Goal: Transaction & Acquisition: Purchase product/service

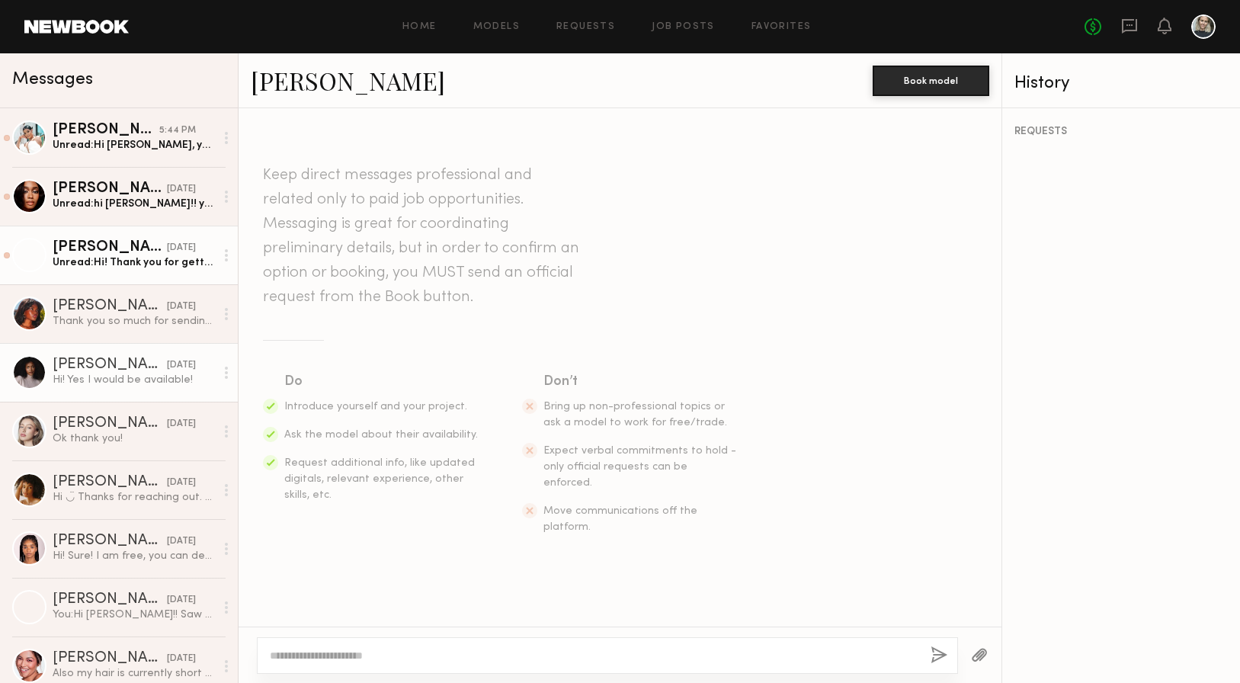
scroll to position [252, 0]
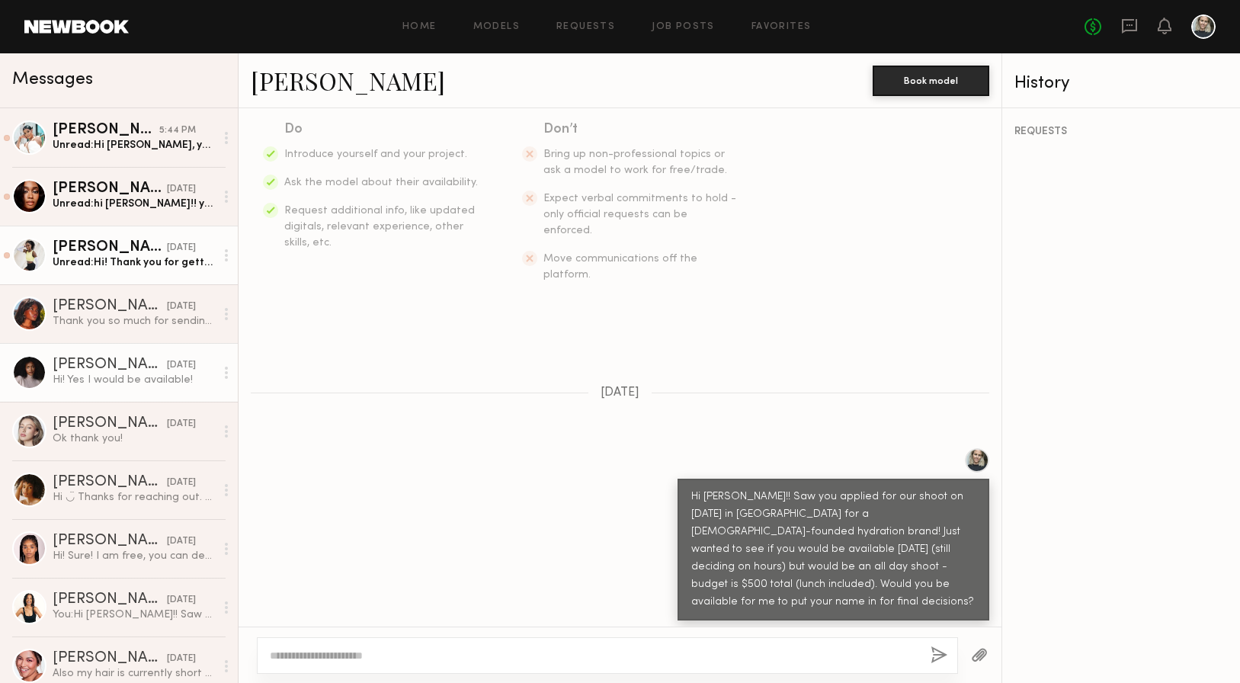
click at [139, 261] on div "Unread: Hi! Thank you for getting back to me. Yes you can include me." at bounding box center [134, 262] width 162 height 14
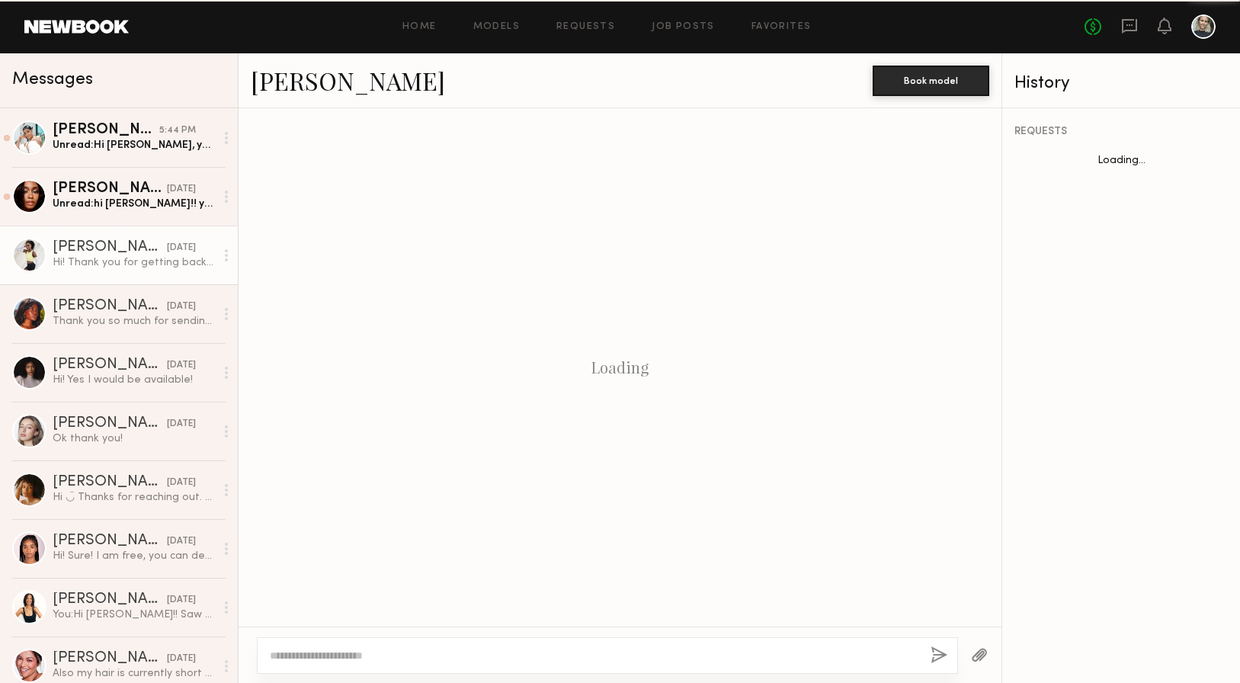
scroll to position [270, 0]
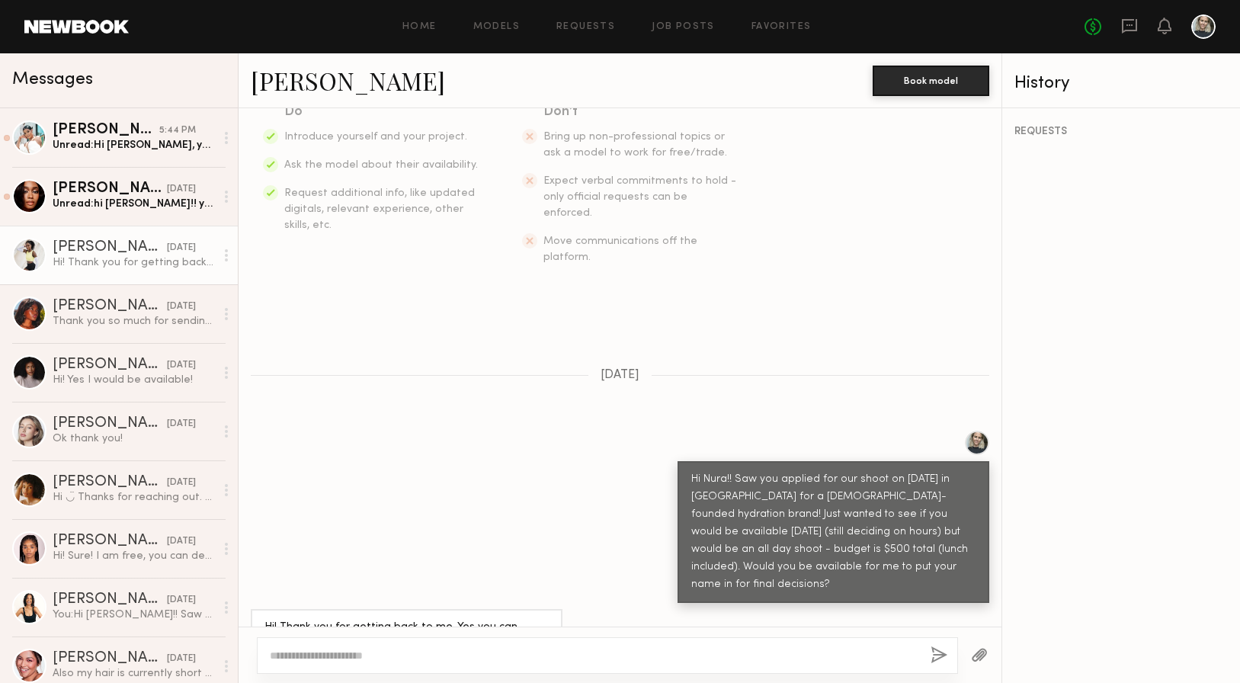
click at [309, 85] on link "[PERSON_NAME]" at bounding box center [348, 80] width 194 height 33
click at [108, 202] on div "Unread: hi [PERSON_NAME]!! yes, you can put my name in" at bounding box center [134, 204] width 162 height 14
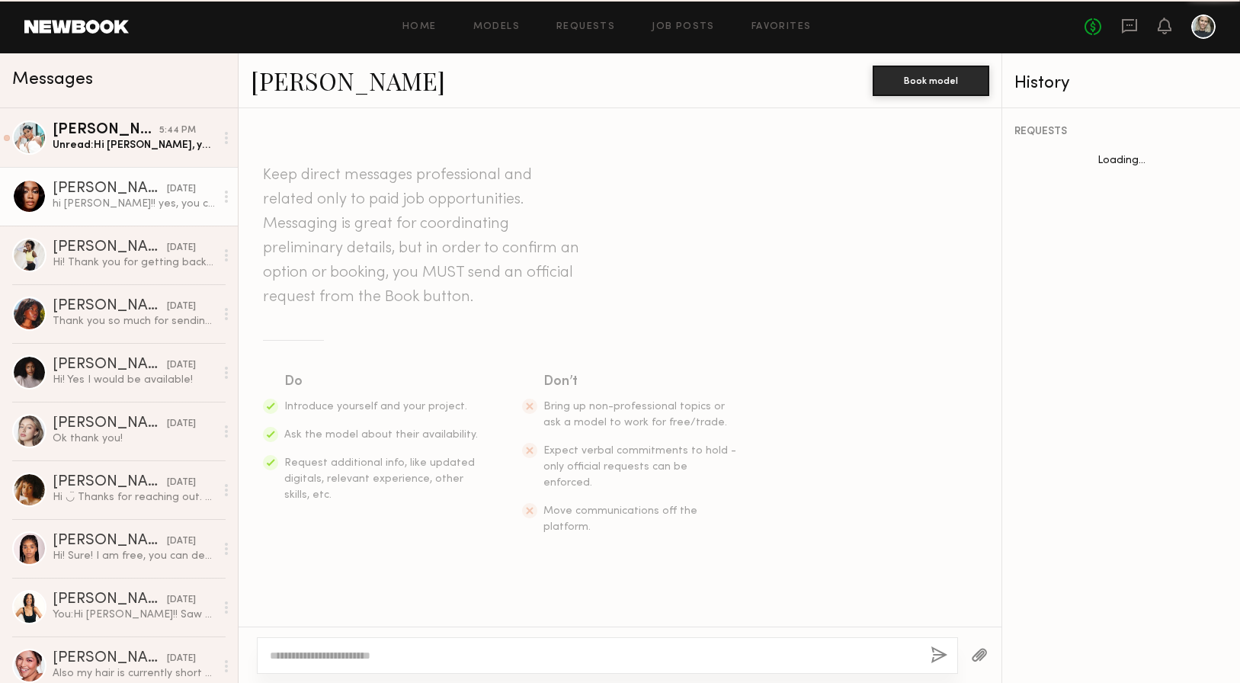
scroll to position [252, 0]
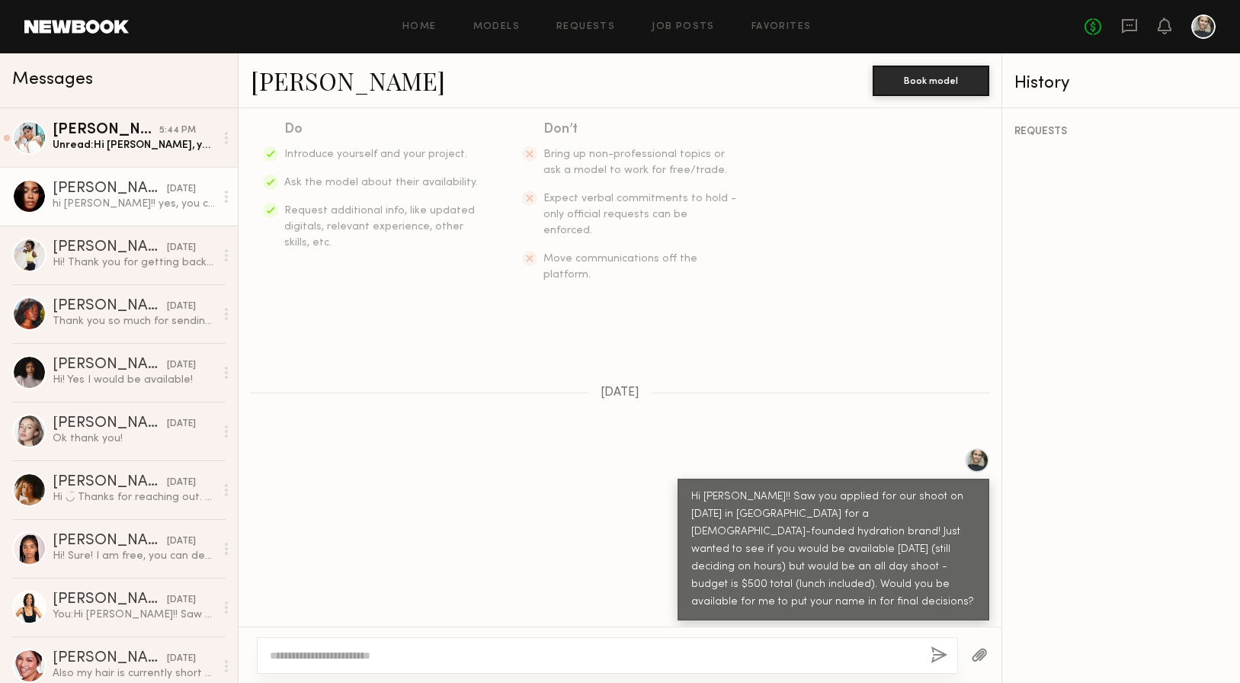
click at [312, 87] on link "[PERSON_NAME]" at bounding box center [348, 80] width 194 height 33
click at [104, 155] on link "[PERSON_NAME] 5:44 PM Unread: Hi [PERSON_NAME], yes I would be available. Thank…" at bounding box center [119, 137] width 238 height 59
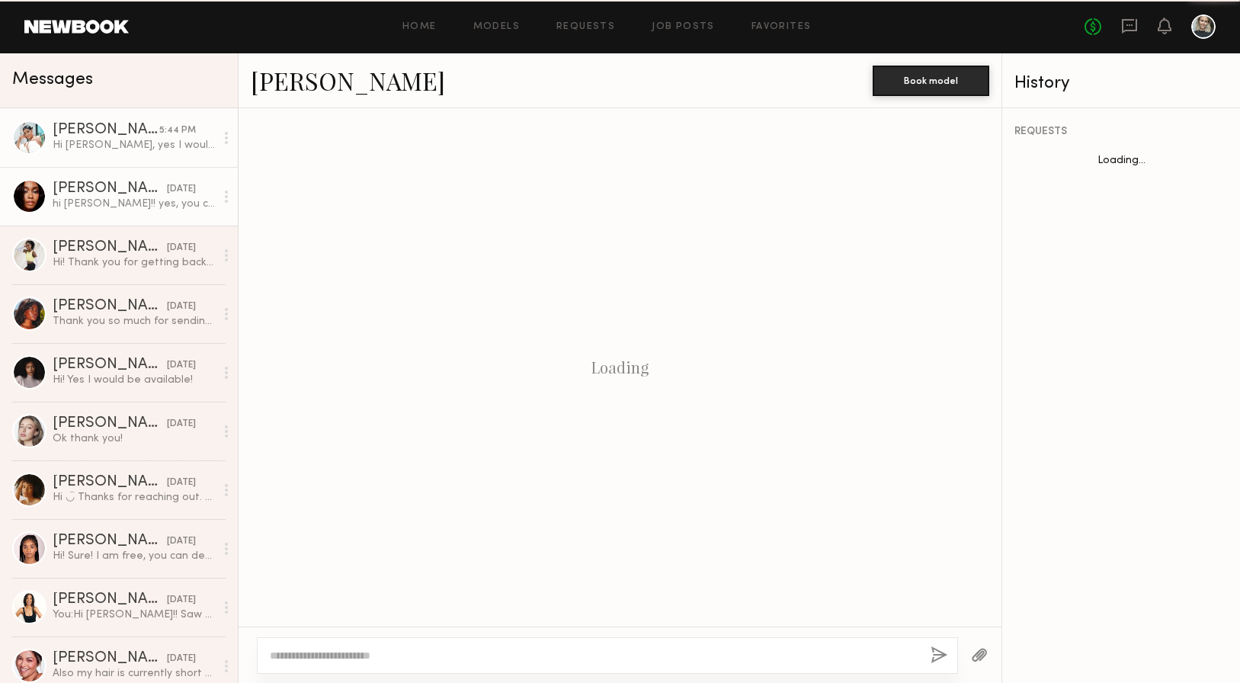
scroll to position [252, 0]
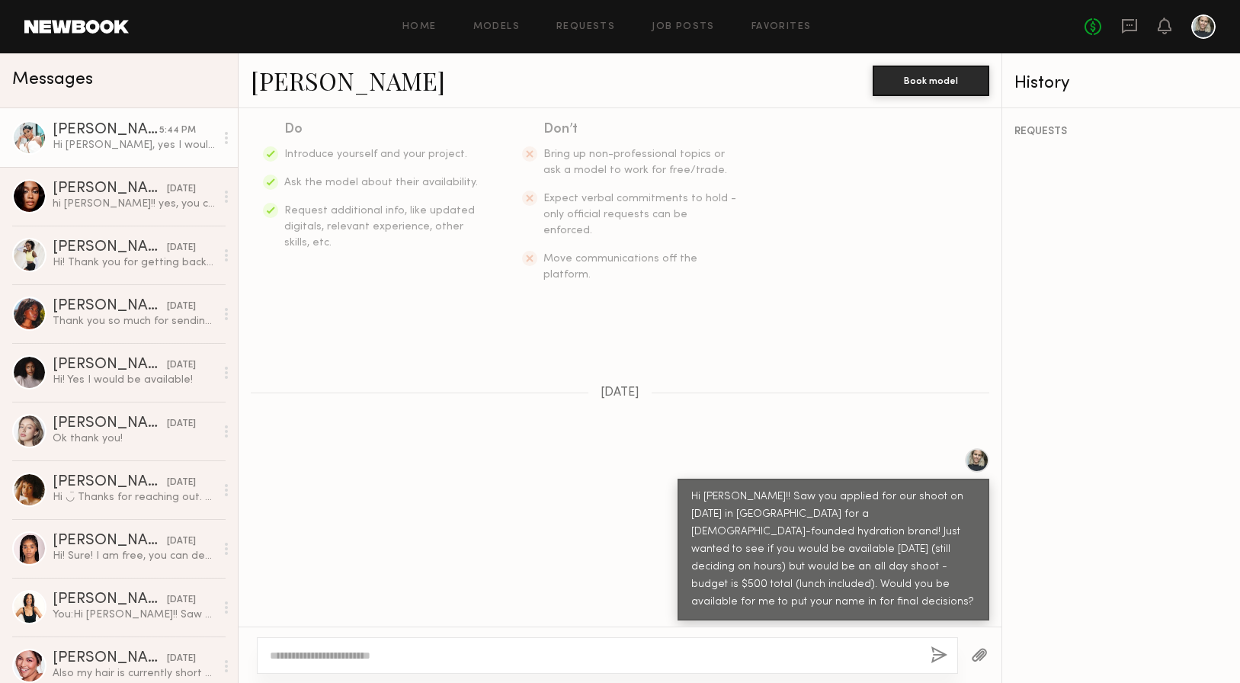
click at [322, 79] on link "[PERSON_NAME]" at bounding box center [348, 80] width 194 height 33
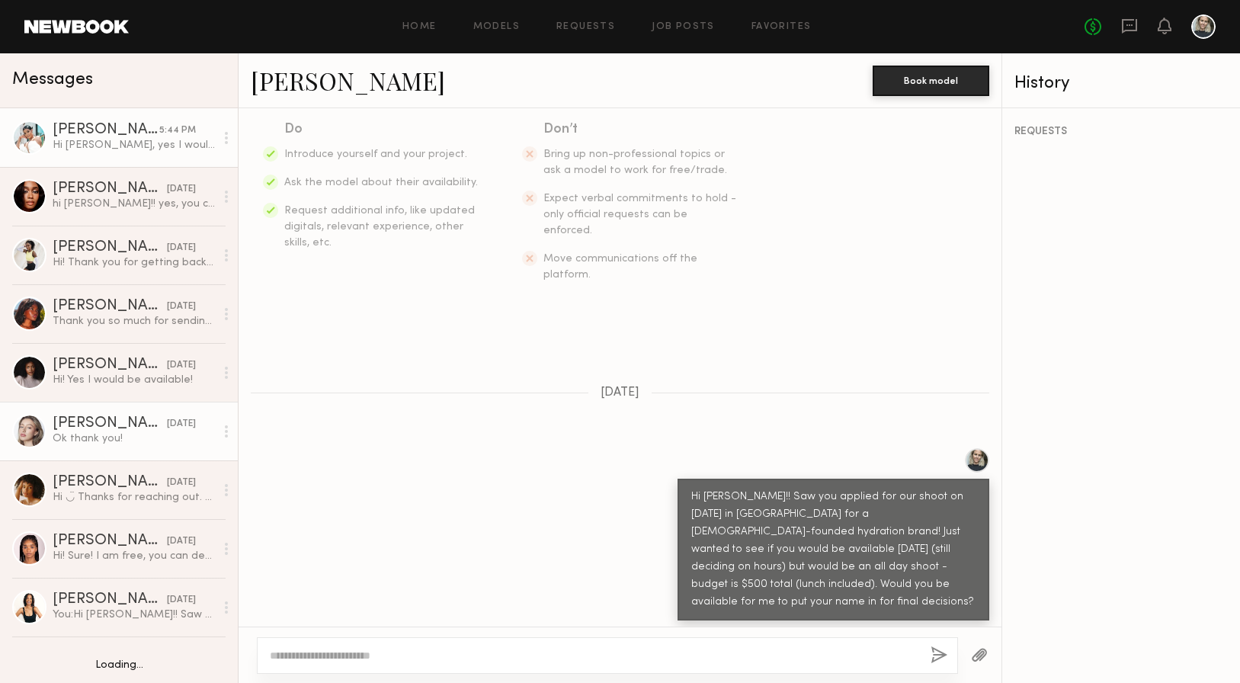
scroll to position [26, 0]
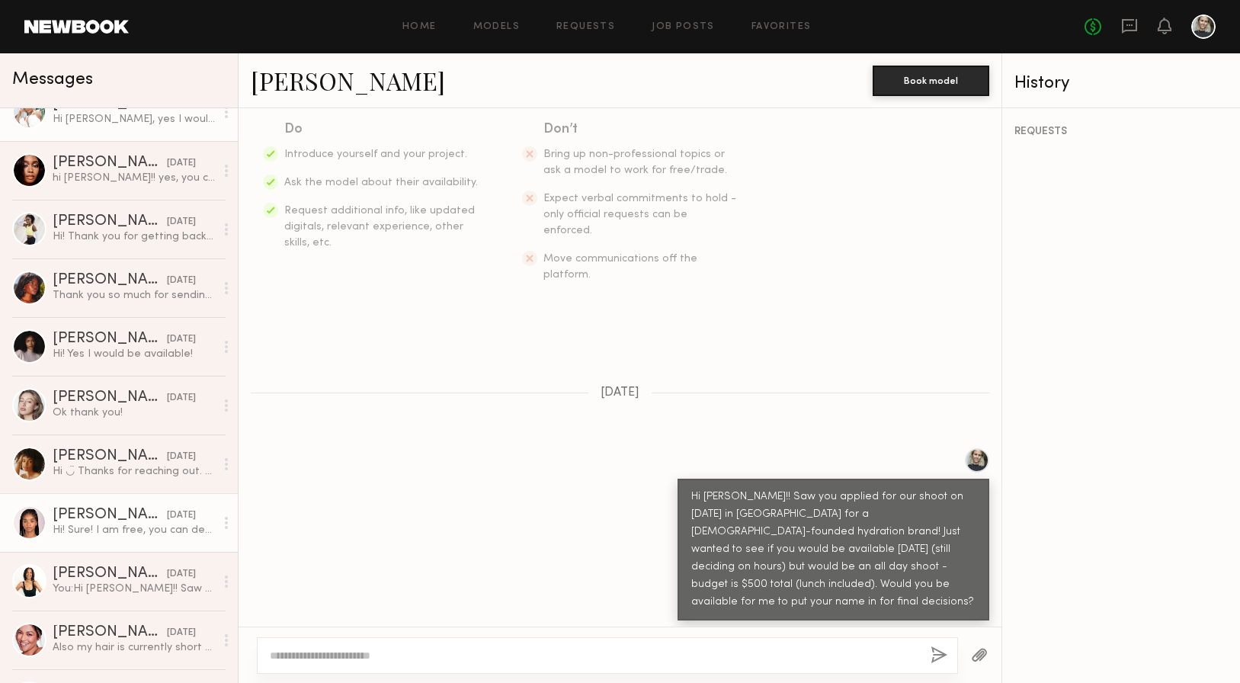
click at [101, 508] on div "[PERSON_NAME]" at bounding box center [110, 515] width 114 height 15
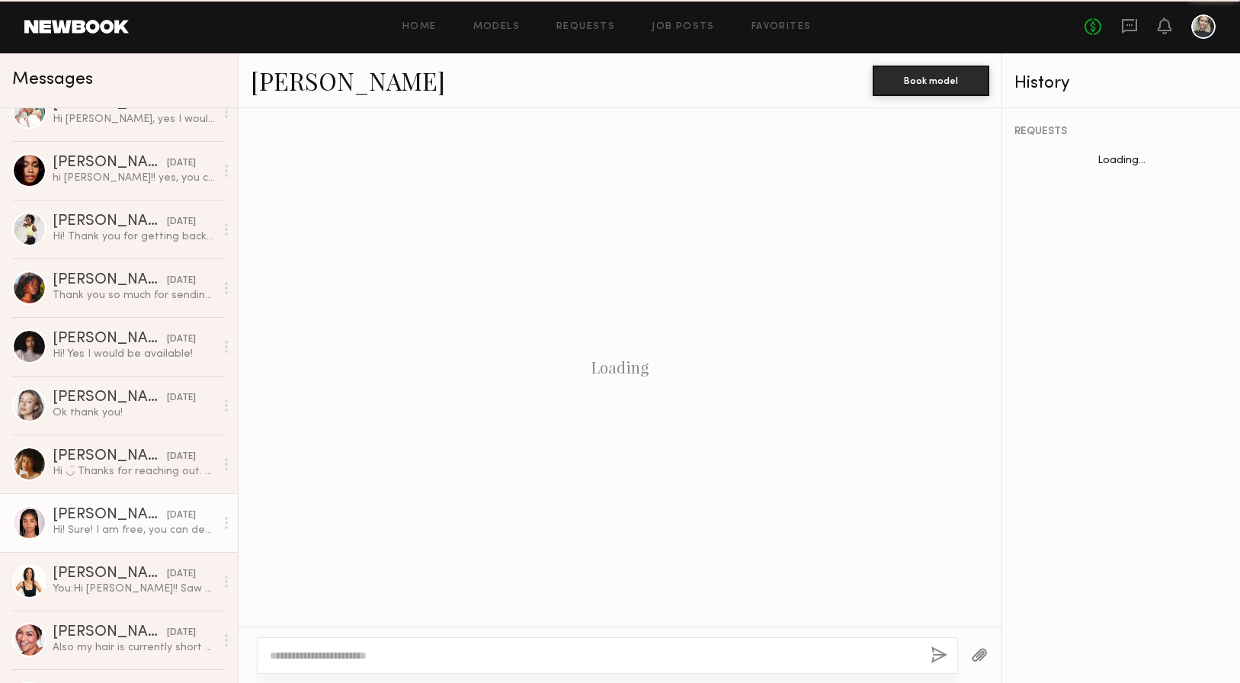
scroll to position [287, 0]
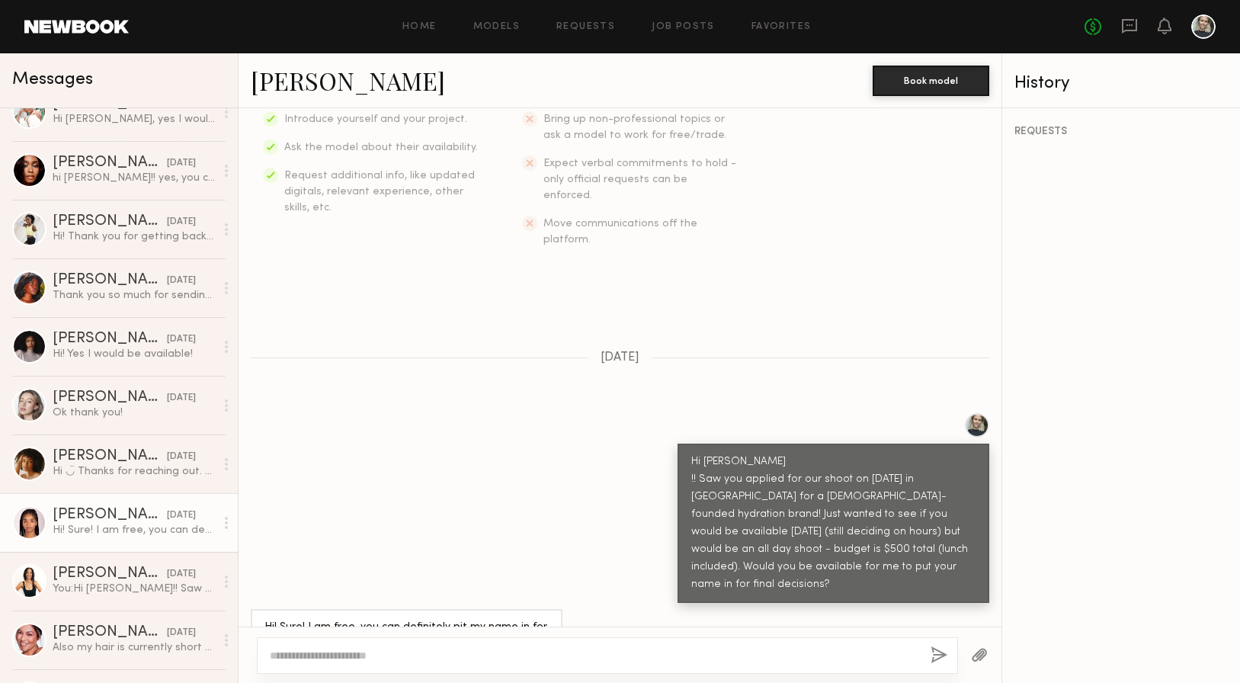
click at [312, 86] on link "[PERSON_NAME]" at bounding box center [348, 80] width 194 height 33
click at [101, 337] on div "[PERSON_NAME]" at bounding box center [110, 339] width 114 height 15
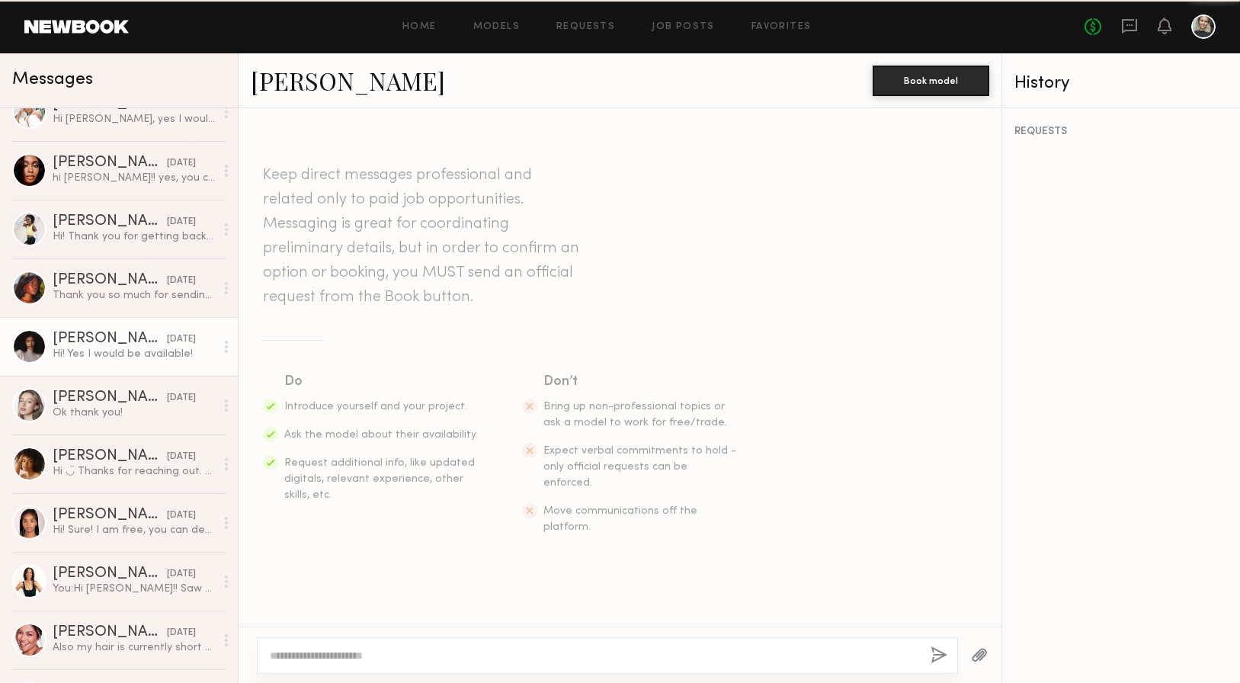
scroll to position [252, 0]
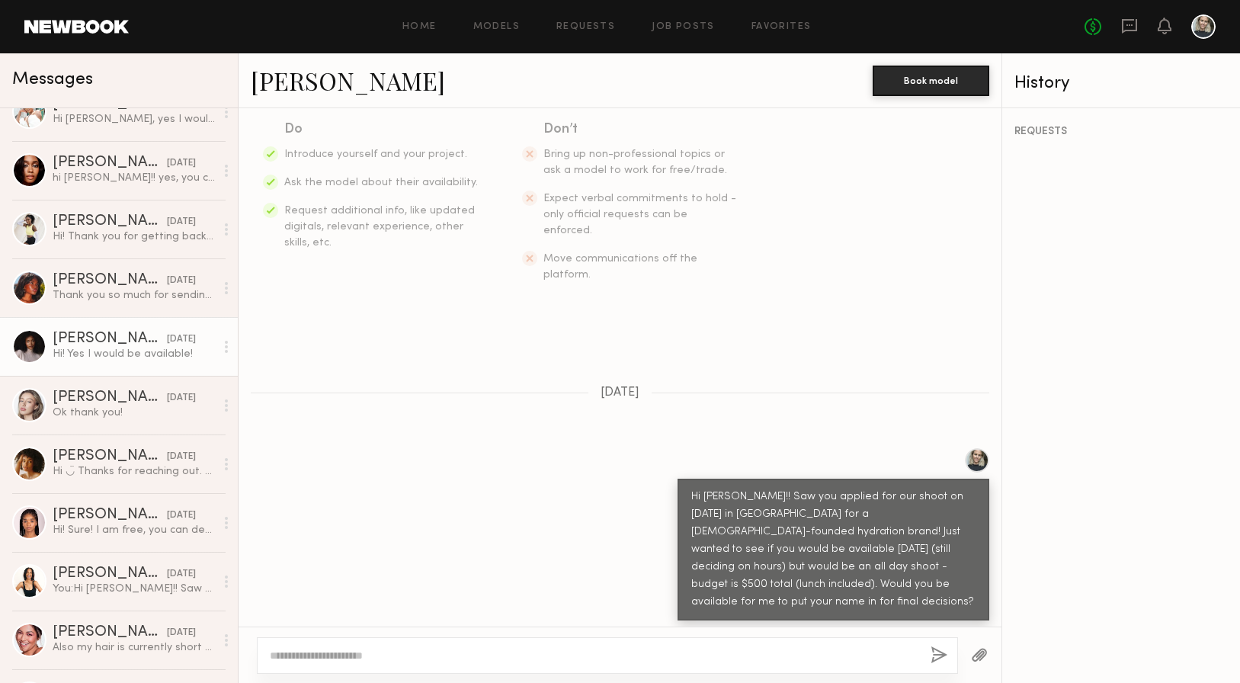
click at [295, 80] on link "[PERSON_NAME]" at bounding box center [348, 80] width 194 height 33
click at [86, 224] on div "Nura M." at bounding box center [110, 221] width 114 height 15
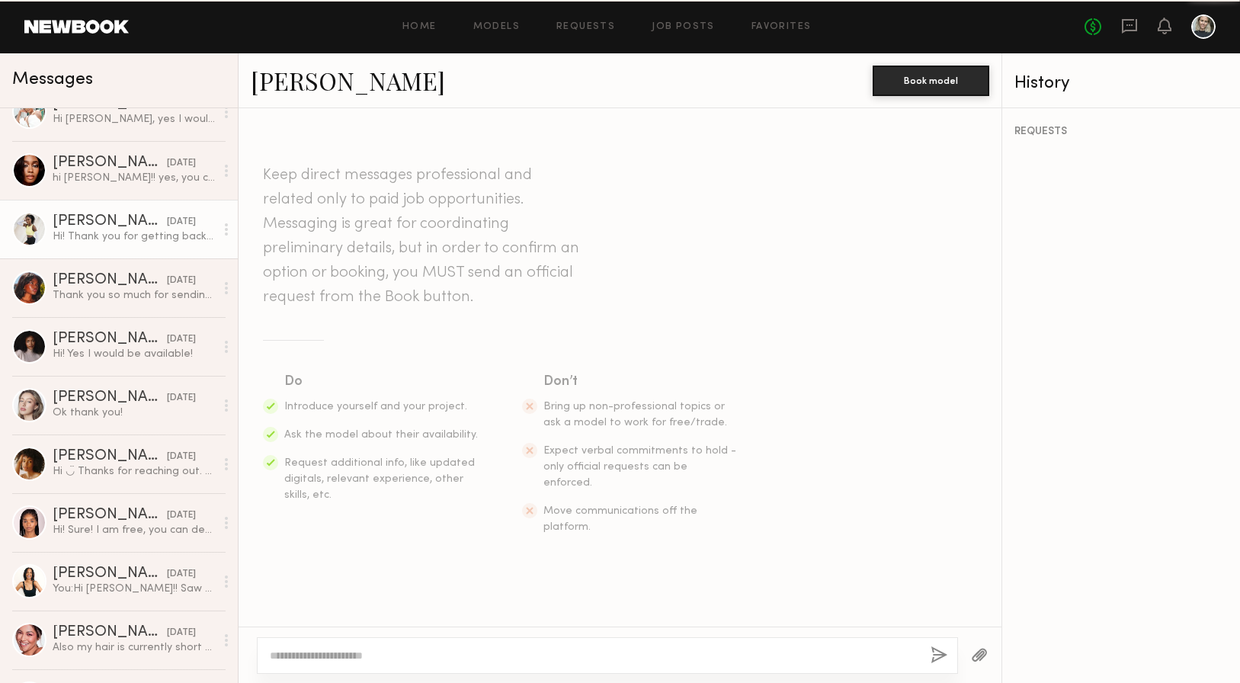
scroll to position [270, 0]
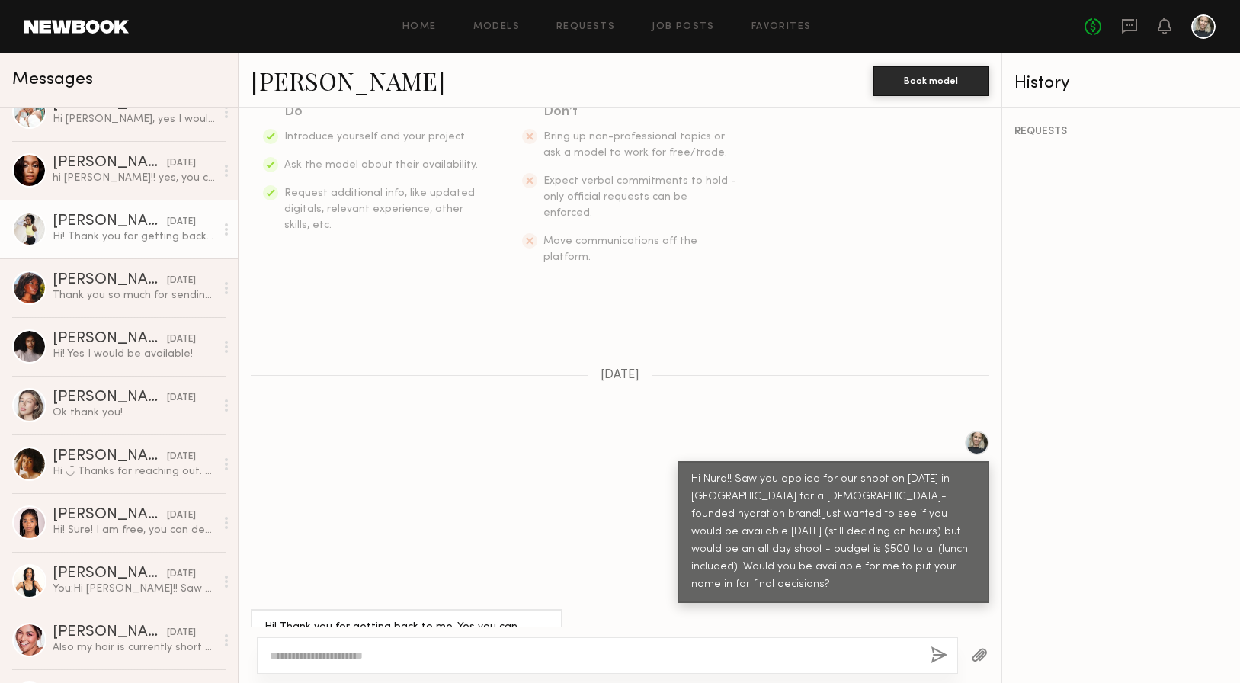
click at [304, 82] on link "Nura M." at bounding box center [348, 80] width 194 height 33
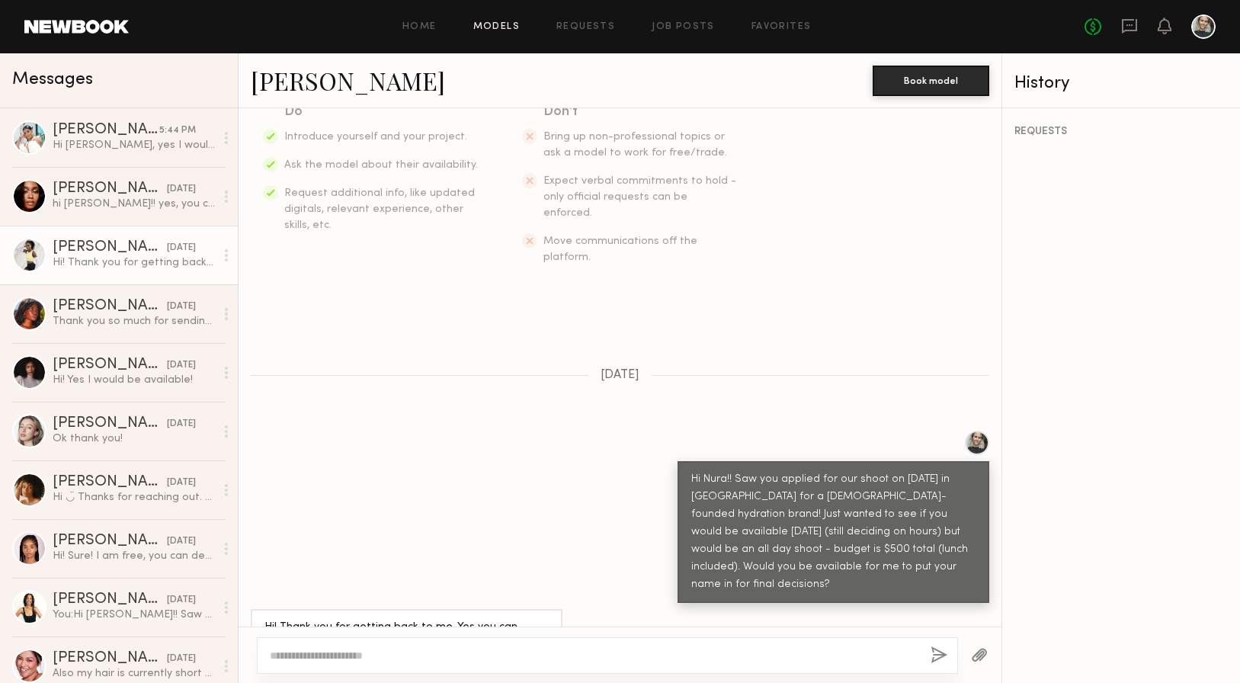
click at [477, 30] on link "Models" at bounding box center [496, 27] width 46 height 10
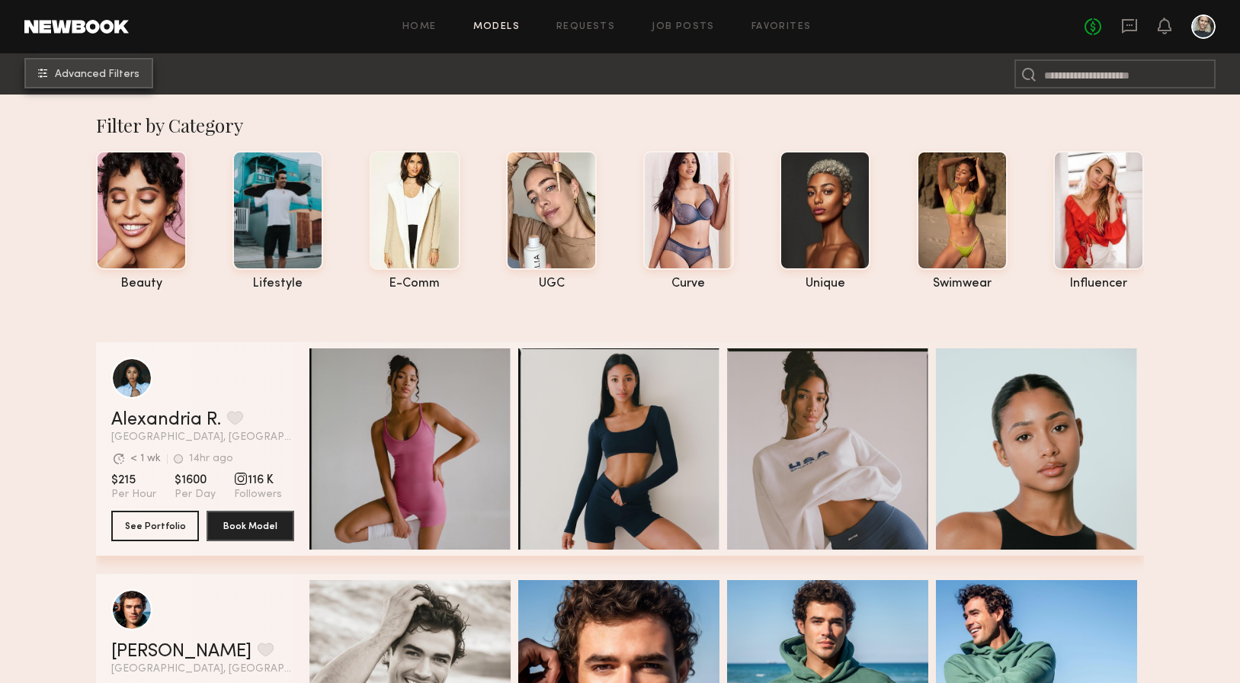
click at [111, 83] on button "Advanced Filters" at bounding box center [88, 73] width 129 height 30
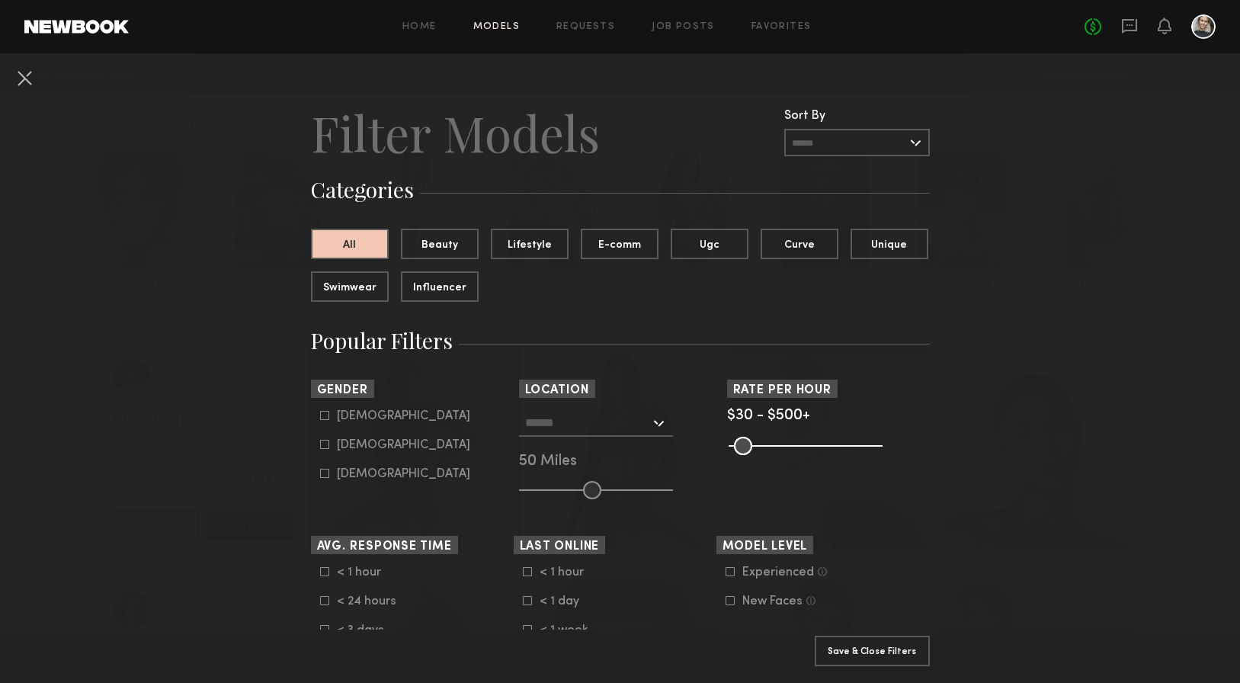
scroll to position [18, 0]
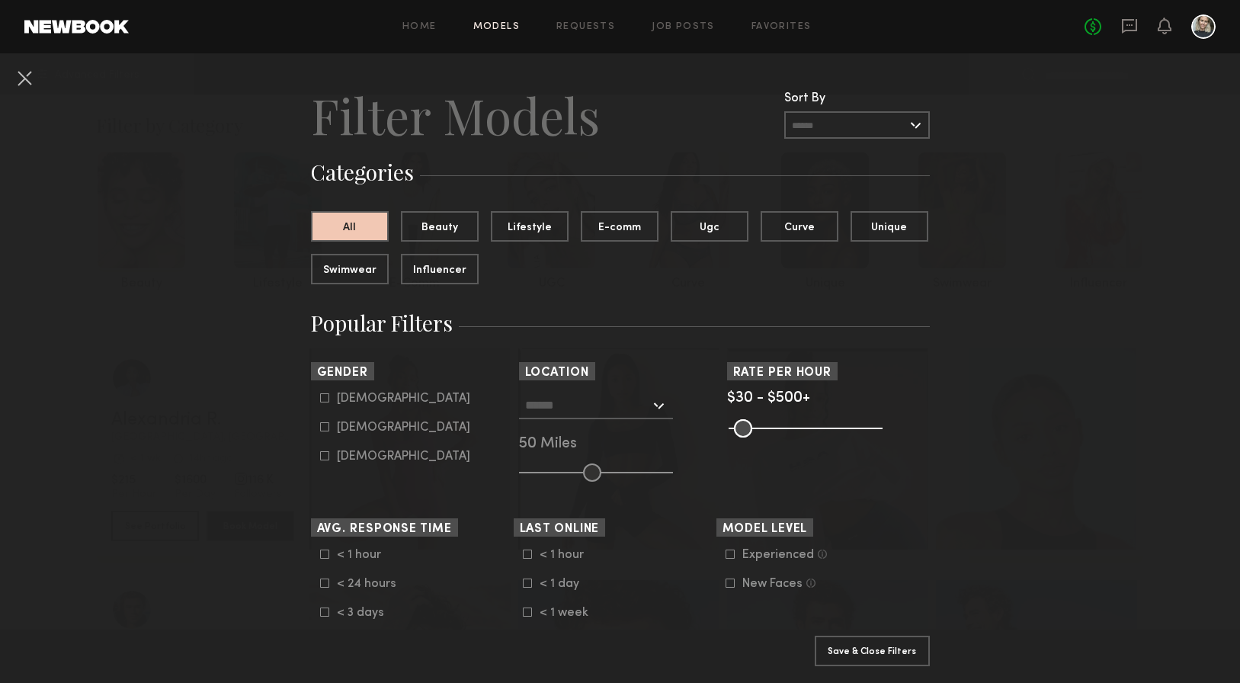
click at [330, 422] on common-framework-checkbox "Female" at bounding box center [417, 428] width 194 height 14
click at [328, 427] on icon at bounding box center [324, 427] width 8 height 8
type input "**"
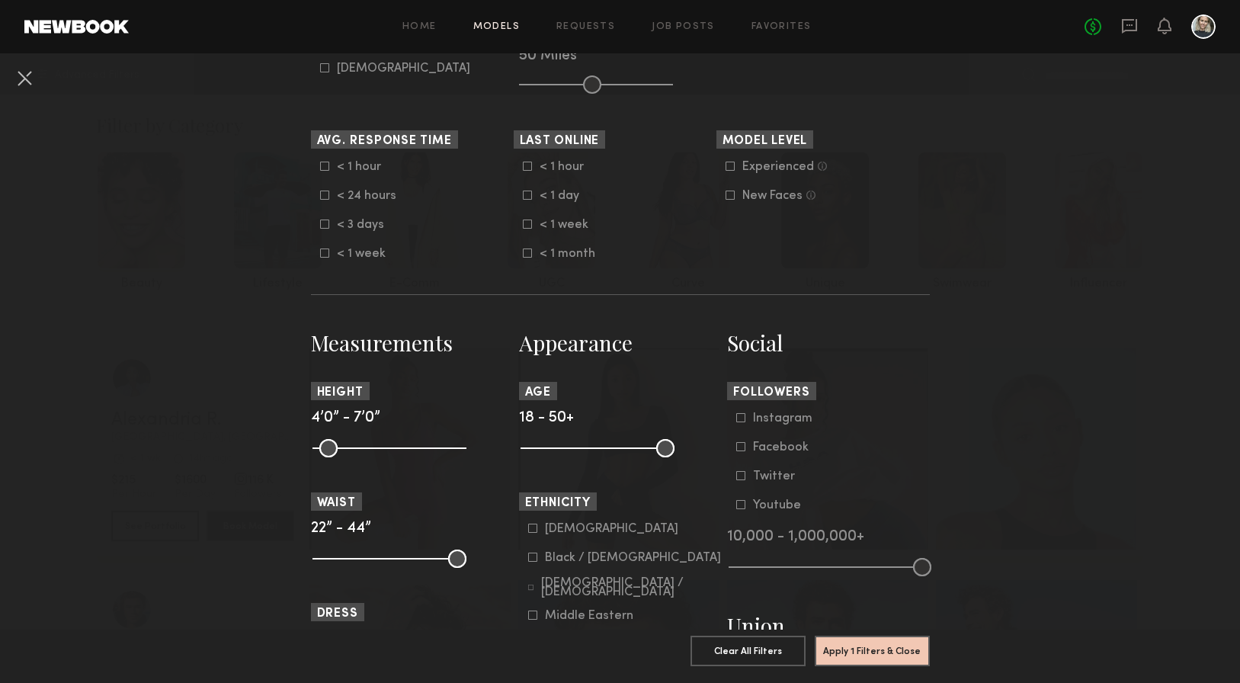
scroll to position [527, 0]
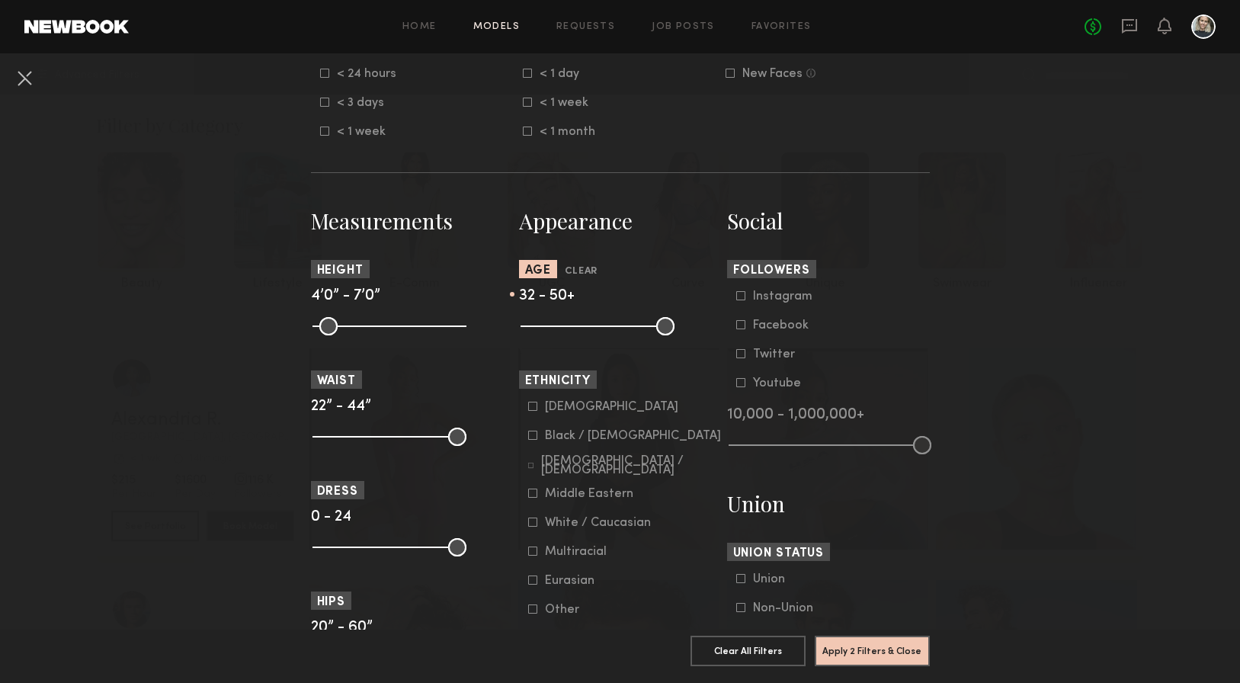
drag, startPoint x: 530, startPoint y: 331, endPoint x: 587, endPoint y: 330, distance: 57.2
type input "**"
click at [587, 330] on input "range" at bounding box center [598, 326] width 154 height 18
drag, startPoint x: 665, startPoint y: 329, endPoint x: 641, endPoint y: 329, distance: 23.6
type input "**"
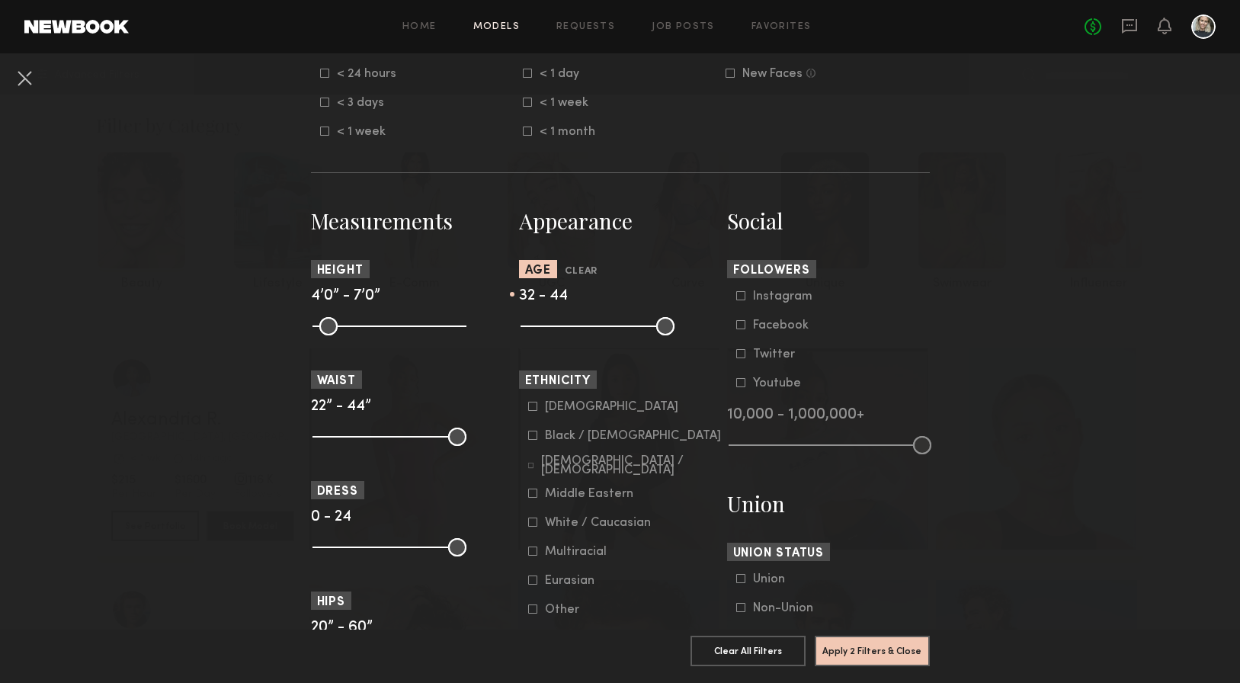
click at [641, 329] on input "range" at bounding box center [598, 326] width 154 height 18
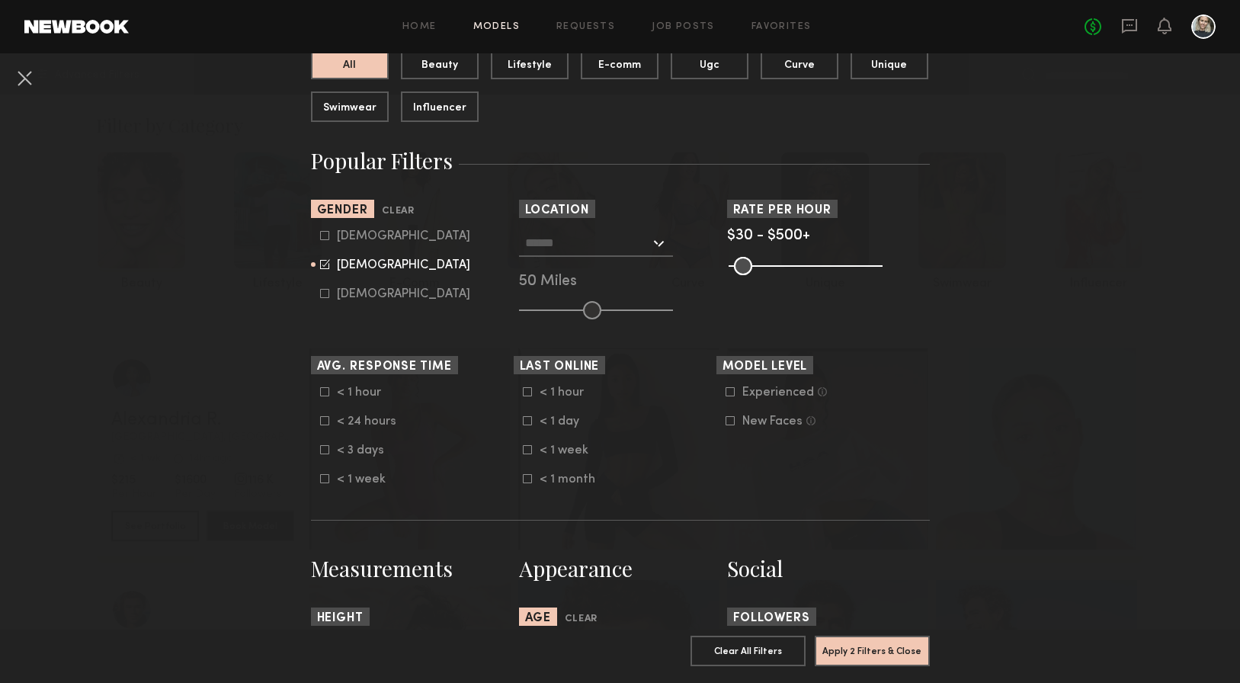
scroll to position [0, 0]
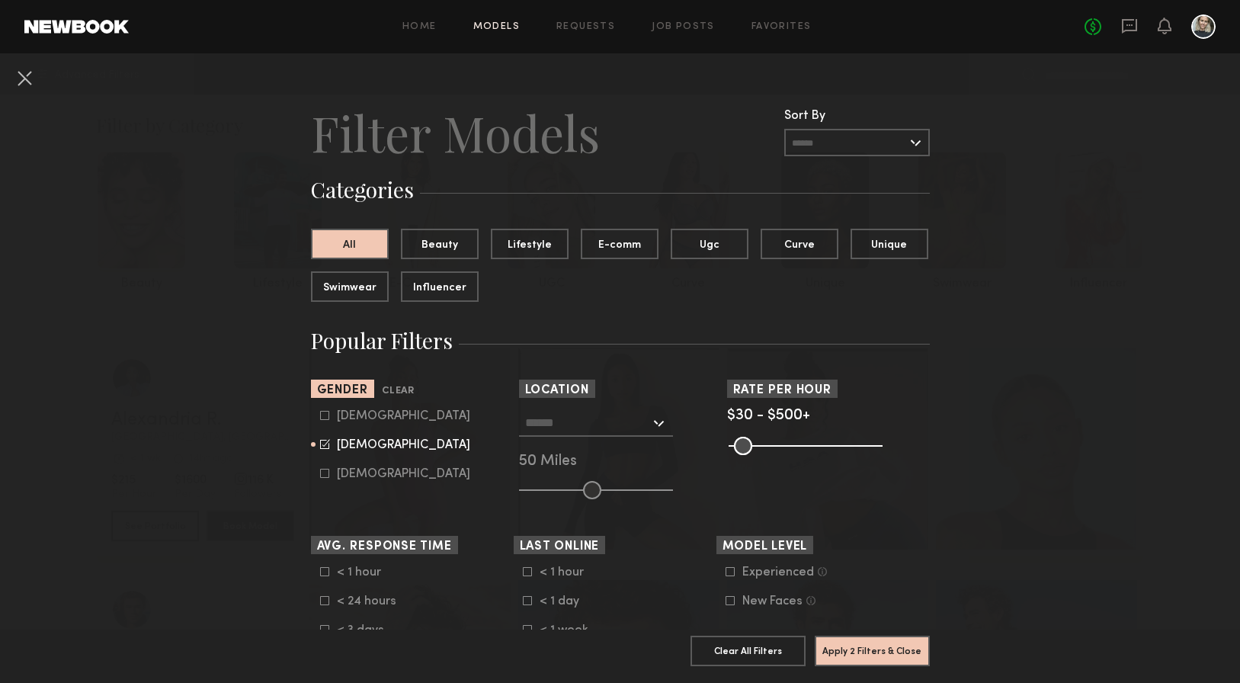
click at [573, 416] on input "text" at bounding box center [587, 422] width 125 height 26
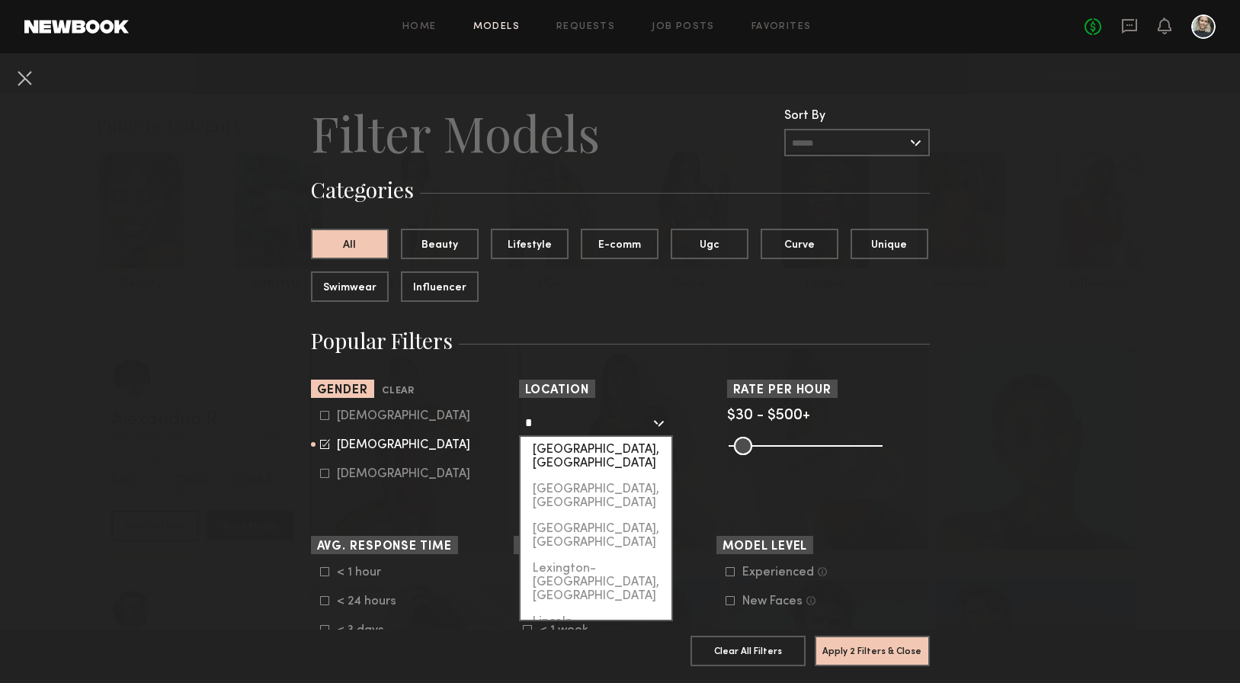
click at [589, 450] on div "[GEOGRAPHIC_DATA], [GEOGRAPHIC_DATA]" at bounding box center [596, 457] width 151 height 40
type input "**********"
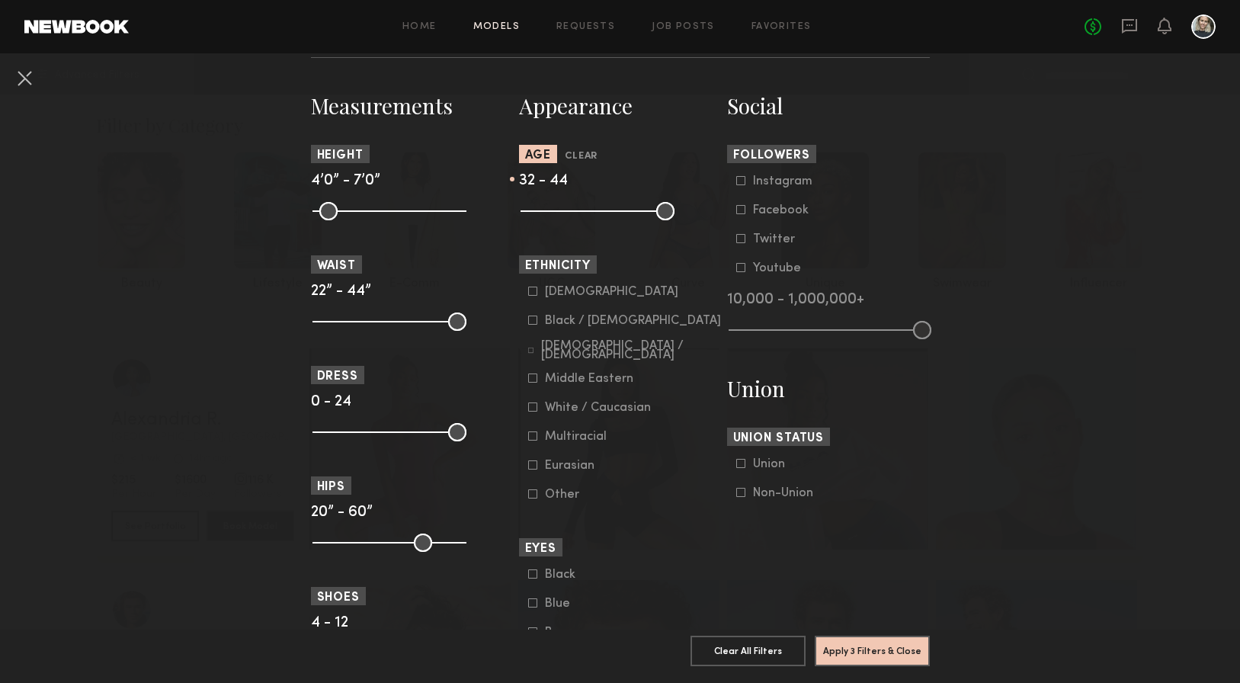
scroll to position [643, 0]
click at [870, 654] on button "Apply 3 Filters & Close" at bounding box center [872, 650] width 115 height 30
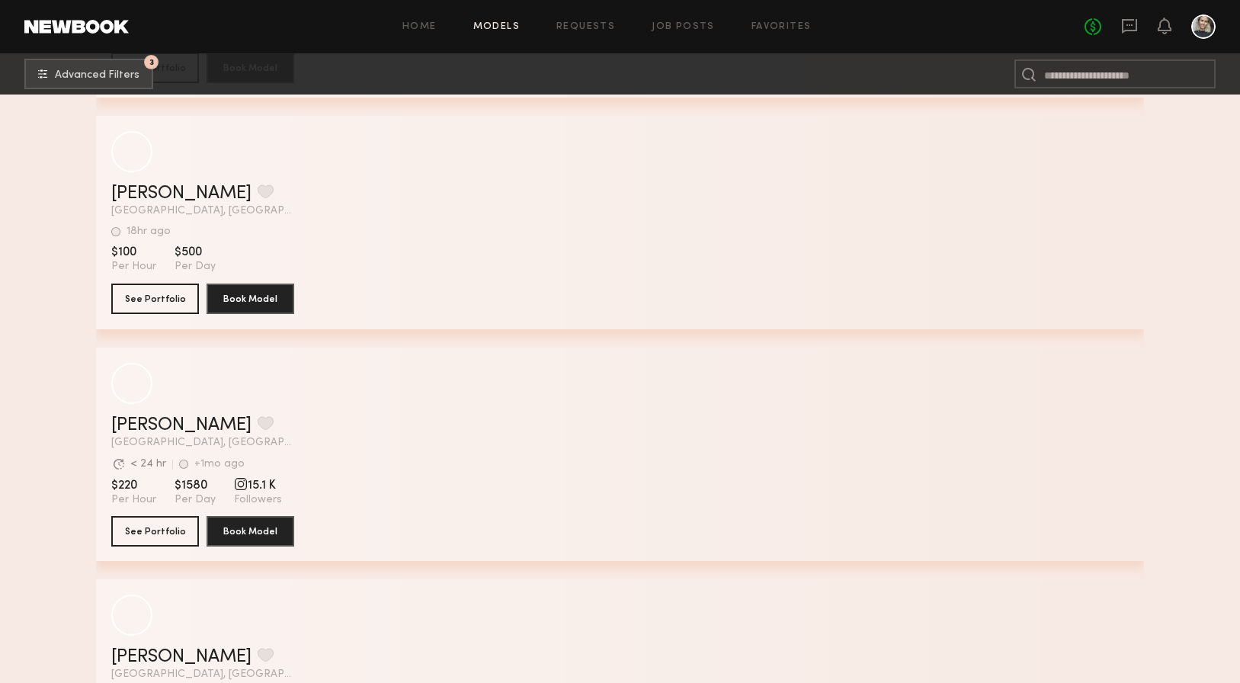
scroll to position [17617, 0]
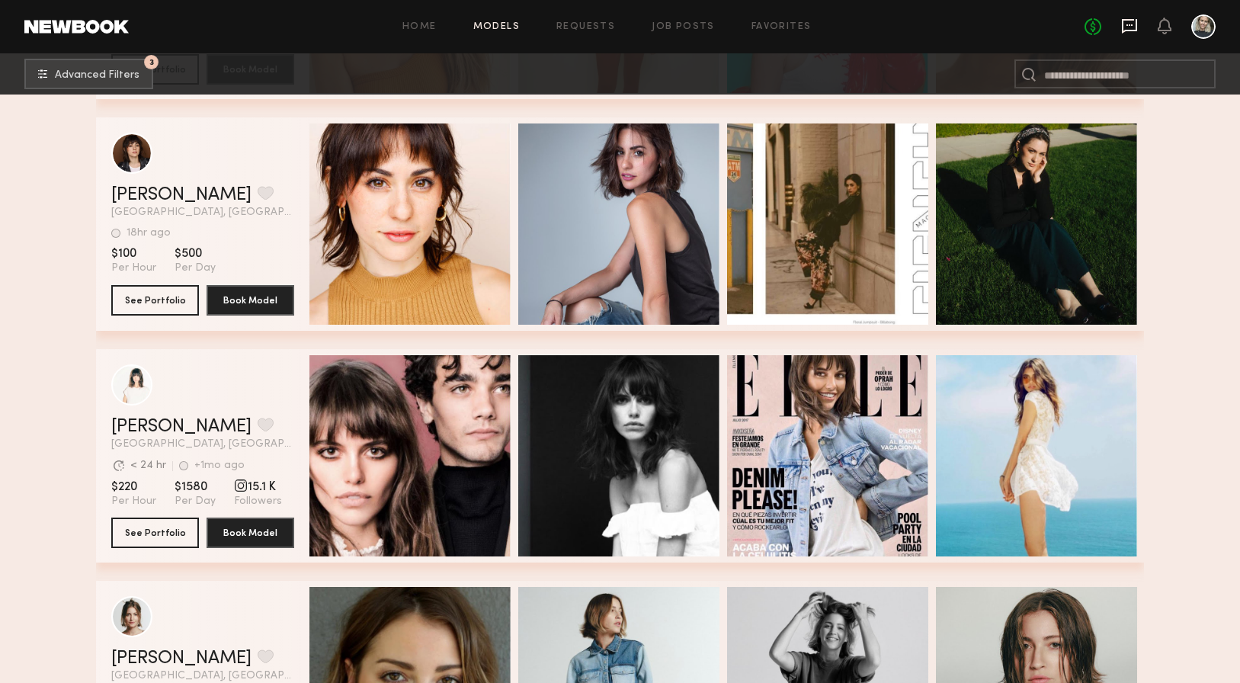
click at [1127, 33] on icon at bounding box center [1129, 26] width 17 height 17
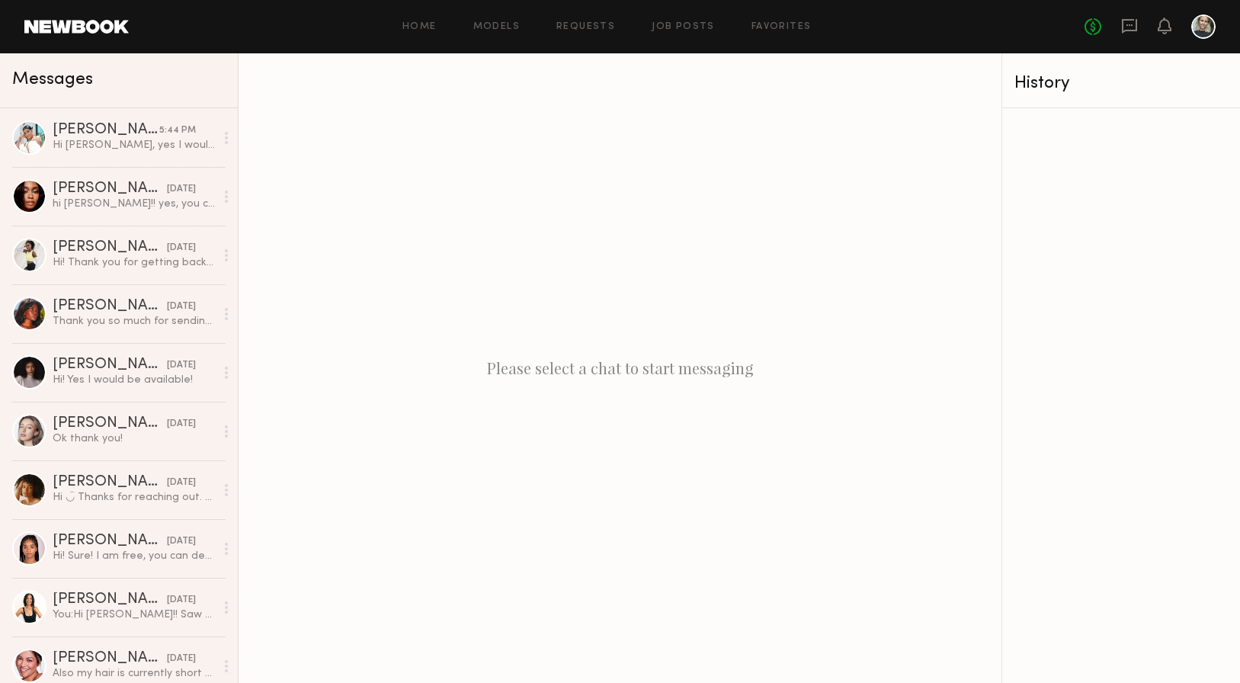
click at [98, 30] on link at bounding box center [76, 27] width 104 height 14
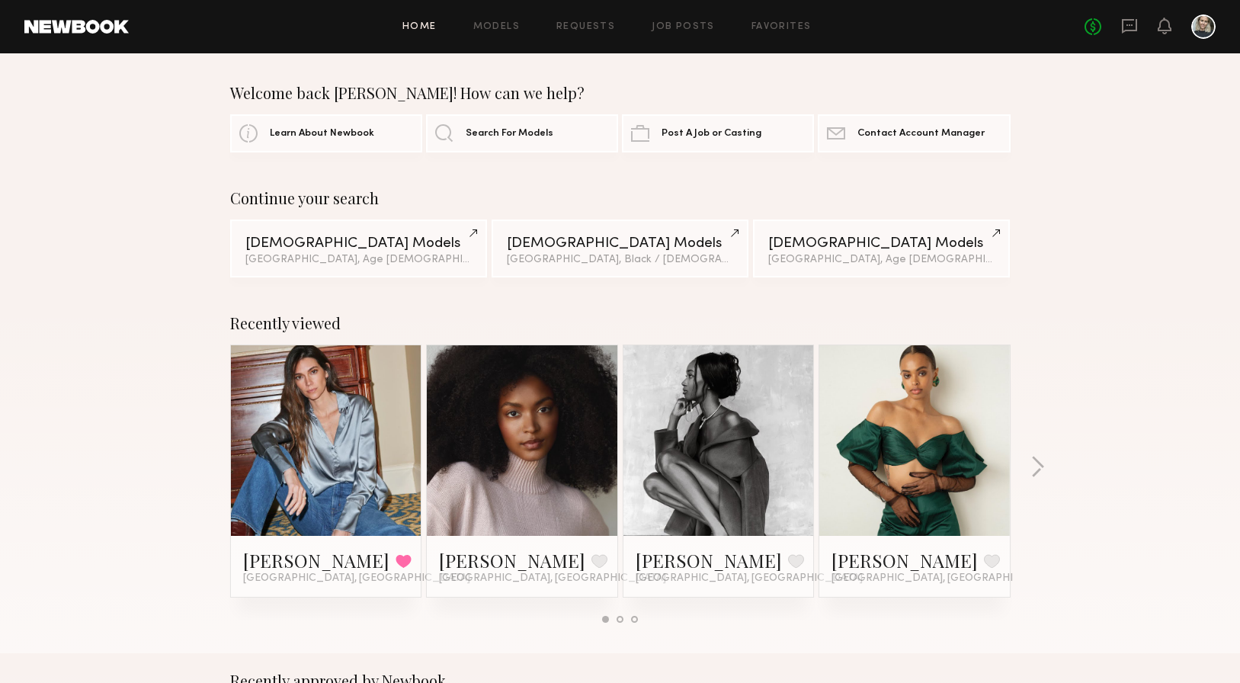
click at [510, 32] on div "Home Models Requests Job Posts Favorites Sign Out No fees up to $5,000" at bounding box center [672, 26] width 1087 height 24
click at [509, 25] on link "Models" at bounding box center [496, 27] width 46 height 10
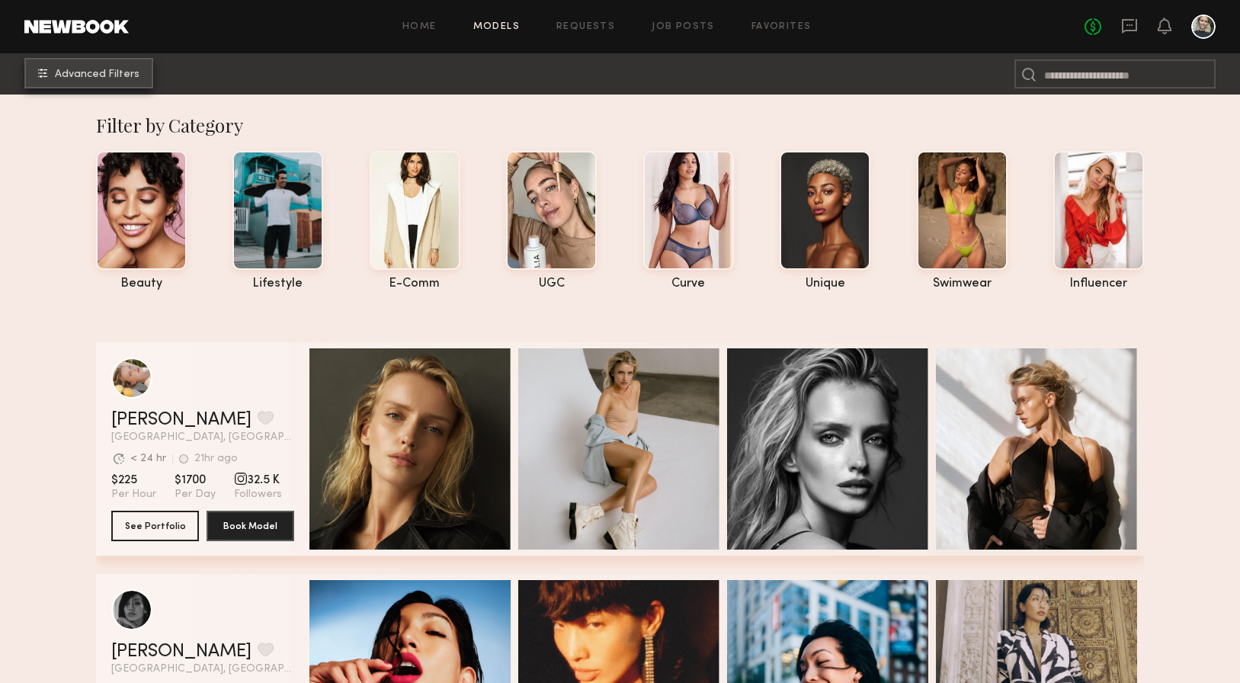
click at [107, 85] on button "Advanced Filters" at bounding box center [88, 73] width 129 height 30
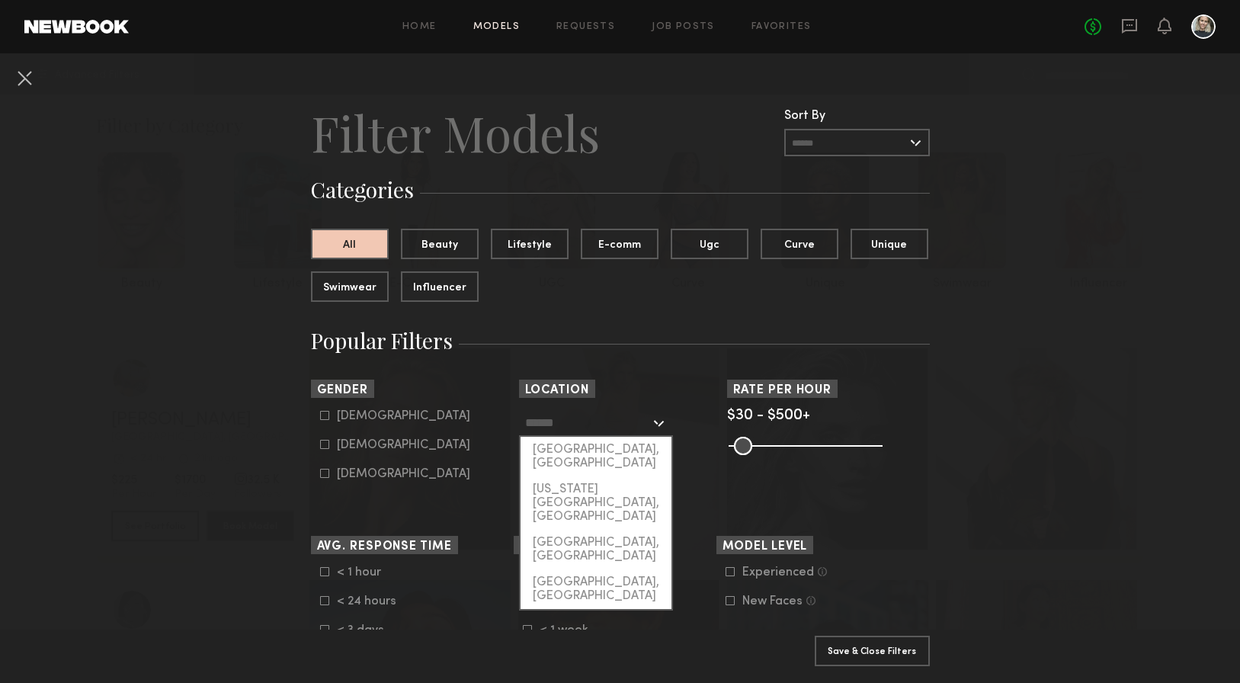
click at [562, 425] on input "text" at bounding box center [587, 422] width 125 height 26
click at [562, 440] on div "Los Angeles, CA" at bounding box center [596, 457] width 151 height 40
type input "**********"
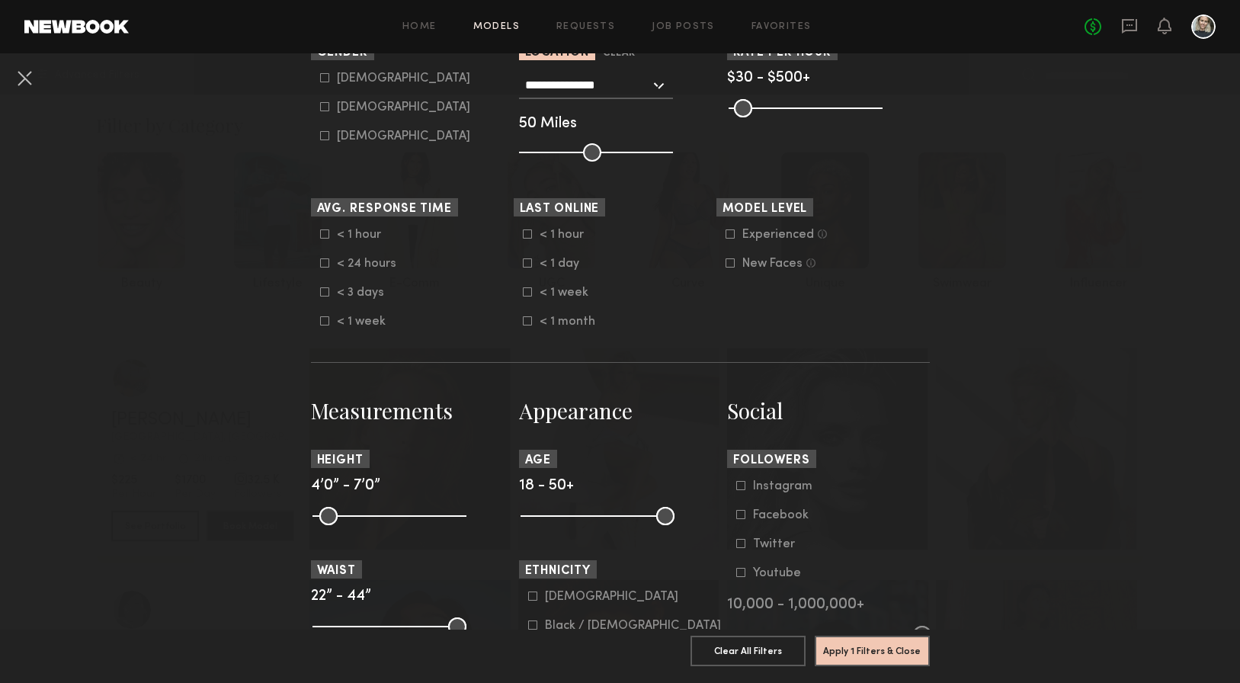
scroll to position [375, 0]
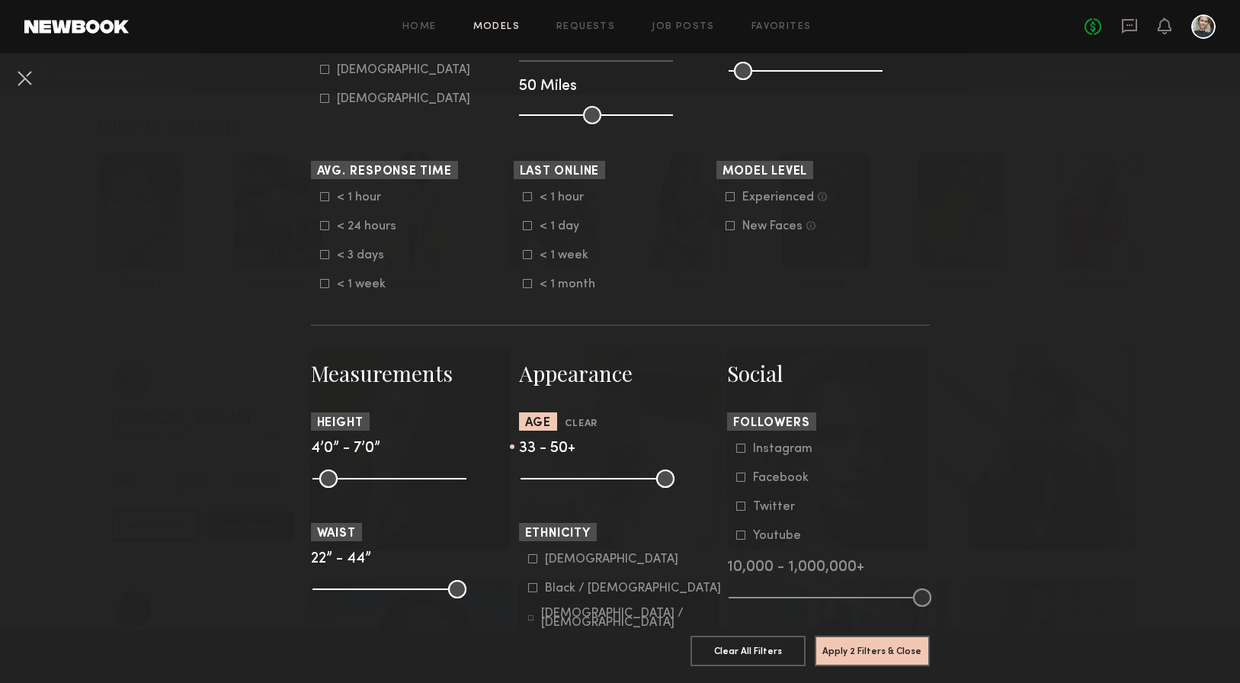
drag, startPoint x: 527, startPoint y: 481, endPoint x: 591, endPoint y: 480, distance: 64.8
type input "**"
click at [591, 480] on input "range" at bounding box center [598, 479] width 154 height 18
drag, startPoint x: 666, startPoint y: 479, endPoint x: 646, endPoint y: 477, distance: 20.6
type input "**"
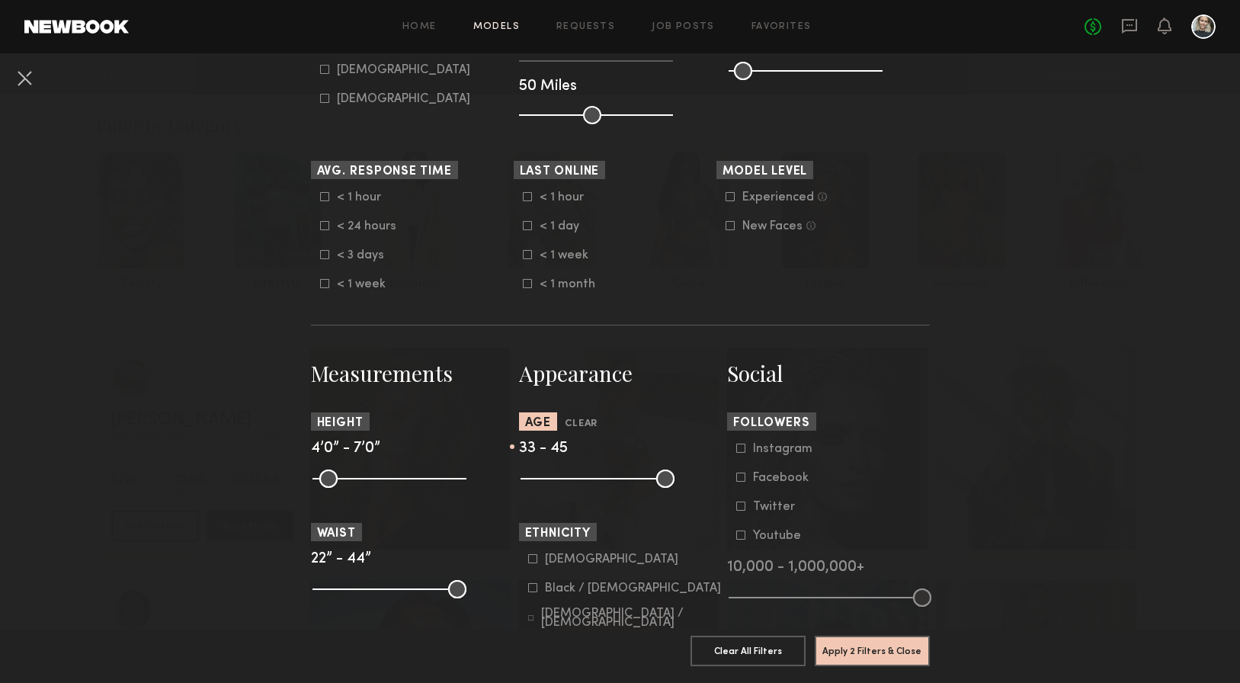
click at [646, 477] on input "range" at bounding box center [598, 479] width 154 height 18
drag, startPoint x: 591, startPoint y: 477, endPoint x: 607, endPoint y: 476, distance: 16.1
type input "**"
click at [607, 476] on input "range" at bounding box center [598, 479] width 154 height 18
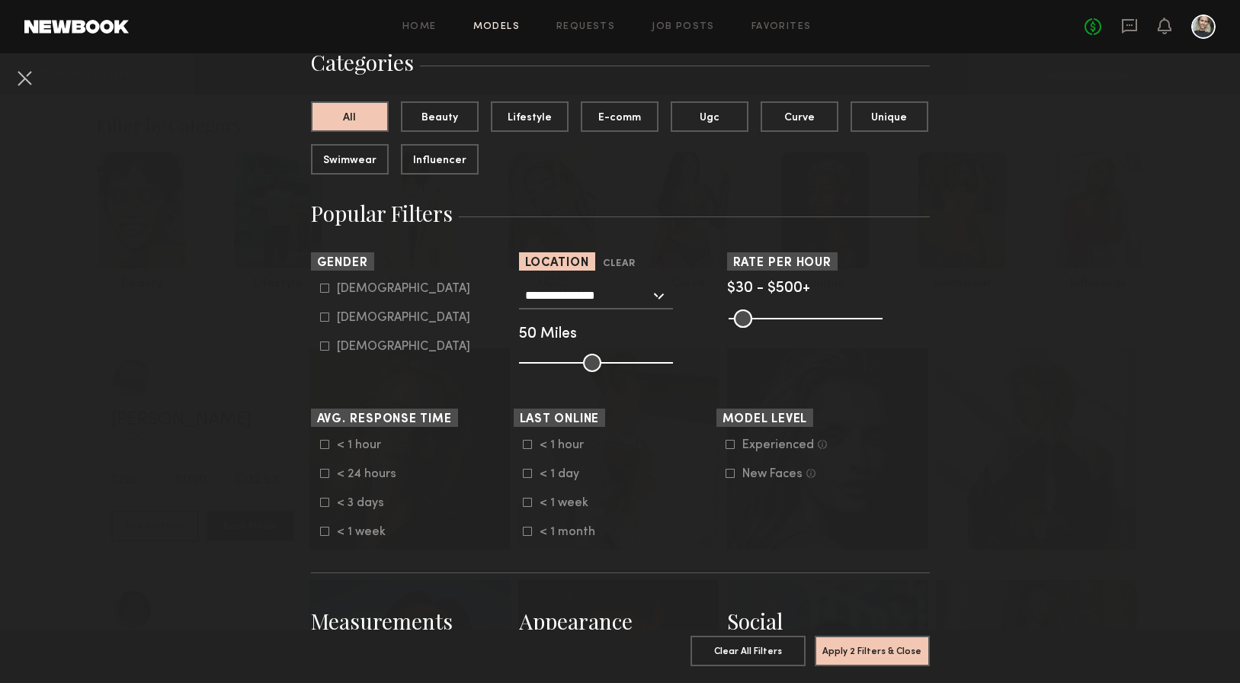
scroll to position [0, 0]
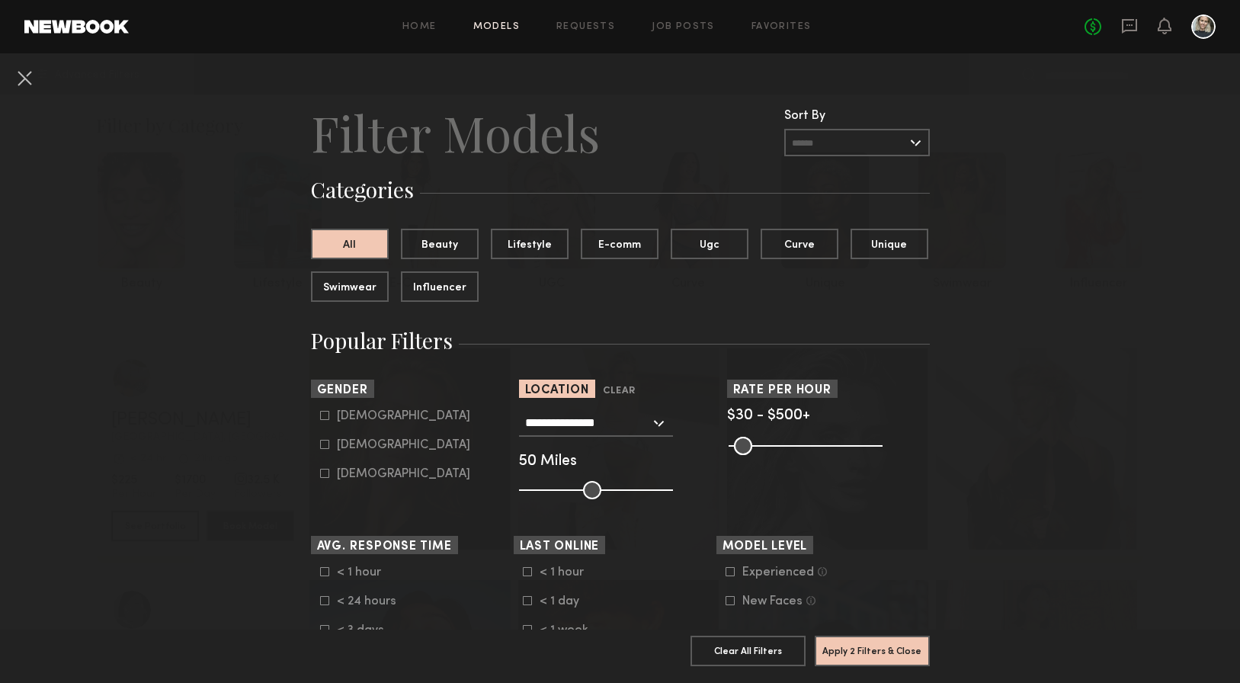
click at [330, 443] on label "Female" at bounding box center [395, 444] width 150 height 9
type input "**"
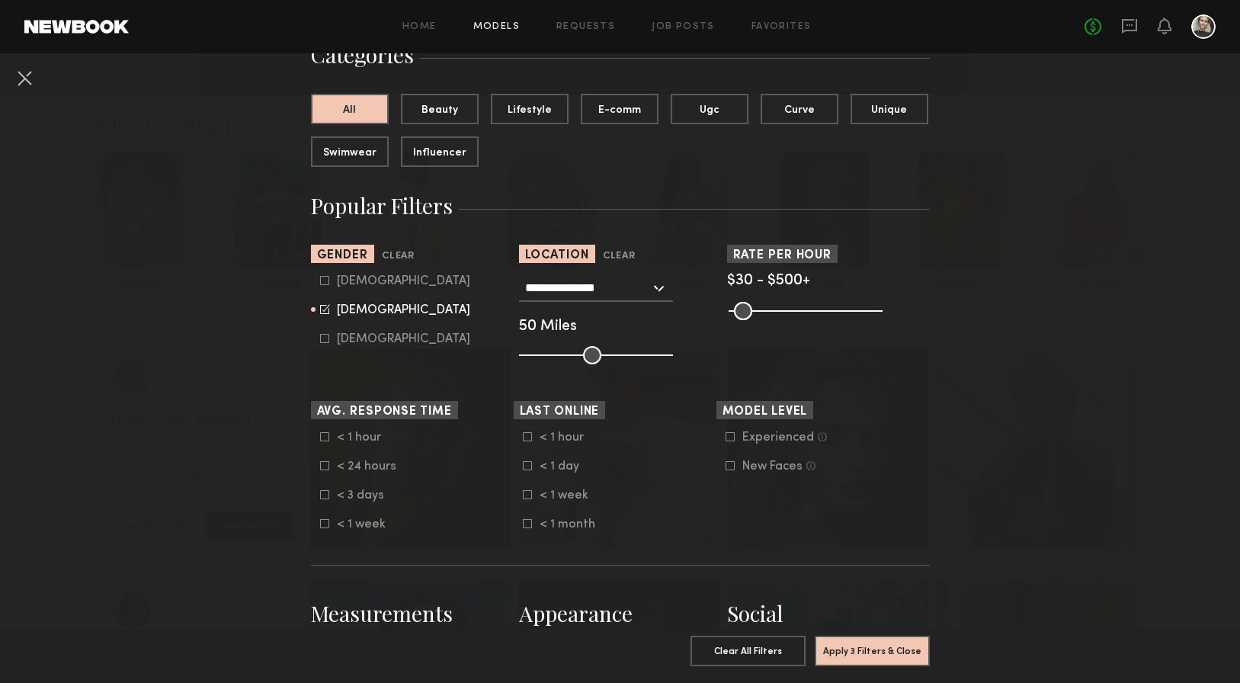
scroll to position [136, 0]
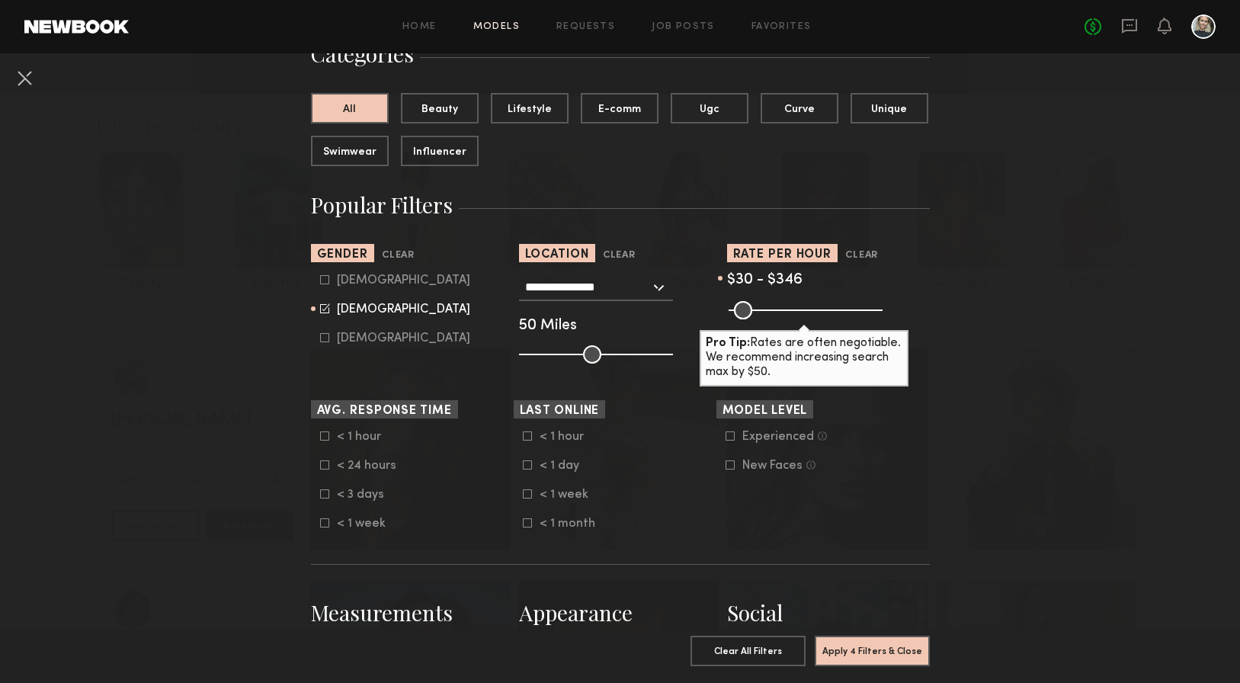
drag, startPoint x: 870, startPoint y: 317, endPoint x: 829, endPoint y: 313, distance: 41.4
type input "***"
click at [829, 313] on input "range" at bounding box center [806, 310] width 154 height 18
click at [852, 650] on button "Apply 4 Filters & Close" at bounding box center [872, 650] width 115 height 30
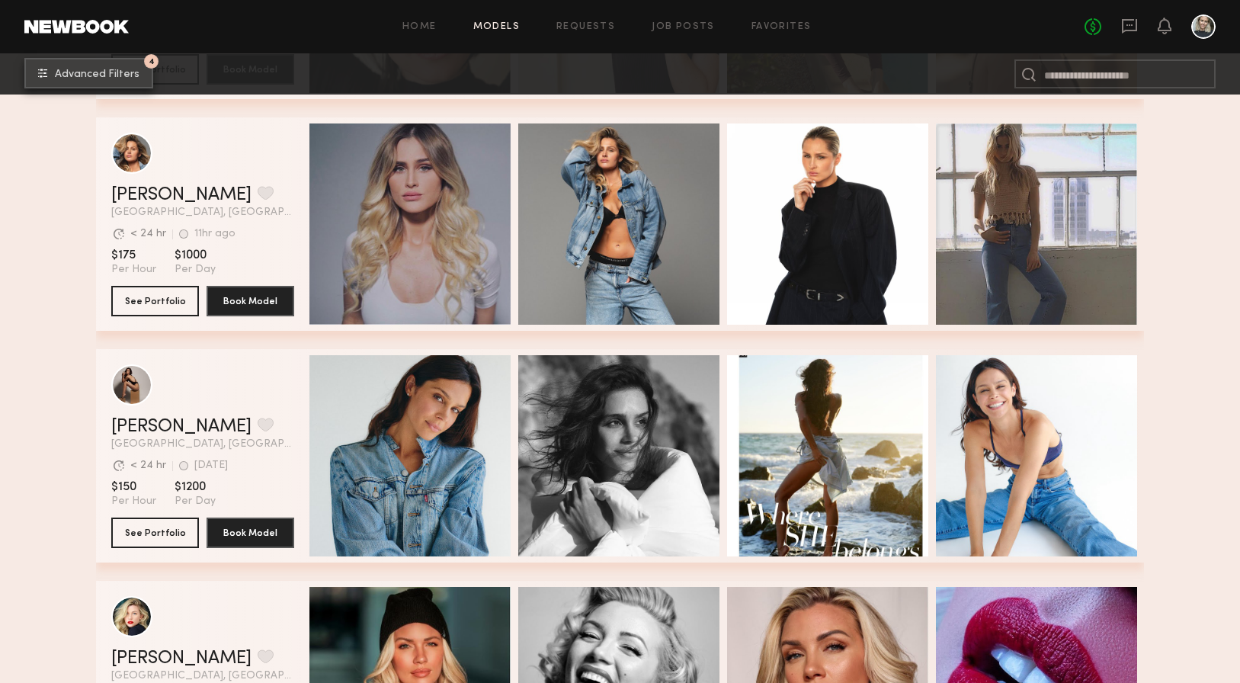
scroll to position [4192, 0]
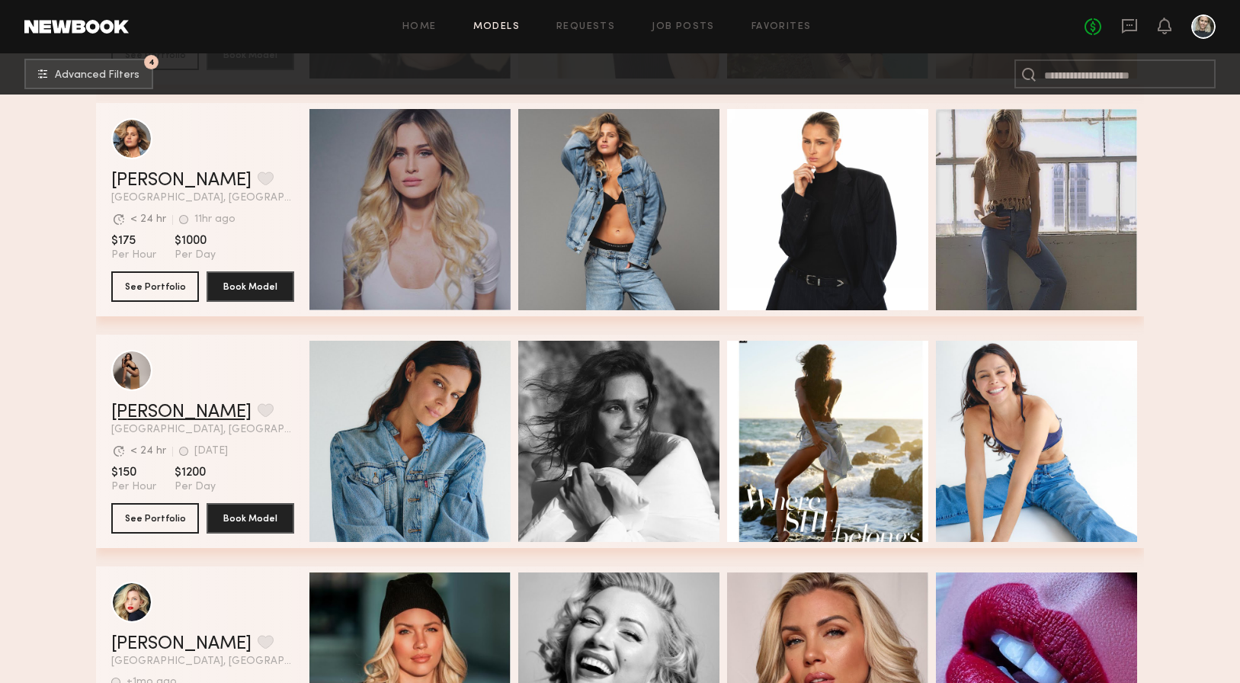
click at [166, 415] on link "[PERSON_NAME]" at bounding box center [181, 412] width 140 height 18
click at [162, 410] on link "[PERSON_NAME]" at bounding box center [181, 412] width 140 height 18
click at [1136, 27] on icon at bounding box center [1129, 26] width 15 height 14
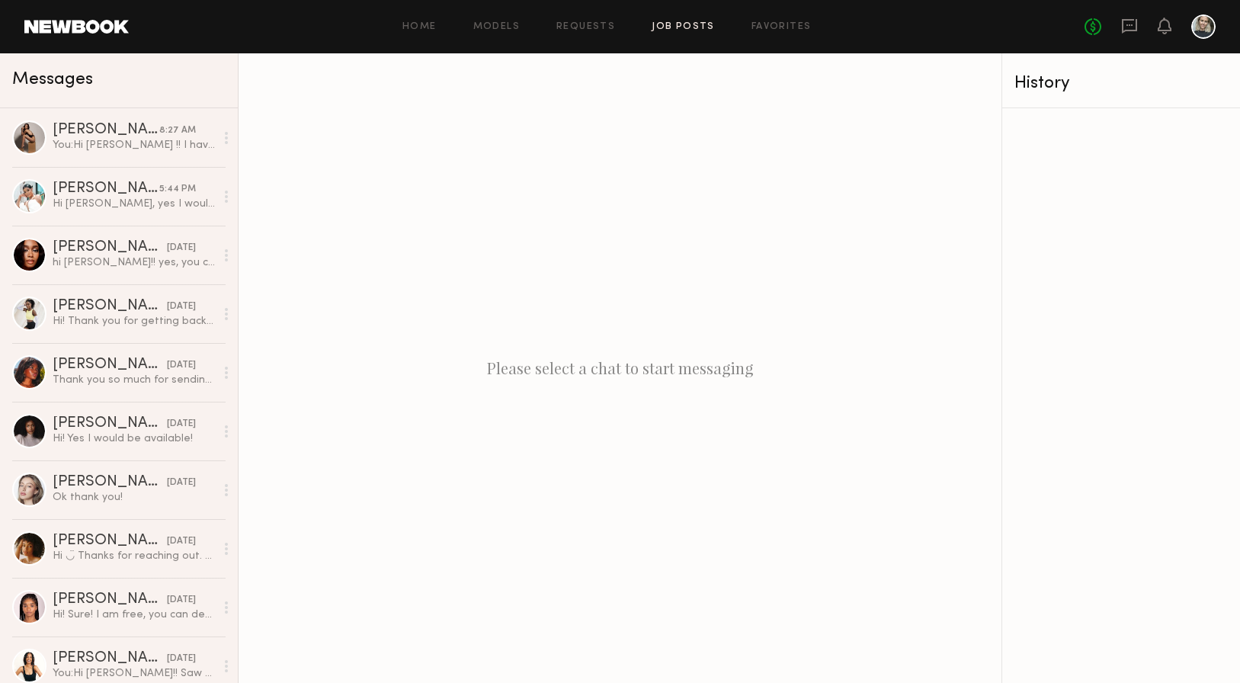
click at [681, 26] on link "Job Posts" at bounding box center [683, 27] width 63 height 10
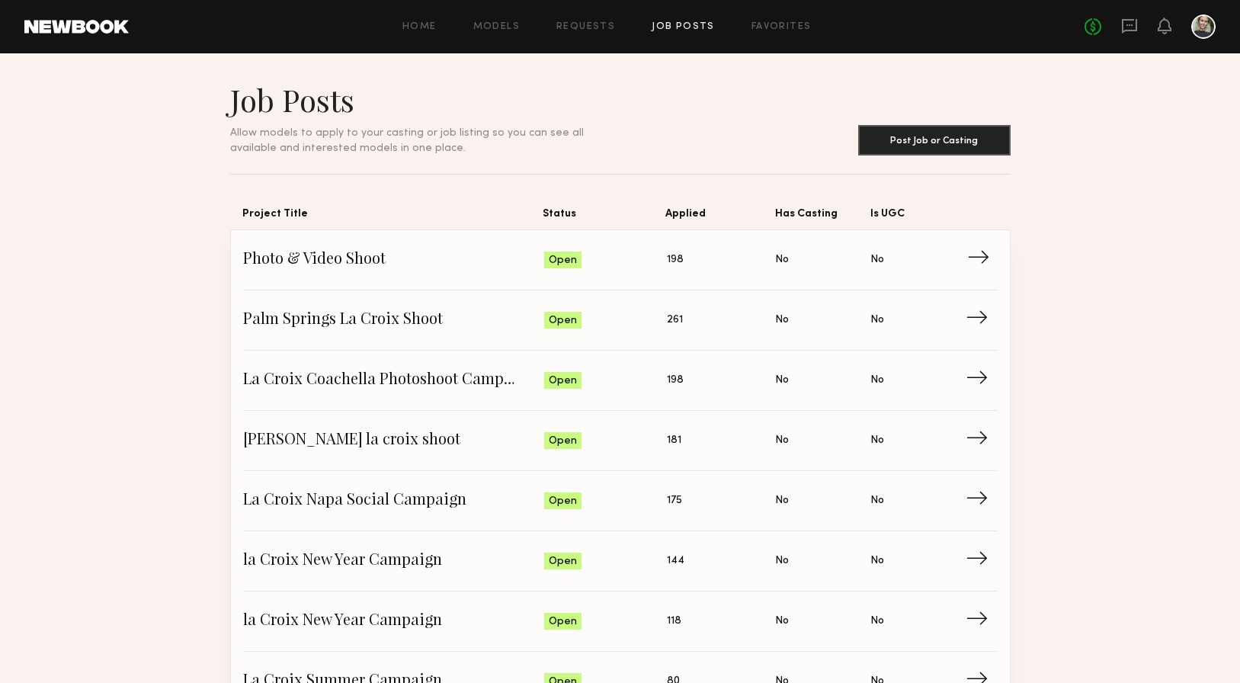
click at [987, 260] on span "→" at bounding box center [982, 259] width 31 height 23
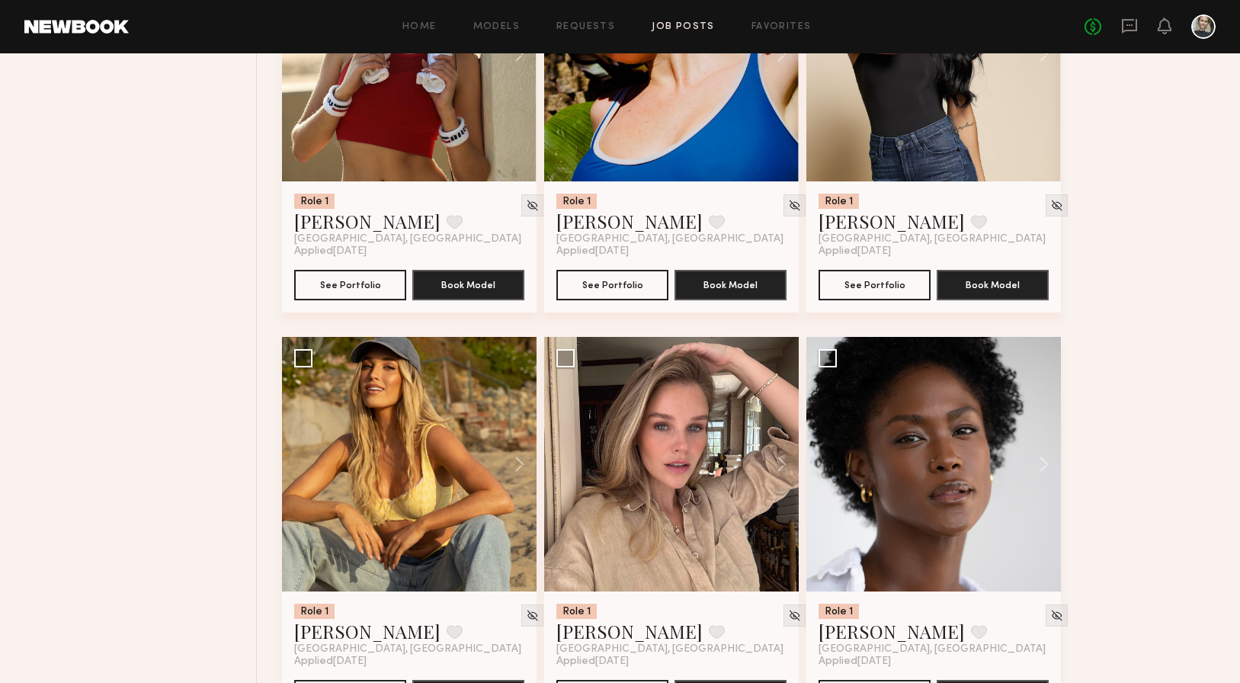
scroll to position [1194, 0]
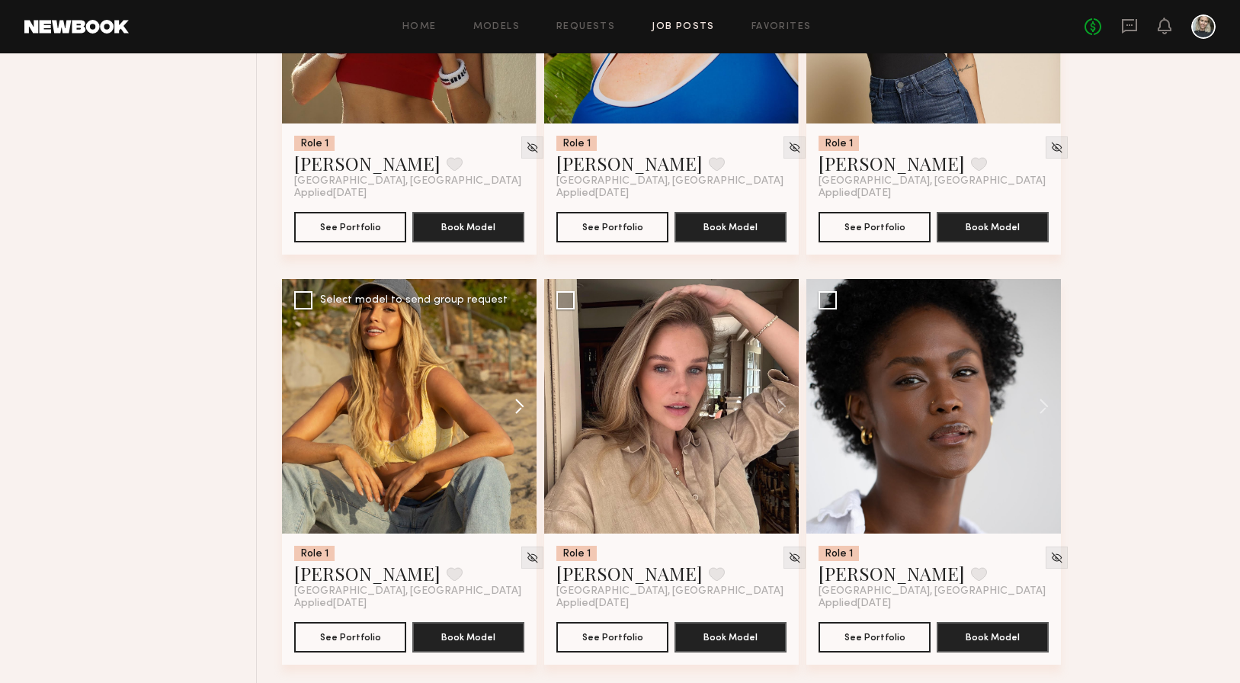
click at [522, 410] on button at bounding box center [512, 406] width 49 height 255
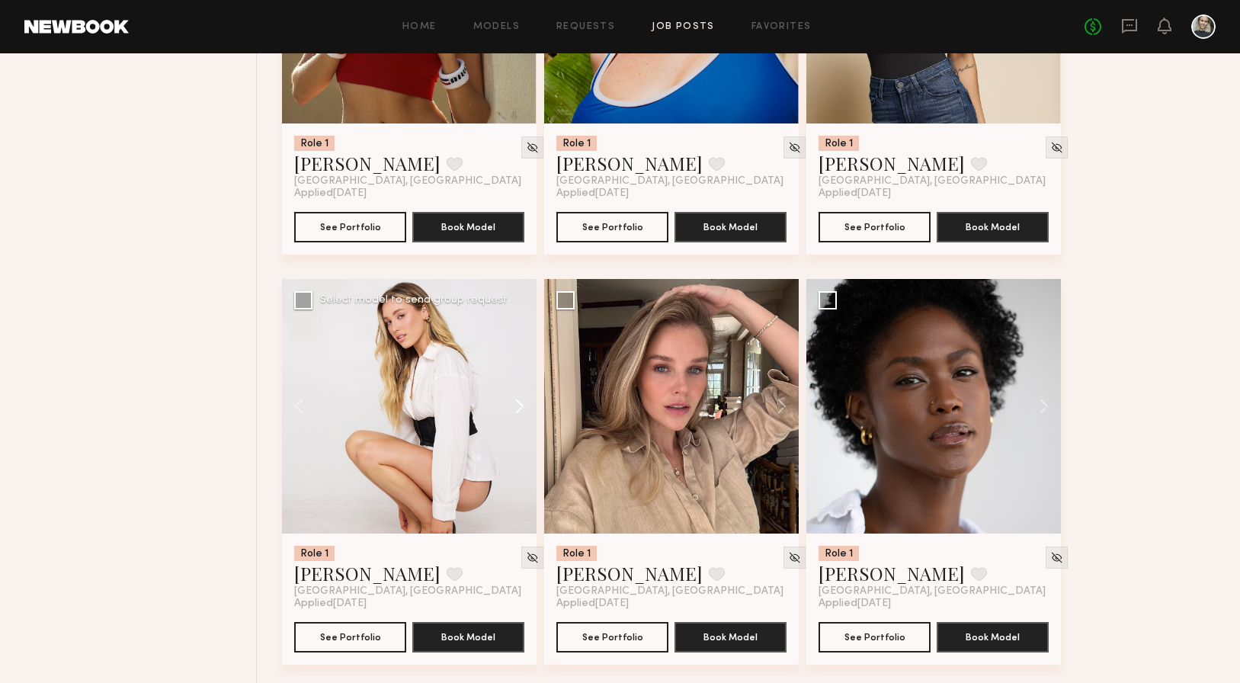
click at [520, 410] on button at bounding box center [512, 406] width 49 height 255
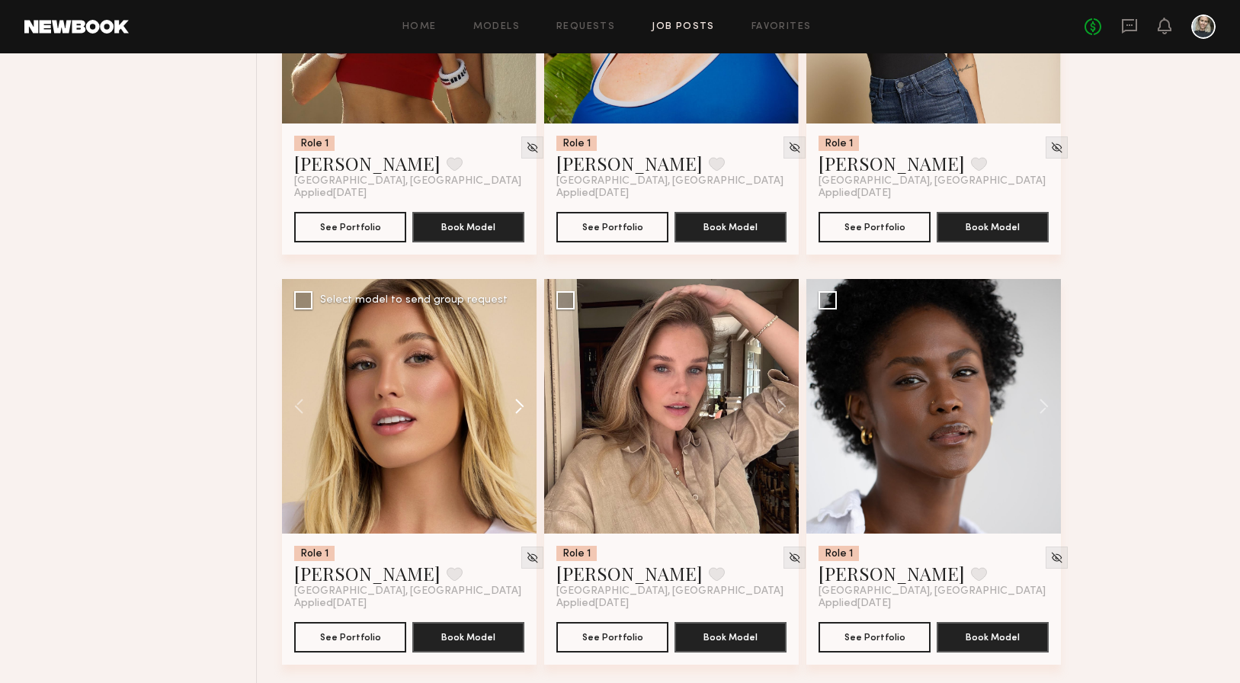
click at [520, 410] on button at bounding box center [512, 406] width 49 height 255
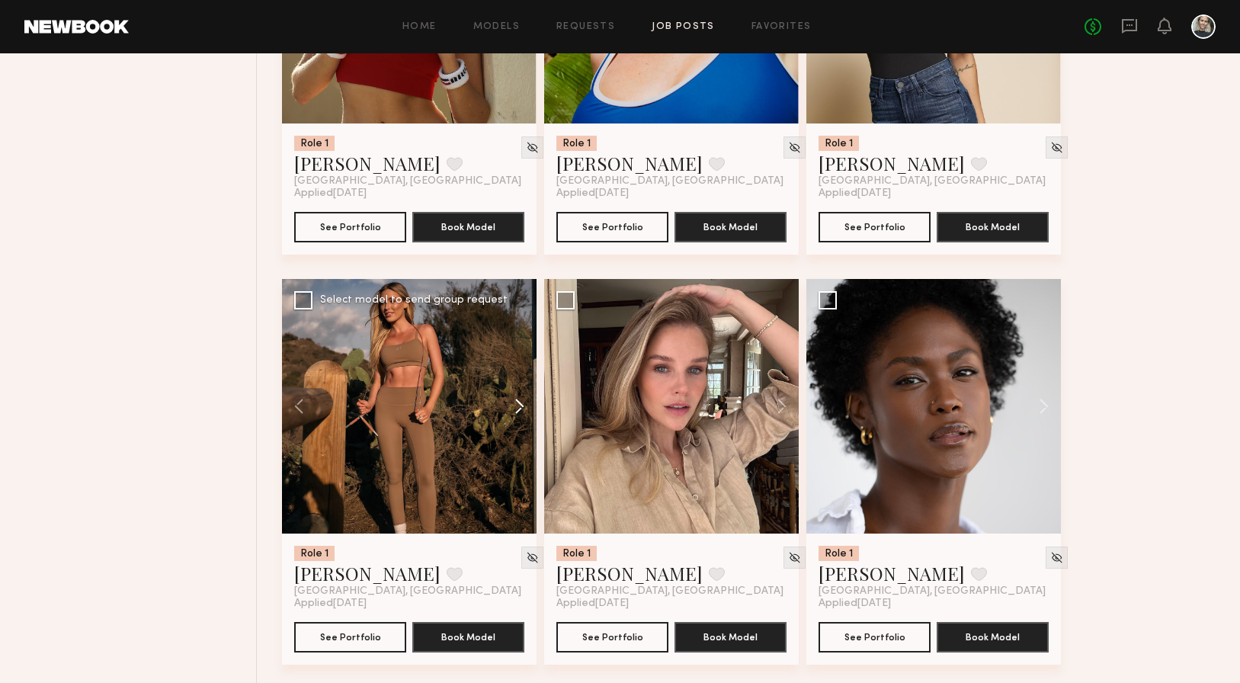
click at [520, 410] on button at bounding box center [512, 406] width 49 height 255
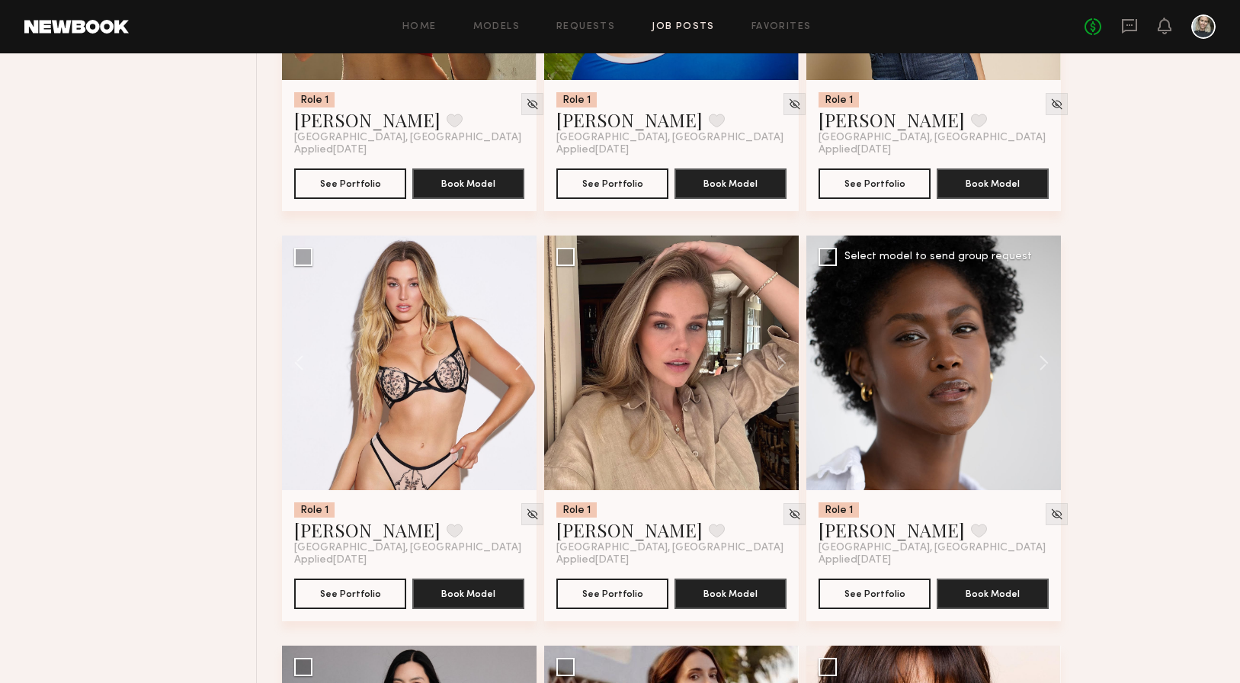
scroll to position [1238, 0]
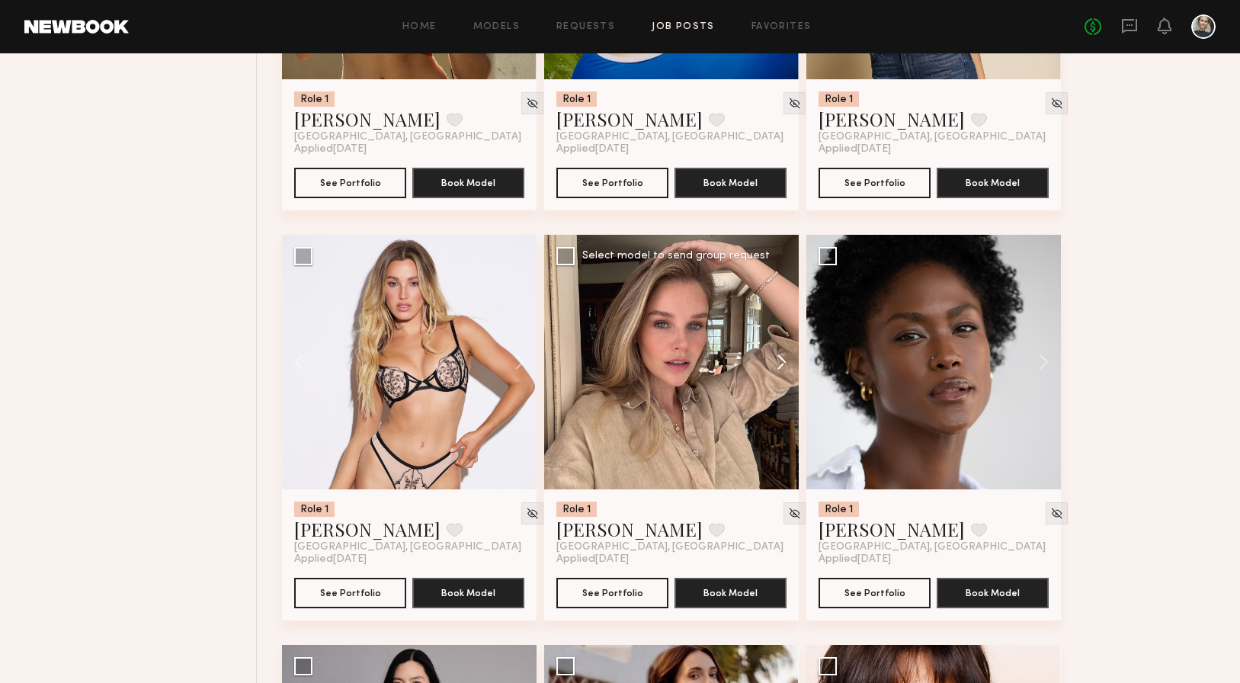
click at [780, 361] on button at bounding box center [774, 362] width 49 height 255
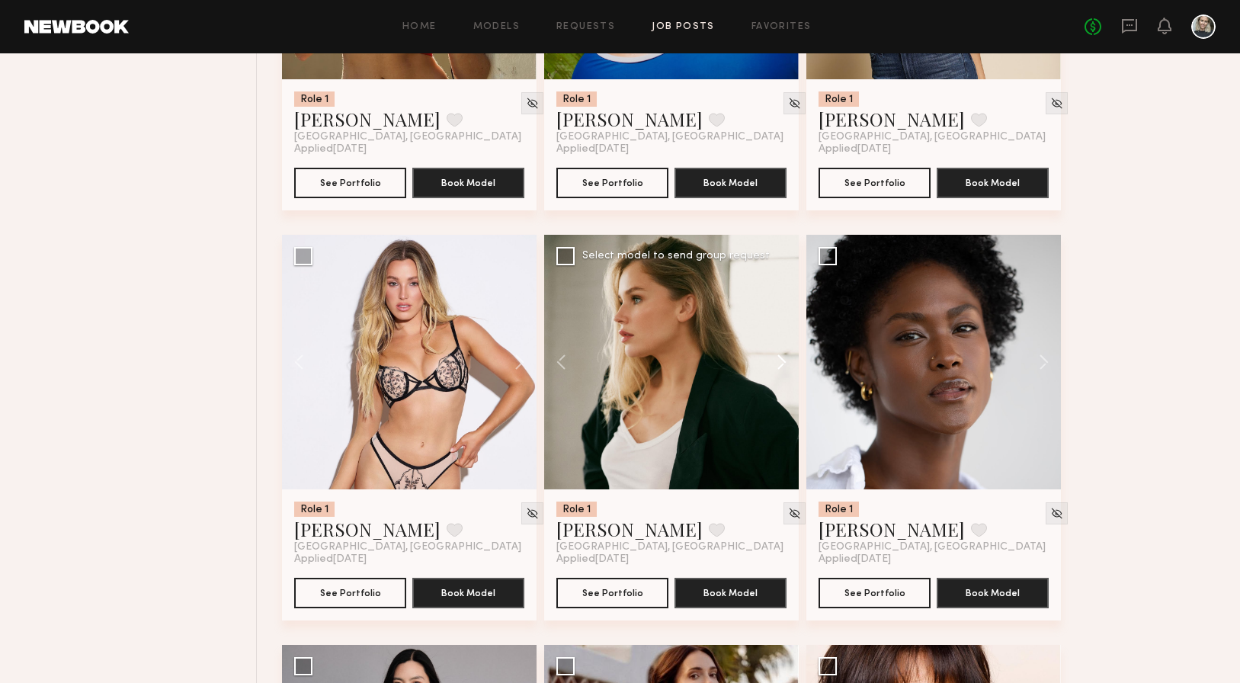
click at [780, 361] on button at bounding box center [774, 362] width 49 height 255
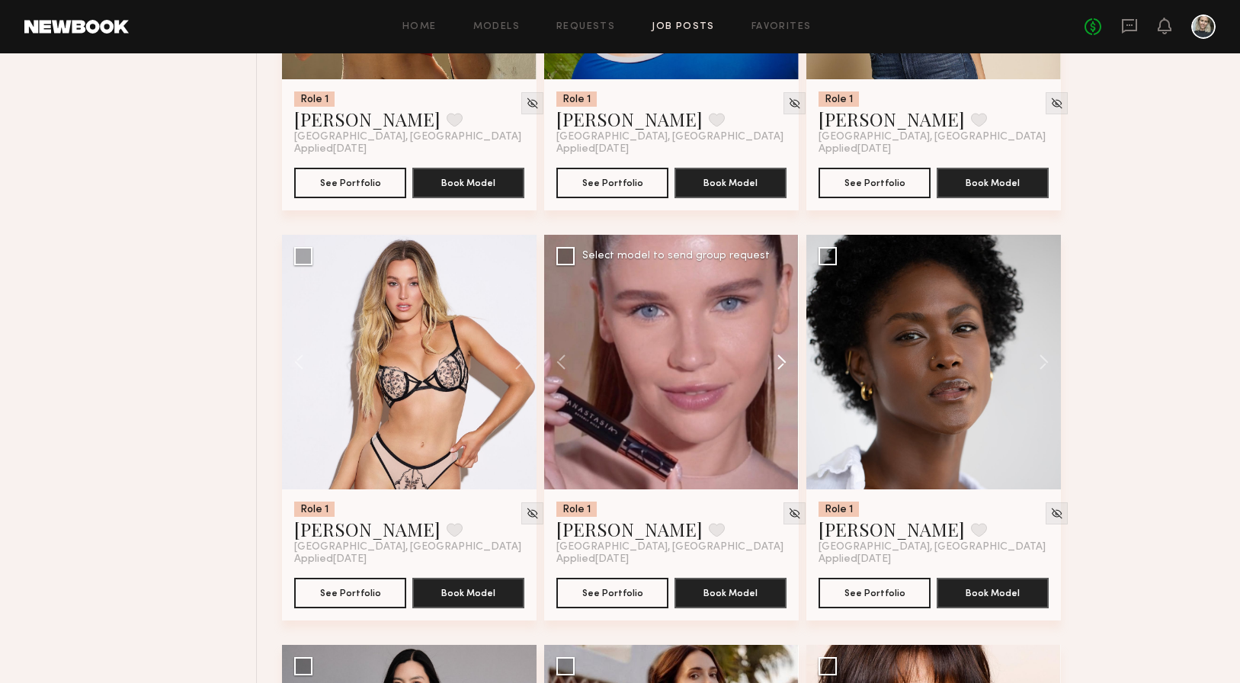
click at [780, 361] on button at bounding box center [774, 362] width 49 height 255
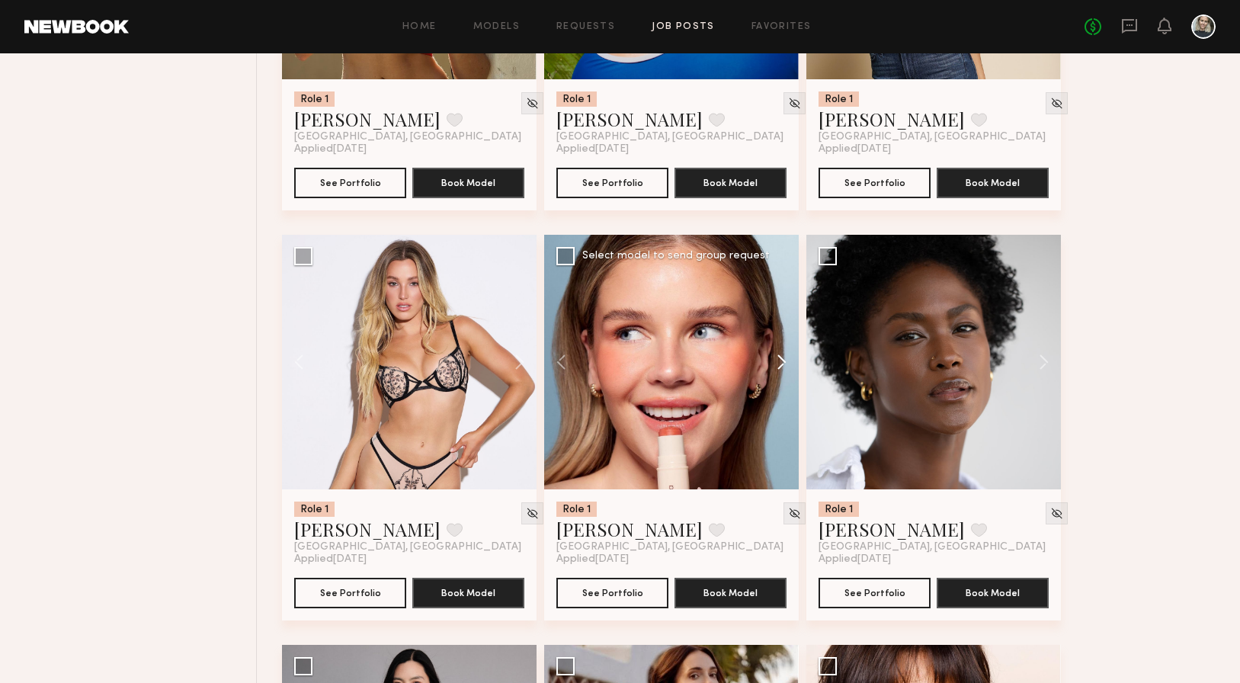
click at [780, 361] on button at bounding box center [774, 362] width 49 height 255
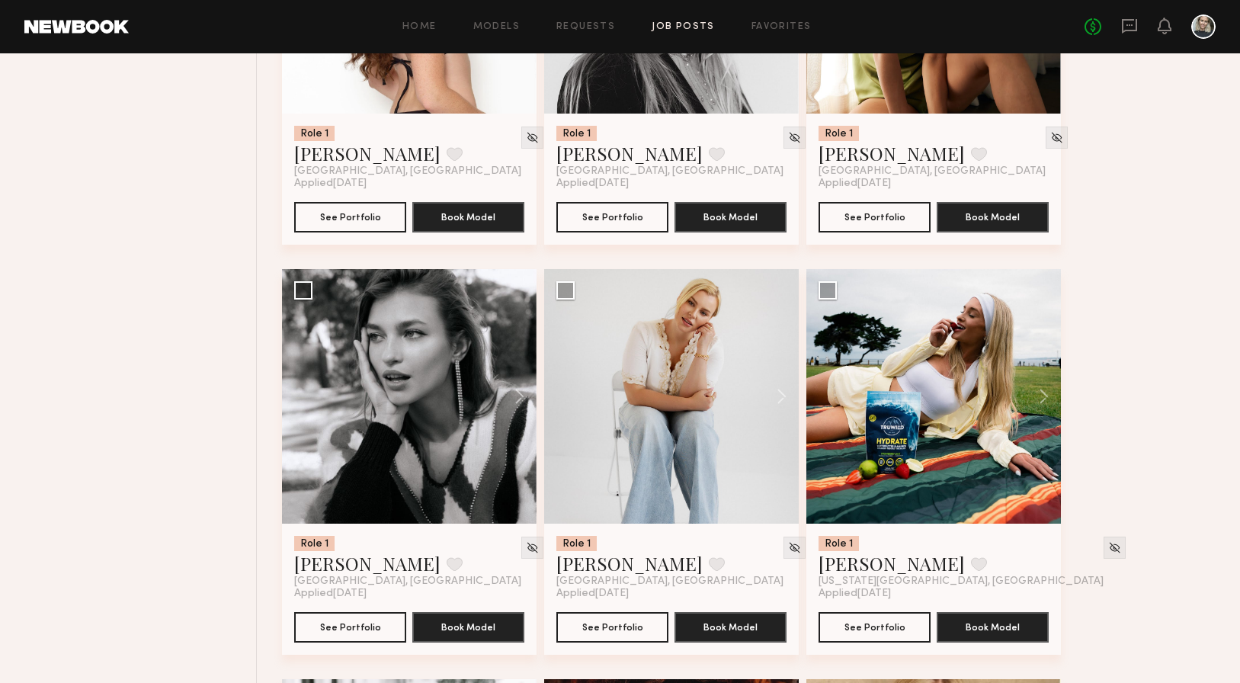
scroll to position [2487, 0]
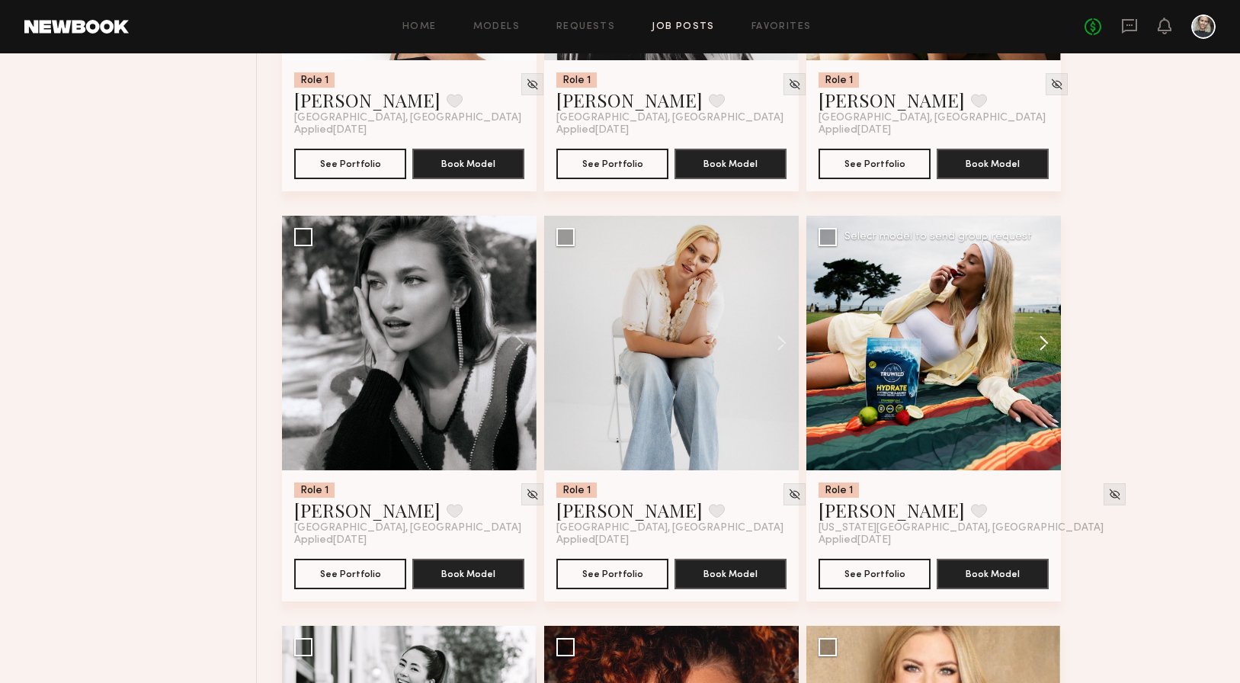
click at [1047, 343] on button at bounding box center [1036, 343] width 49 height 255
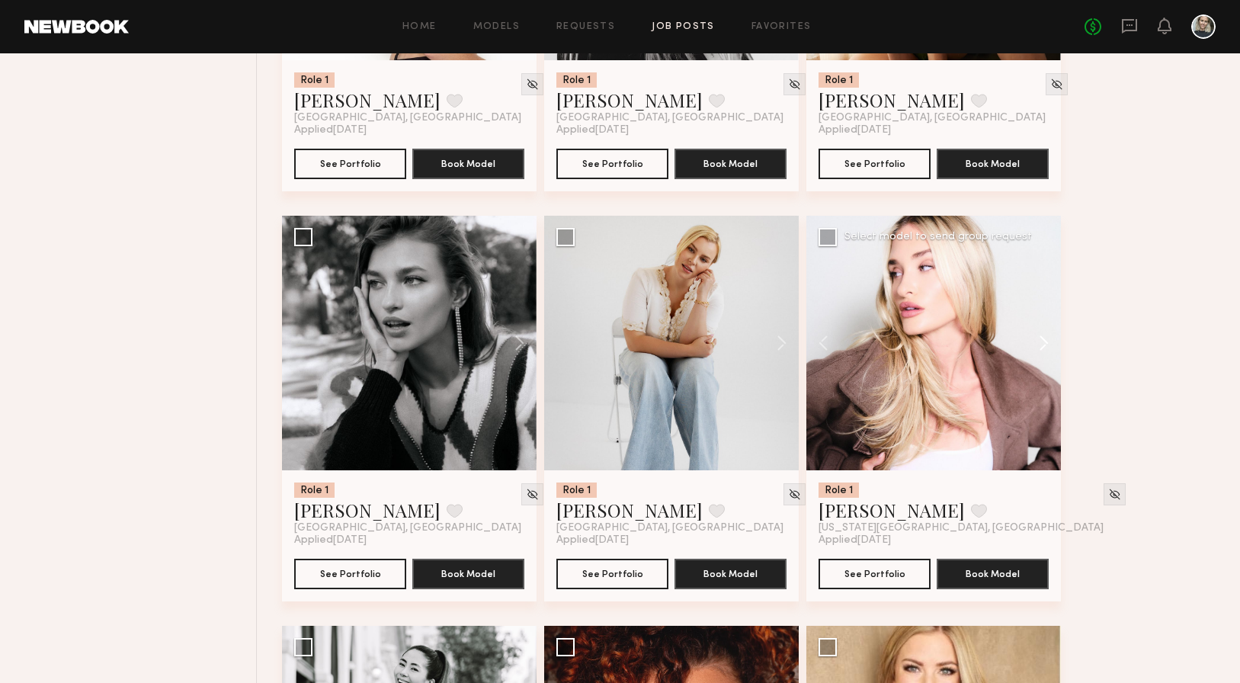
click at [1047, 343] on button at bounding box center [1036, 343] width 49 height 255
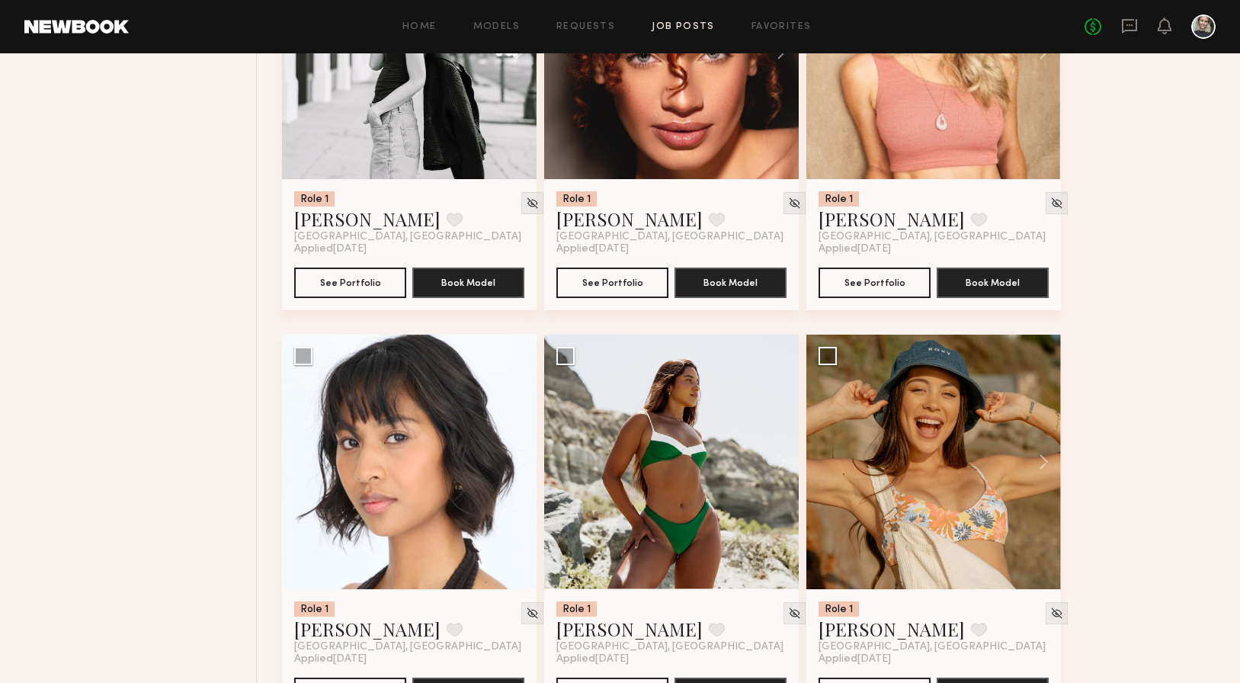
scroll to position [3194, 0]
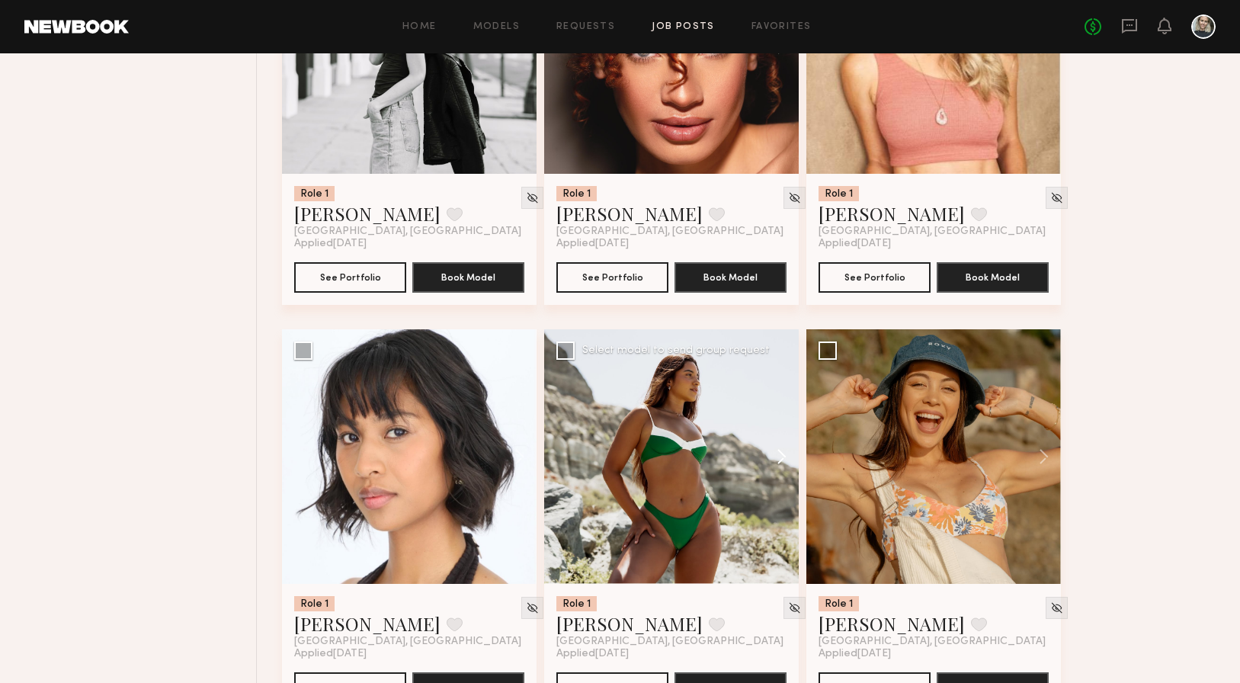
click at [784, 465] on button at bounding box center [774, 456] width 49 height 255
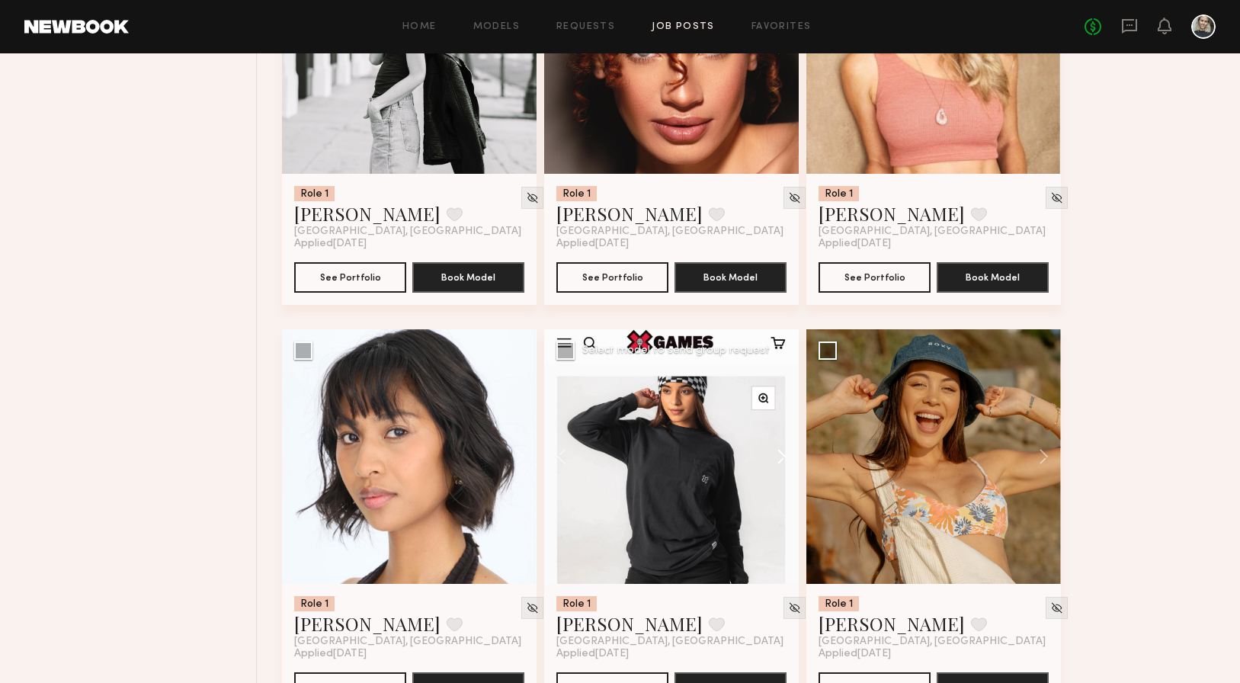
click at [784, 465] on button at bounding box center [774, 456] width 49 height 255
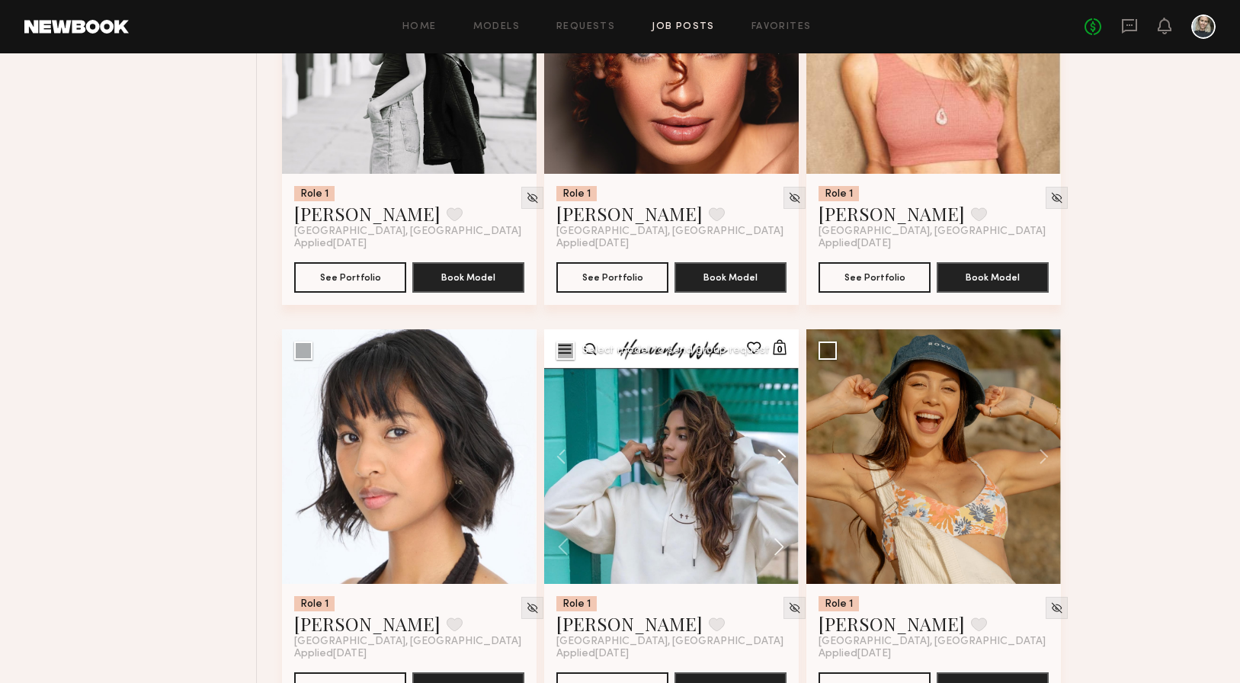
click at [784, 465] on button at bounding box center [774, 456] width 49 height 255
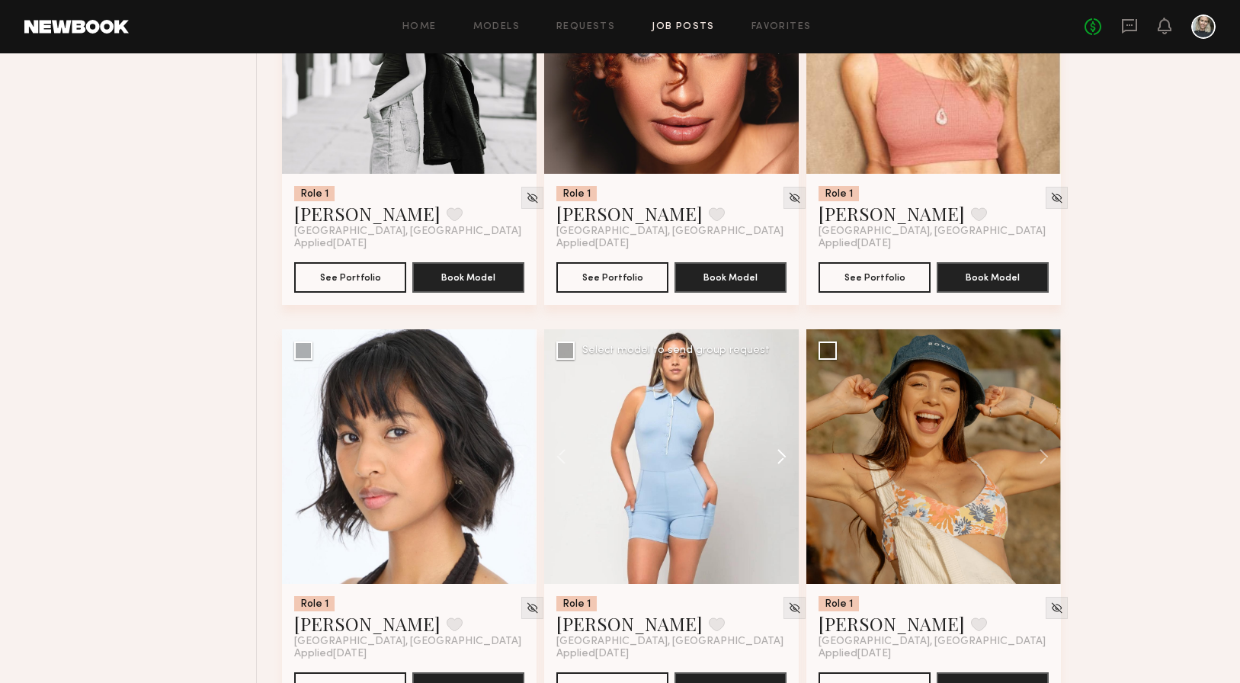
click at [784, 465] on button at bounding box center [774, 456] width 49 height 255
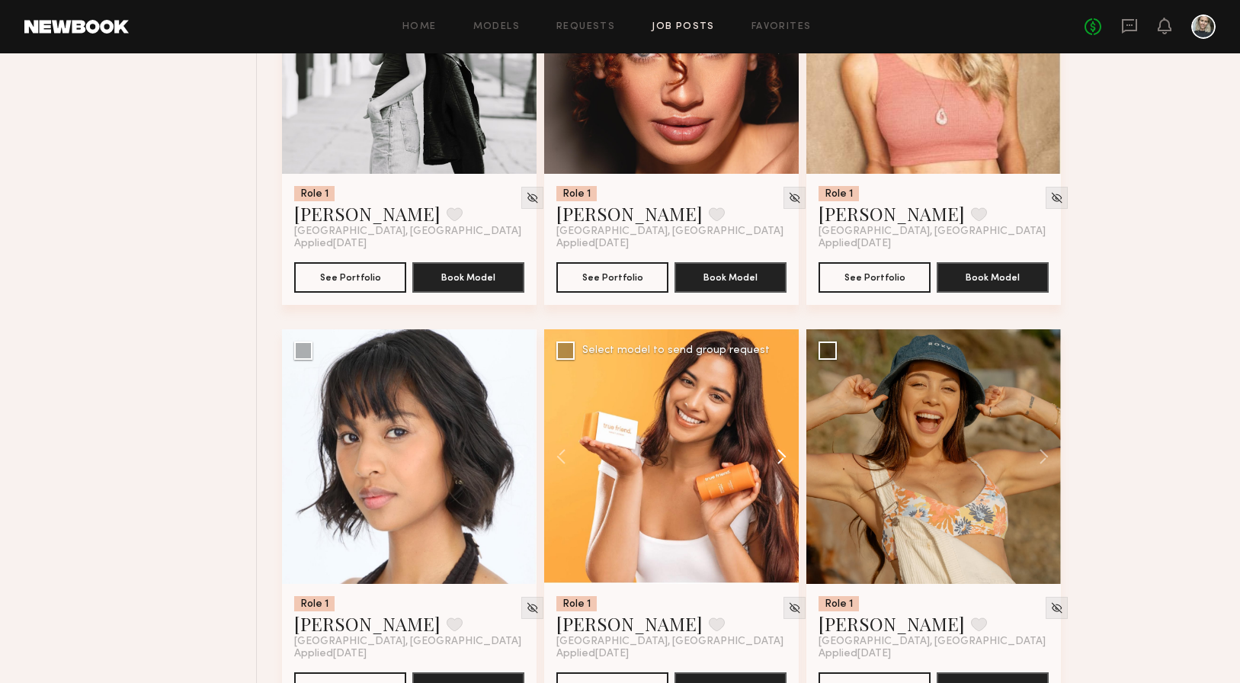
click at [784, 465] on button at bounding box center [774, 456] width 49 height 255
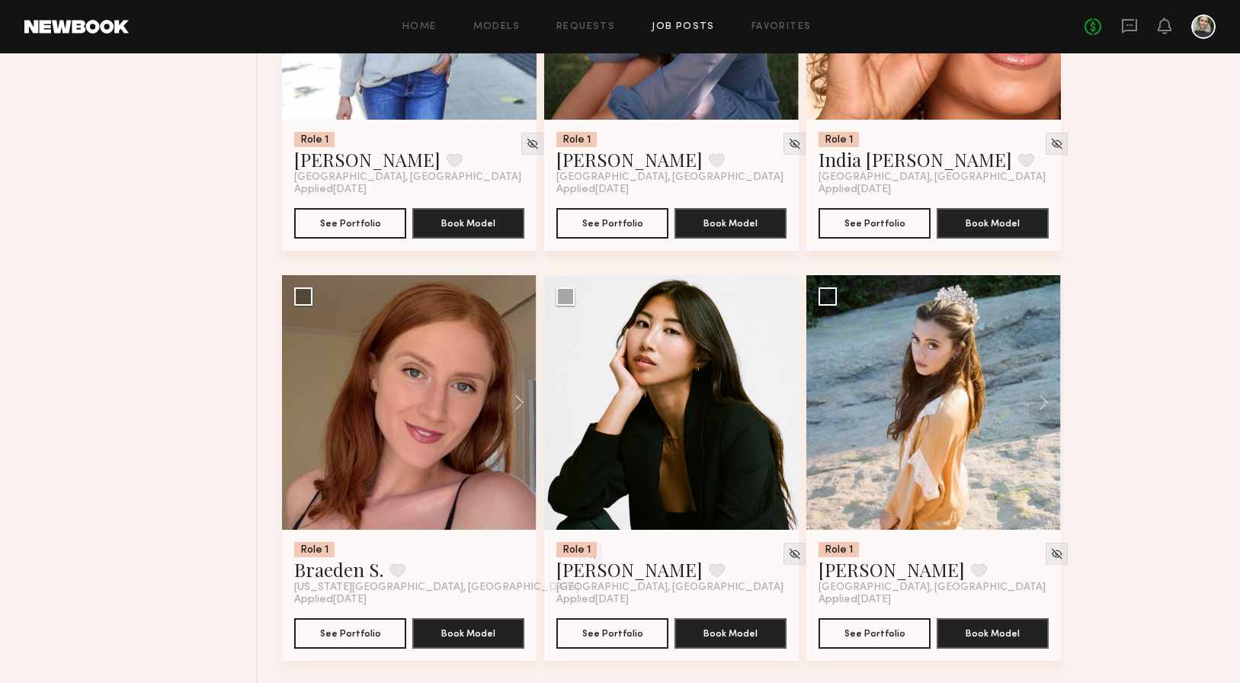
scroll to position [7347, 0]
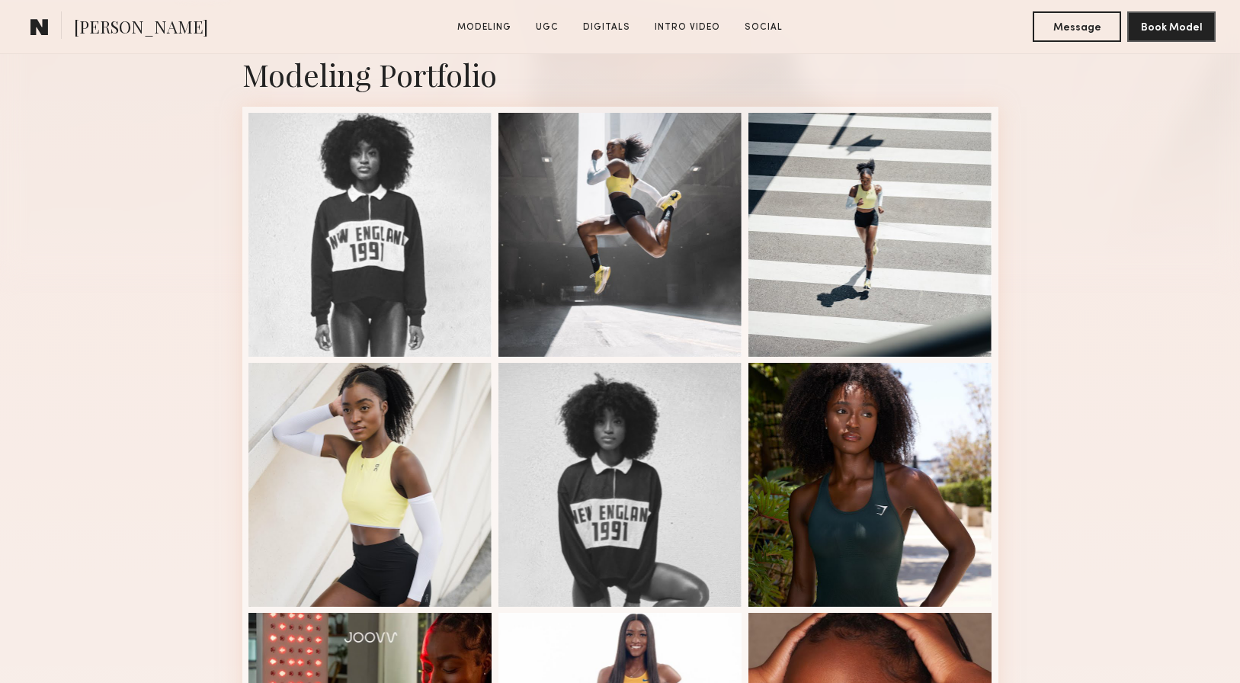
scroll to position [338, 0]
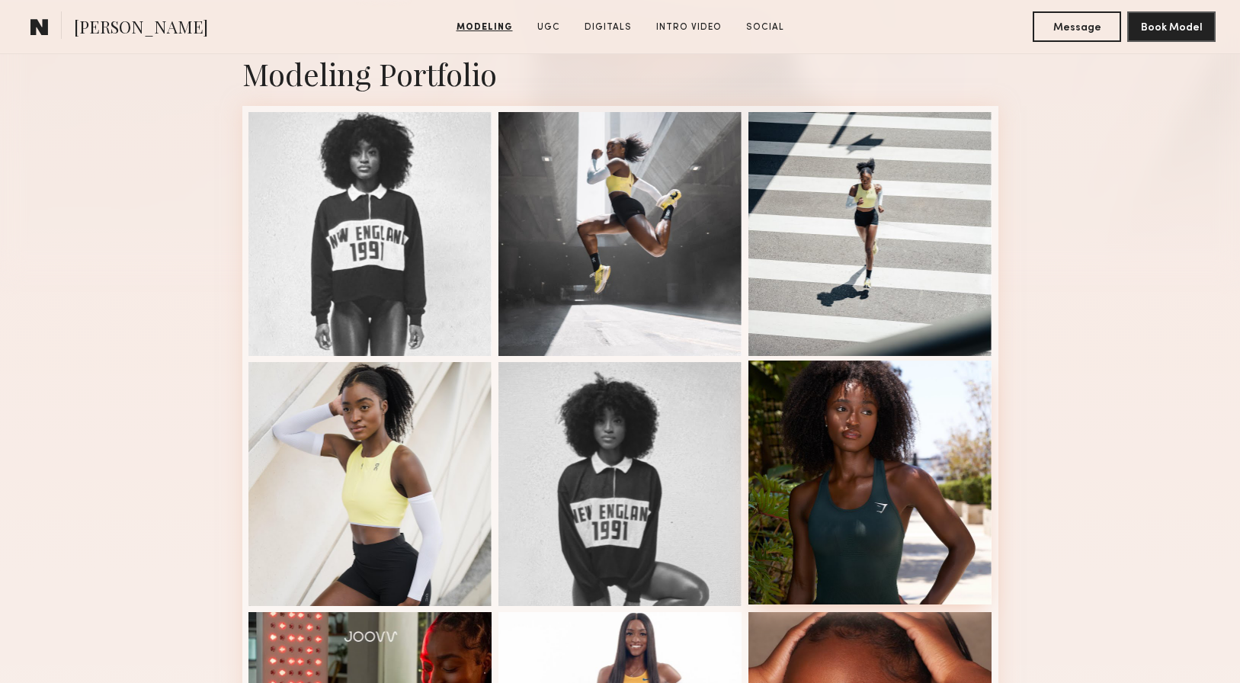
click at [835, 446] on div at bounding box center [870, 483] width 244 height 244
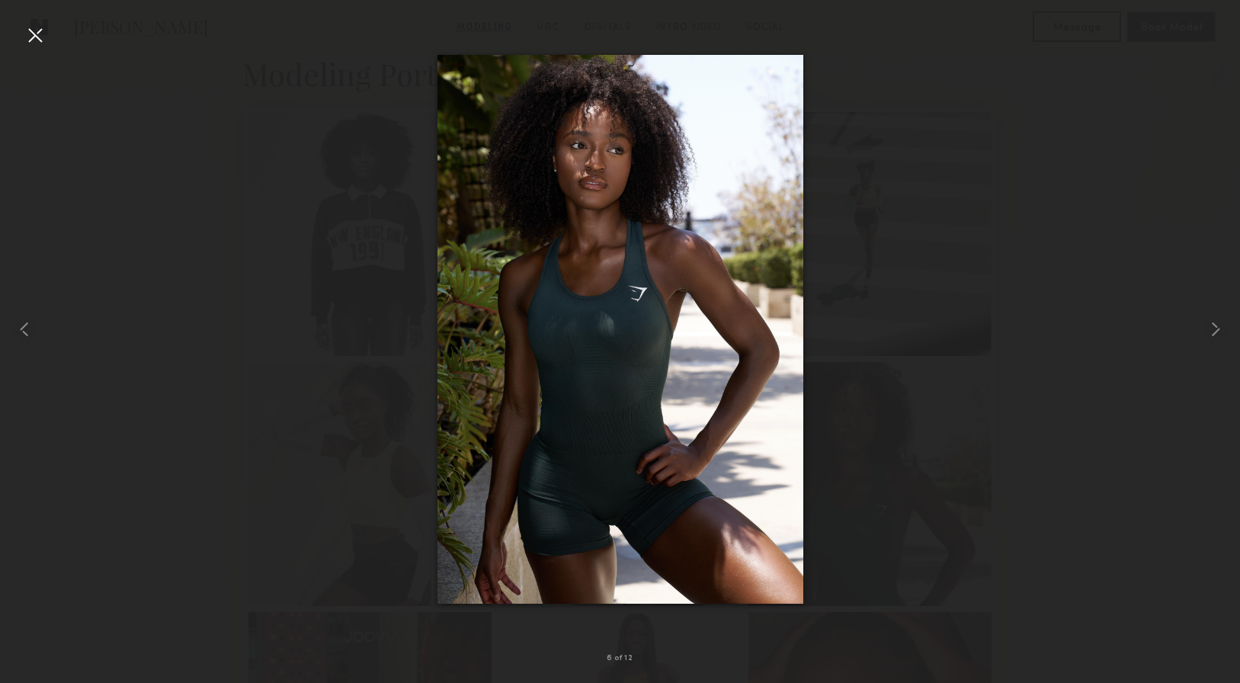
click at [897, 310] on div at bounding box center [620, 329] width 1240 height 610
click at [906, 189] on div at bounding box center [620, 329] width 1240 height 610
click at [30, 40] on div at bounding box center [35, 35] width 24 height 24
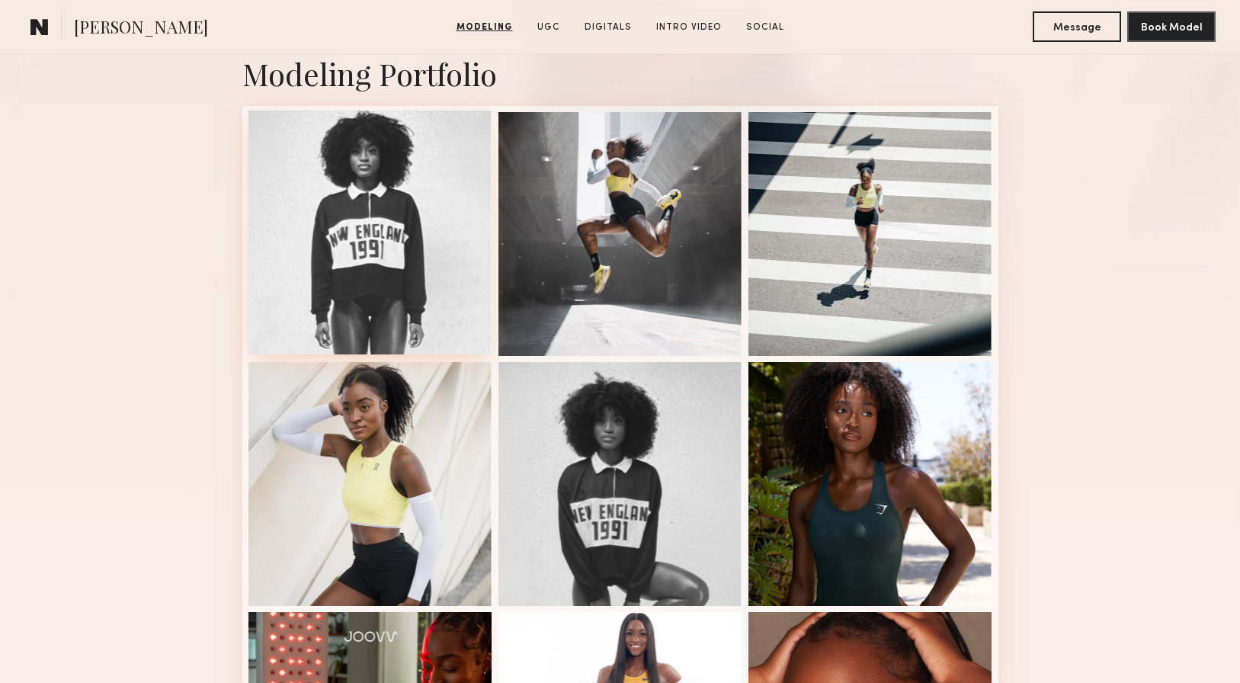
click at [368, 191] on div at bounding box center [370, 233] width 244 height 244
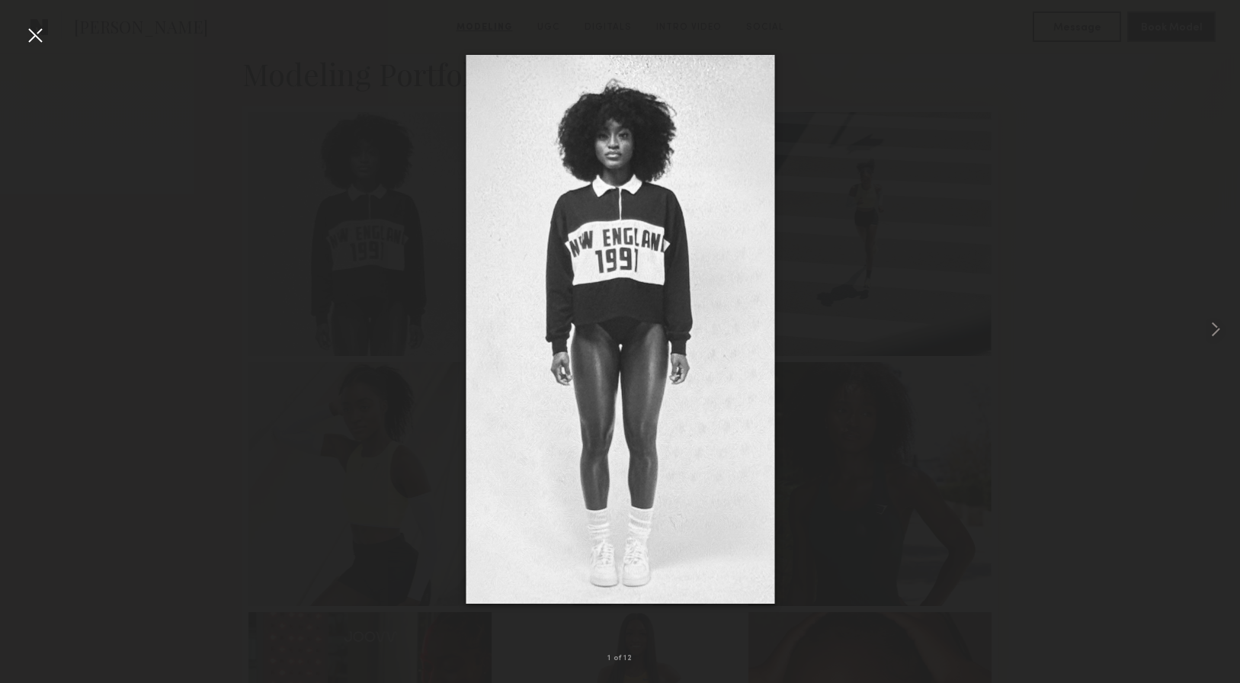
click at [27, 38] on div at bounding box center [35, 35] width 24 height 24
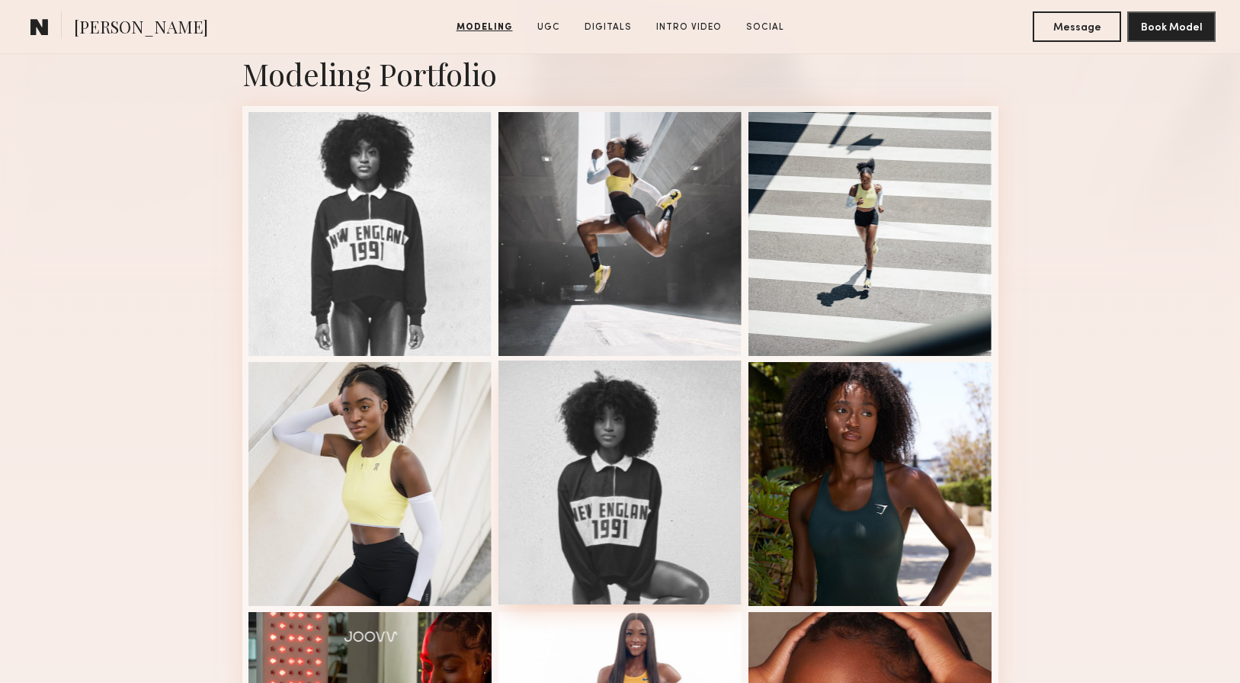
click at [601, 466] on div at bounding box center [620, 483] width 244 height 244
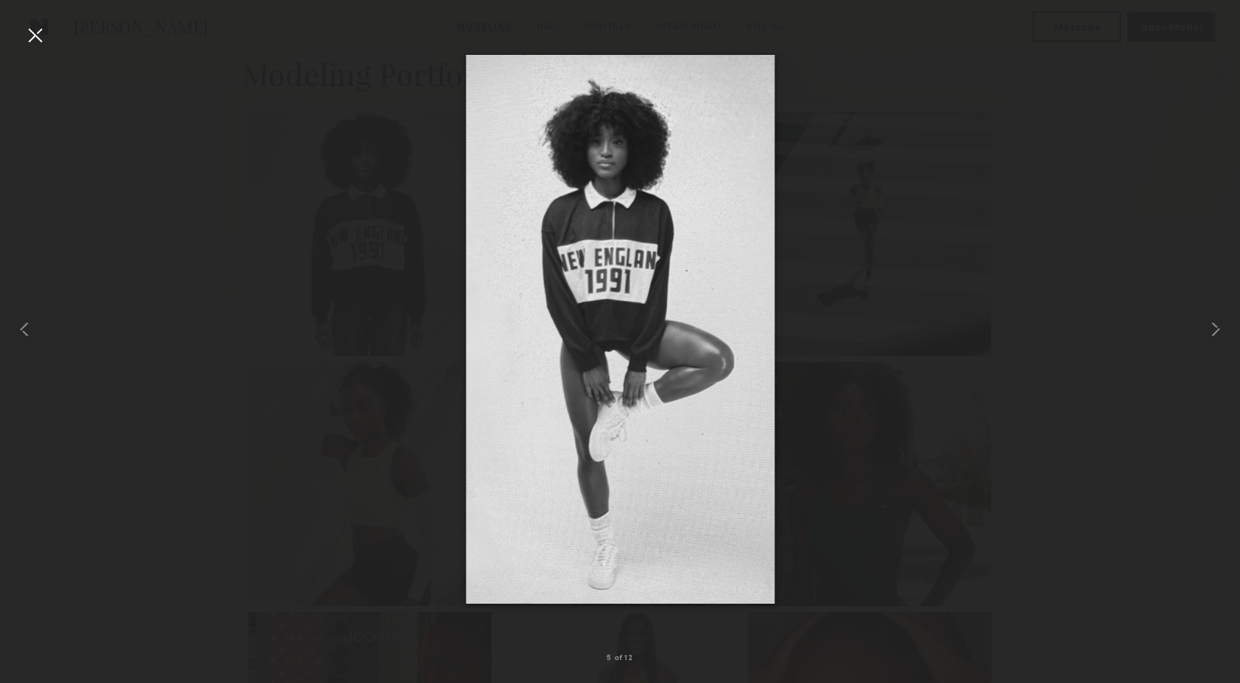
click at [43, 29] on div at bounding box center [35, 35] width 24 height 24
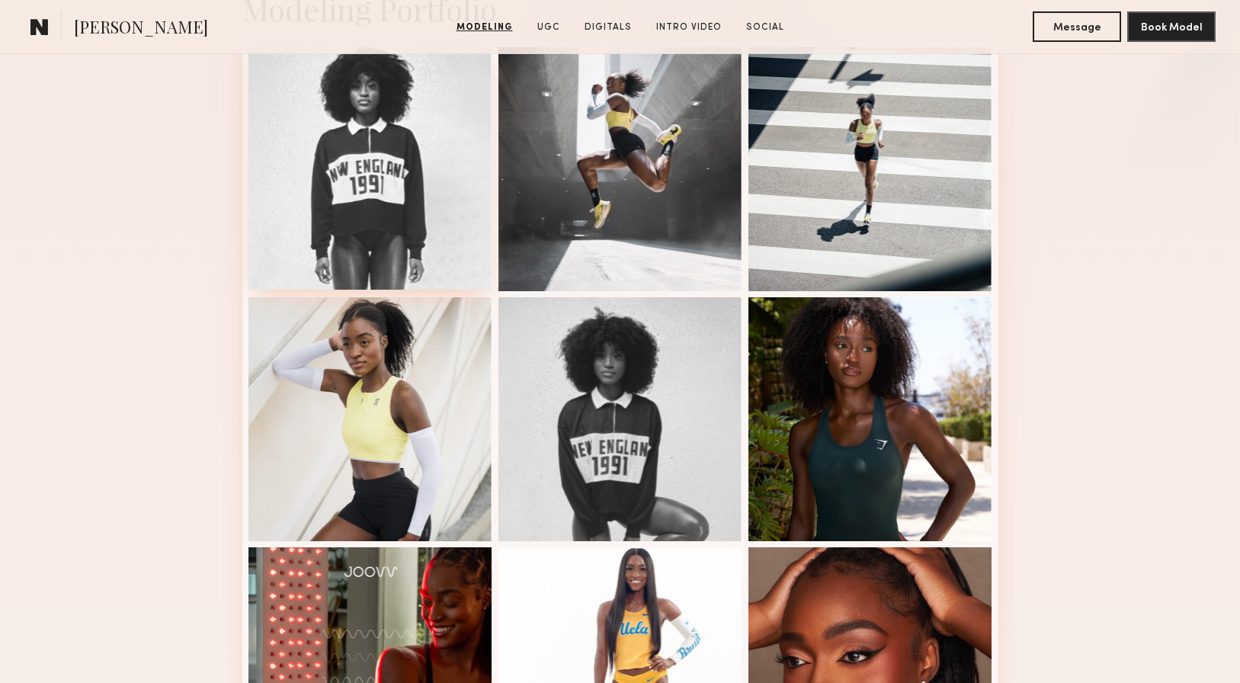
scroll to position [412, 0]
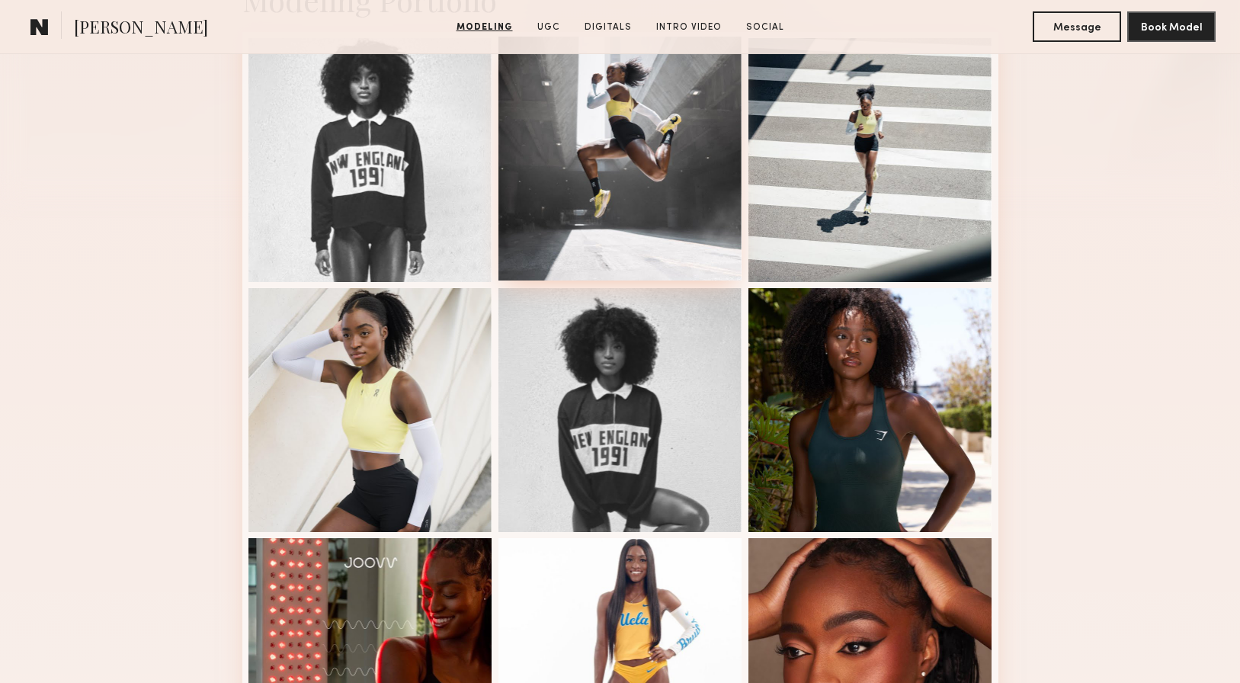
click at [631, 164] on div at bounding box center [620, 159] width 244 height 244
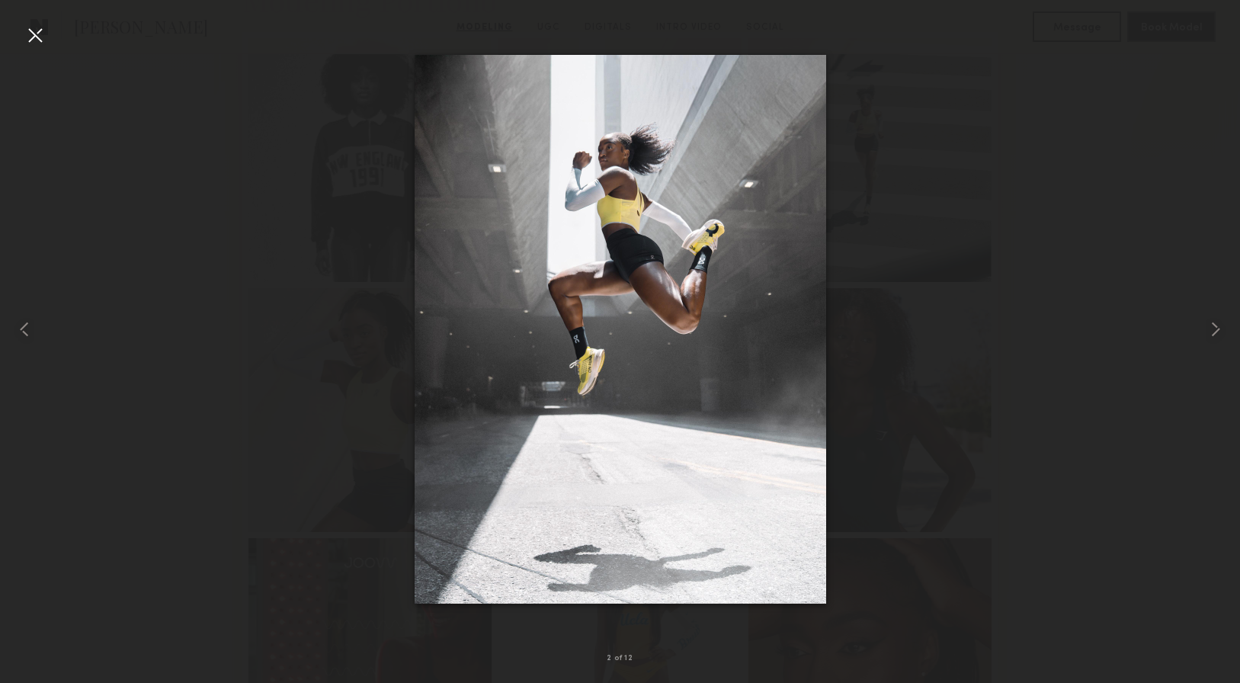
click at [28, 30] on div at bounding box center [35, 35] width 24 height 24
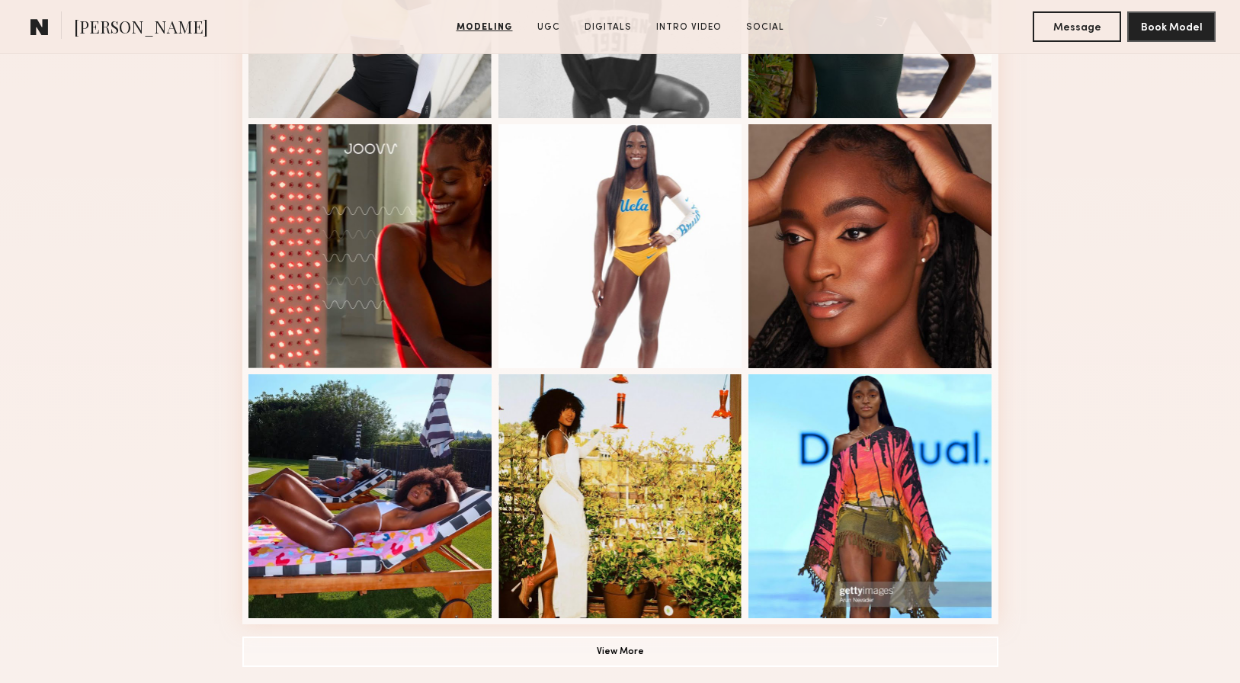
scroll to position [823, 0]
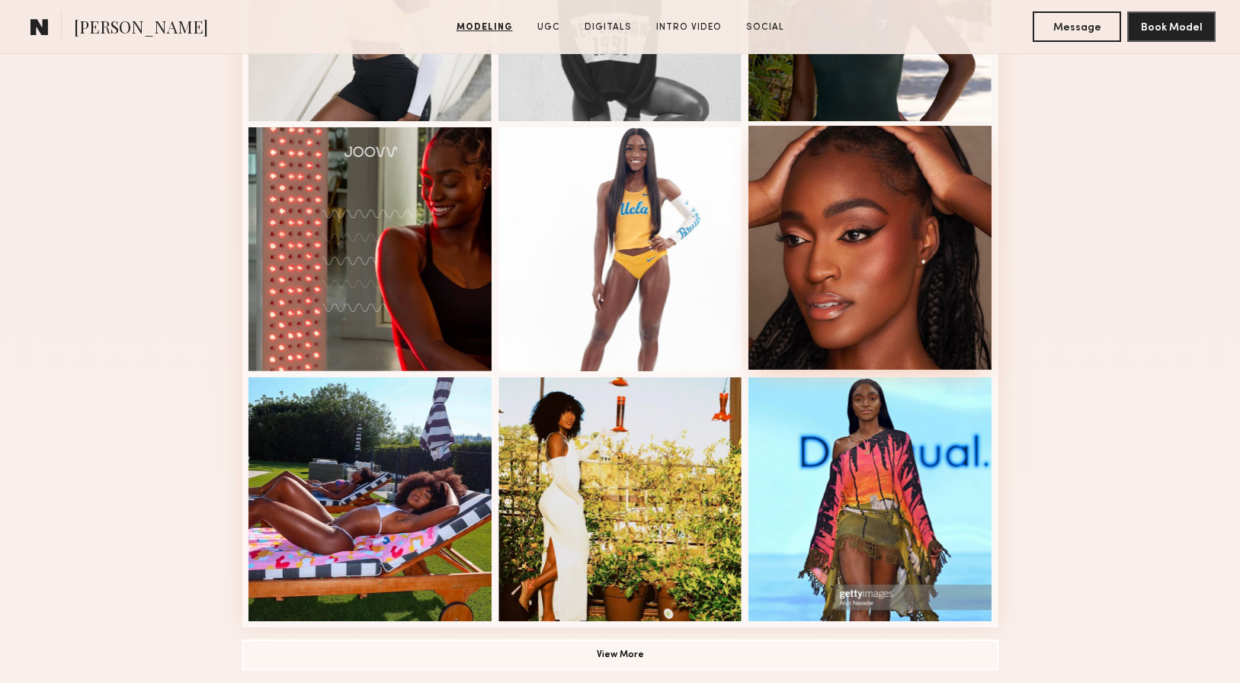
click at [784, 262] on div at bounding box center [870, 248] width 244 height 244
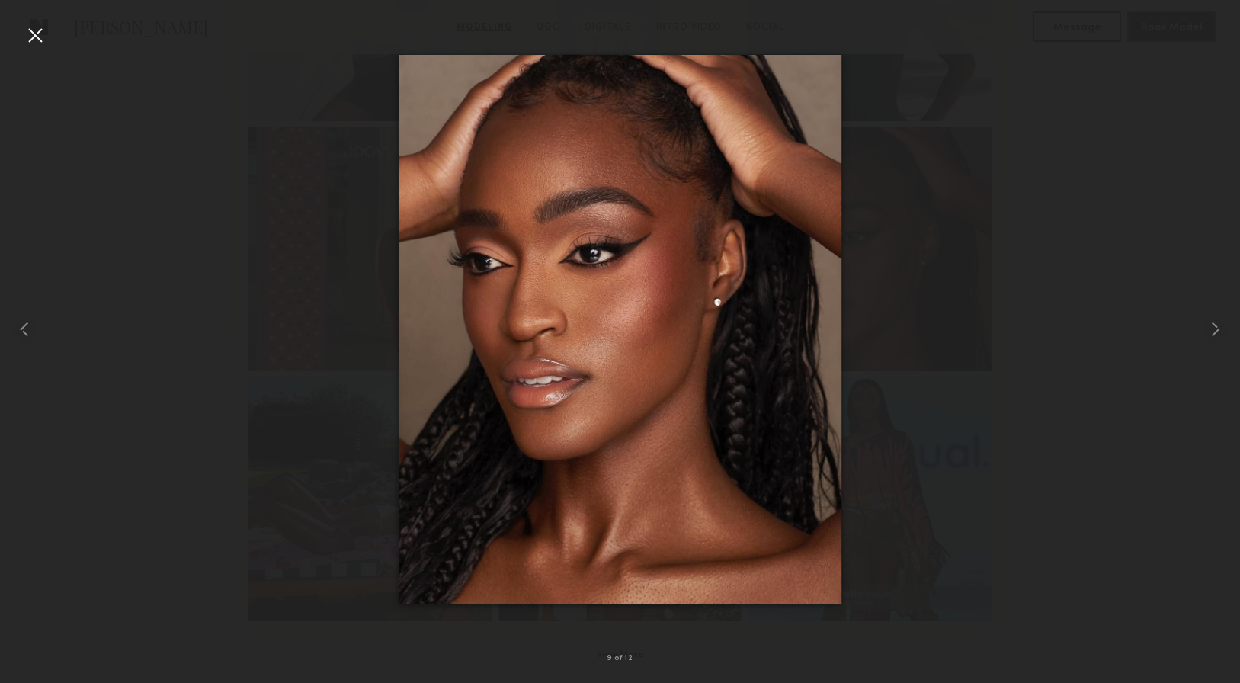
click at [31, 36] on div at bounding box center [35, 35] width 24 height 24
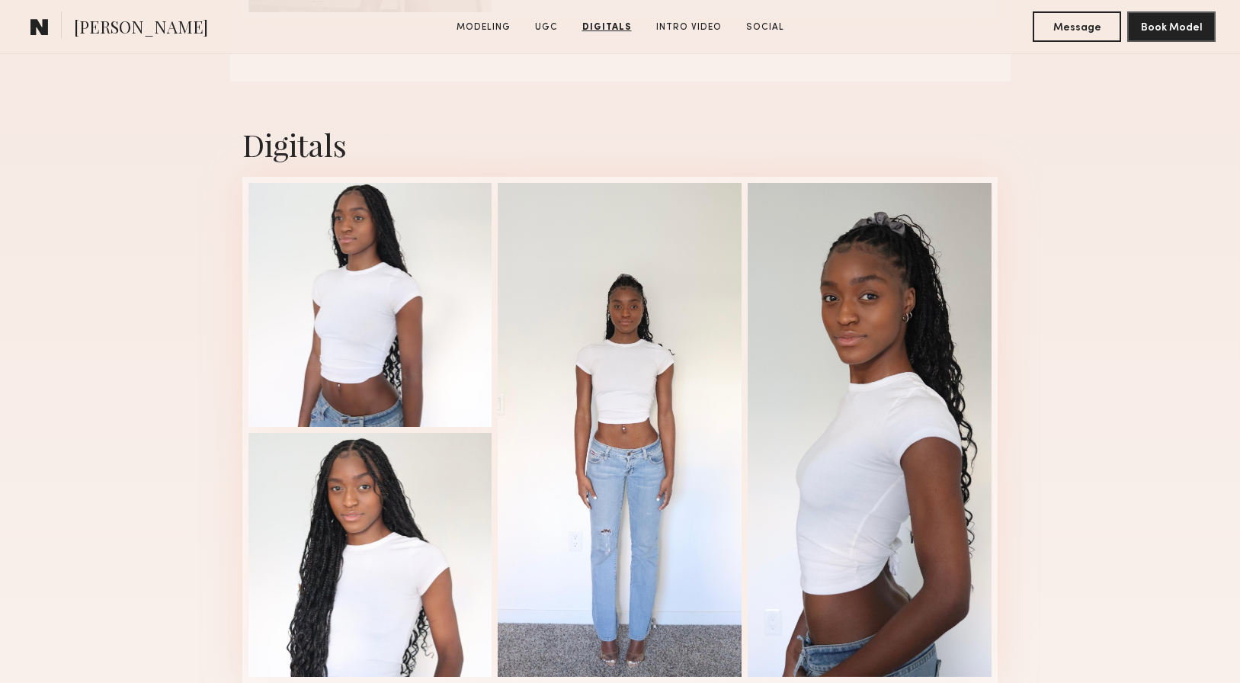
scroll to position [1938, 0]
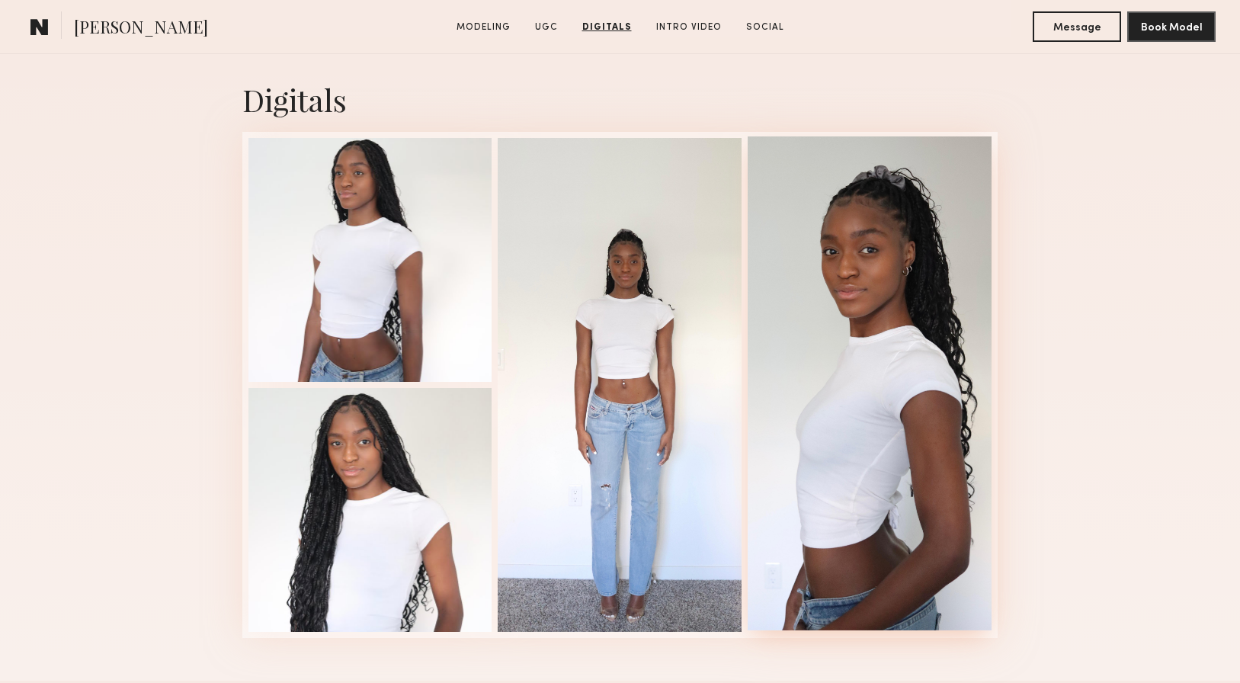
click at [893, 297] on div at bounding box center [870, 383] width 244 height 494
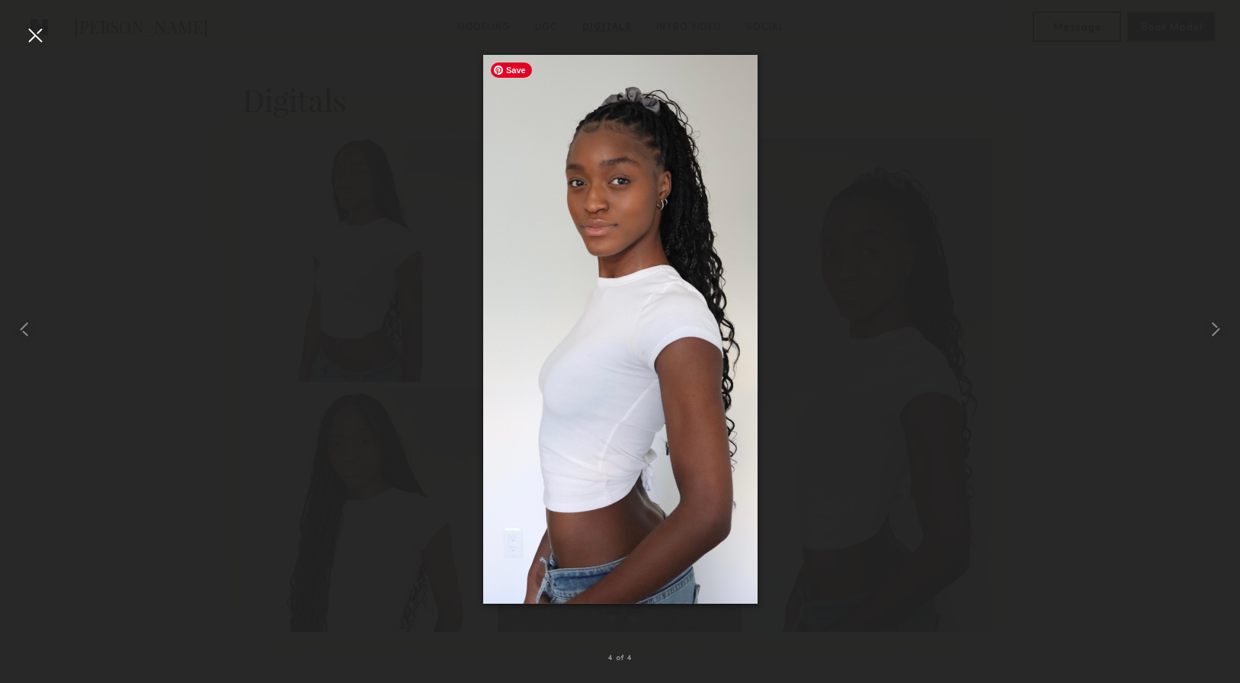
click at [409, 255] on div at bounding box center [620, 329] width 1240 height 610
click at [40, 35] on div at bounding box center [35, 35] width 24 height 24
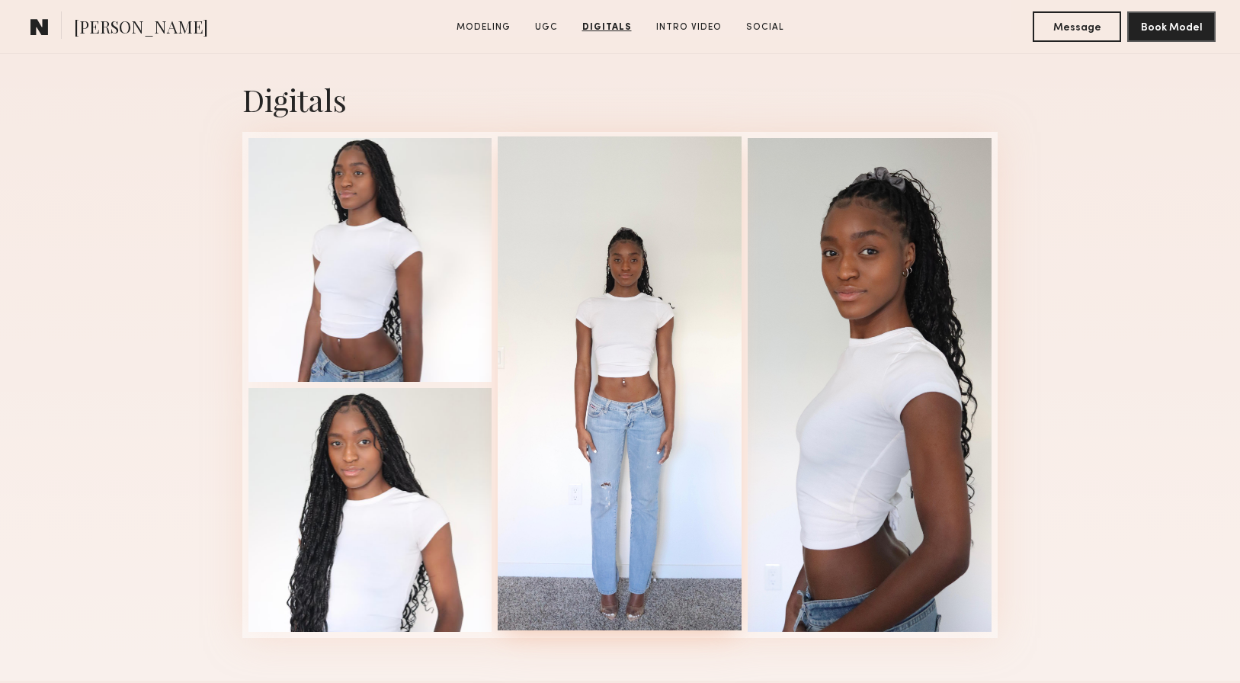
click at [646, 292] on div at bounding box center [620, 383] width 244 height 494
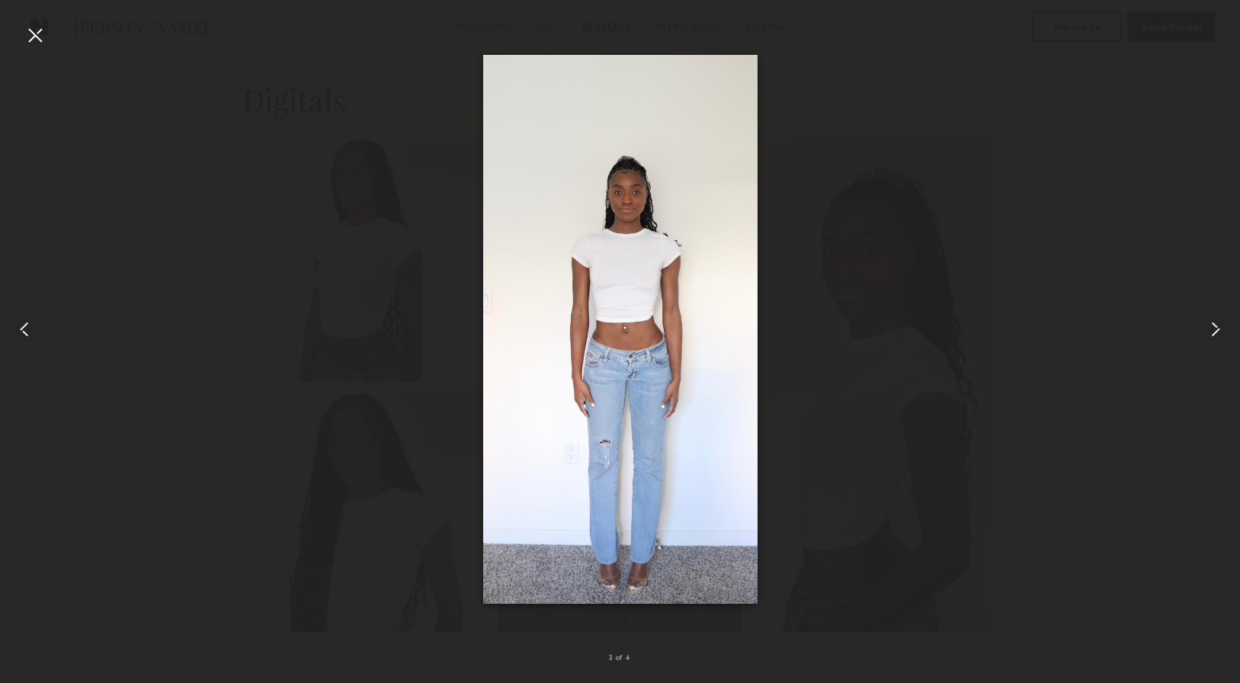
click at [40, 40] on div at bounding box center [35, 35] width 24 height 24
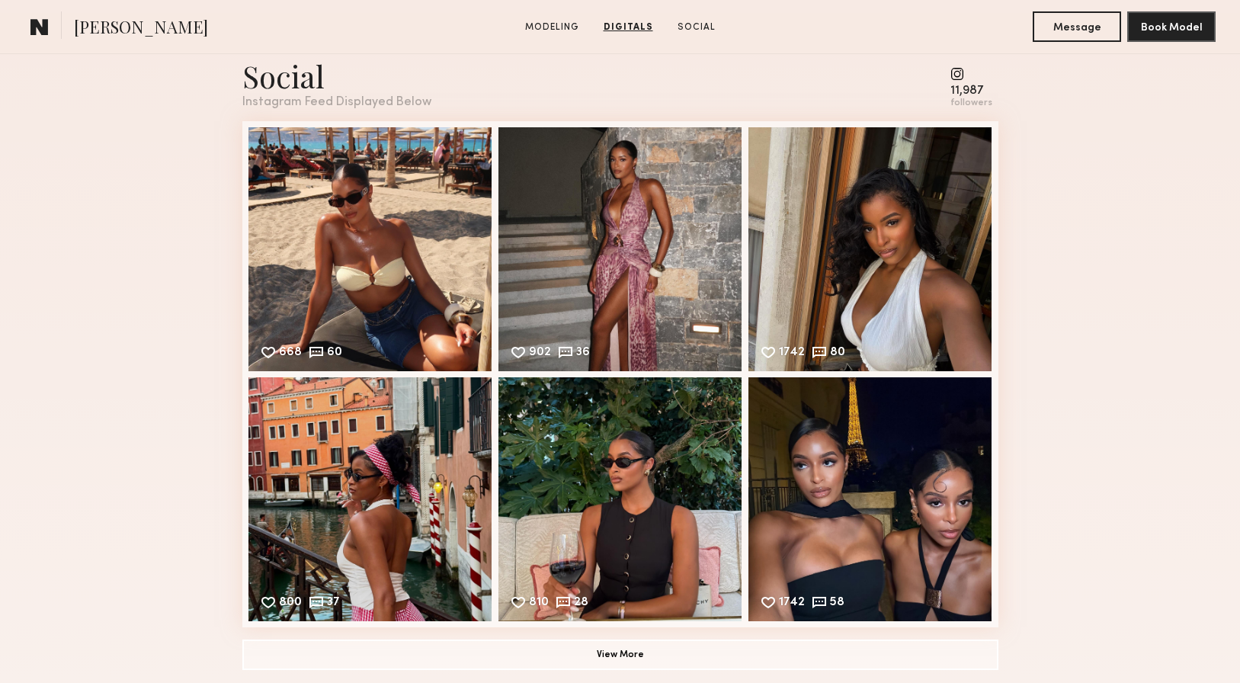
scroll to position [1897, 0]
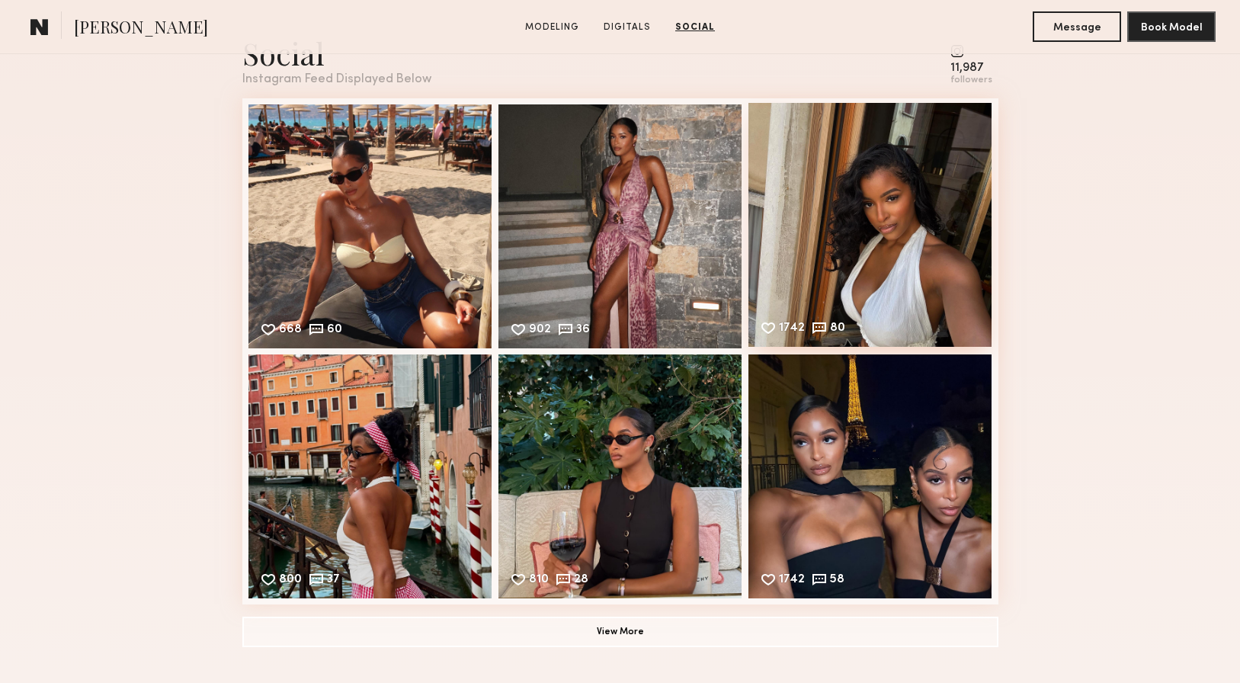
click at [871, 200] on div "1742 80 Likes & comments displayed to show model’s engagement" at bounding box center [870, 225] width 244 height 244
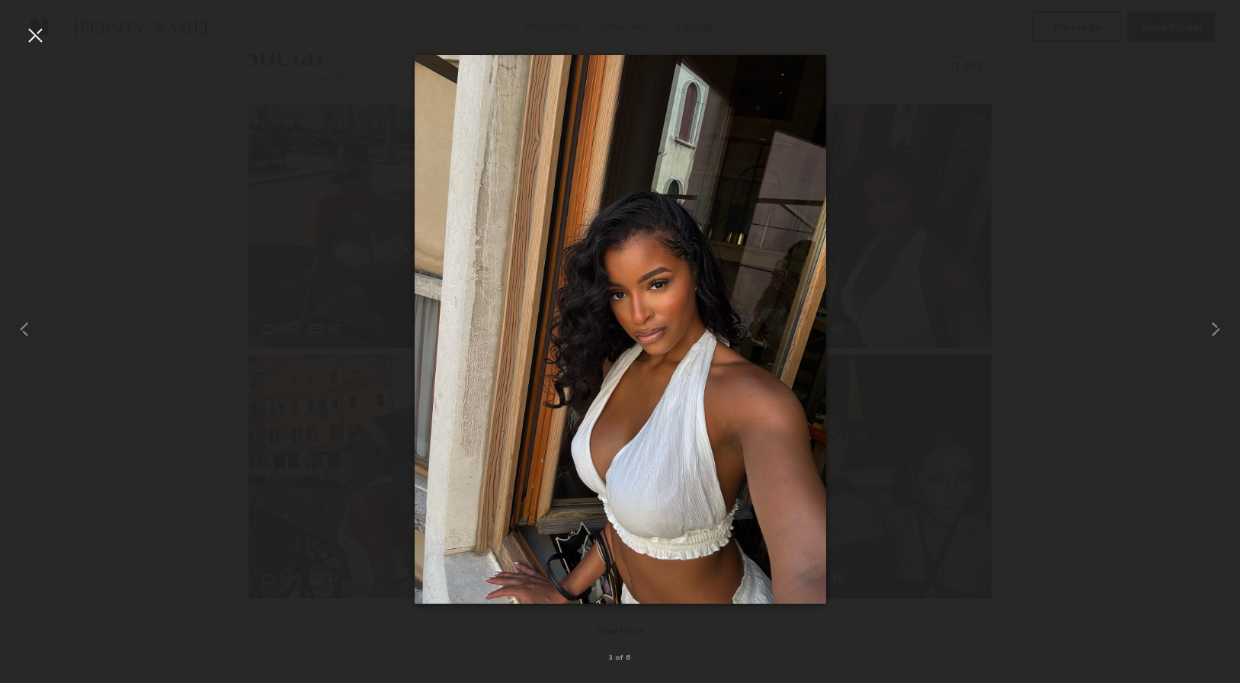
click at [26, 38] on div at bounding box center [35, 35] width 24 height 24
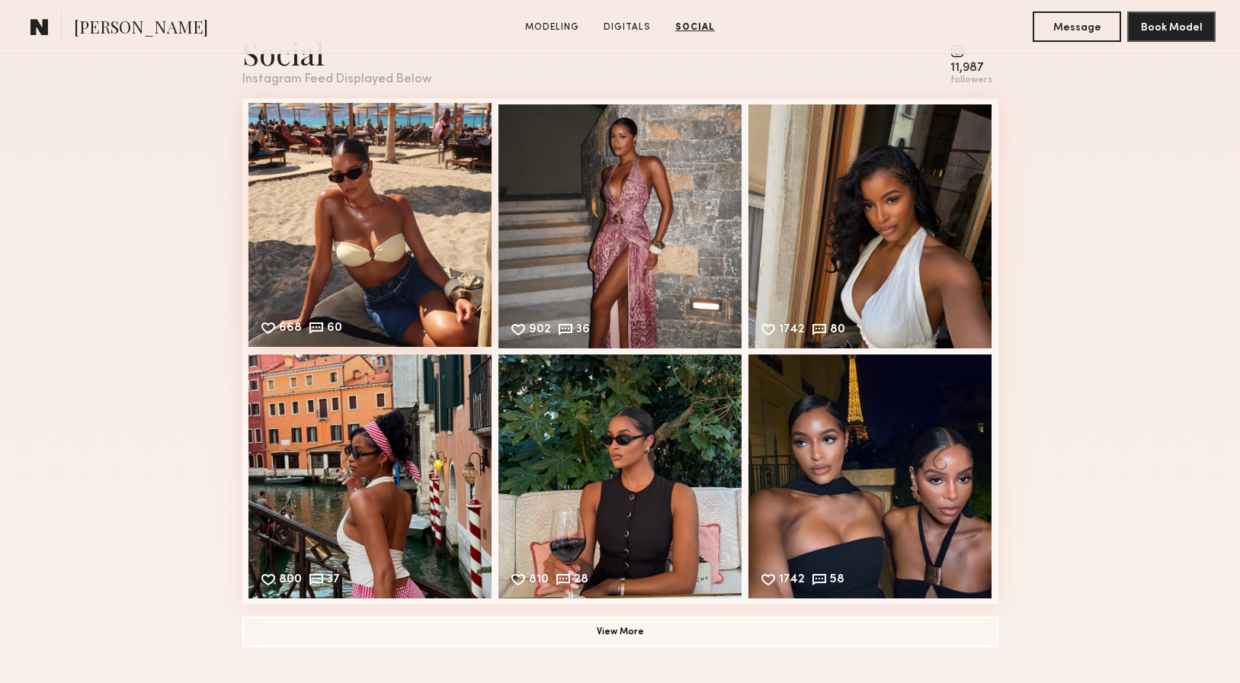
click at [368, 228] on div "668 60 Likes & comments displayed to show model’s engagement" at bounding box center [370, 225] width 244 height 244
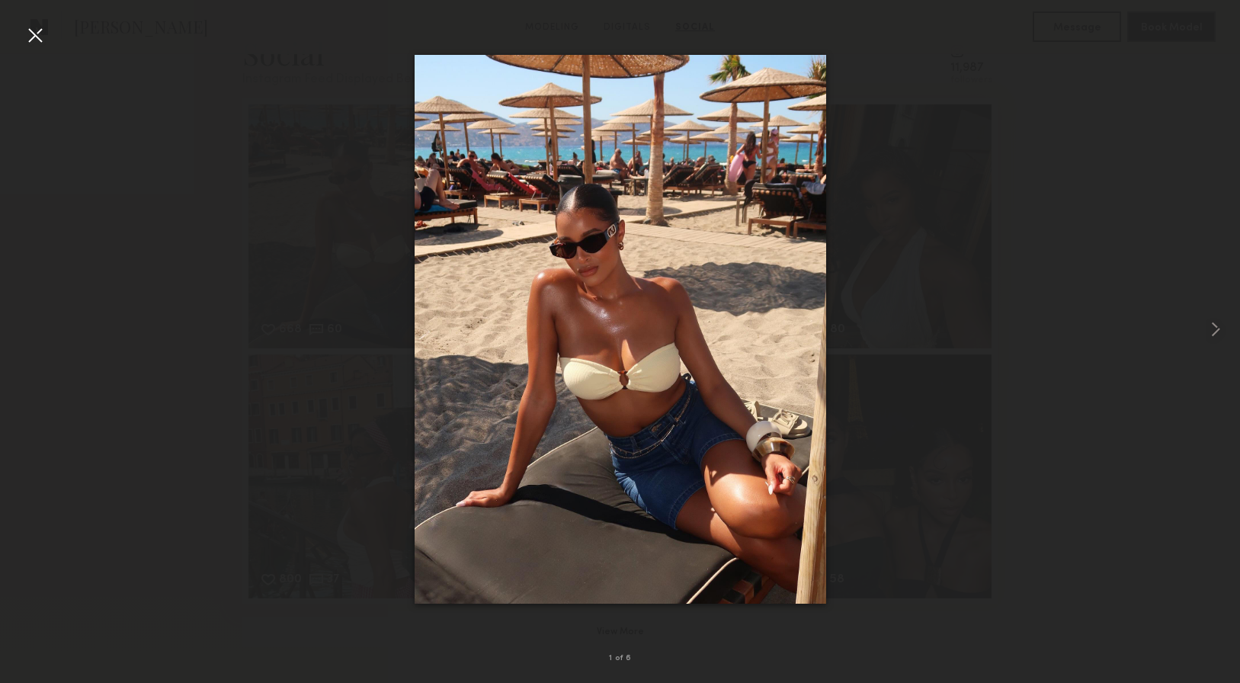
click at [30, 38] on div at bounding box center [35, 35] width 24 height 24
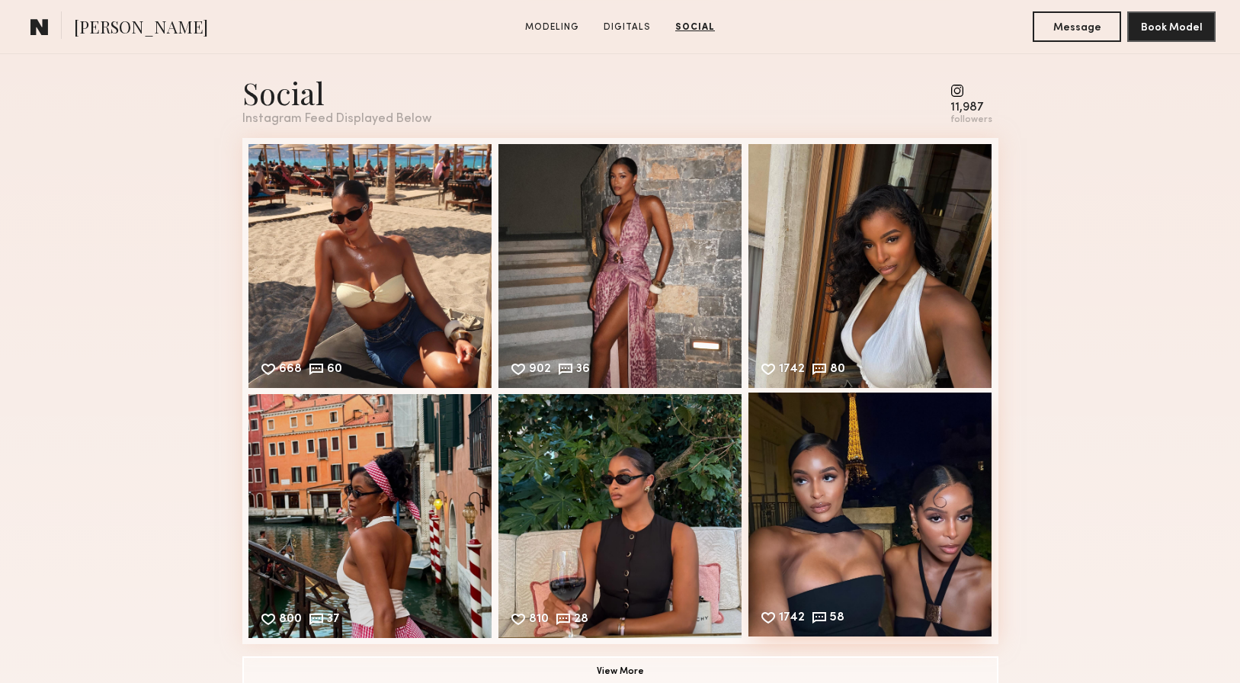
scroll to position [1845, 0]
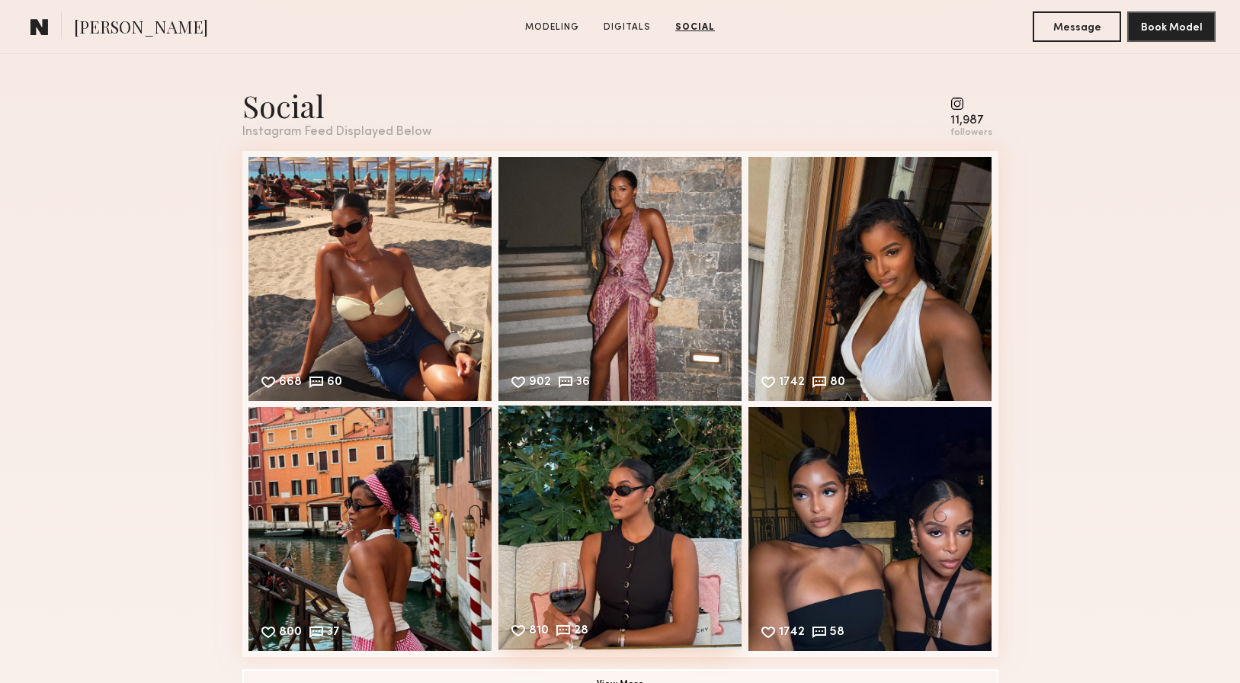
click at [618, 521] on div "810 28 Likes & comments displayed to show model’s engagement" at bounding box center [620, 527] width 244 height 244
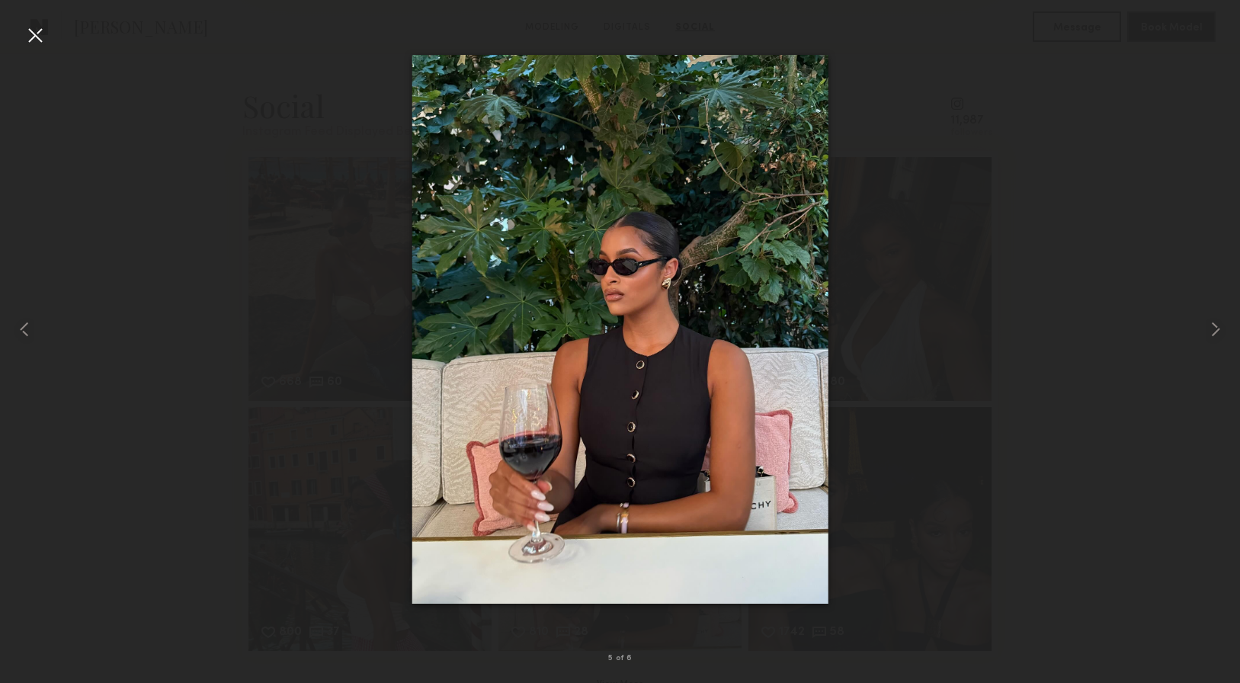
click at [37, 40] on div at bounding box center [35, 35] width 24 height 24
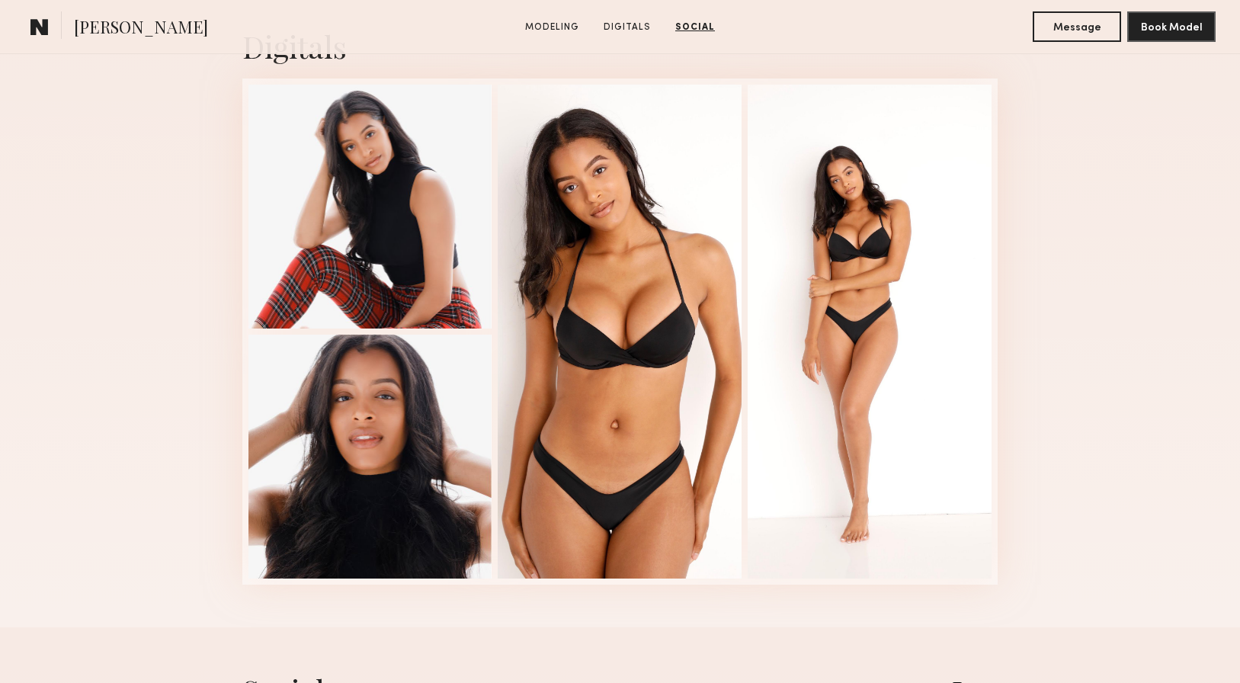
scroll to position [1226, 0]
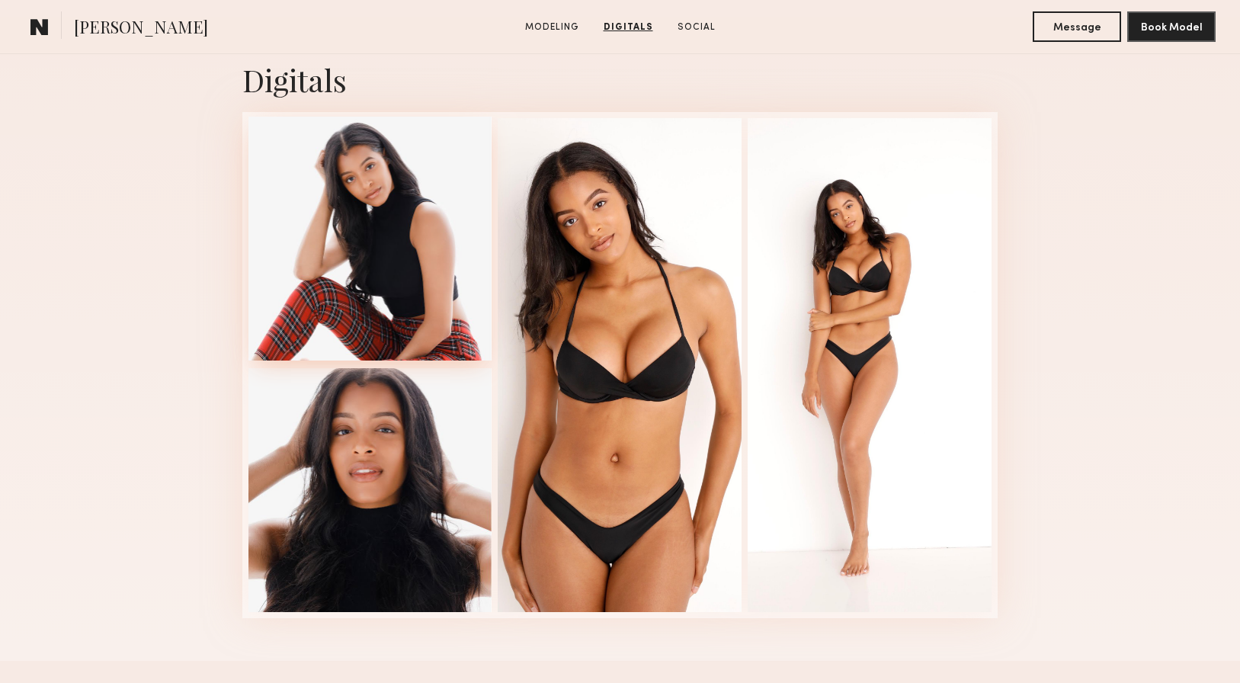
click at [396, 237] on div at bounding box center [370, 239] width 244 height 244
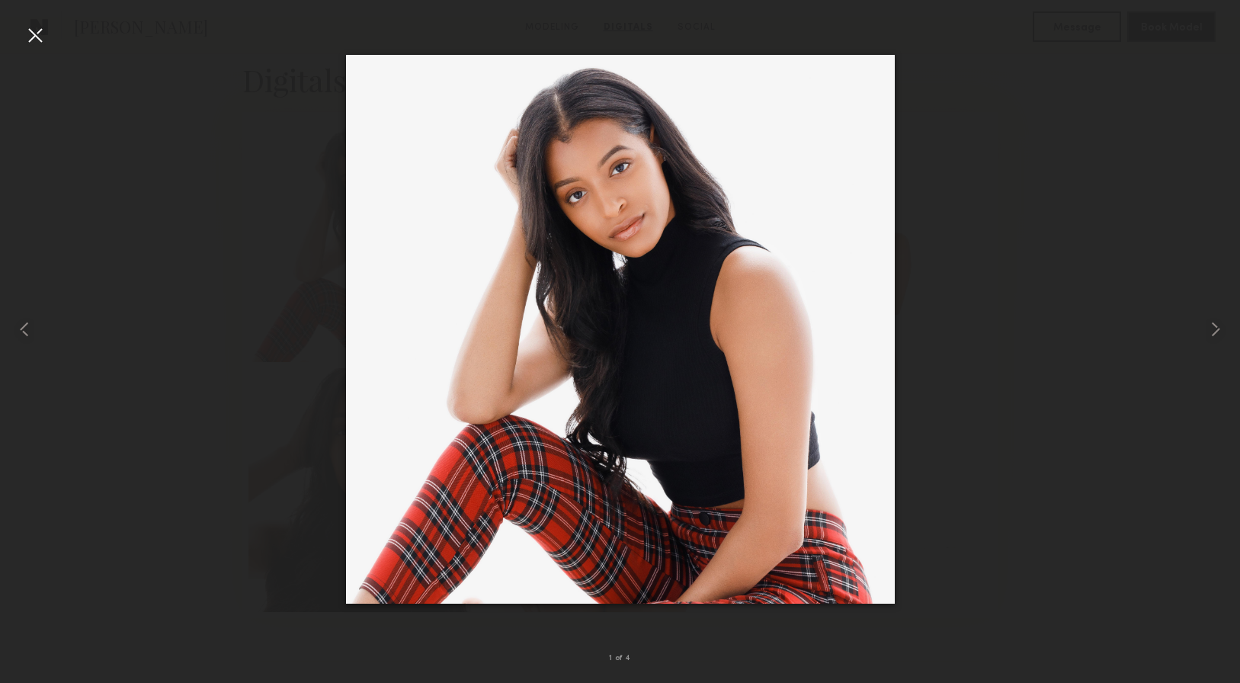
click at [39, 37] on div at bounding box center [35, 35] width 24 height 24
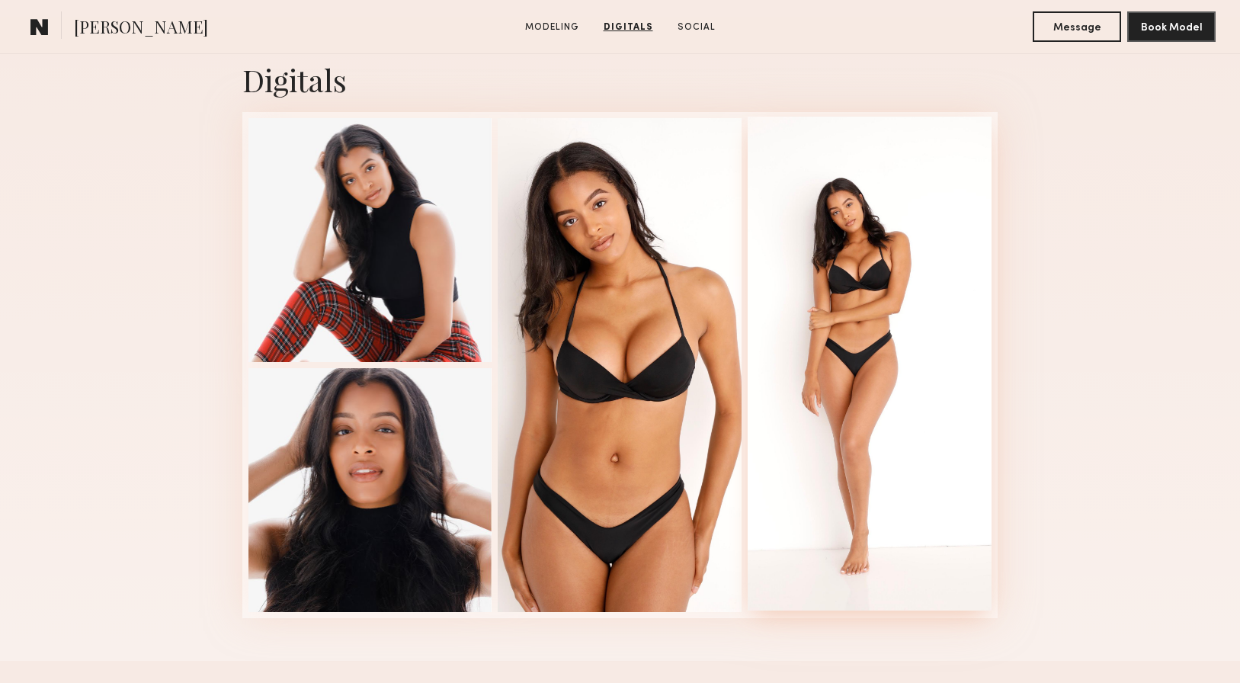
click at [864, 286] on div at bounding box center [870, 364] width 244 height 494
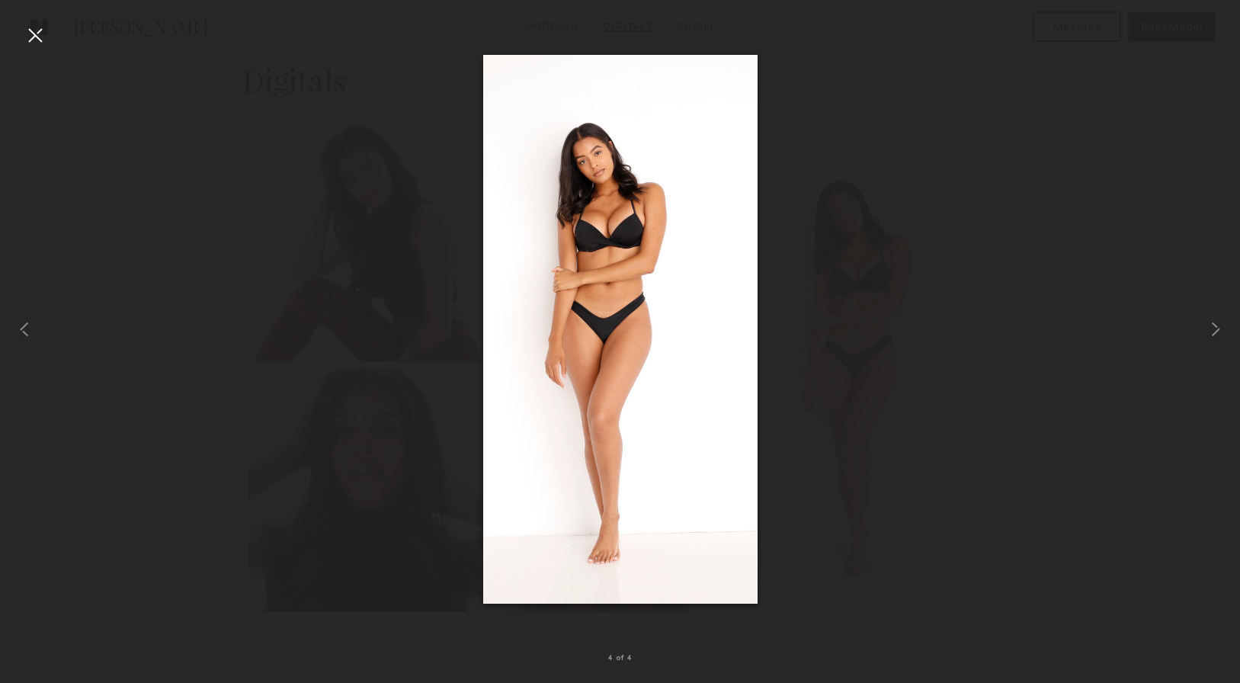
click at [34, 29] on div at bounding box center [35, 35] width 24 height 24
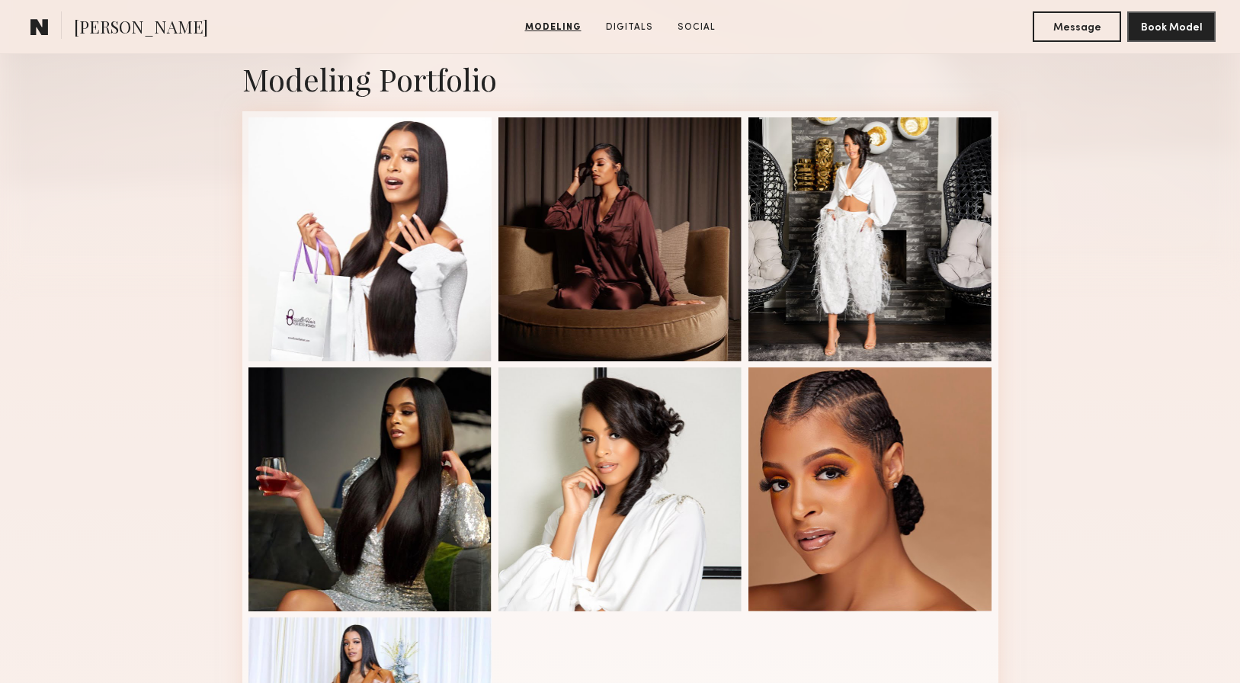
scroll to position [330, 0]
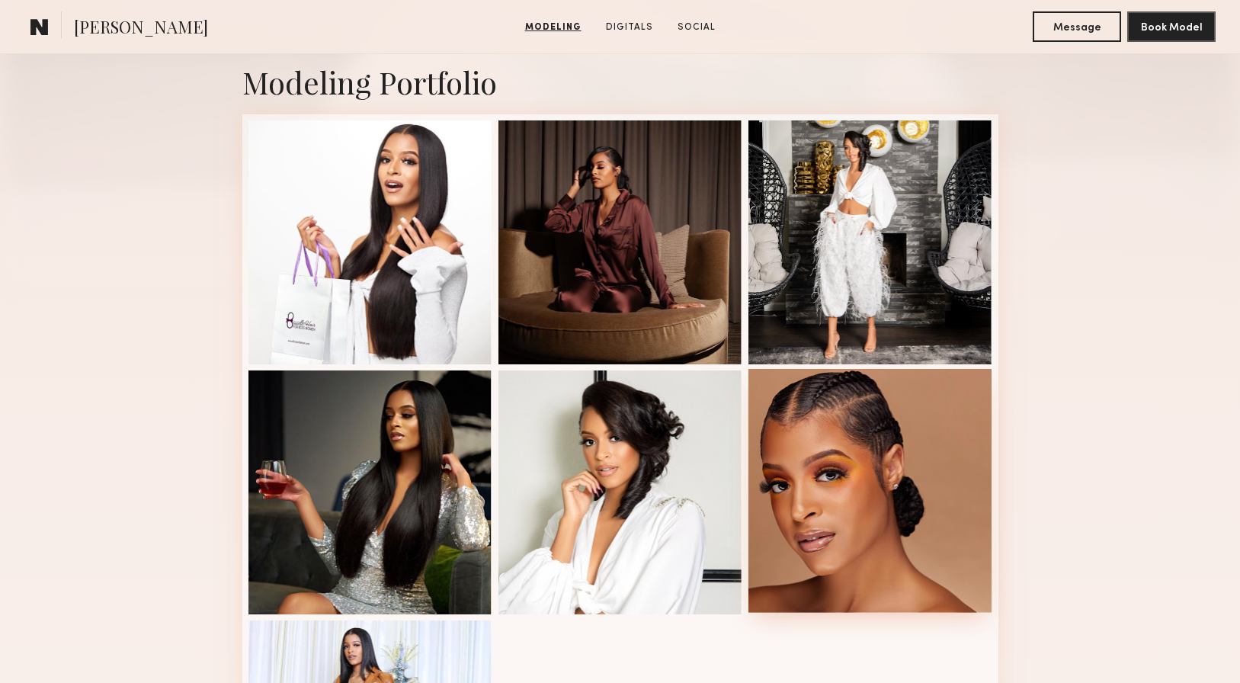
click at [850, 447] on div at bounding box center [870, 491] width 244 height 244
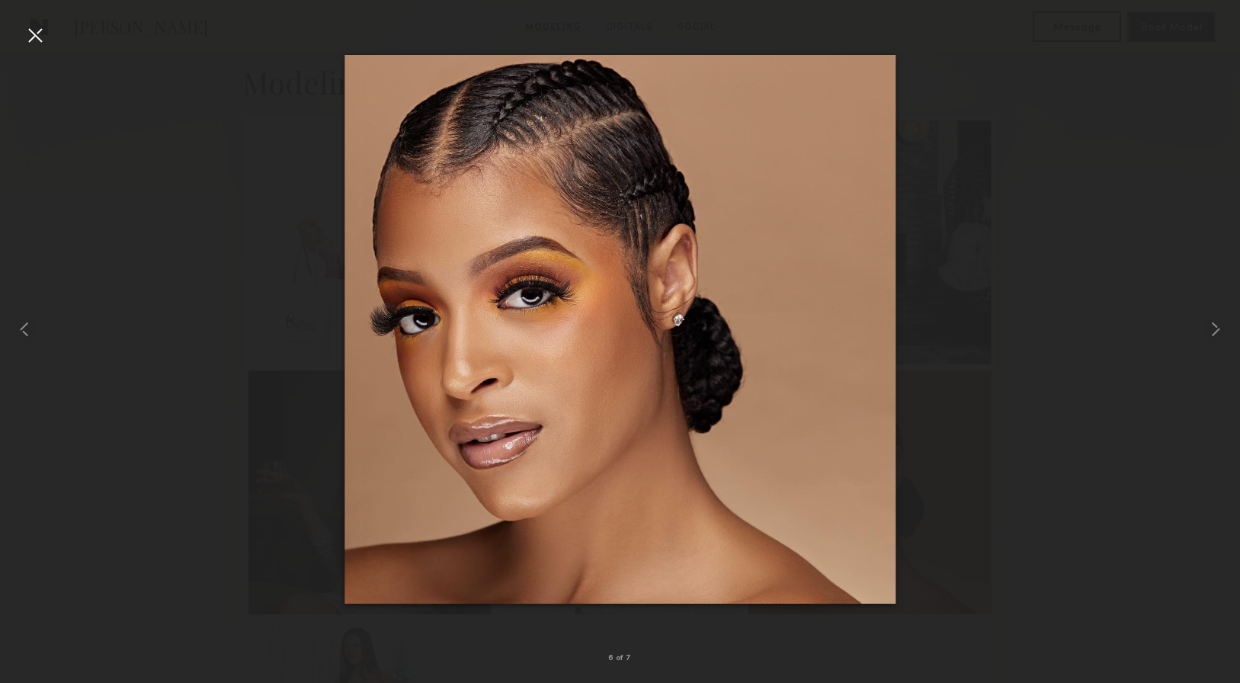
click at [39, 35] on div at bounding box center [35, 35] width 24 height 24
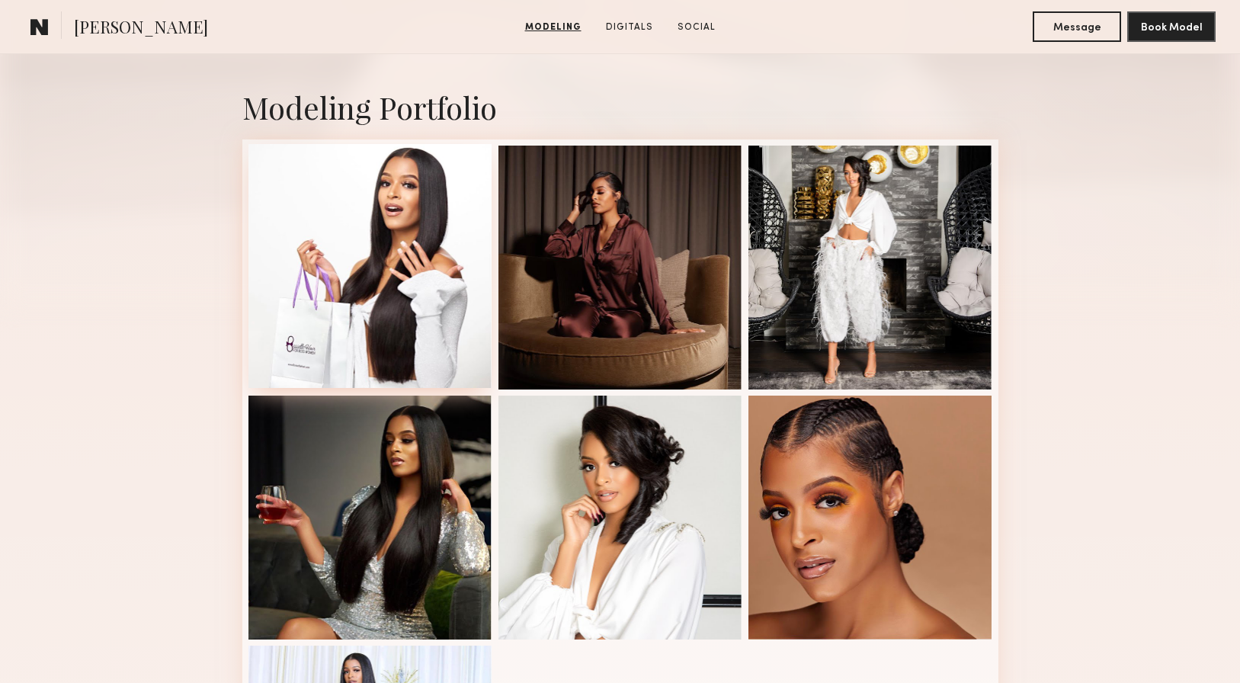
scroll to position [302, 0]
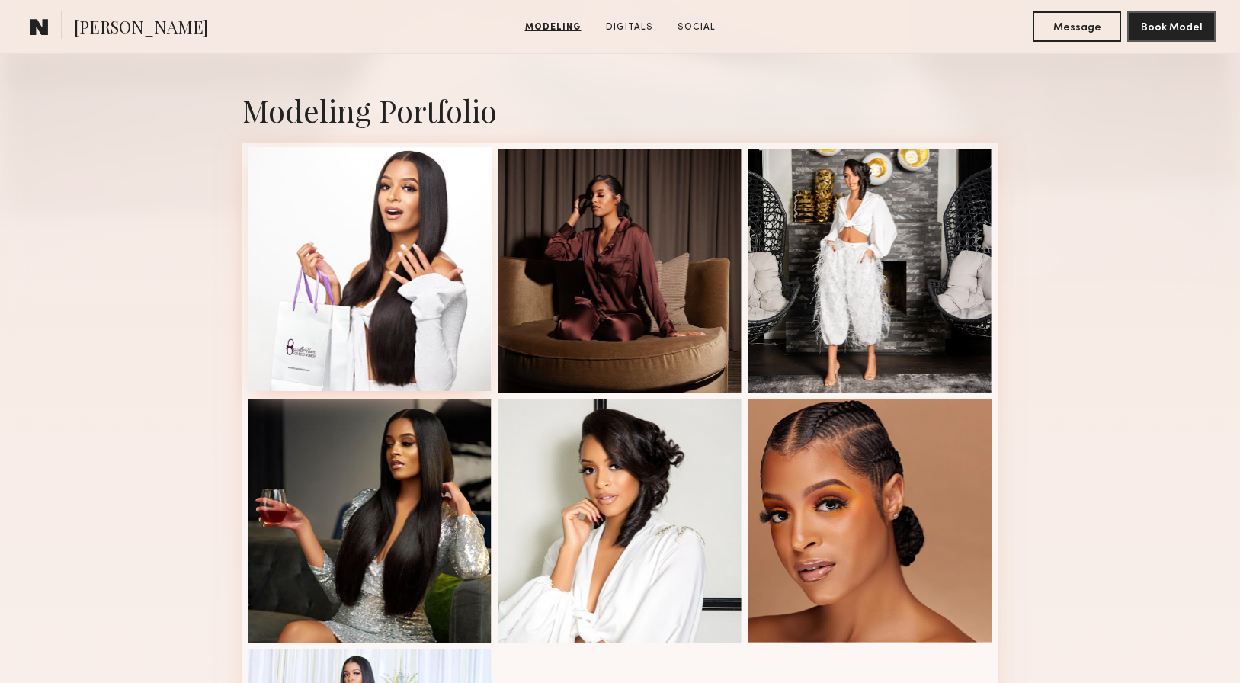
click at [394, 256] on div at bounding box center [370, 269] width 244 height 244
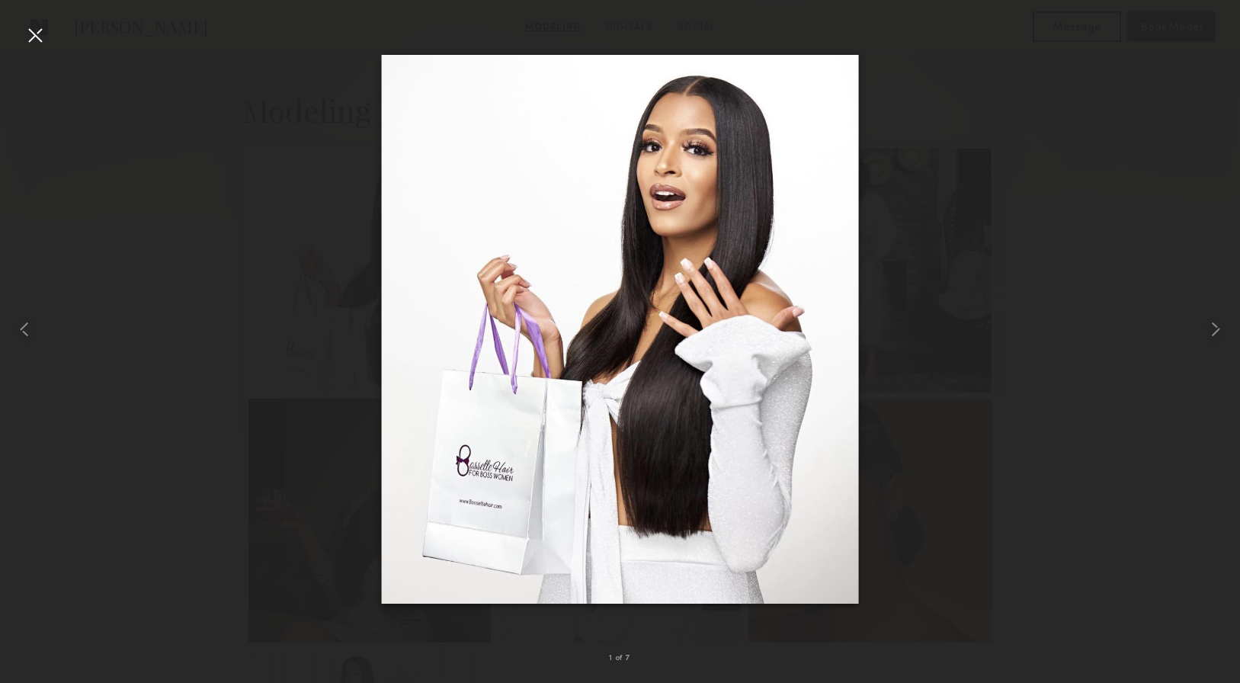
click at [37, 38] on div at bounding box center [35, 35] width 24 height 24
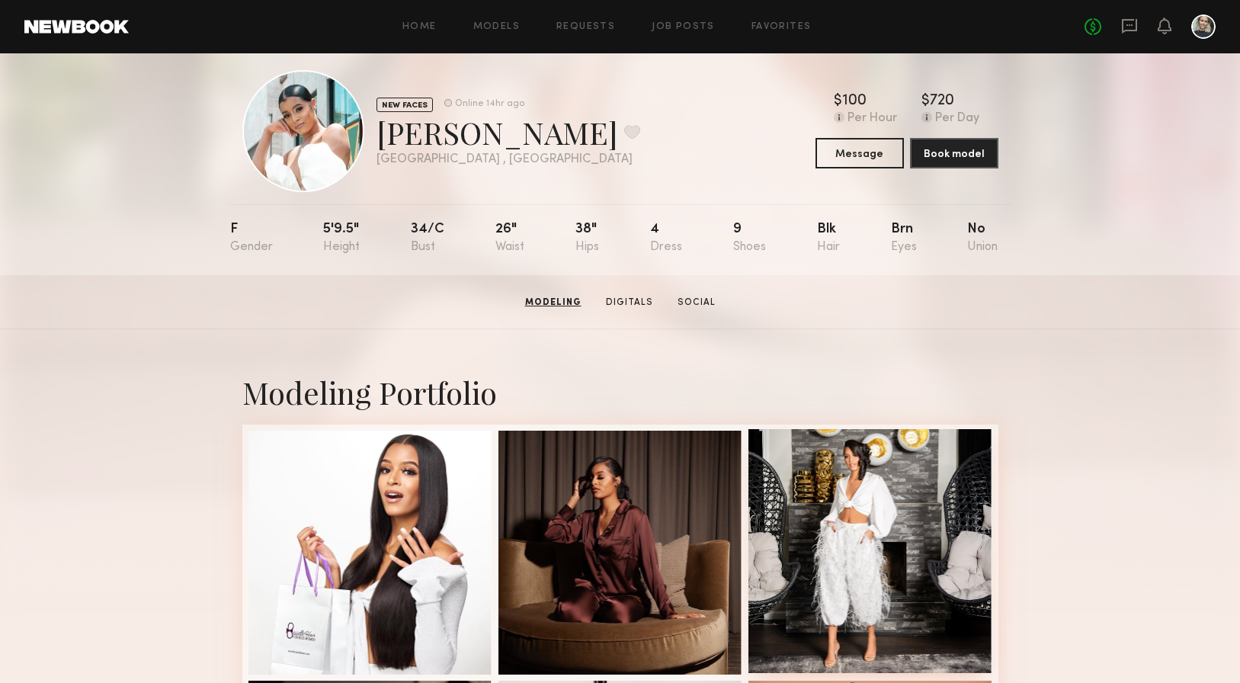
scroll to position [0, 0]
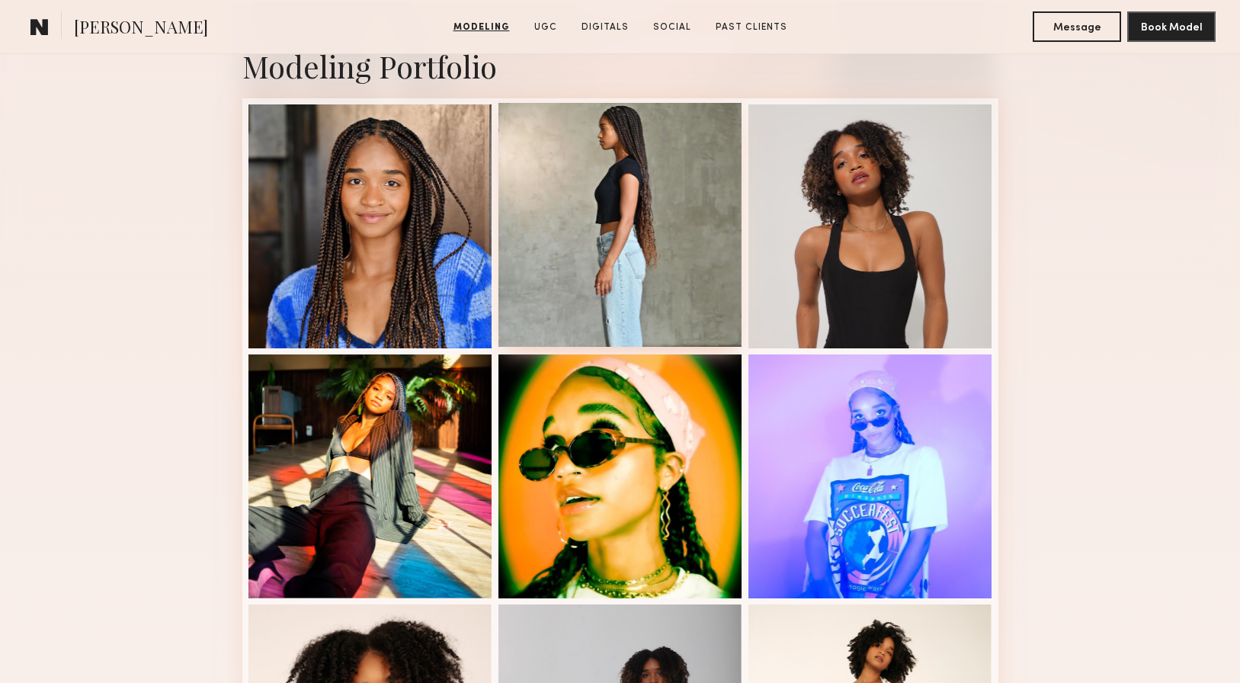
scroll to position [348, 0]
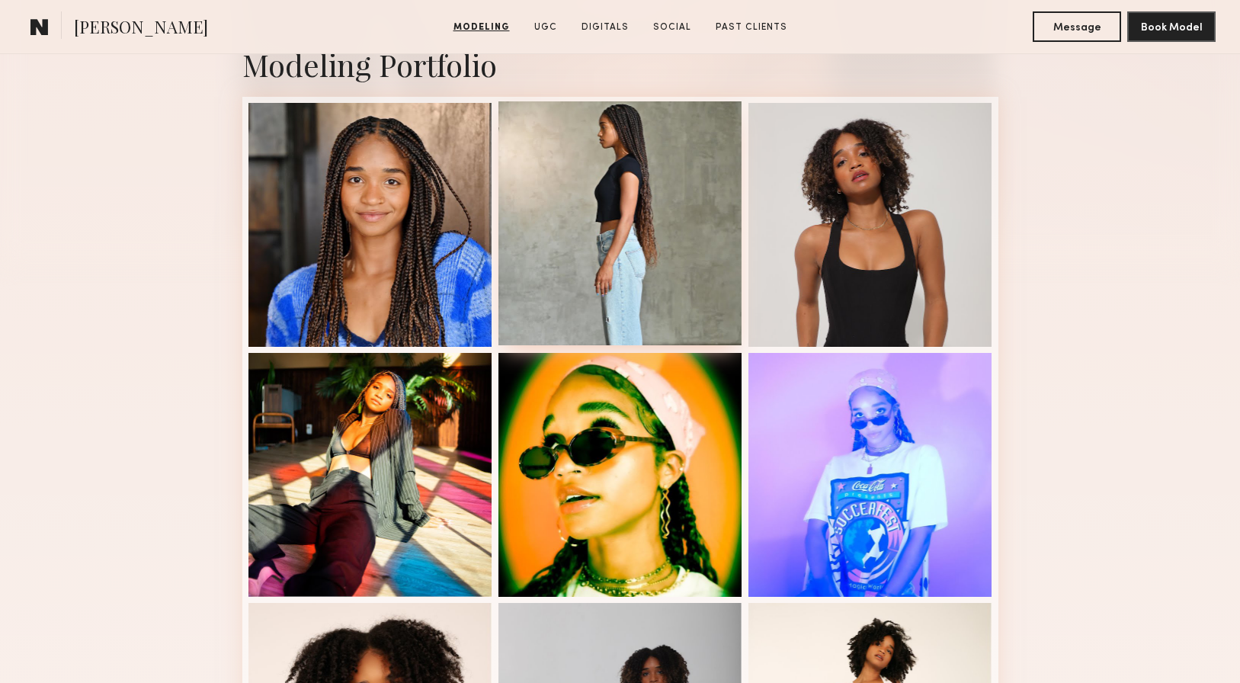
click at [630, 262] on div at bounding box center [620, 223] width 244 height 244
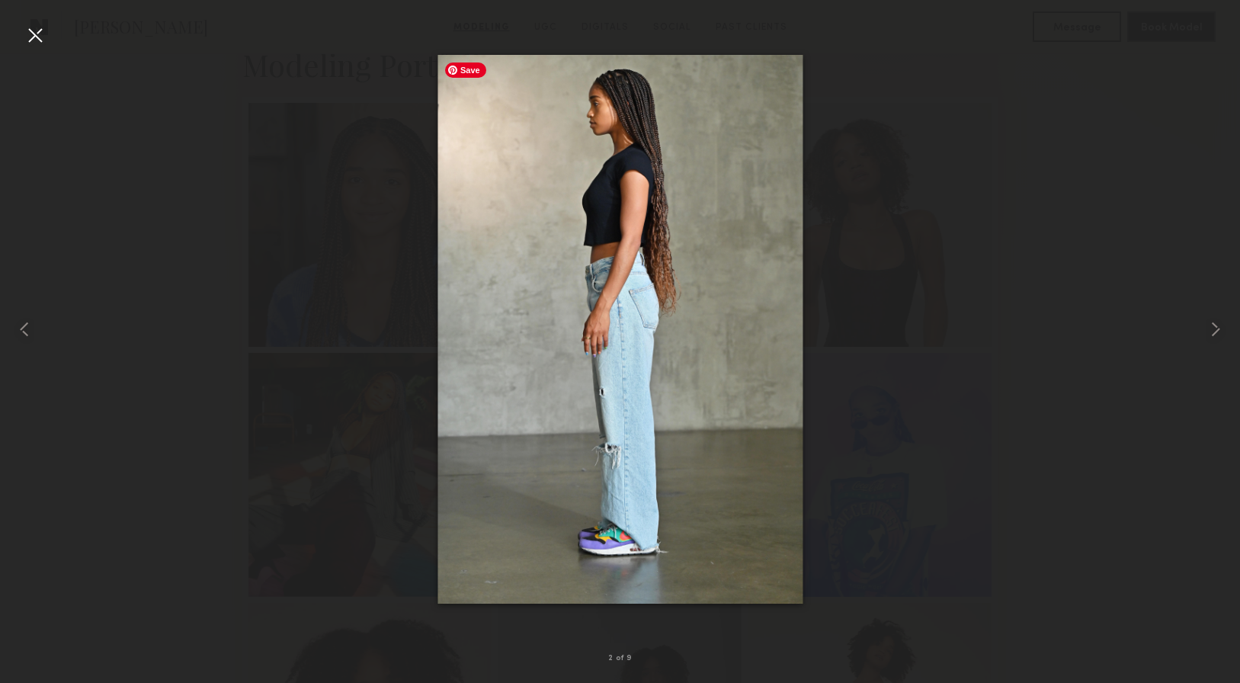
click at [41, 18] on nb-gallery-light "2 of 9" at bounding box center [620, 341] width 1240 height 683
click at [37, 39] on div at bounding box center [35, 35] width 24 height 24
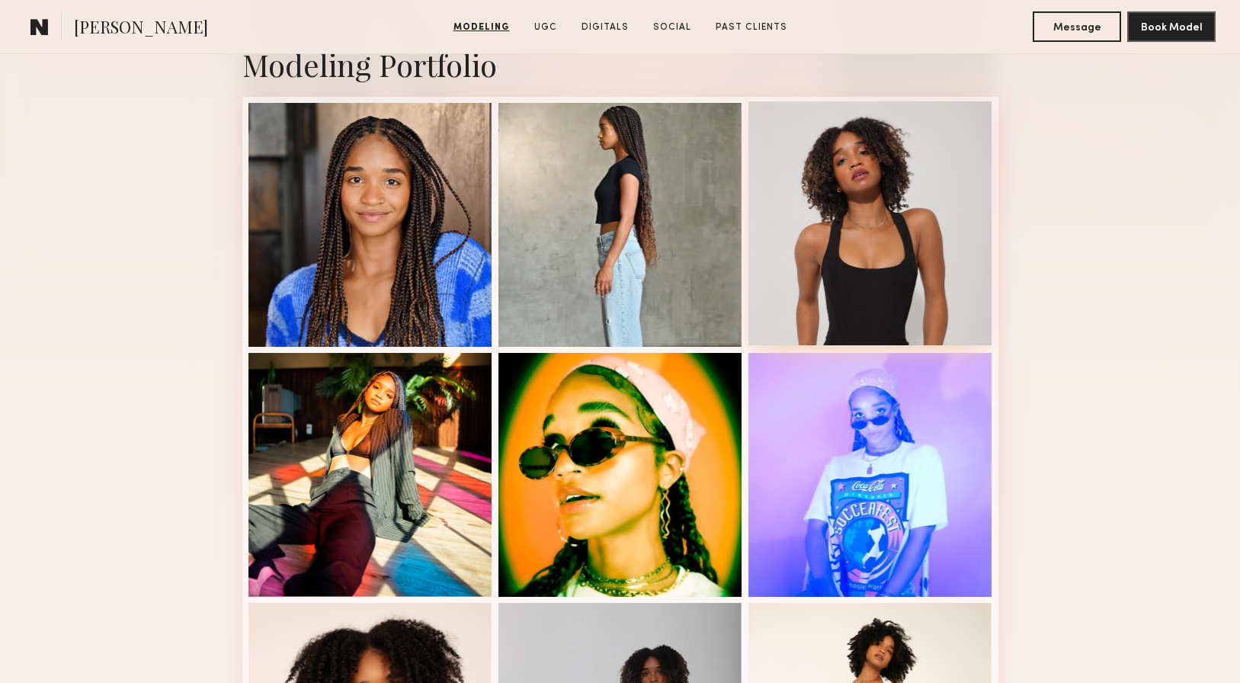
click at [897, 211] on div at bounding box center [870, 223] width 244 height 244
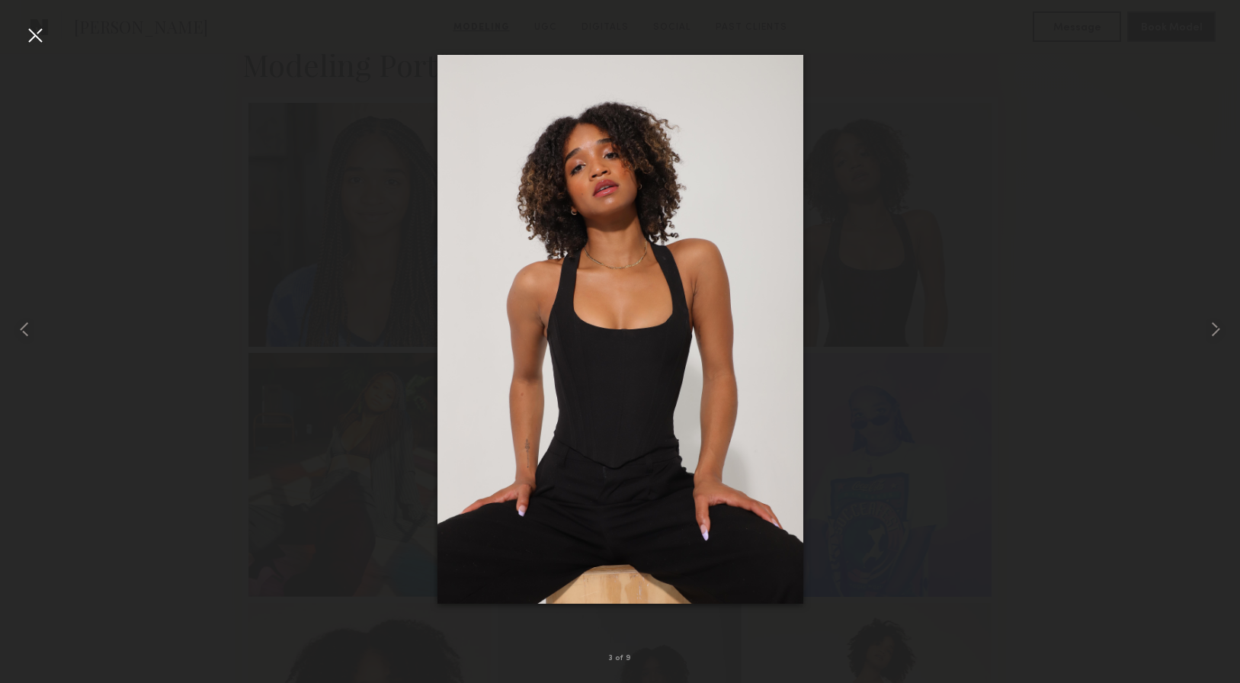
click at [40, 35] on div at bounding box center [35, 35] width 24 height 24
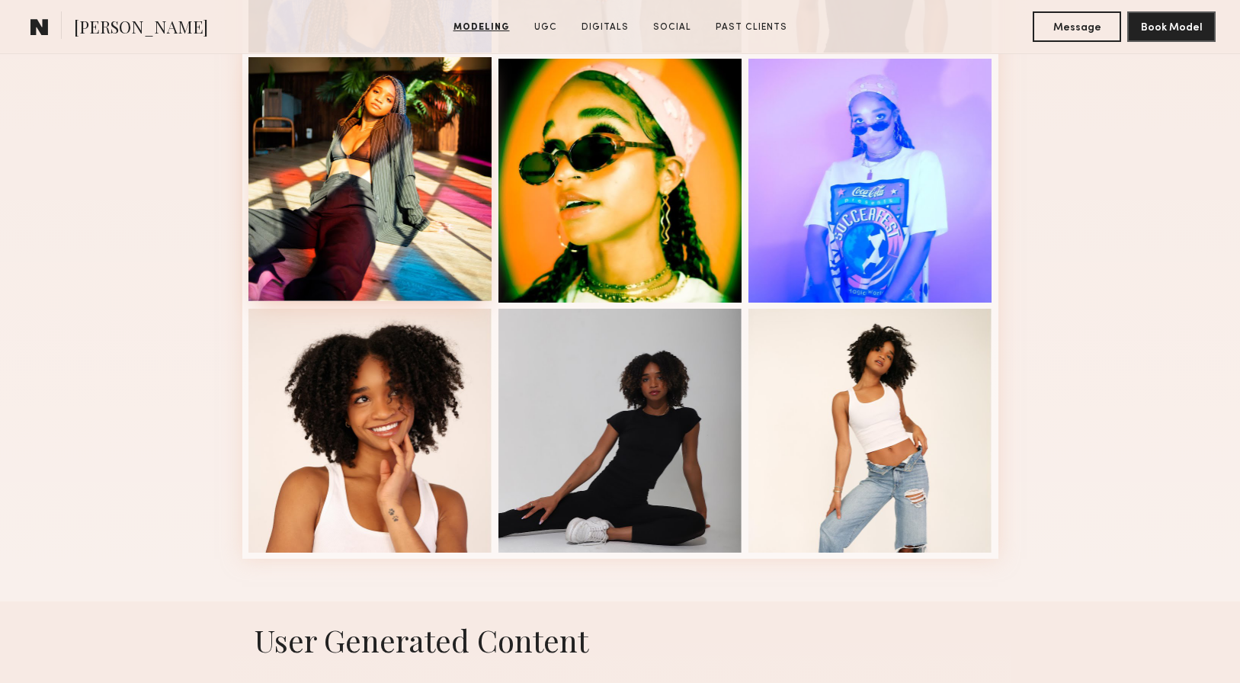
scroll to position [643, 0]
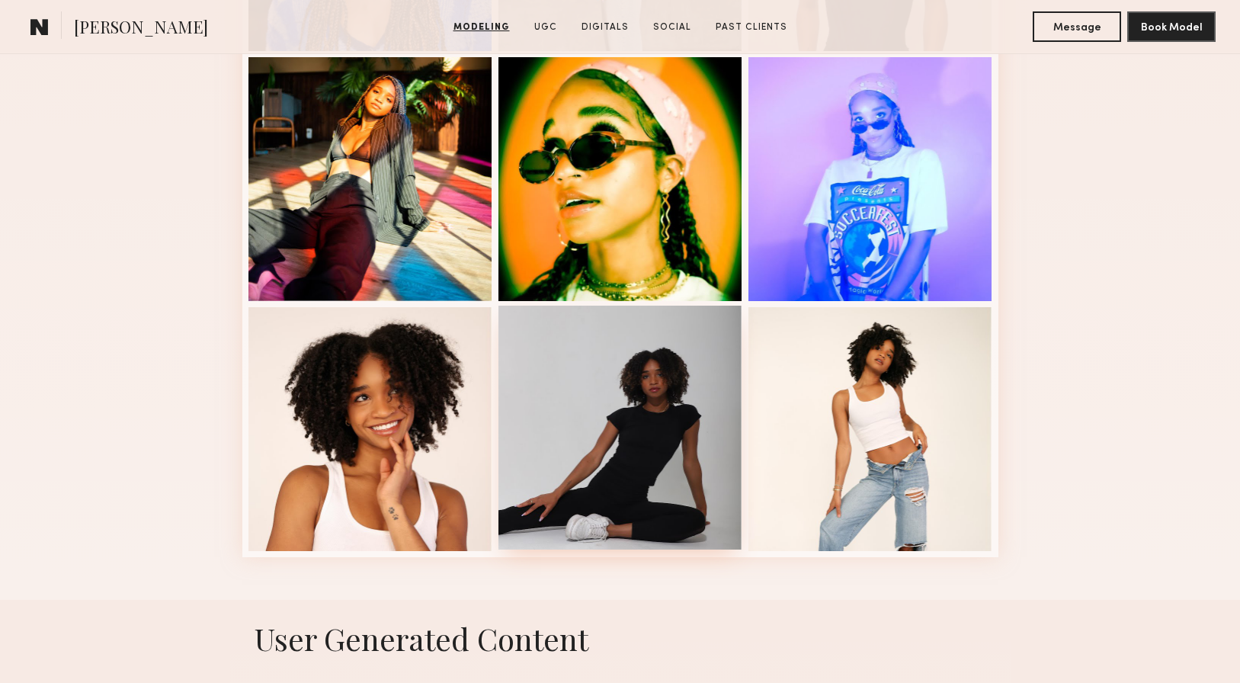
click at [631, 409] on div at bounding box center [620, 428] width 244 height 244
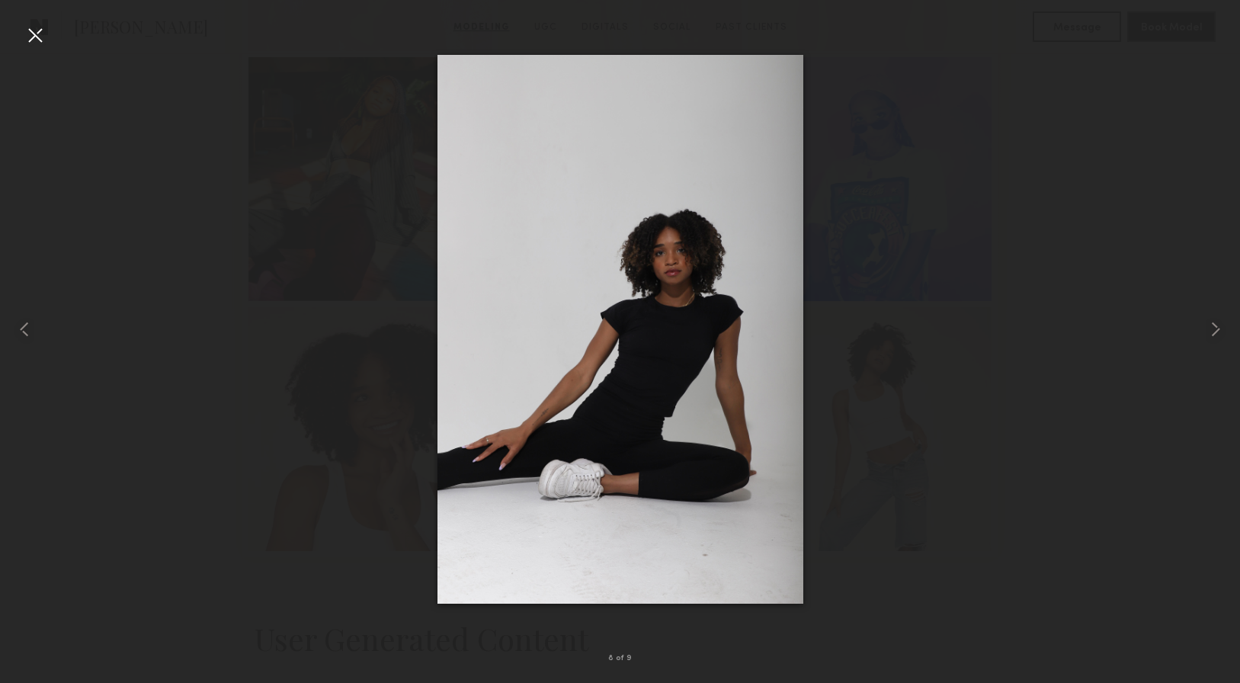
click at [36, 33] on div at bounding box center [35, 35] width 24 height 24
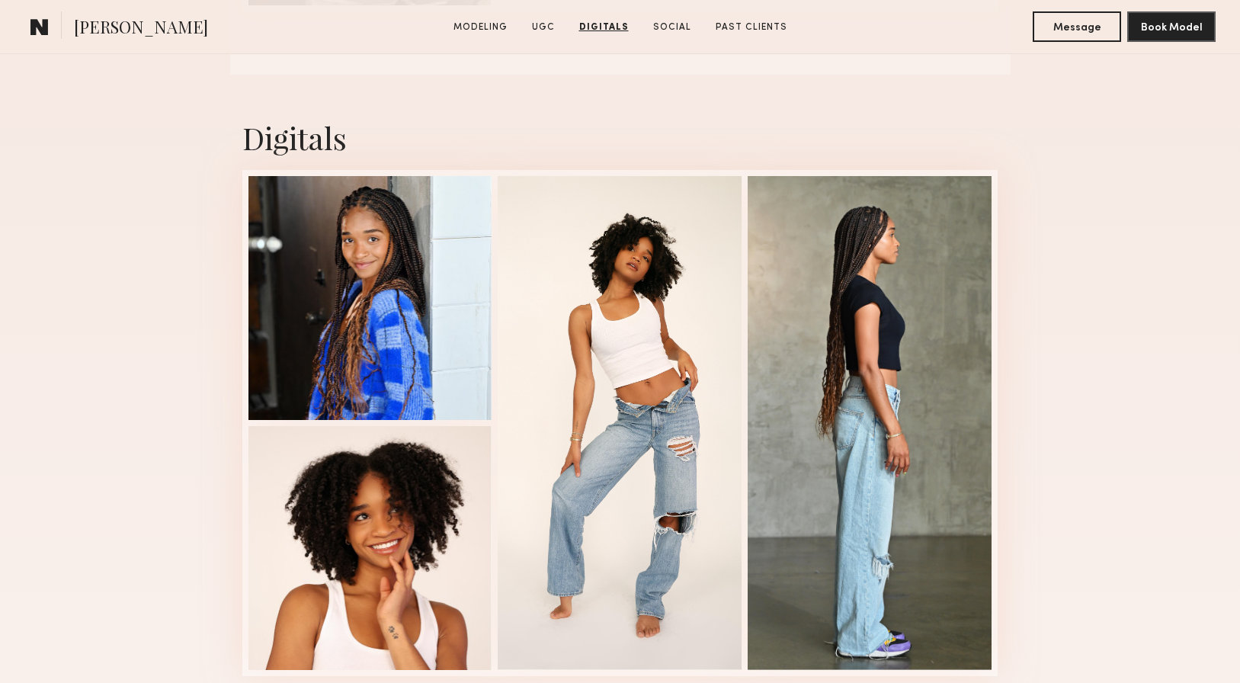
scroll to position [1901, 0]
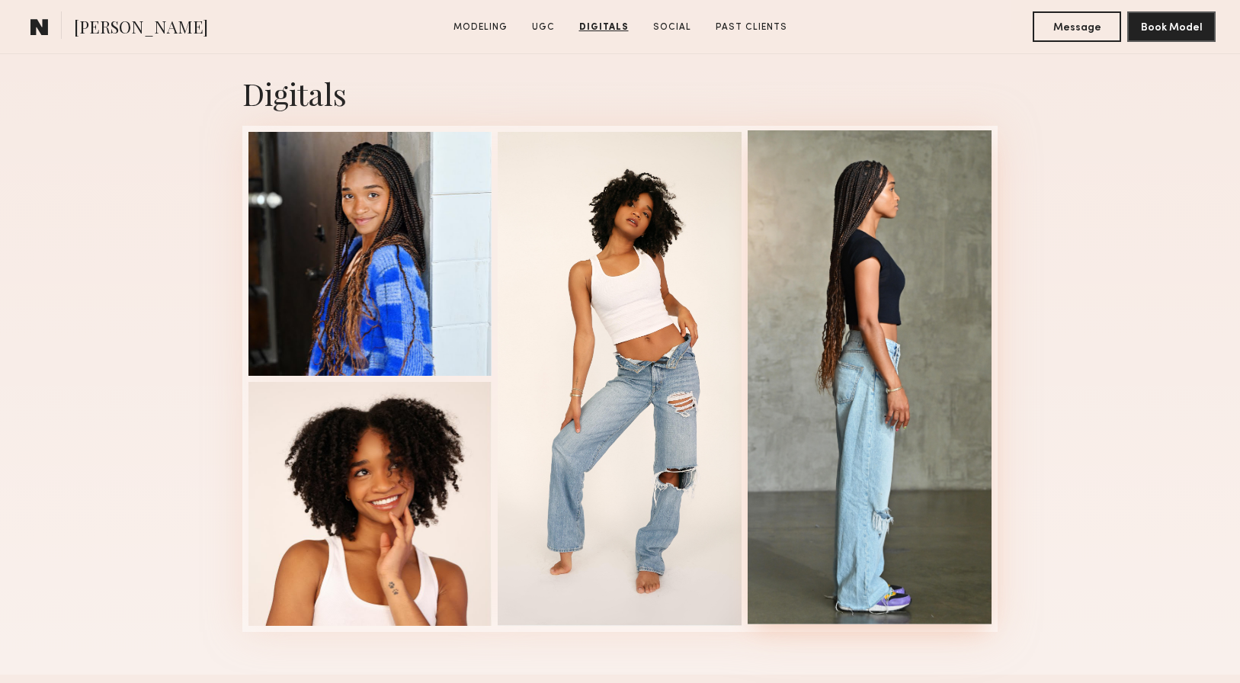
click at [916, 271] on div at bounding box center [870, 377] width 244 height 494
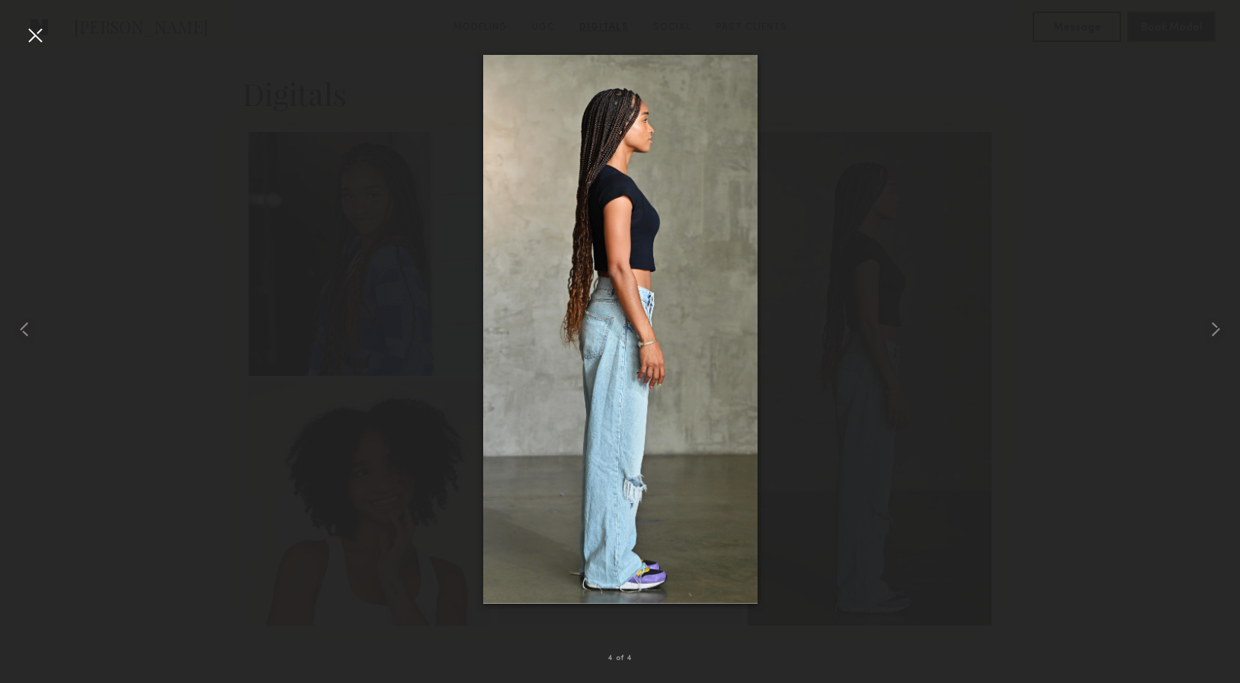
click at [36, 28] on div at bounding box center [35, 35] width 24 height 24
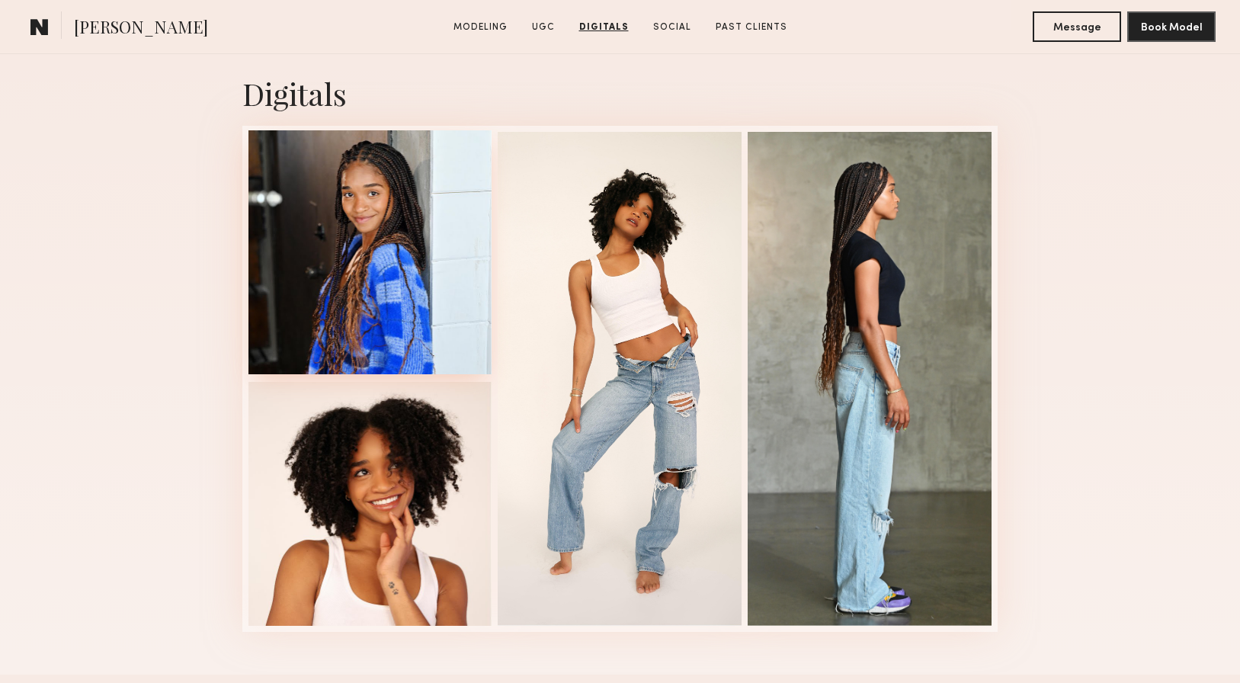
click at [420, 236] on div at bounding box center [370, 252] width 244 height 244
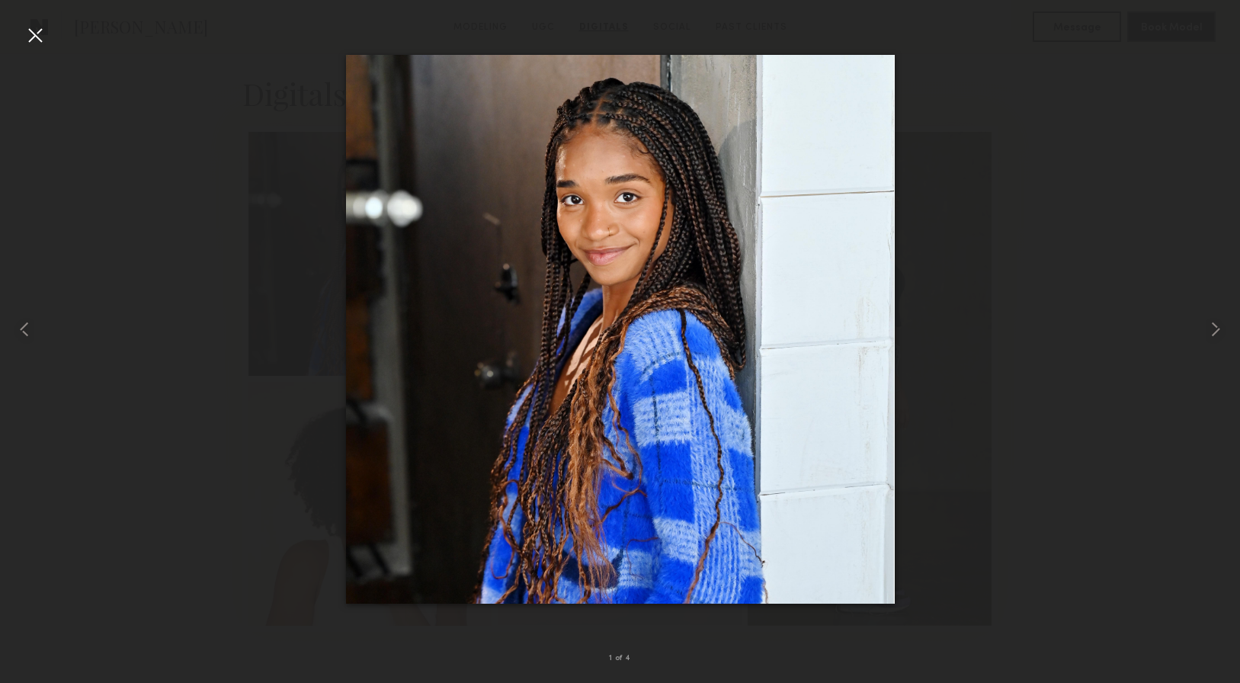
click at [39, 34] on div at bounding box center [35, 35] width 24 height 24
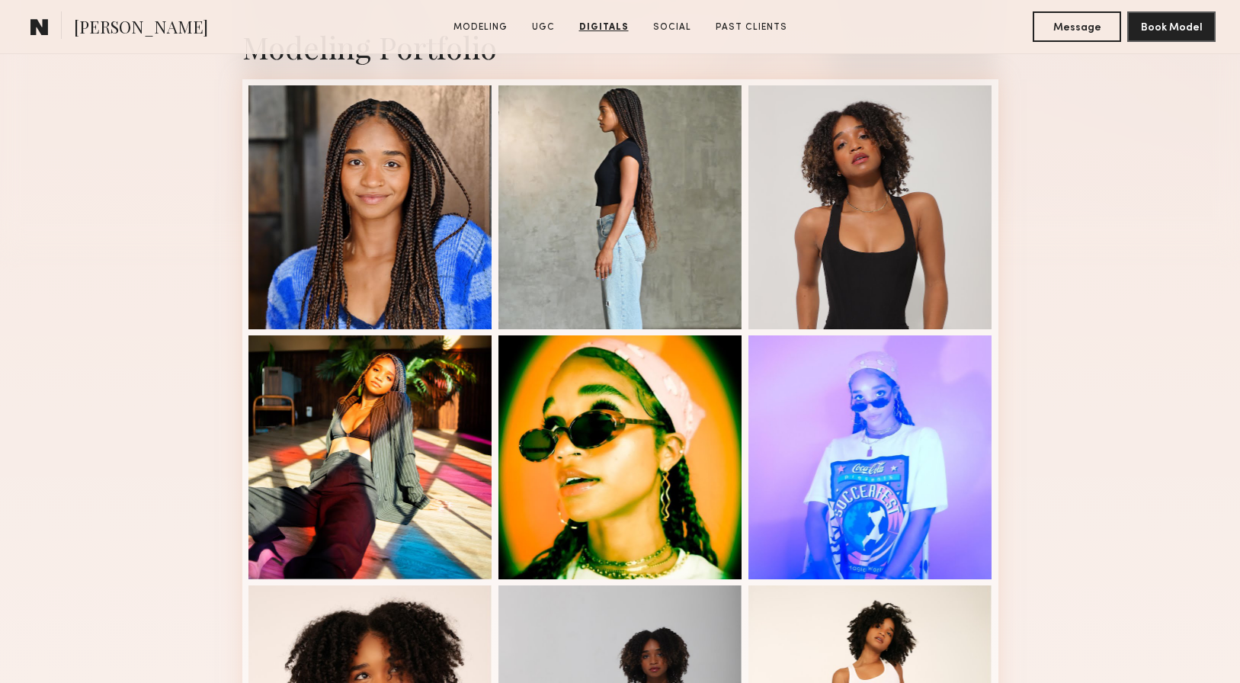
scroll to position [0, 0]
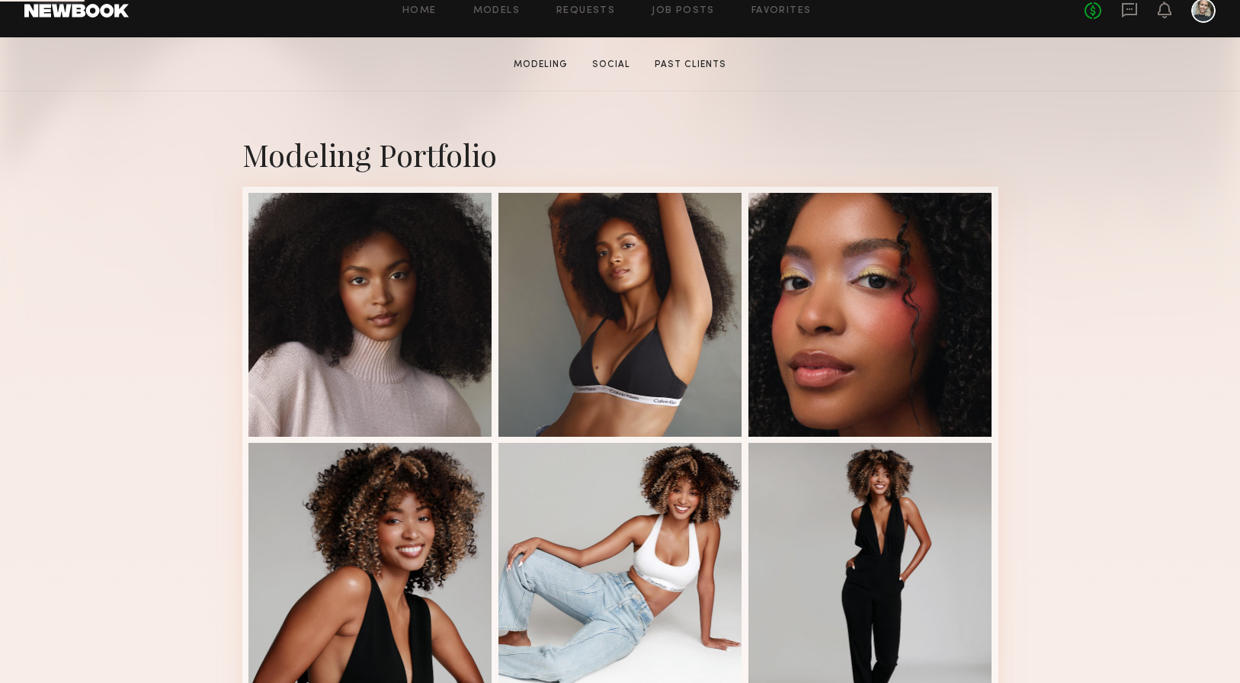
scroll to position [290, 0]
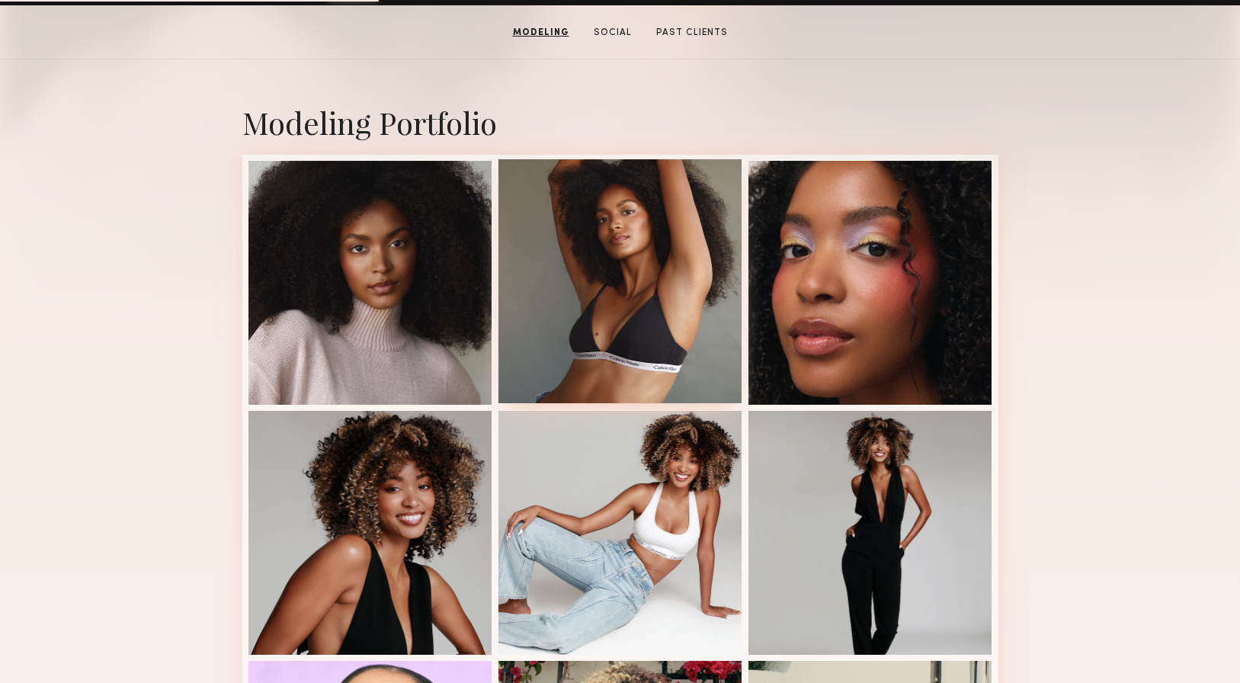
click at [623, 304] on div at bounding box center [620, 281] width 244 height 244
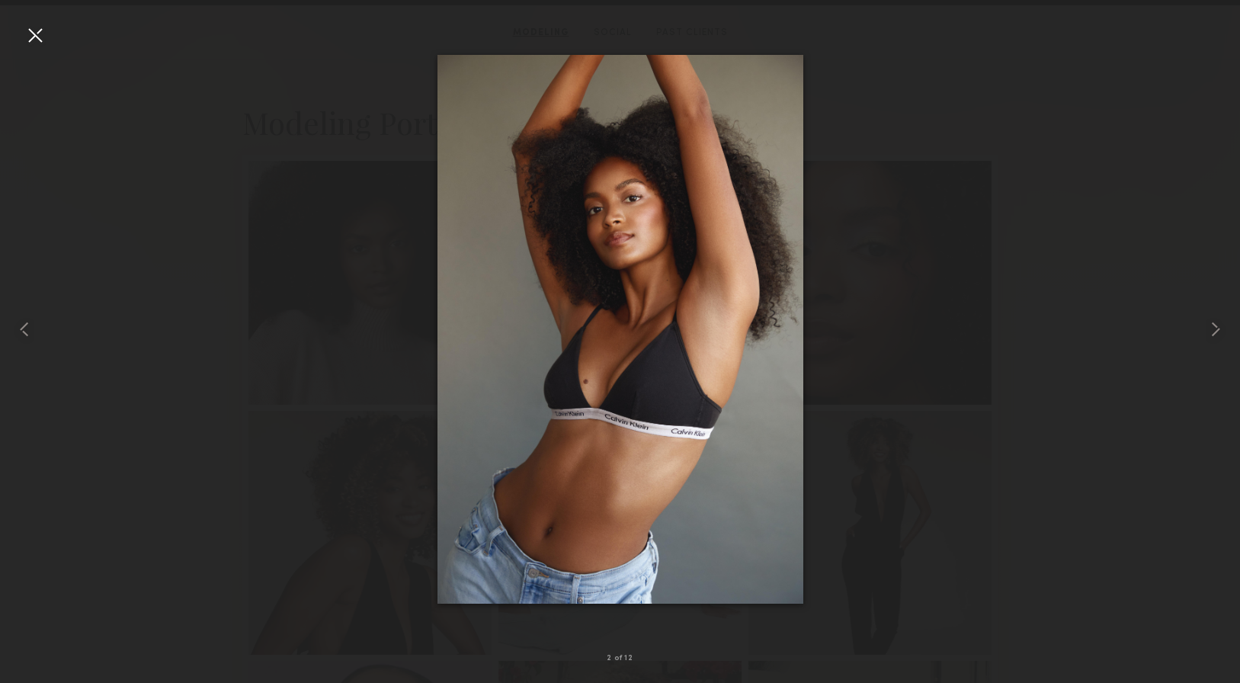
click at [35, 27] on div at bounding box center [35, 35] width 24 height 24
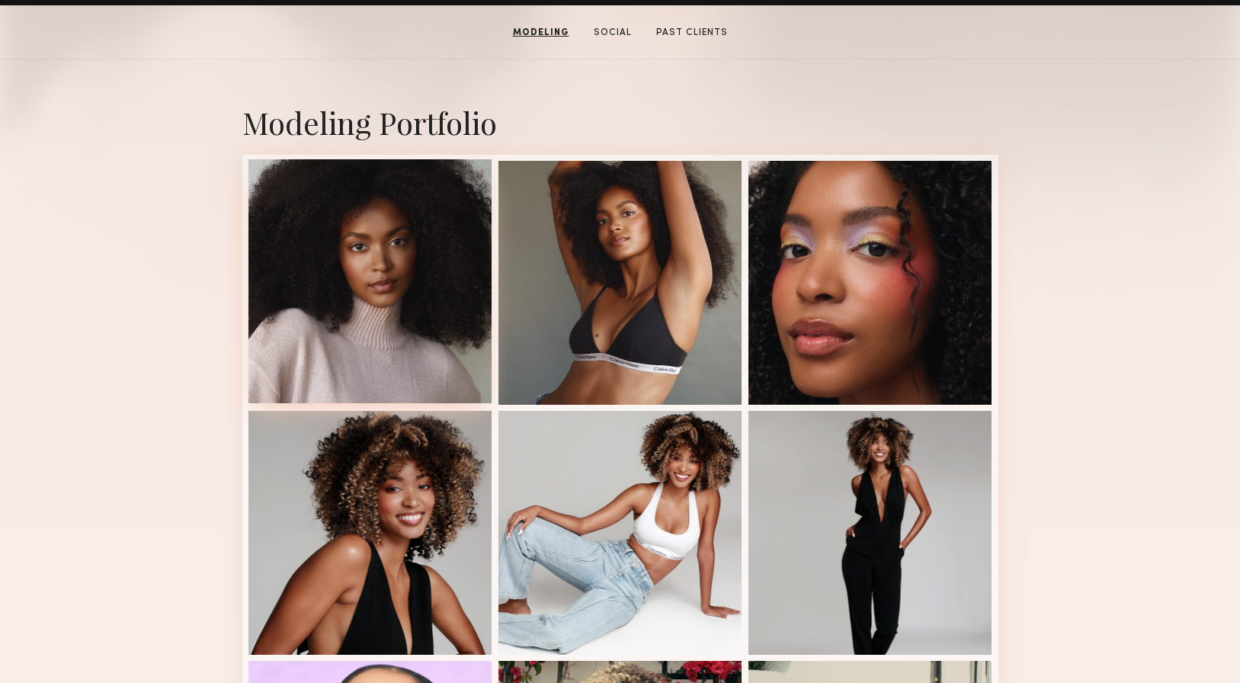
click at [386, 257] on div at bounding box center [370, 281] width 244 height 244
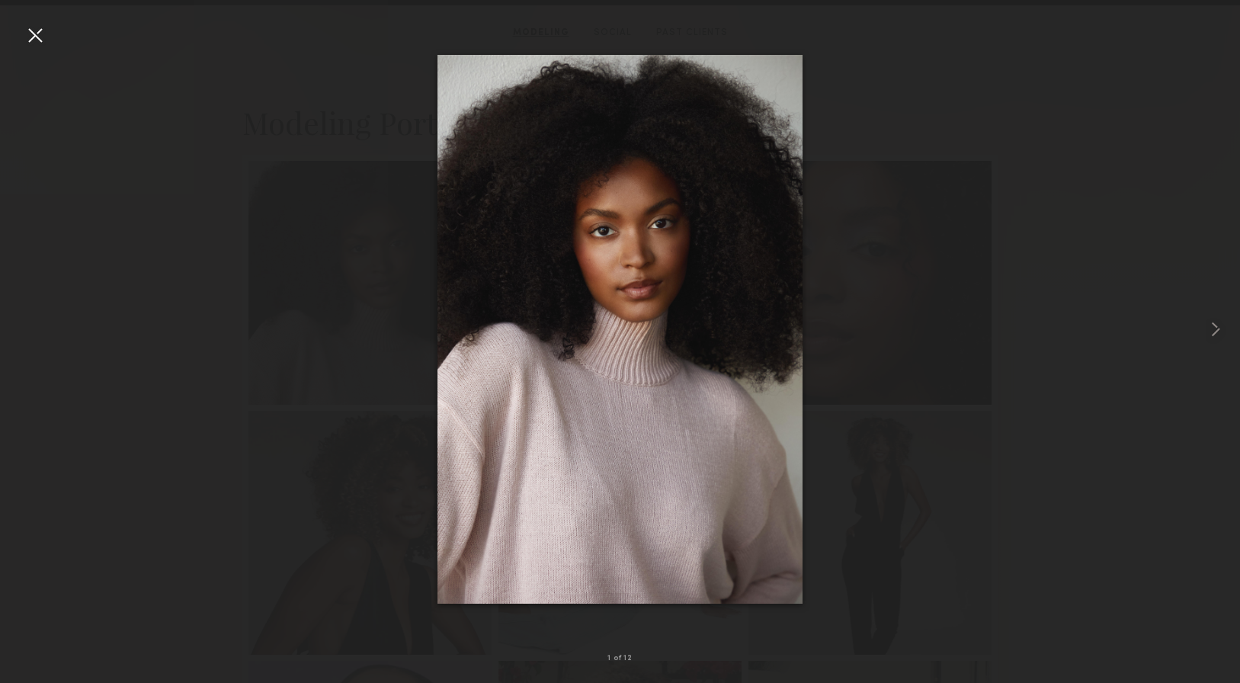
click at [44, 37] on div at bounding box center [35, 35] width 24 height 24
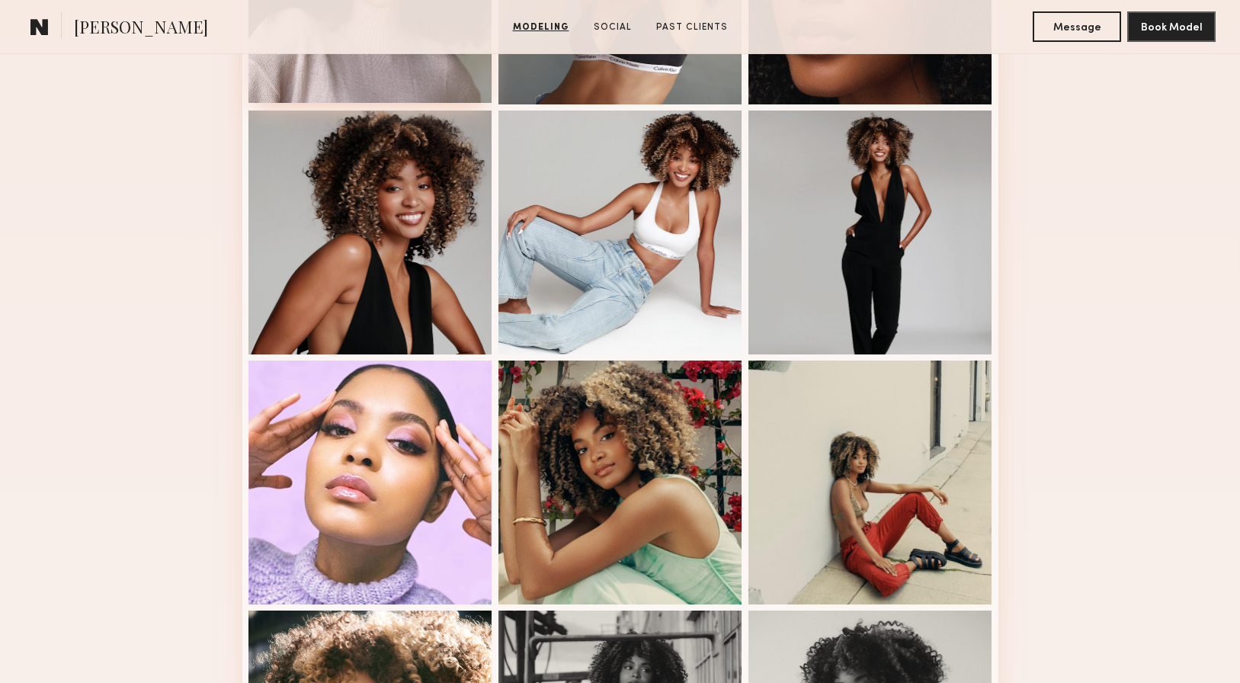
scroll to position [614, 0]
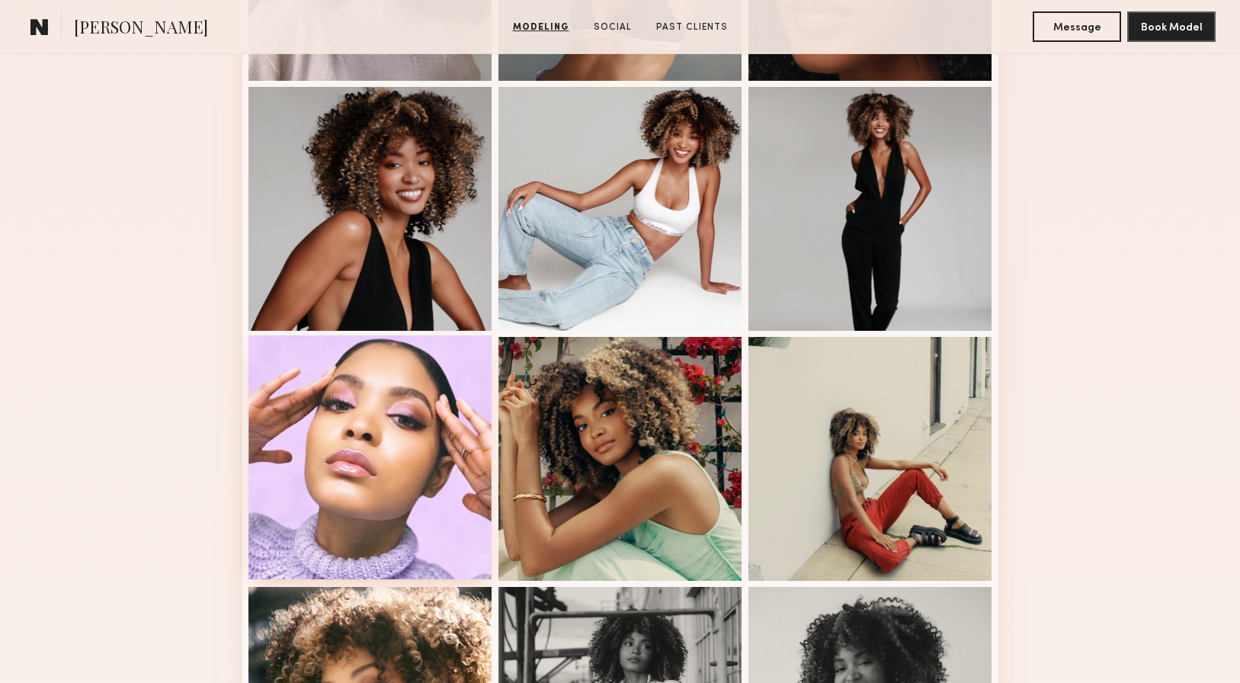
click at [386, 444] on div at bounding box center [370, 457] width 244 height 244
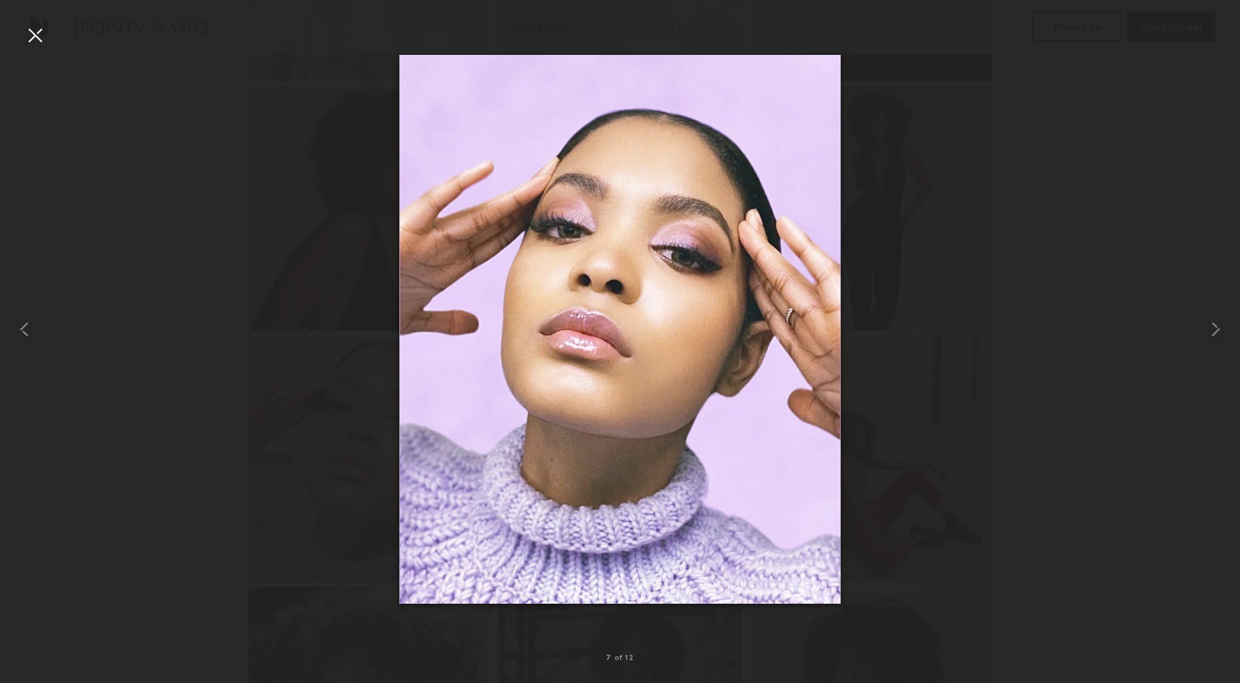
click at [40, 32] on div at bounding box center [35, 35] width 24 height 24
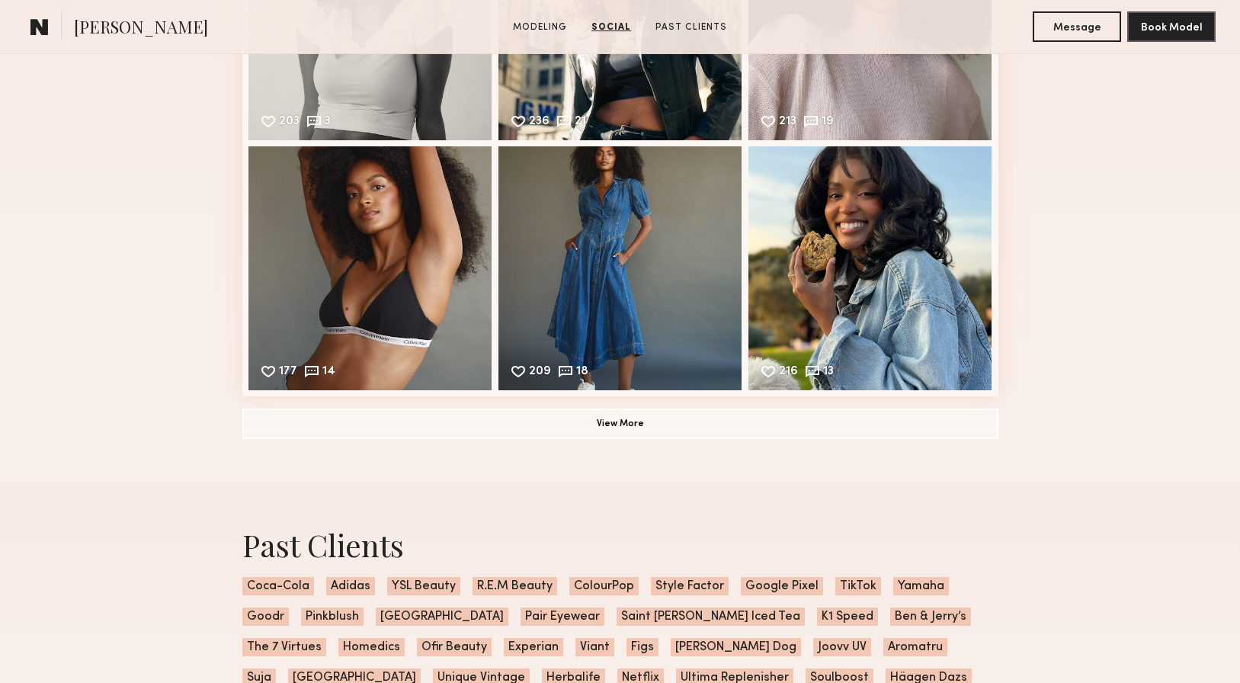
scroll to position [1755, 0]
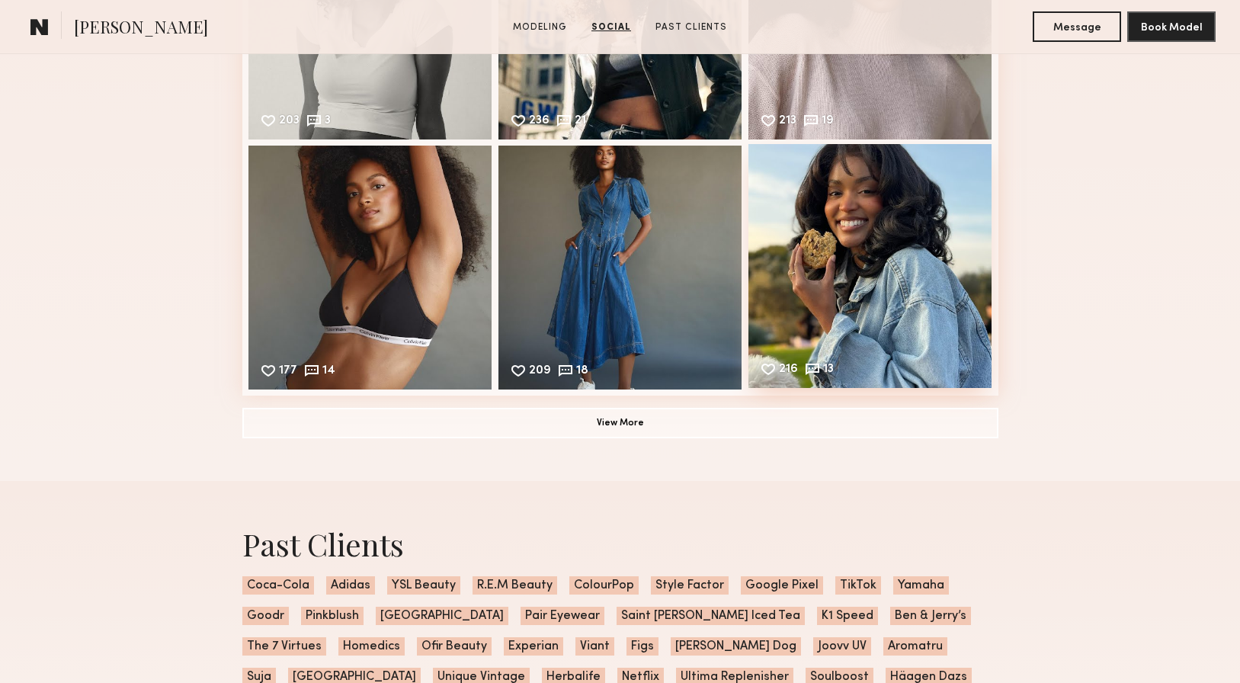
click at [891, 229] on div "216 13 Likes & comments displayed to show model’s engagement" at bounding box center [870, 266] width 244 height 244
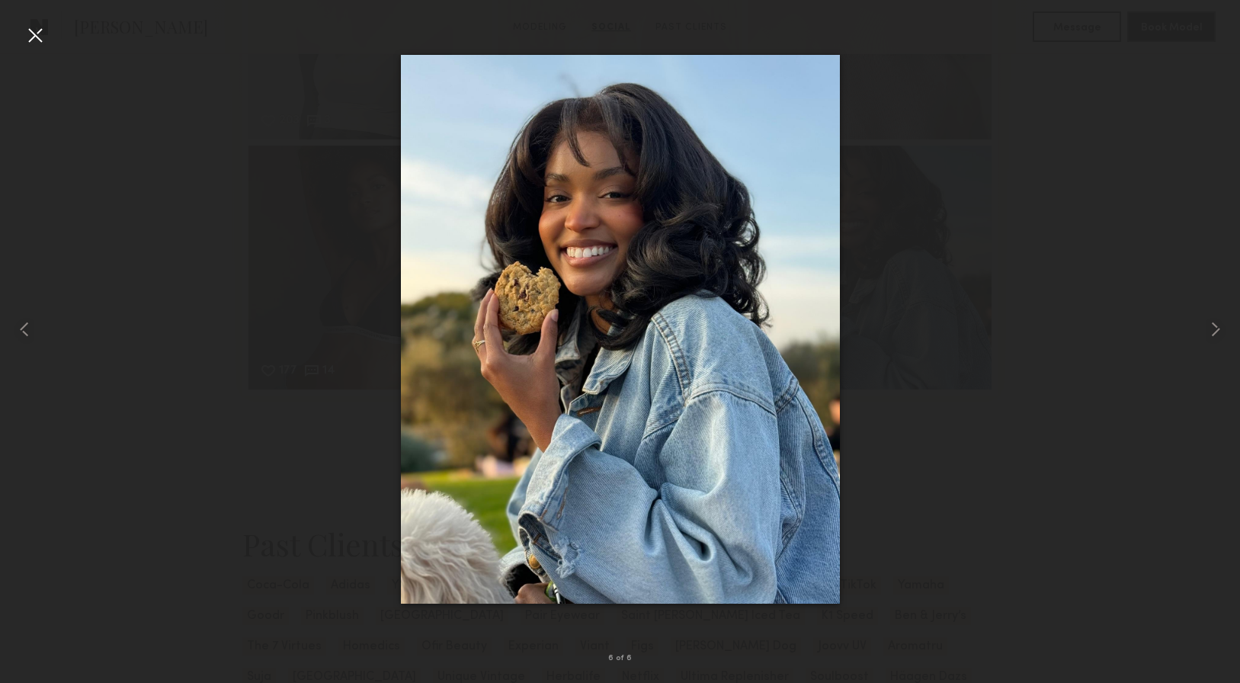
click at [34, 37] on div at bounding box center [35, 35] width 24 height 24
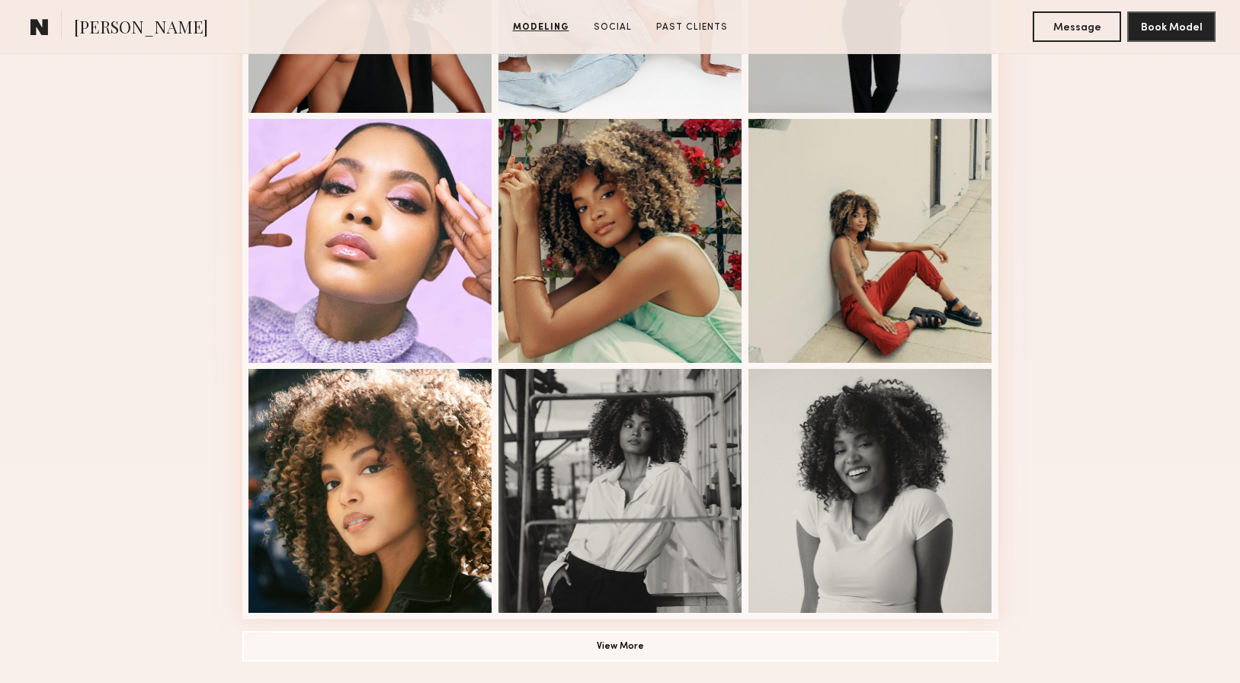
scroll to position [892, 0]
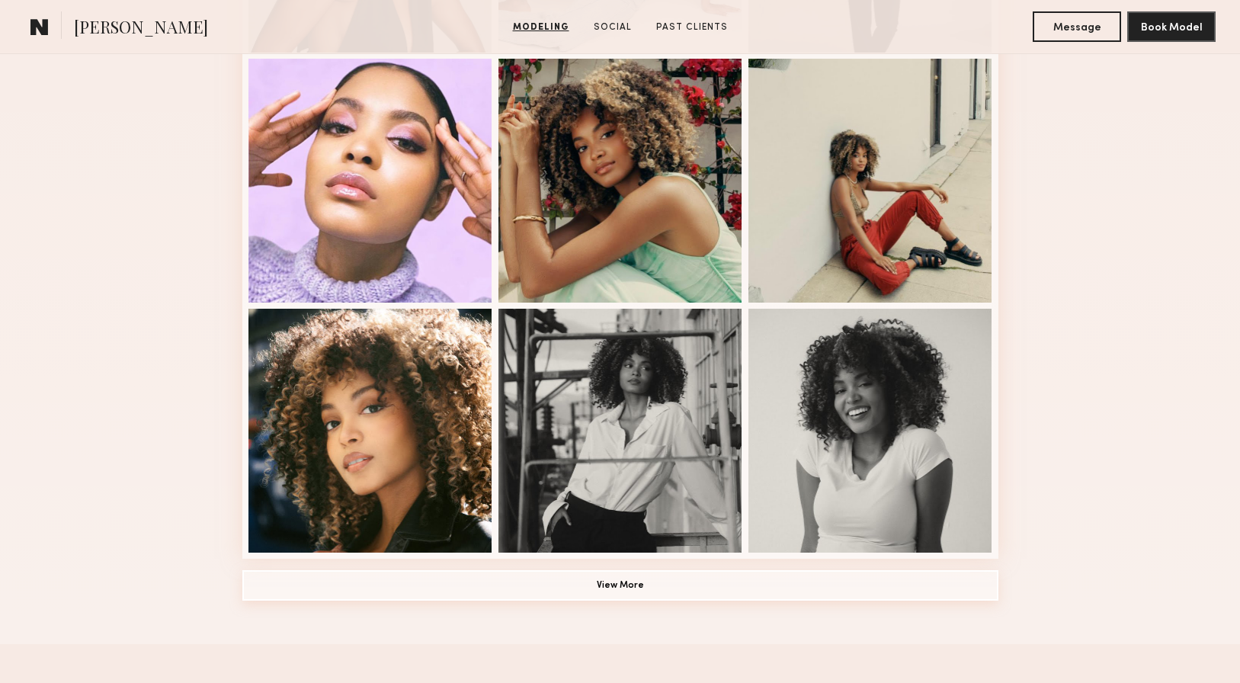
click at [598, 585] on button "View More" at bounding box center [620, 585] width 756 height 30
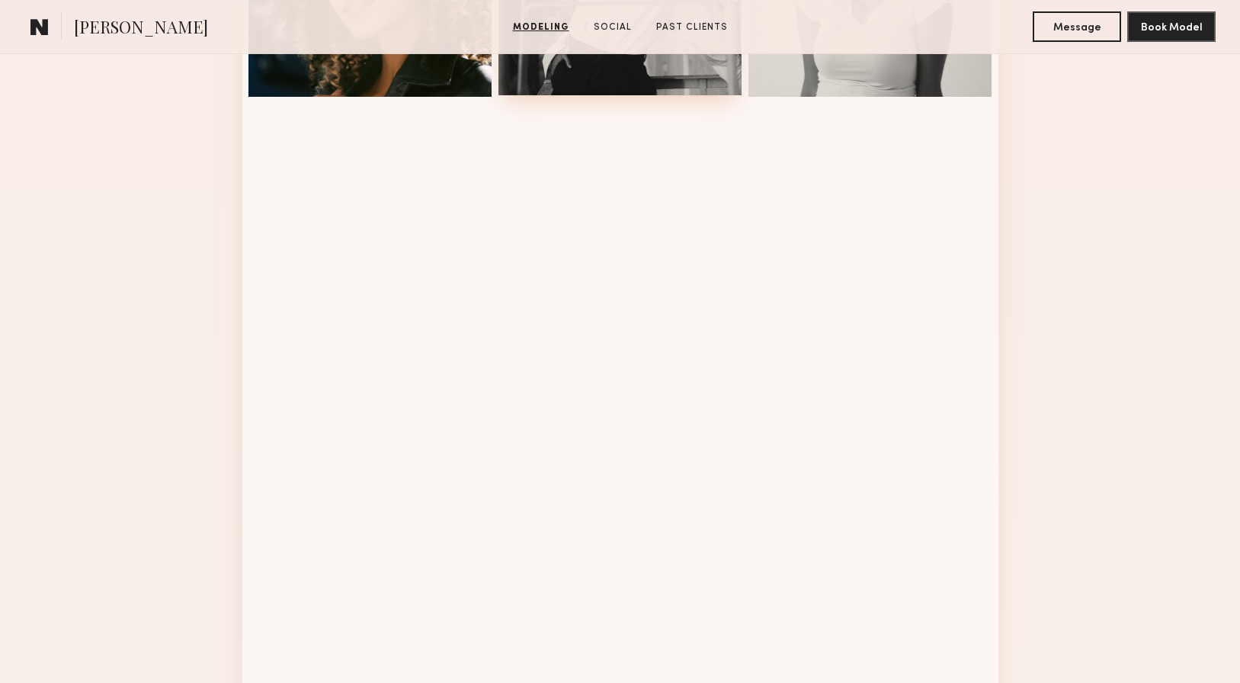
scroll to position [1348, 0]
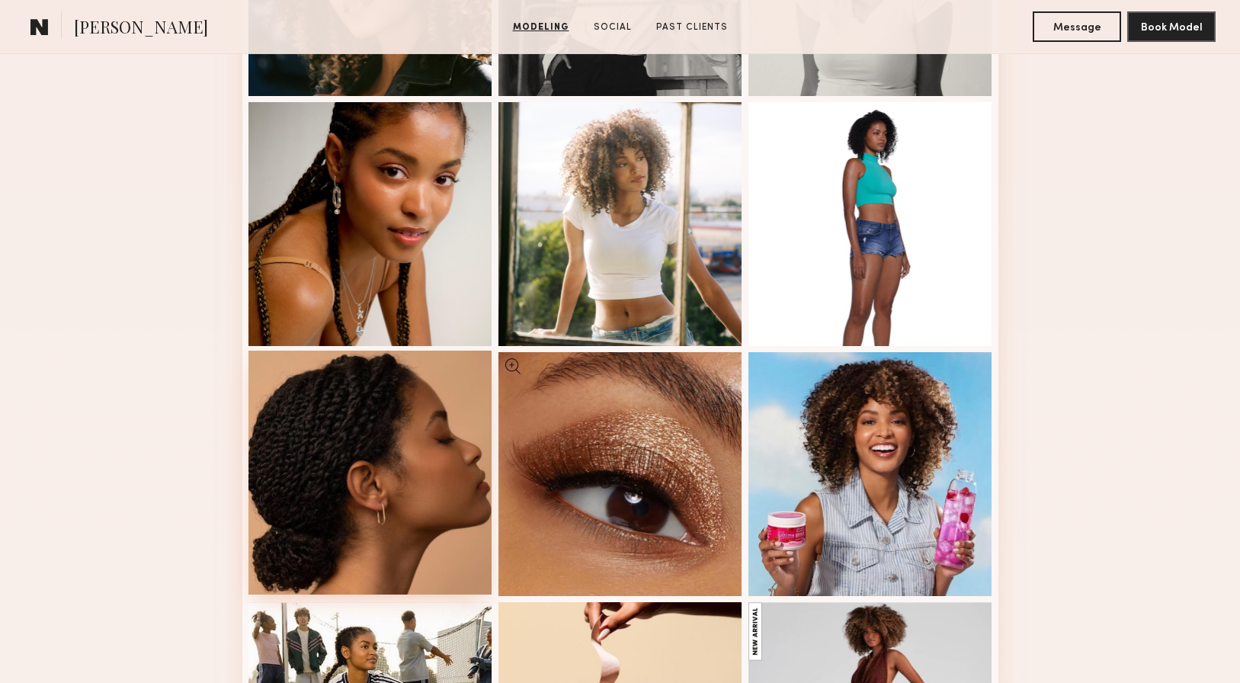
click at [423, 447] on div at bounding box center [370, 473] width 244 height 244
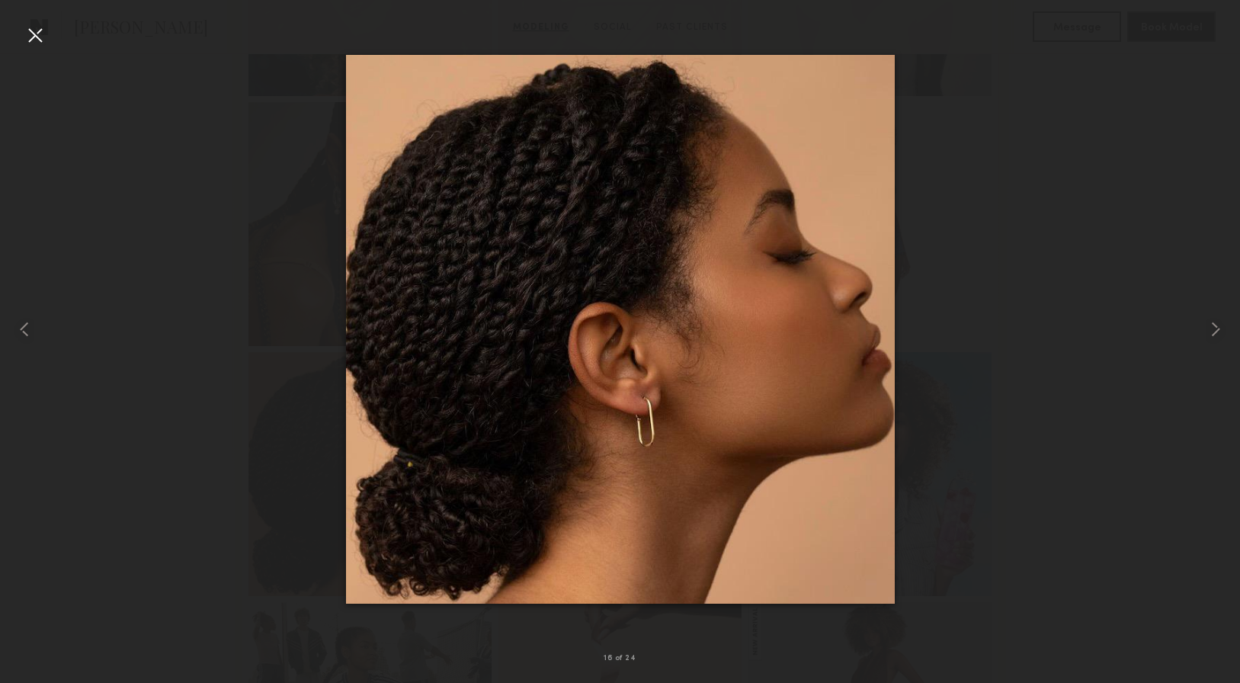
click at [30, 28] on div at bounding box center [35, 35] width 24 height 24
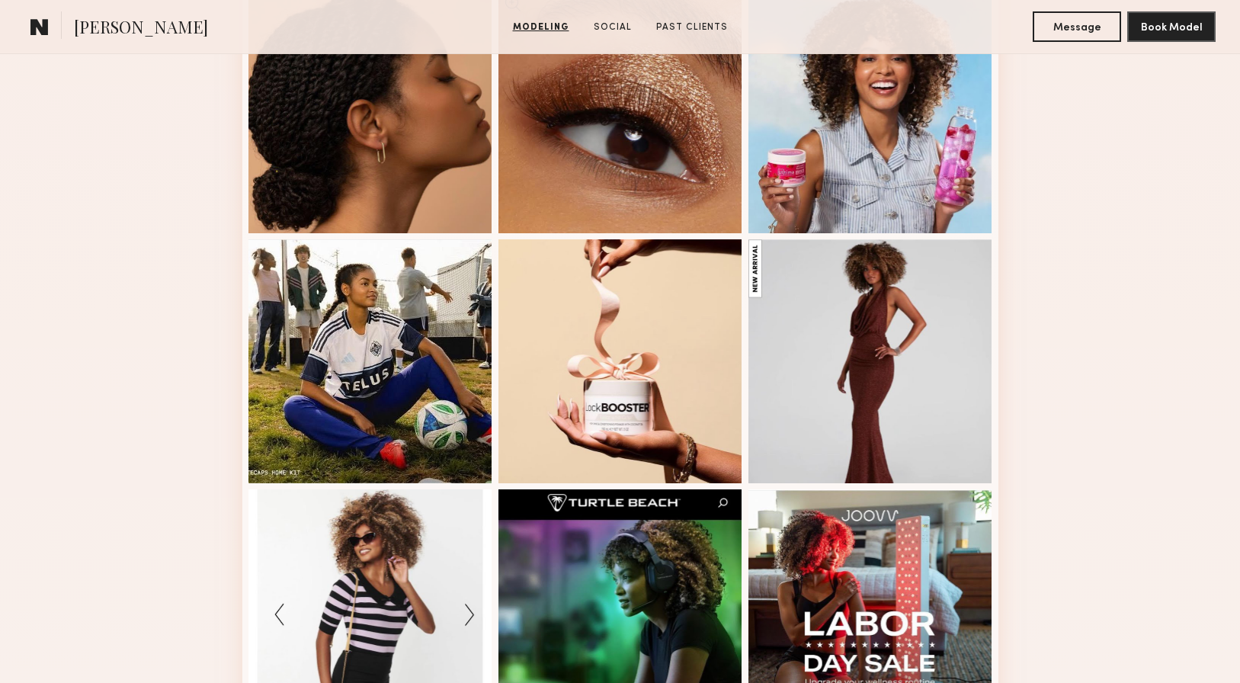
scroll to position [1706, 0]
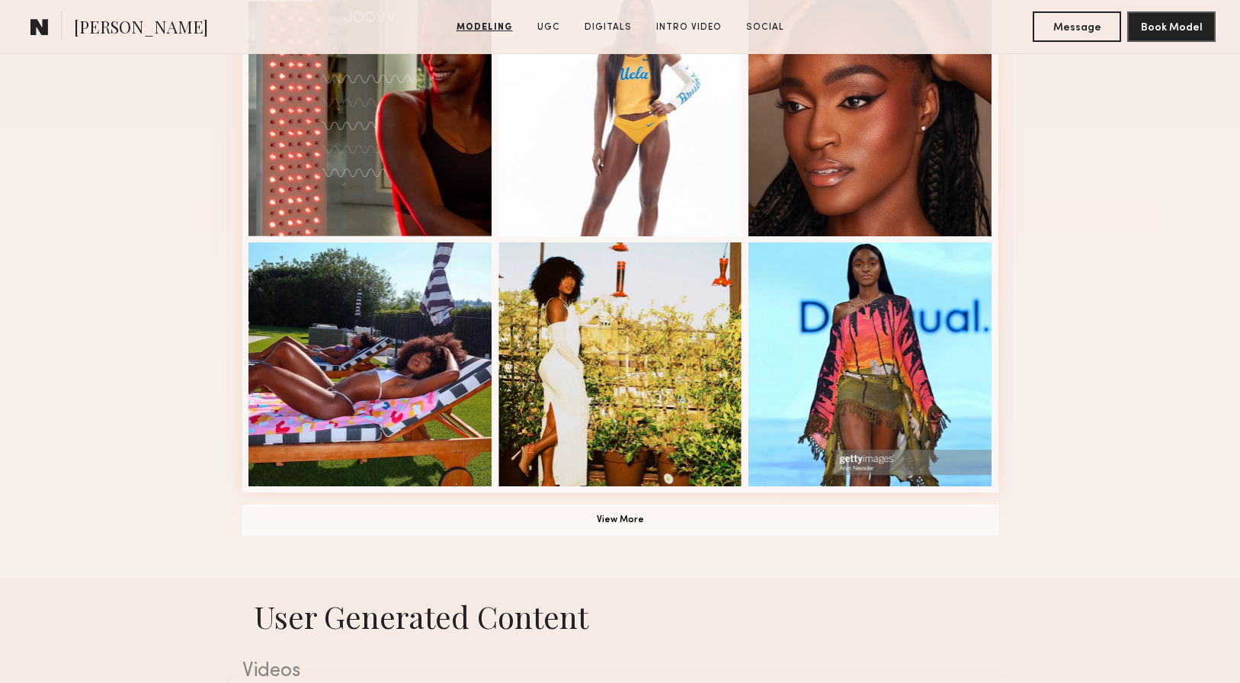
scroll to position [961, 0]
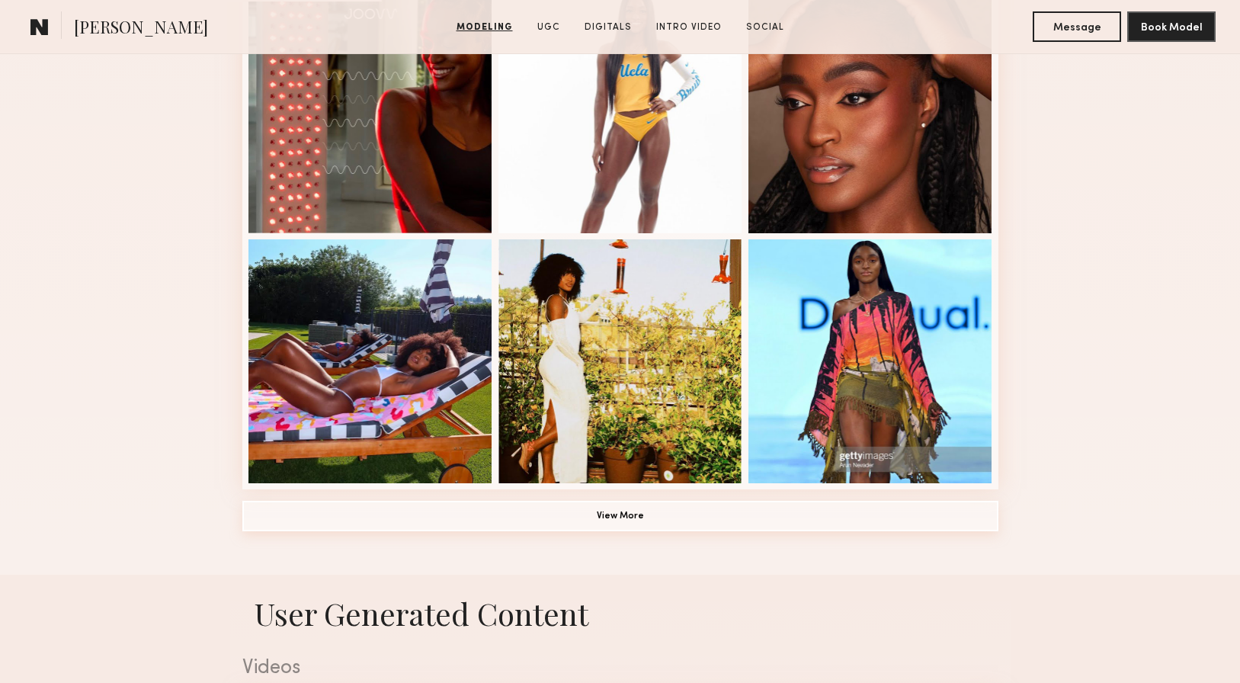
click at [592, 521] on button "View More" at bounding box center [620, 516] width 756 height 30
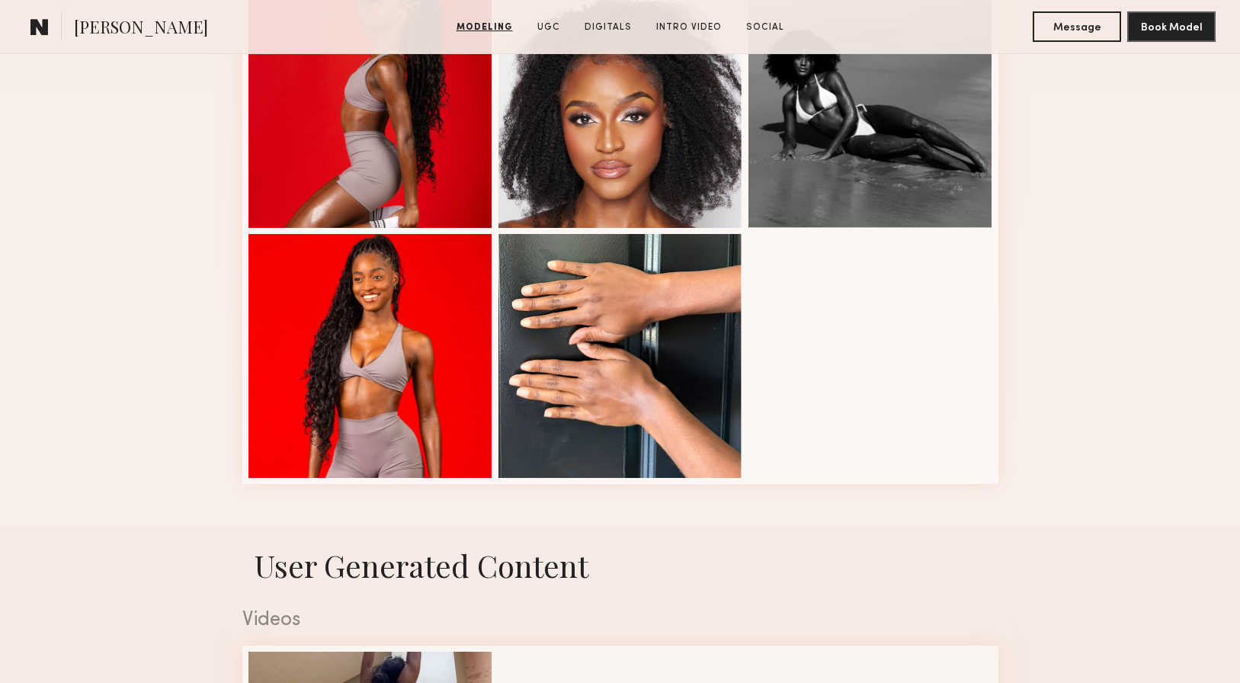
scroll to position [1473, 0]
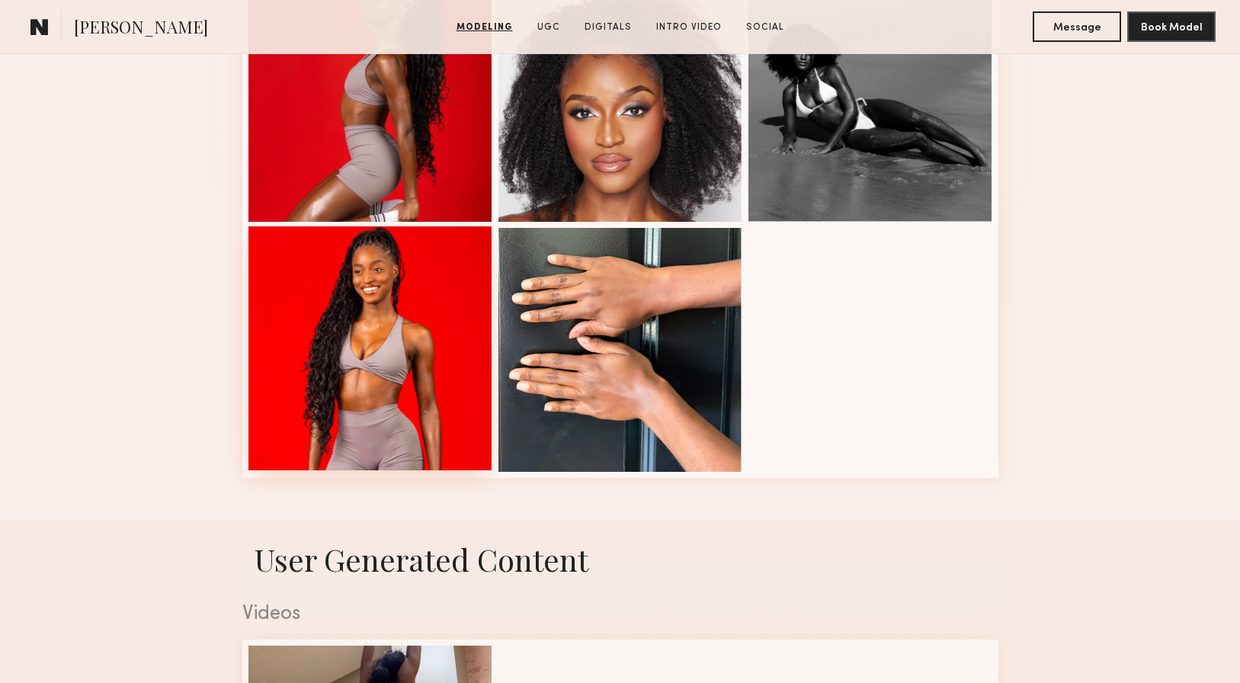
click at [374, 300] on div at bounding box center [370, 348] width 244 height 244
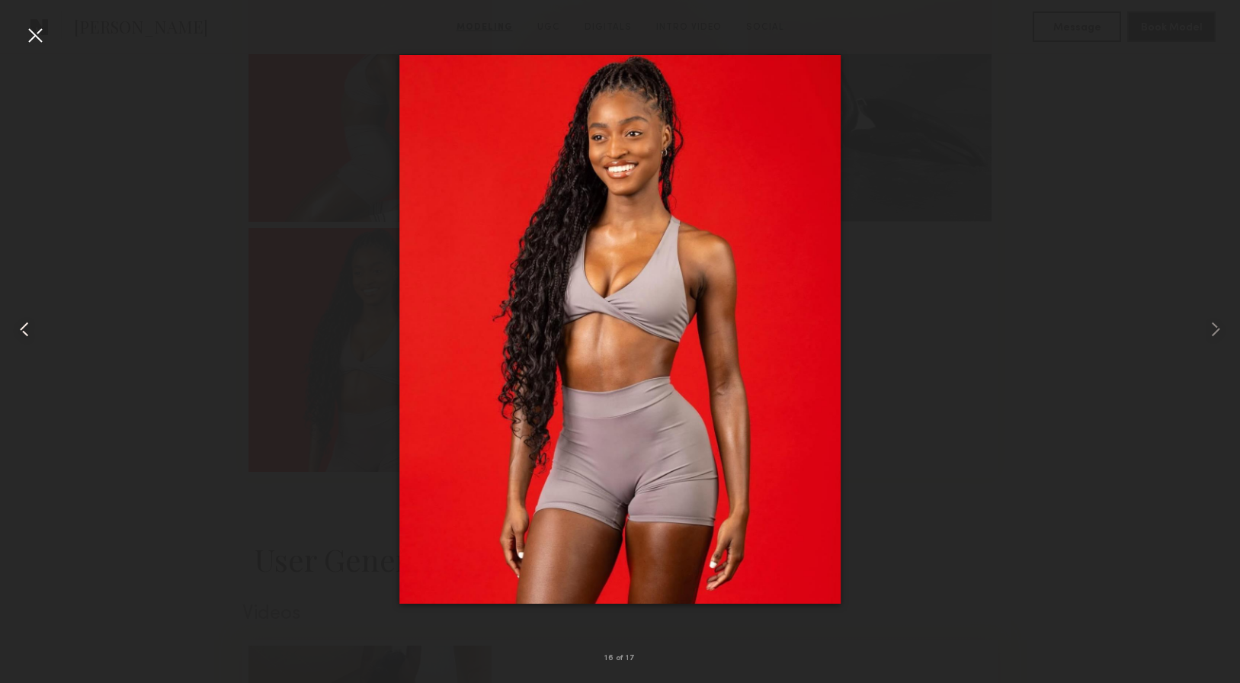
click at [47, 38] on div at bounding box center [25, 329] width 50 height 610
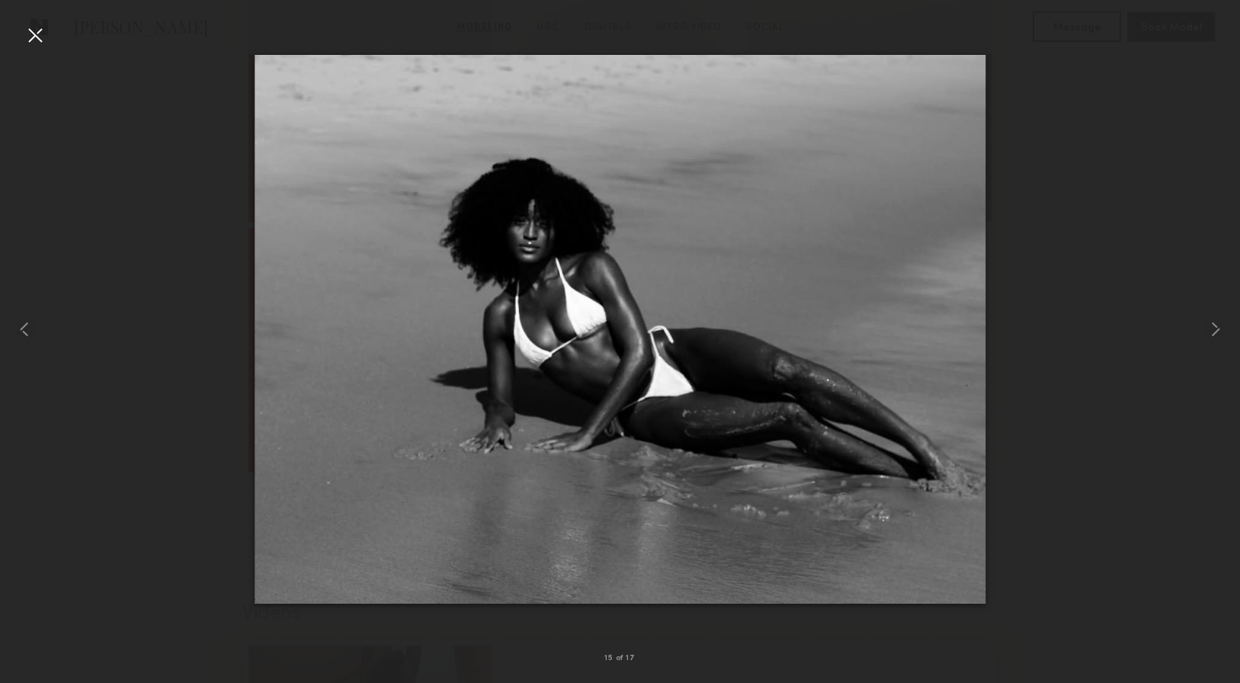
click at [42, 40] on div at bounding box center [35, 35] width 24 height 24
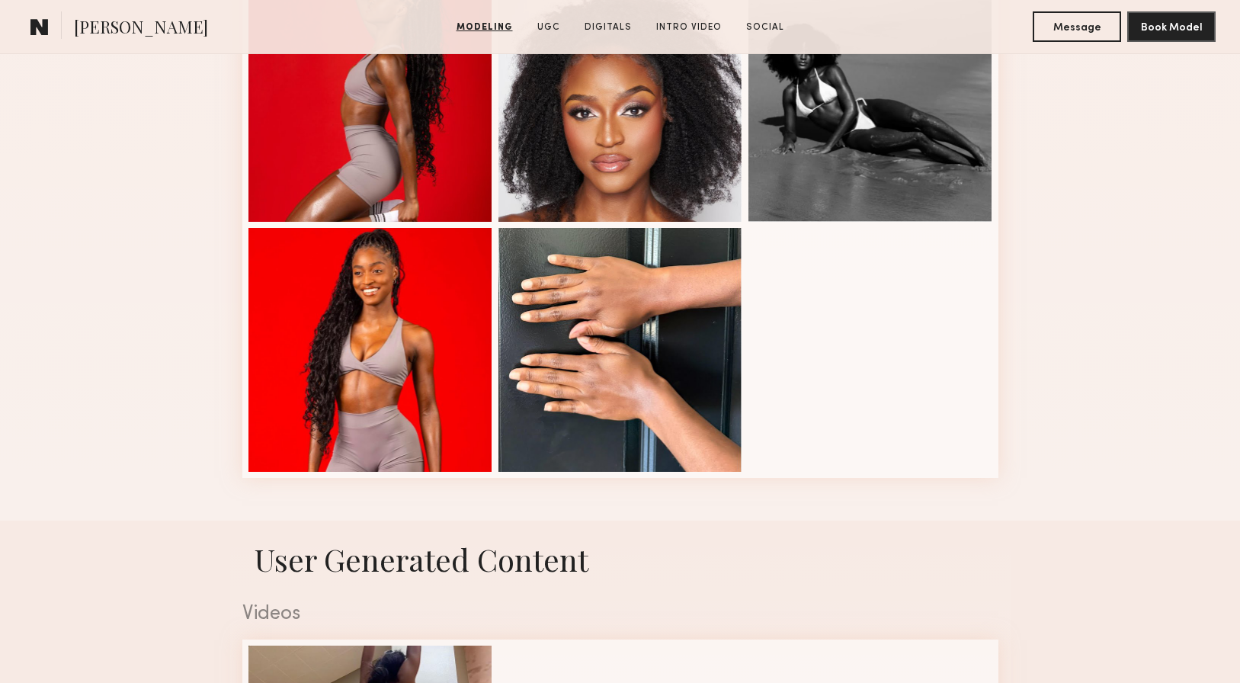
click at [41, 24] on common-icon at bounding box center [39, 27] width 18 height 20
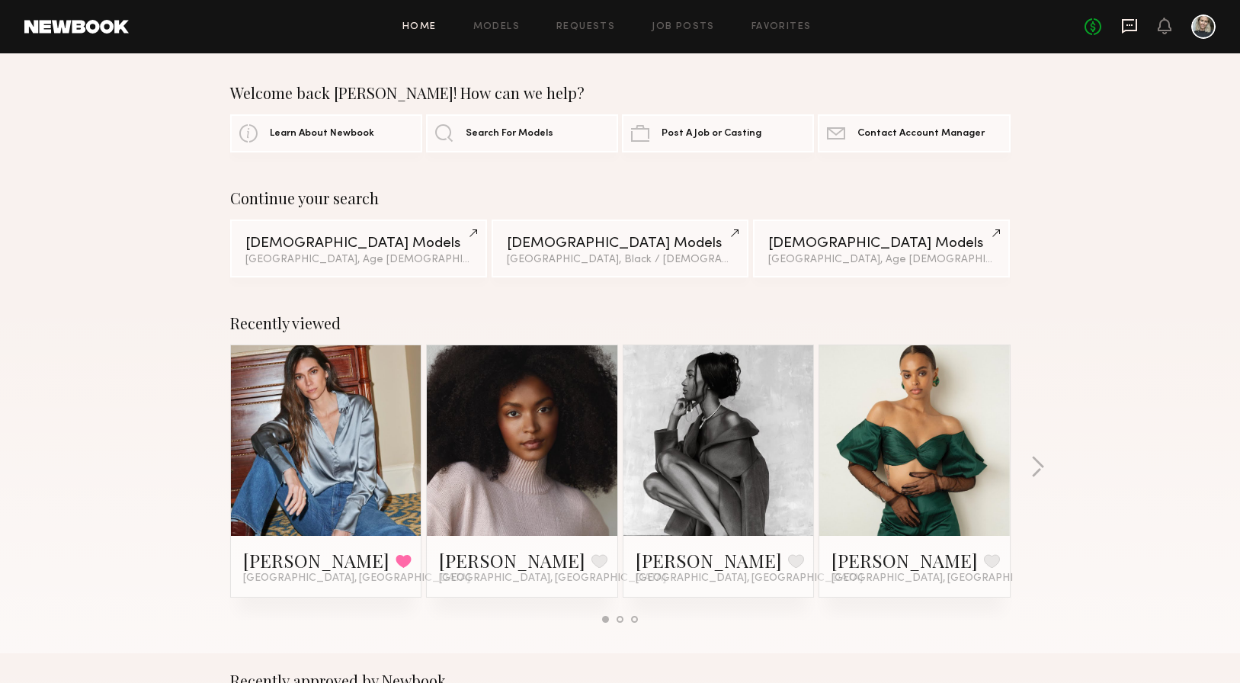
click at [1134, 30] on icon at bounding box center [1129, 26] width 15 height 14
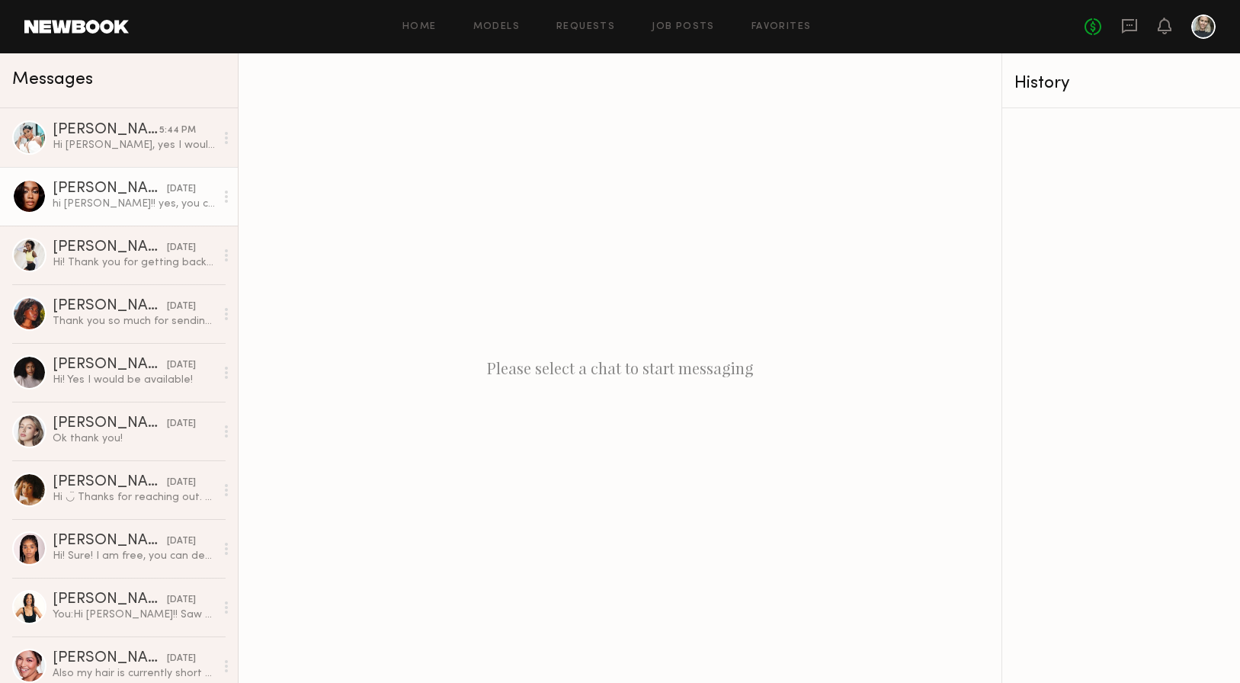
click at [117, 173] on link "Jordin W. yesterday hi christy!! yes, you can put my name in" at bounding box center [119, 196] width 238 height 59
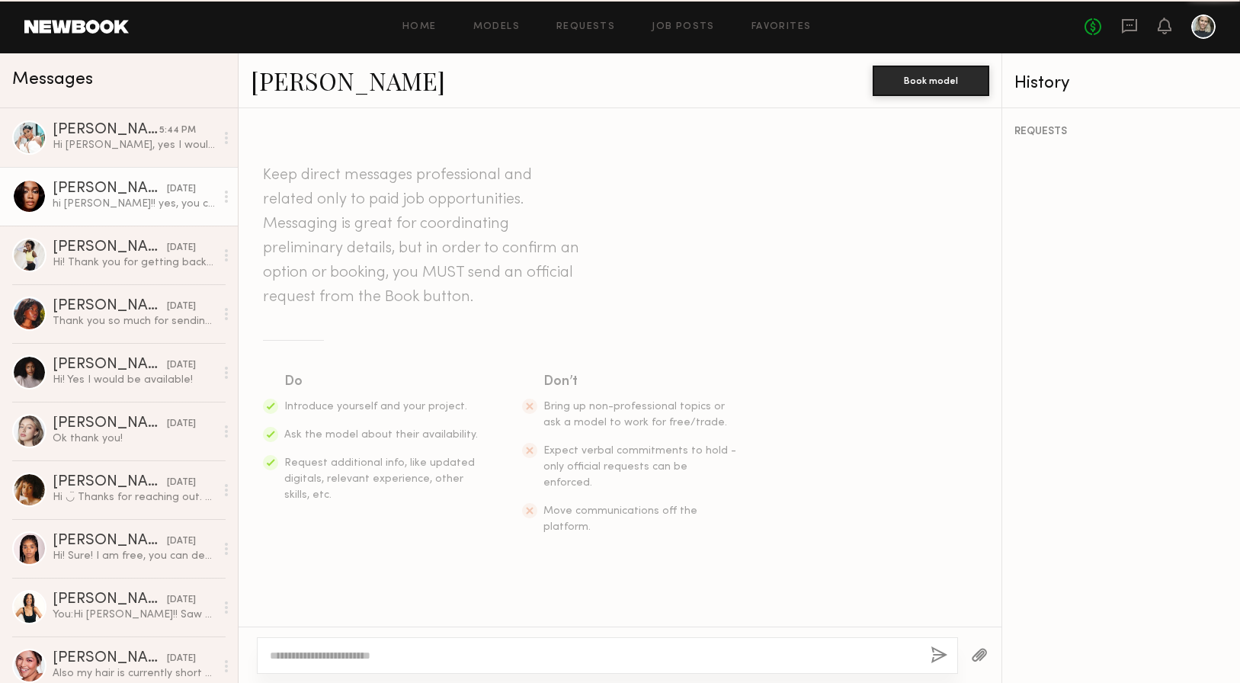
scroll to position [252, 0]
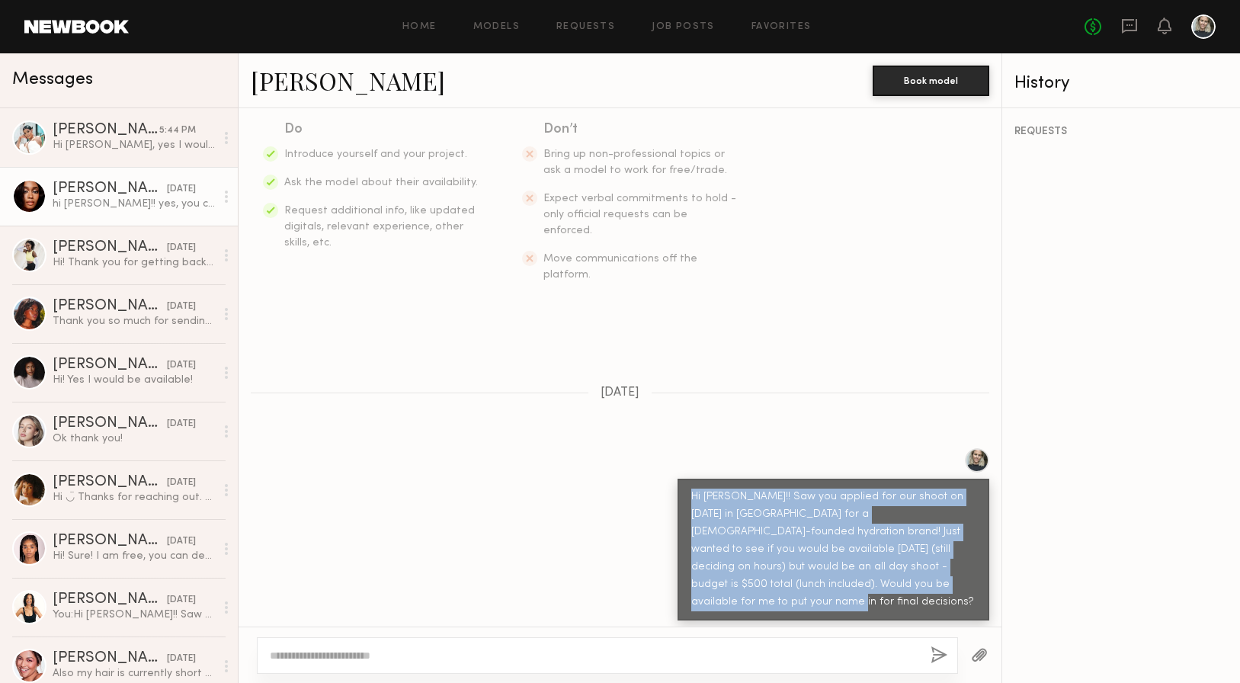
drag, startPoint x: 902, startPoint y: 560, endPoint x: 693, endPoint y: 466, distance: 229.6
click at [693, 489] on div "Hi Jordin!! Saw you applied for our shoot on Sep 19 in Newport Beach for a fema…" at bounding box center [833, 550] width 284 height 123
copy div "Hi Jordin!! Saw you applied for our shoot on Sep 19 in Newport Beach for a fema…"
click at [107, 444] on div "Ok thank you!" at bounding box center [134, 438] width 162 height 14
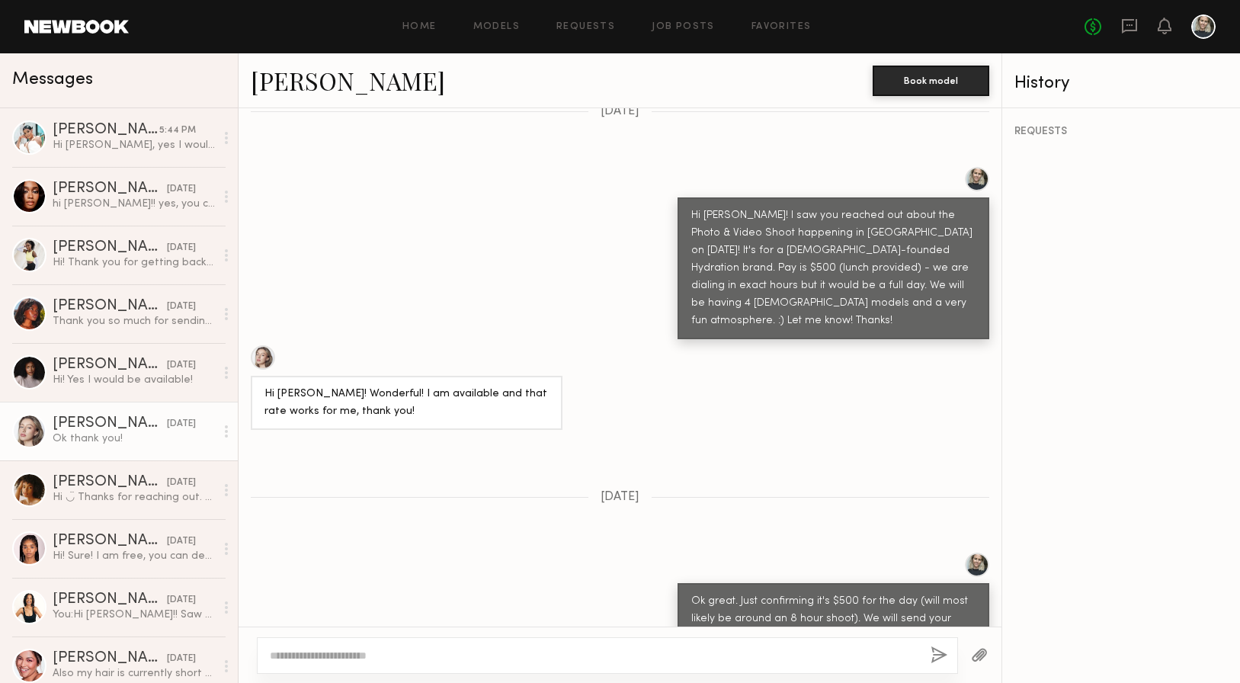
scroll to position [533, 0]
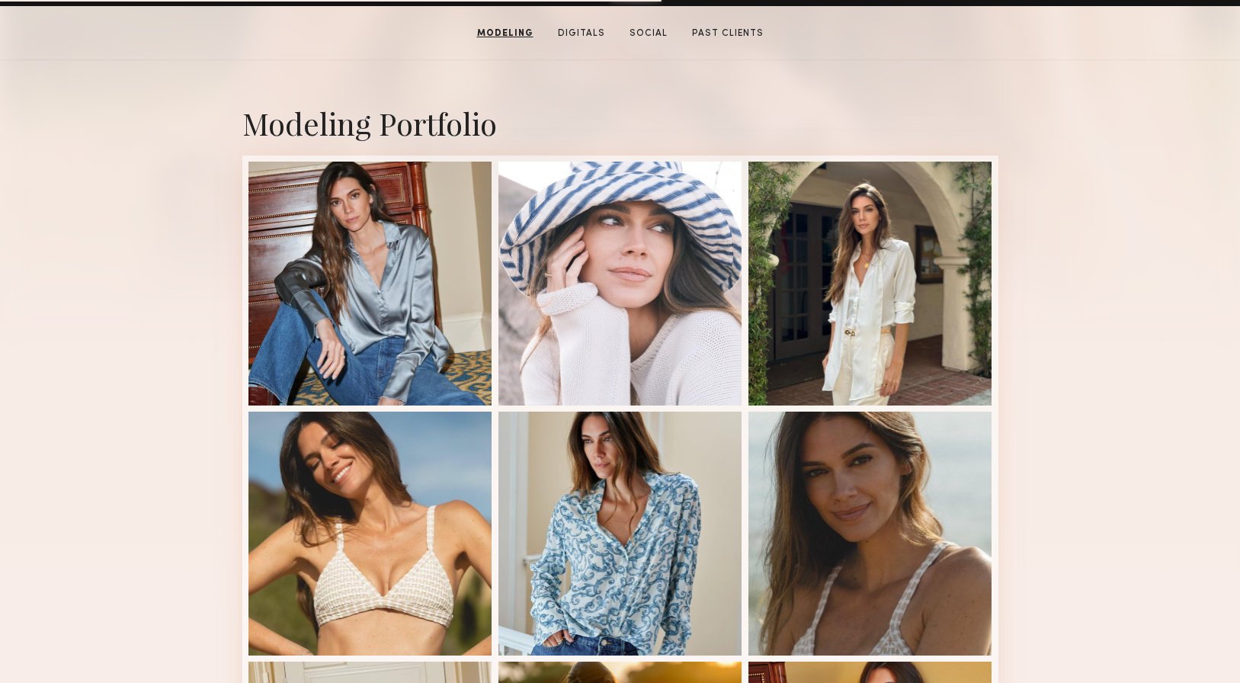
scroll to position [287, 0]
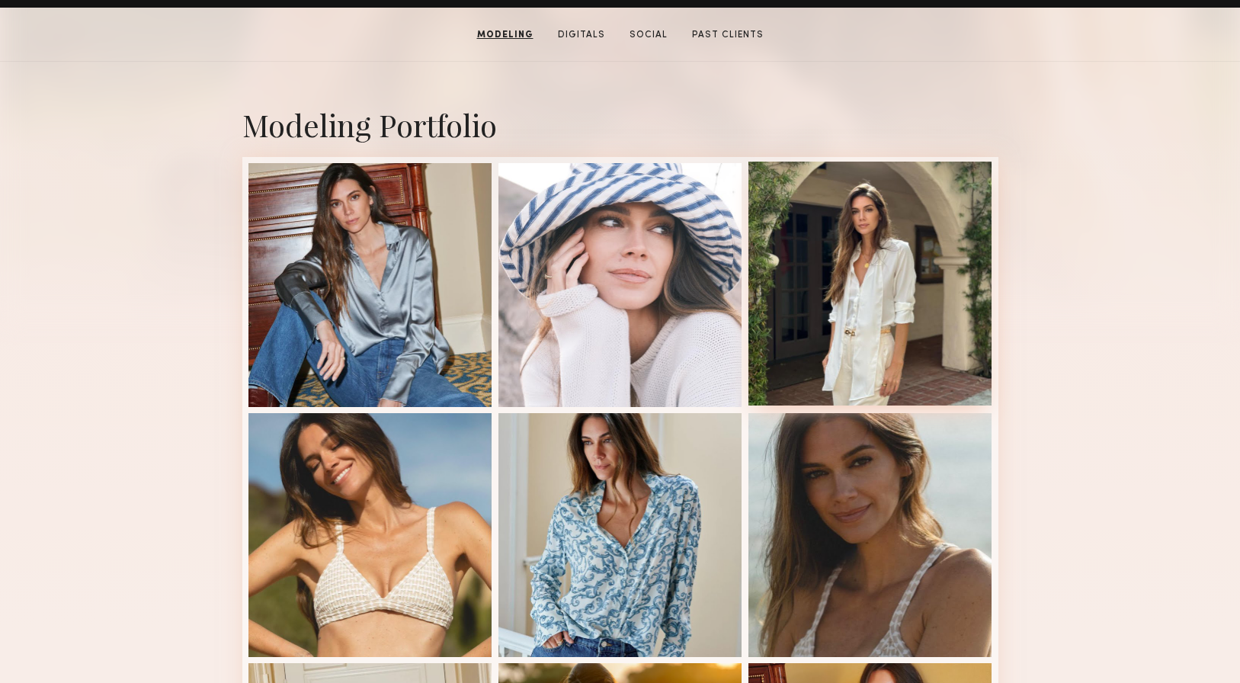
click at [951, 236] on div at bounding box center [870, 284] width 244 height 244
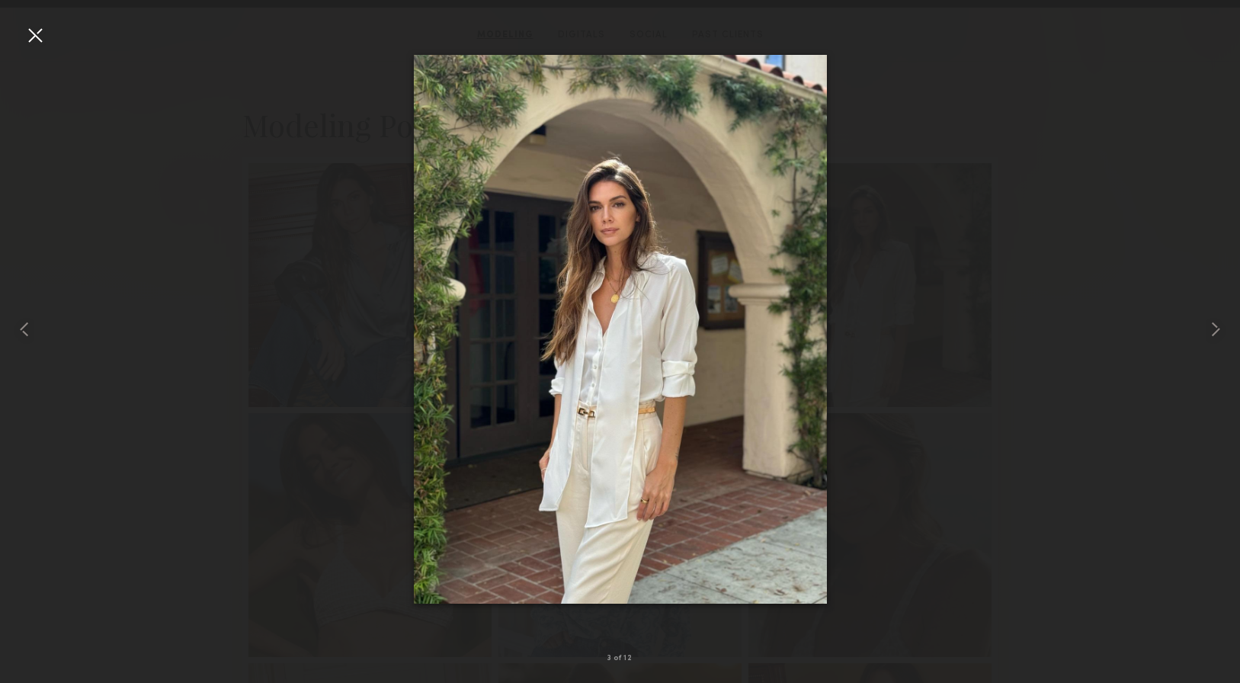
click at [40, 37] on div at bounding box center [35, 35] width 24 height 24
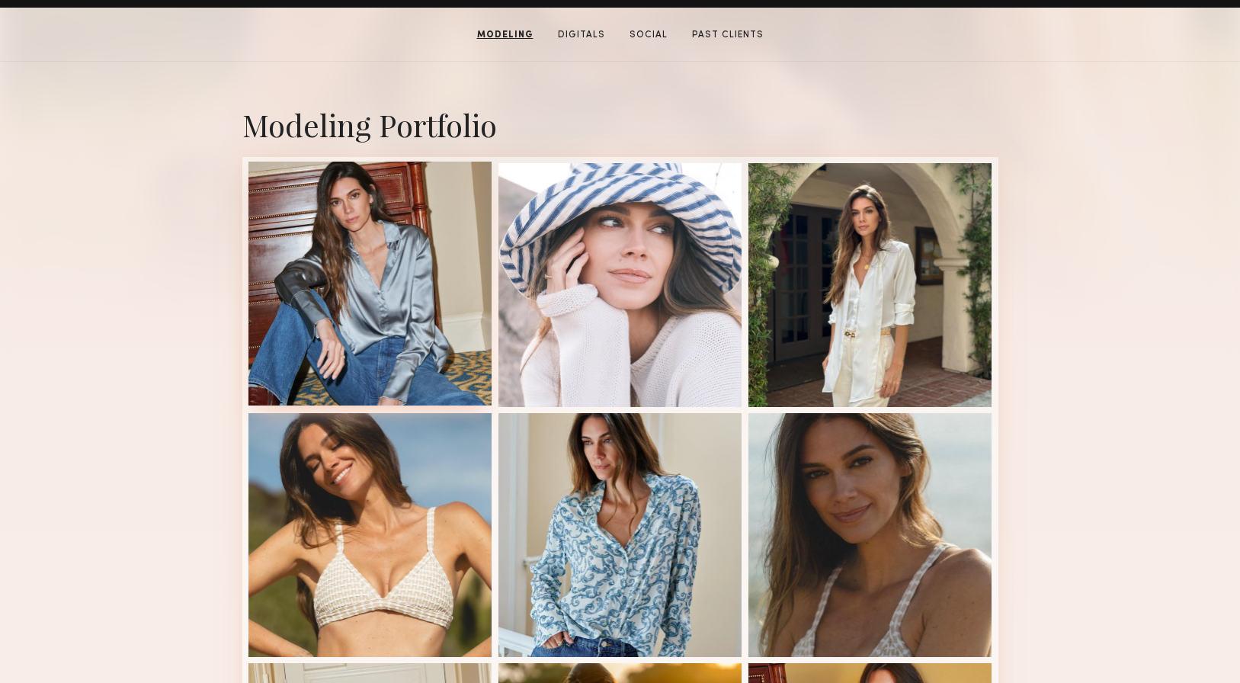
click at [434, 248] on div at bounding box center [370, 284] width 244 height 244
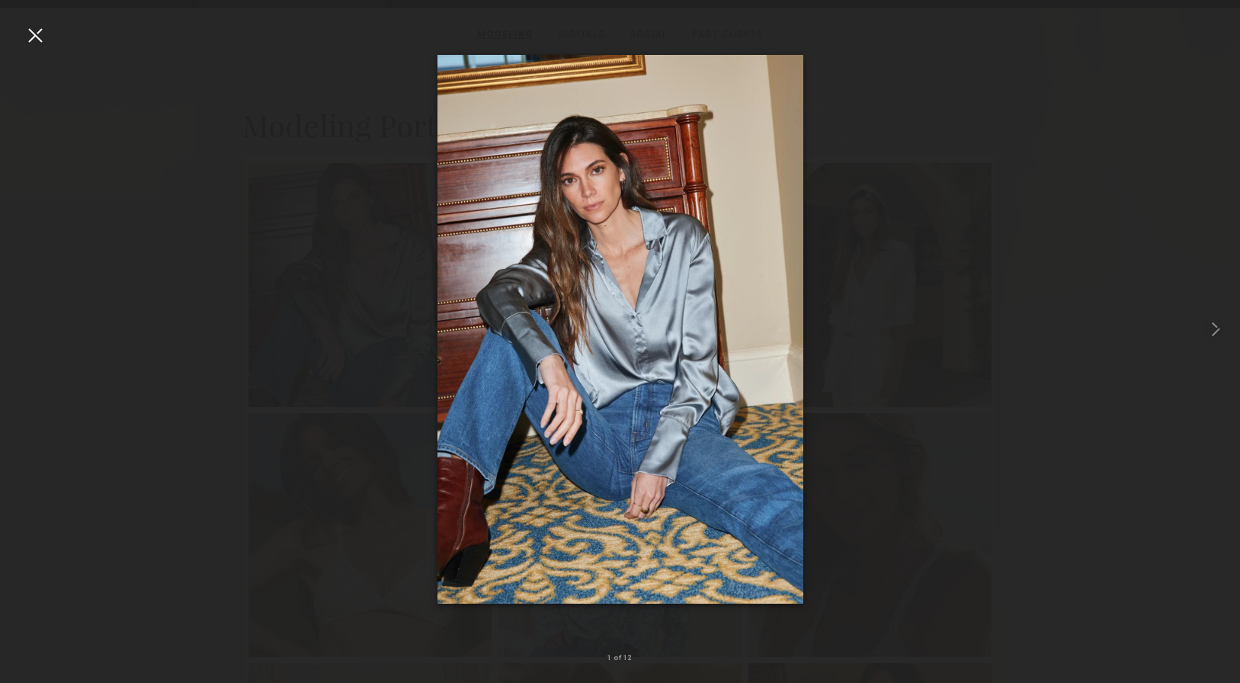
click at [29, 21] on nb-gallery-light "1 of 12" at bounding box center [620, 341] width 1240 height 683
click at [41, 40] on div at bounding box center [35, 35] width 24 height 24
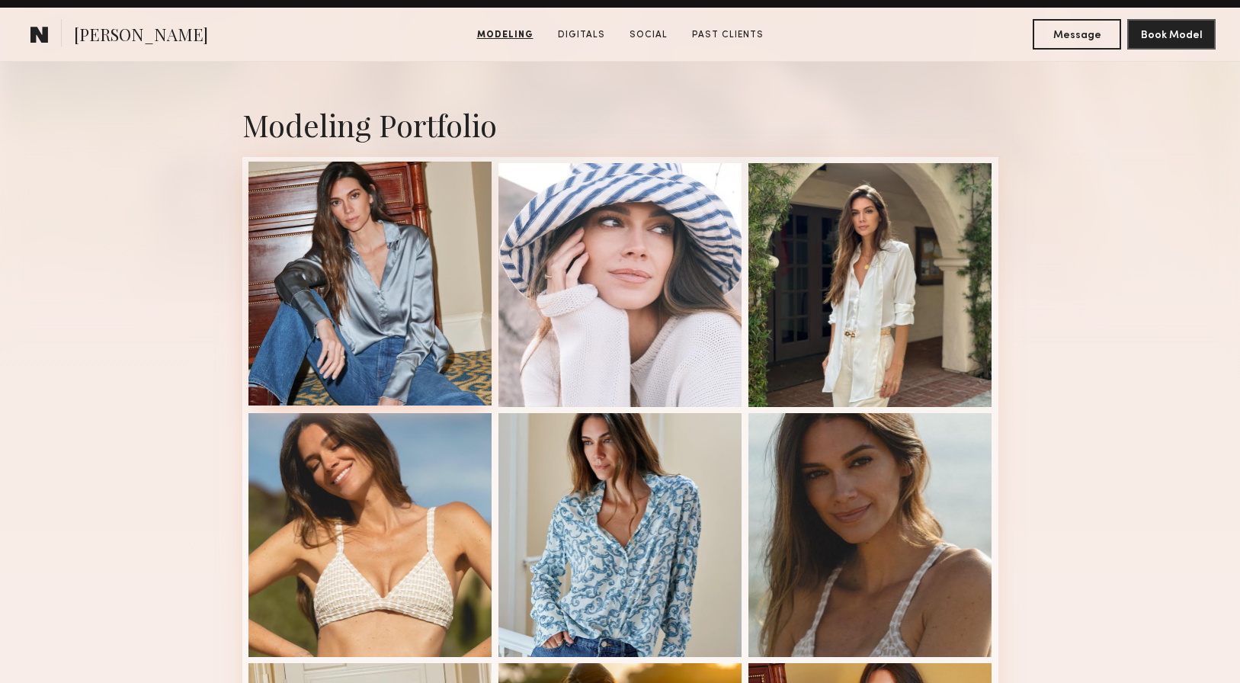
scroll to position [575, 0]
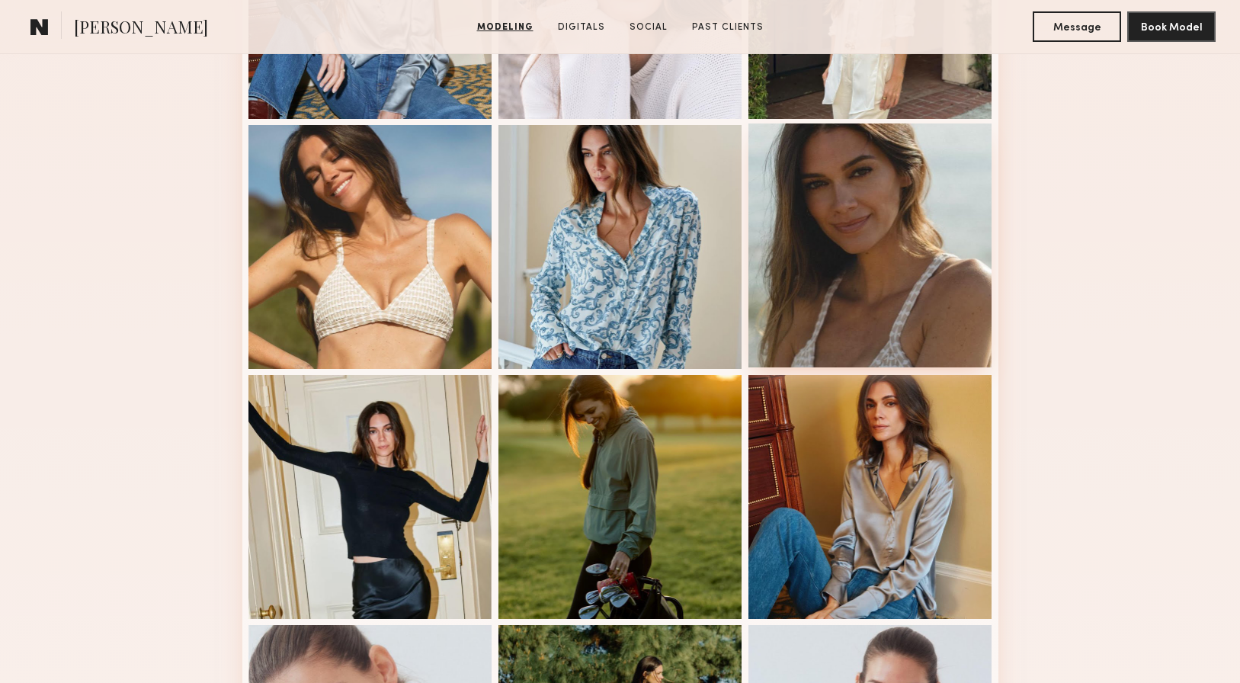
click at [842, 210] on div at bounding box center [870, 245] width 244 height 244
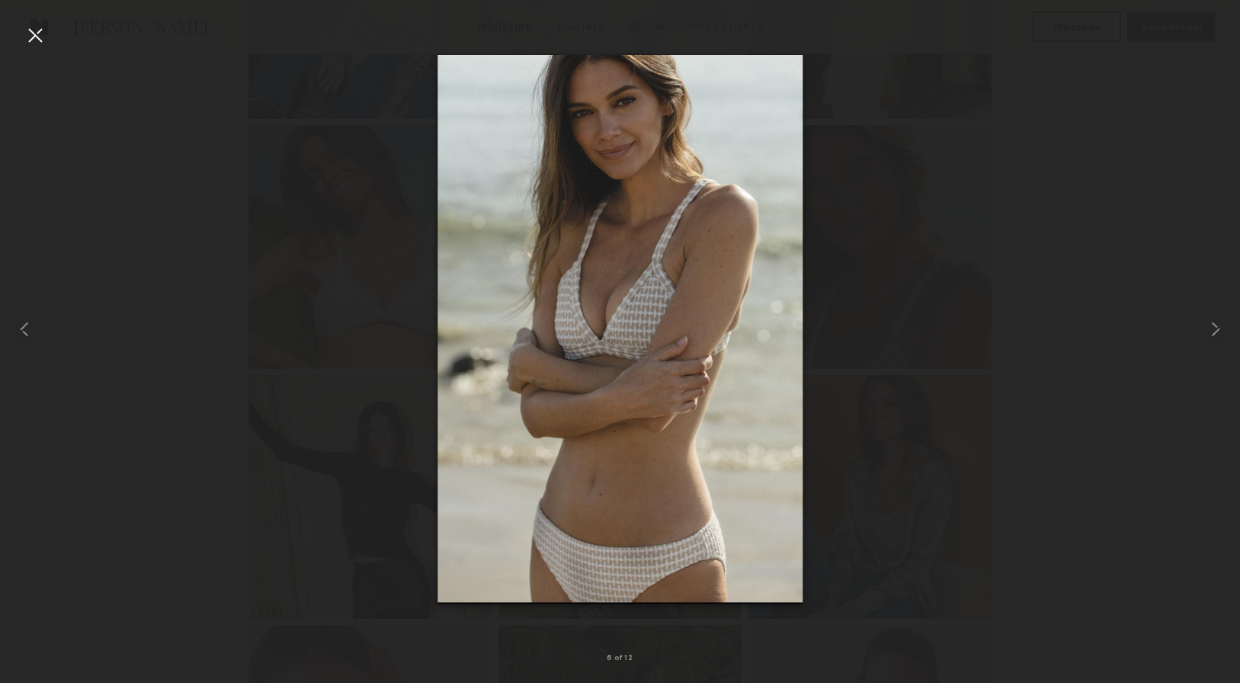
click at [31, 37] on div at bounding box center [35, 35] width 24 height 24
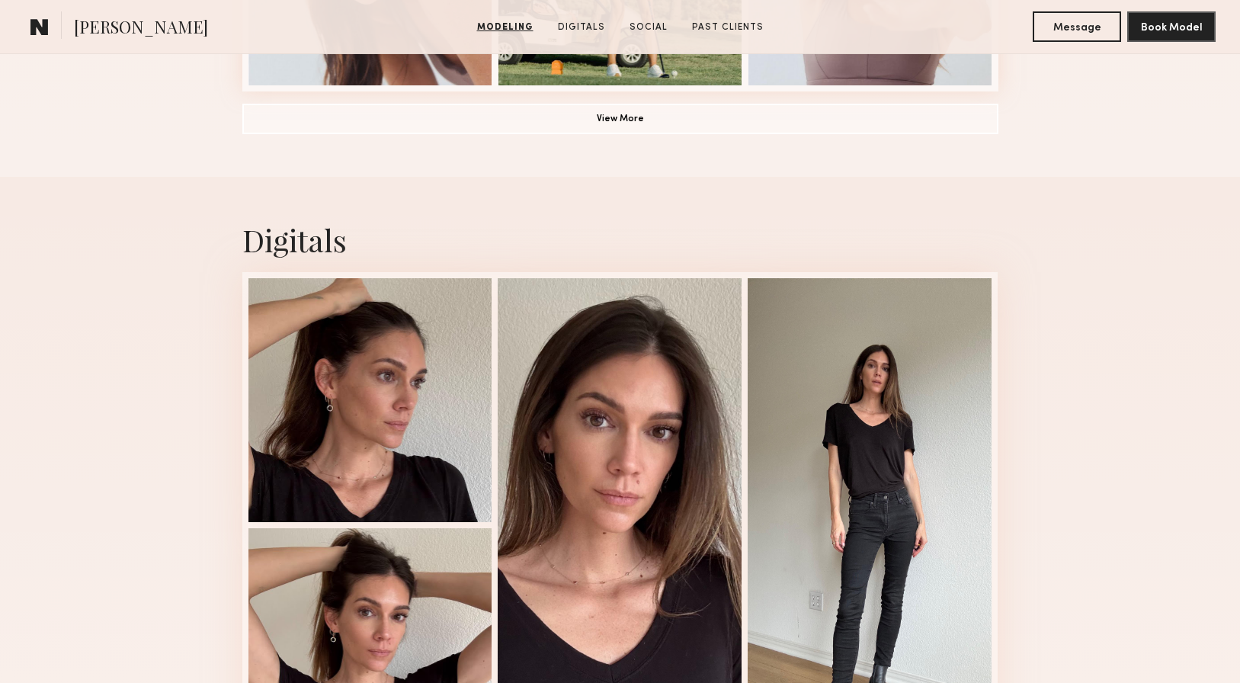
scroll to position [1524, 0]
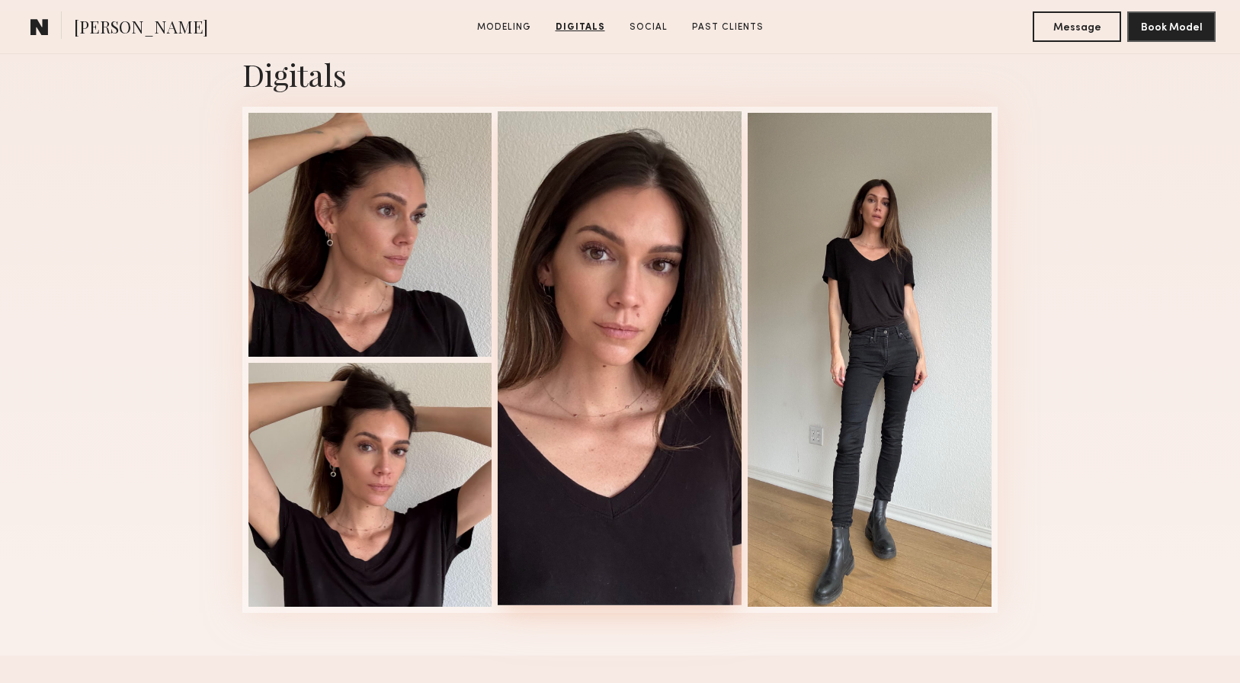
click at [628, 300] on div at bounding box center [620, 358] width 244 height 494
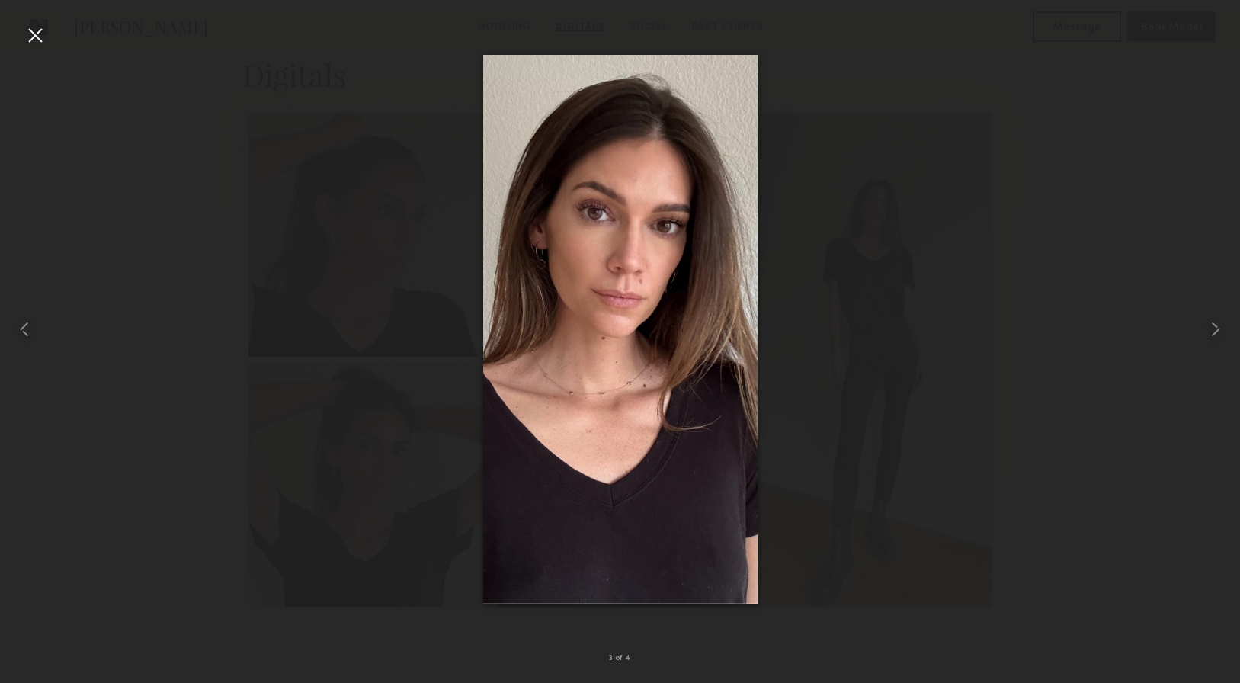
click at [32, 37] on div at bounding box center [35, 35] width 24 height 24
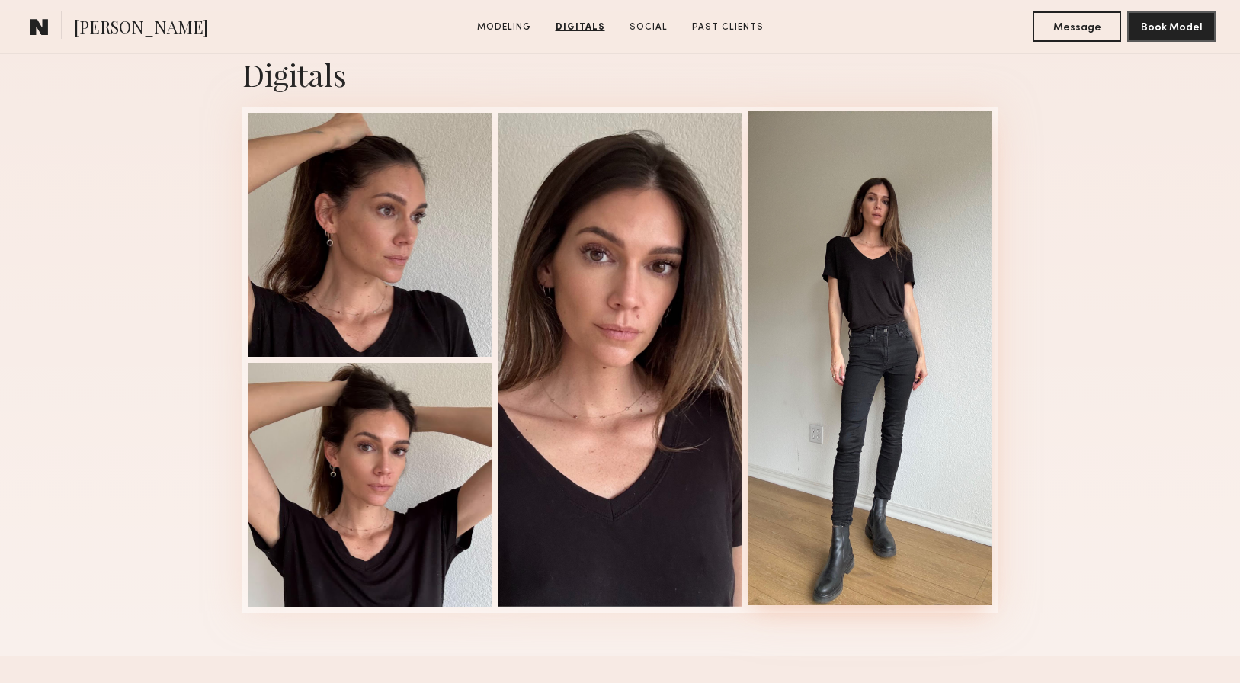
scroll to position [1438, 0]
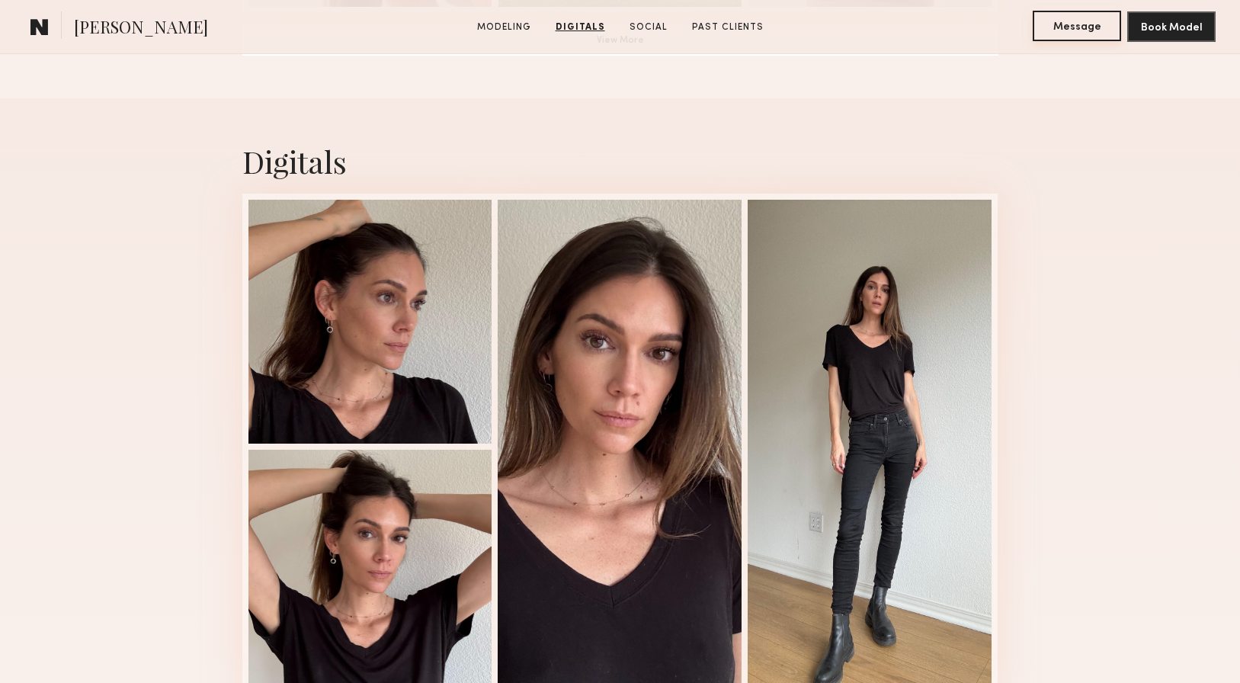
click at [1053, 37] on button "Message" at bounding box center [1077, 26] width 88 height 30
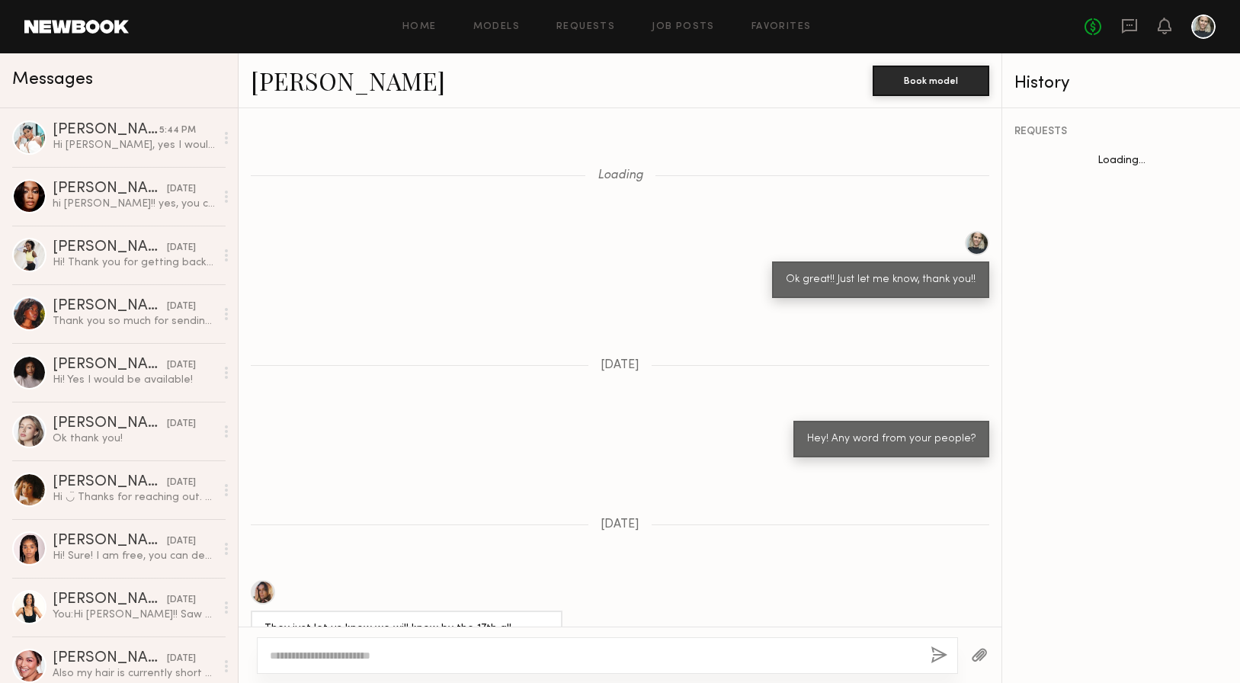
scroll to position [1621, 0]
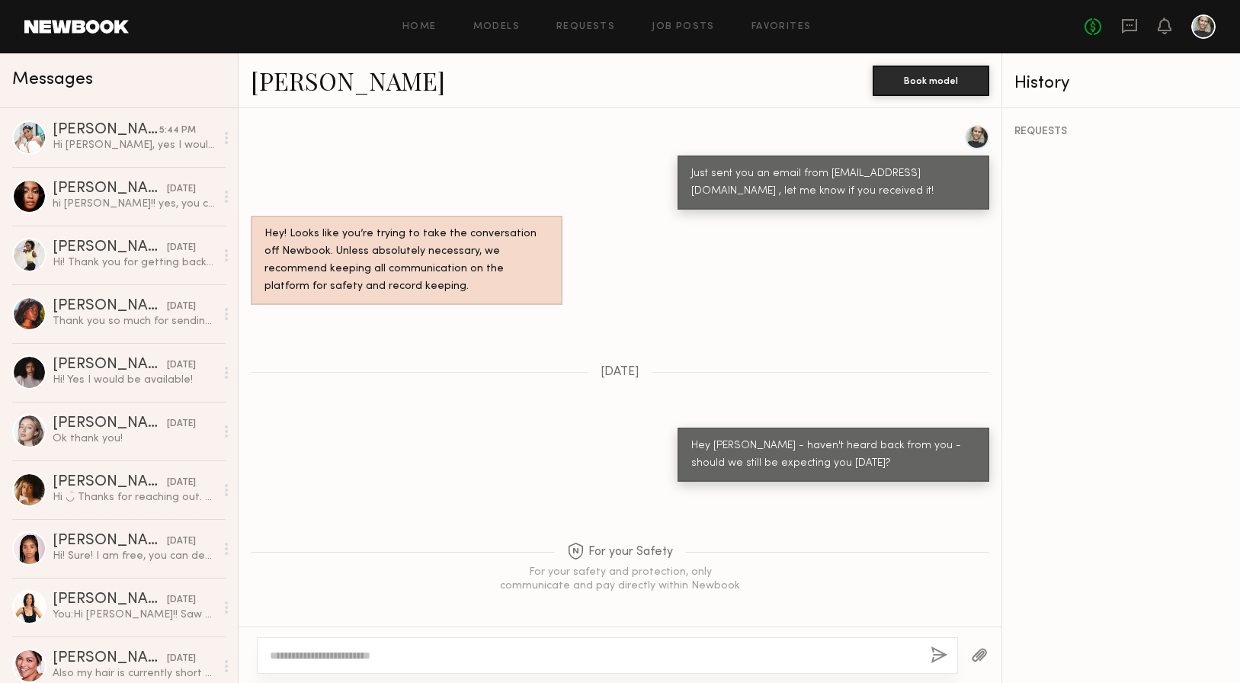
click at [327, 653] on textarea at bounding box center [594, 655] width 649 height 15
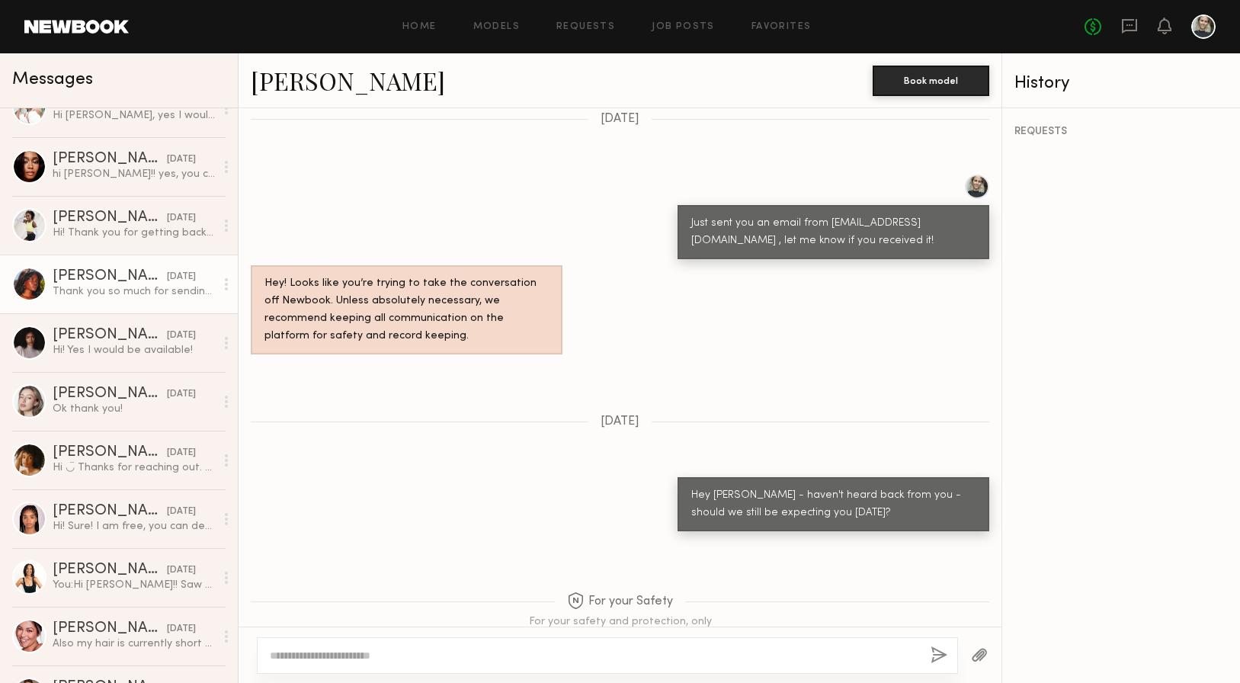
scroll to position [0, 0]
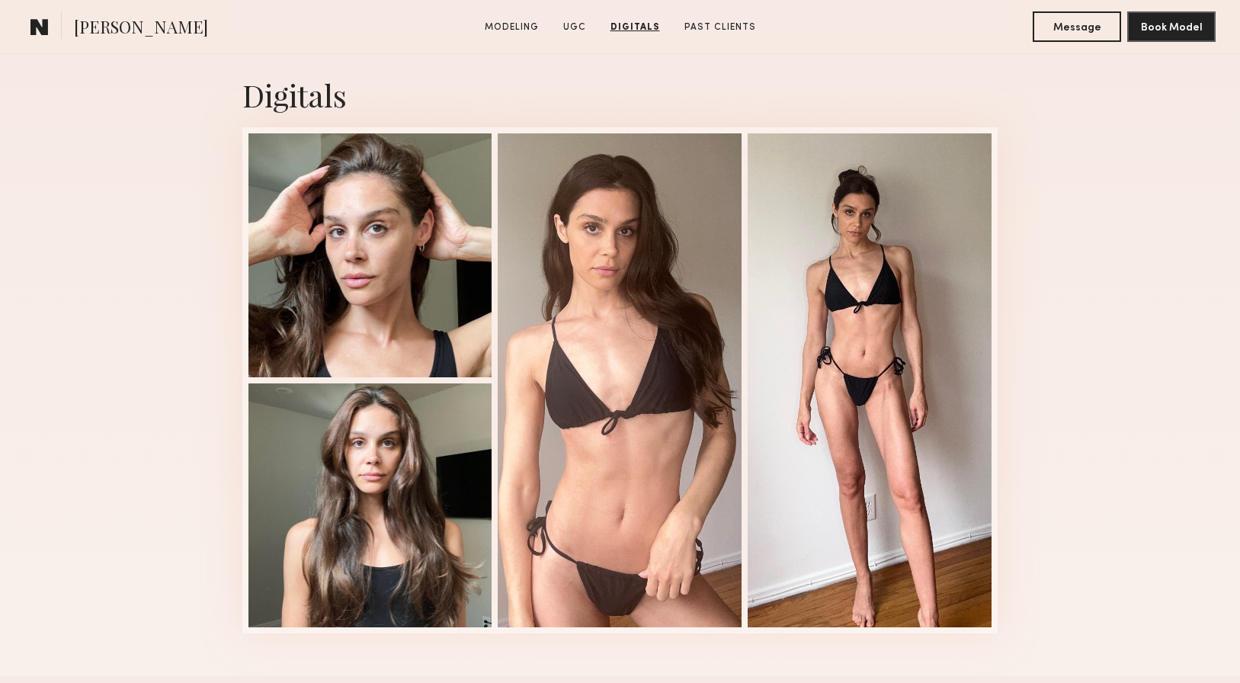
scroll to position [1943, 0]
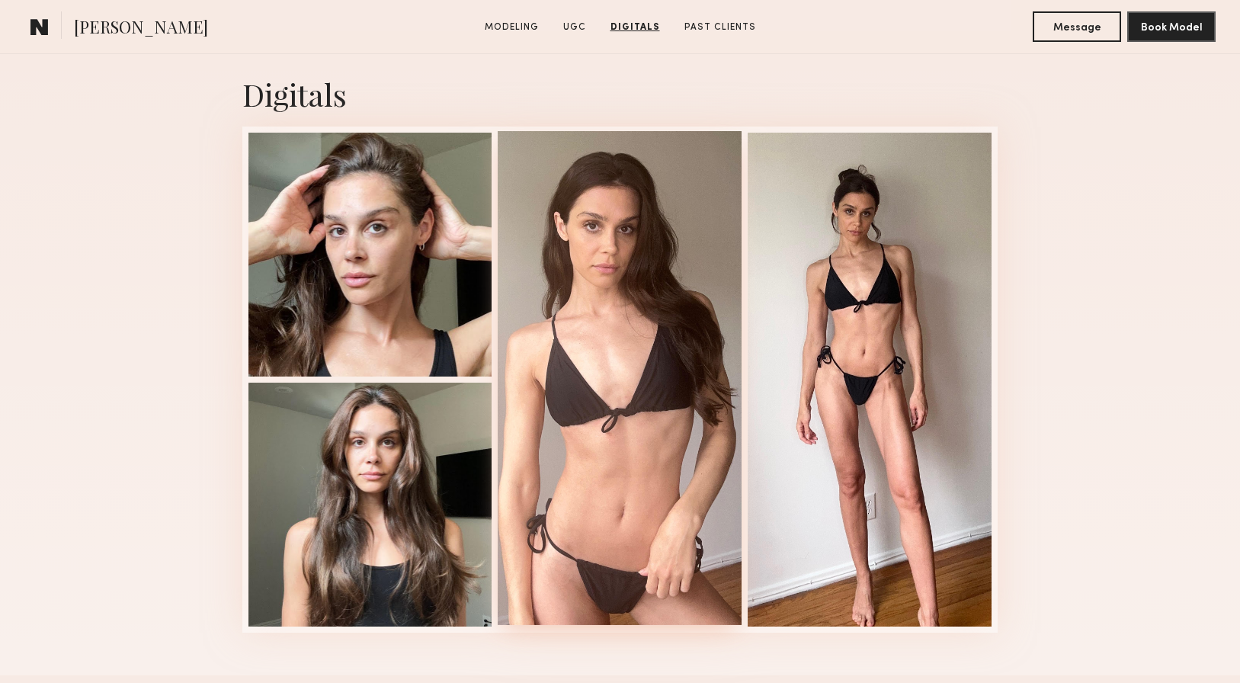
click at [600, 271] on div at bounding box center [620, 378] width 244 height 494
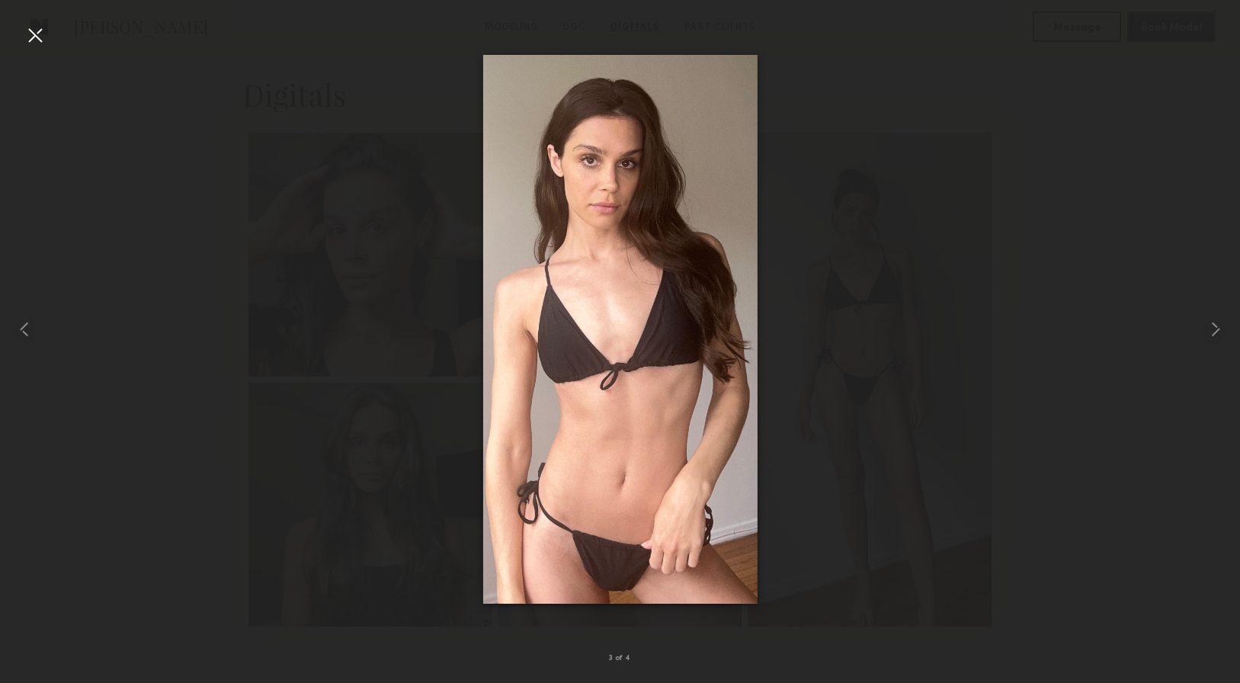
click at [40, 38] on div at bounding box center [35, 35] width 24 height 24
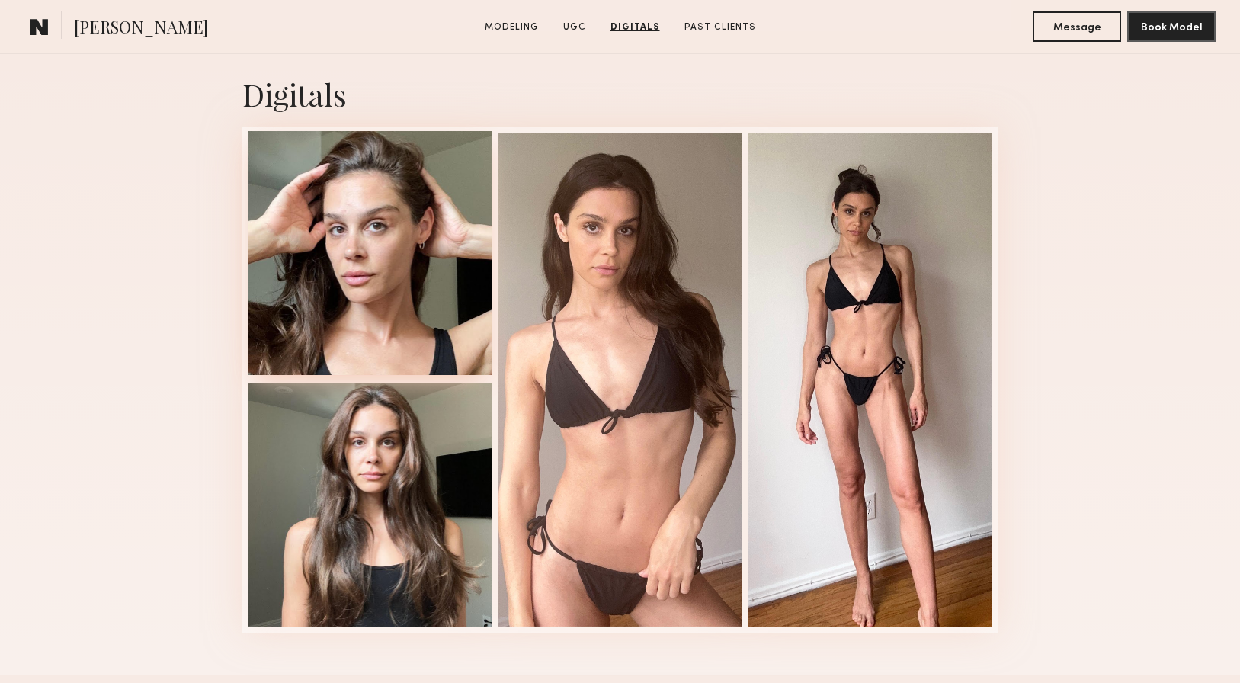
click at [342, 255] on div at bounding box center [370, 253] width 244 height 244
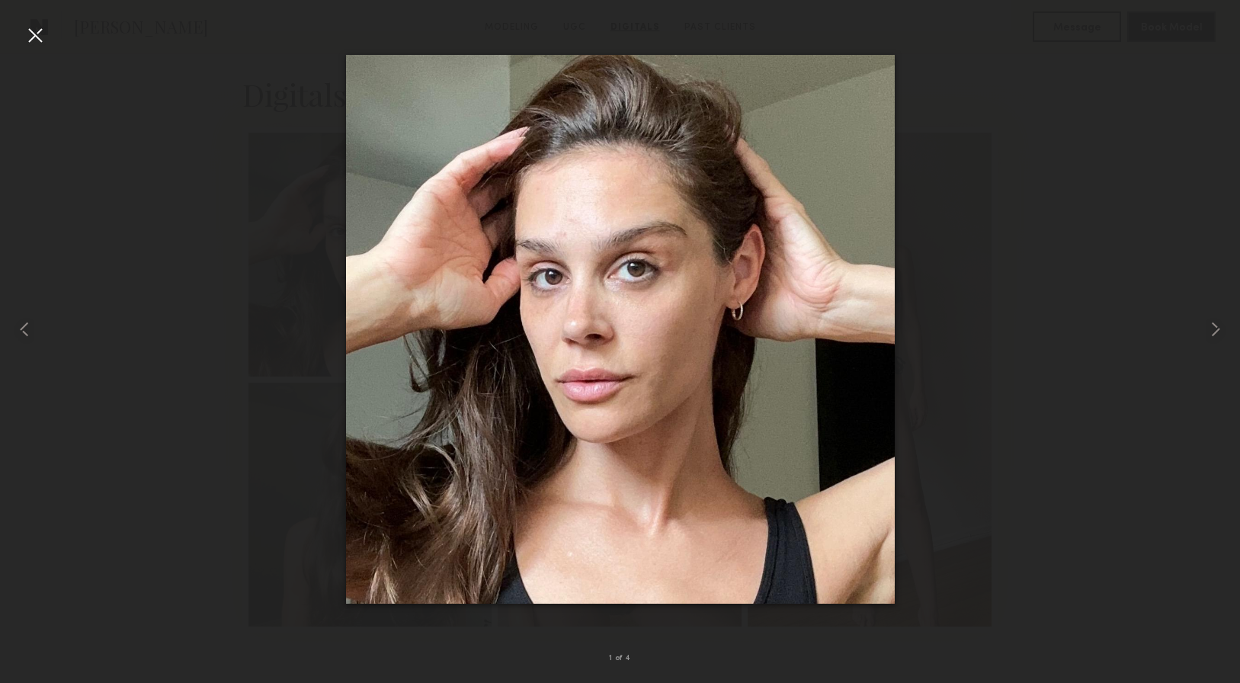
drag, startPoint x: 34, startPoint y: 42, endPoint x: 154, endPoint y: 107, distance: 137.1
click at [34, 42] on div at bounding box center [35, 35] width 24 height 24
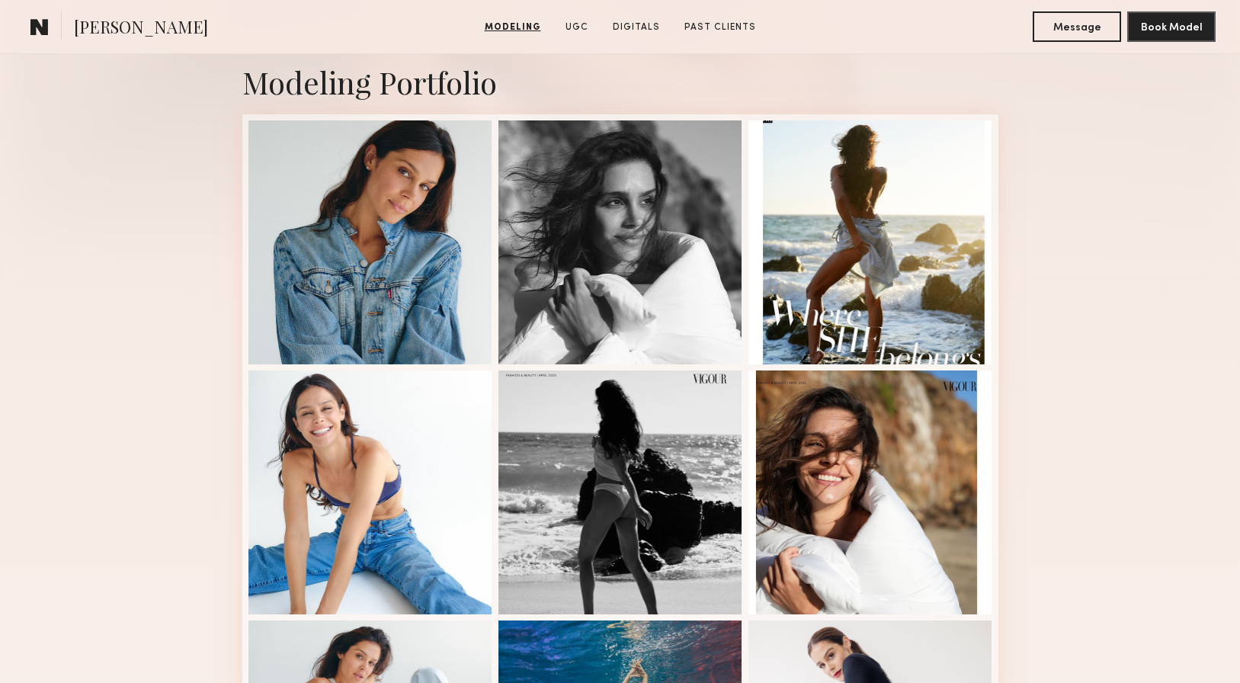
scroll to position [305, 0]
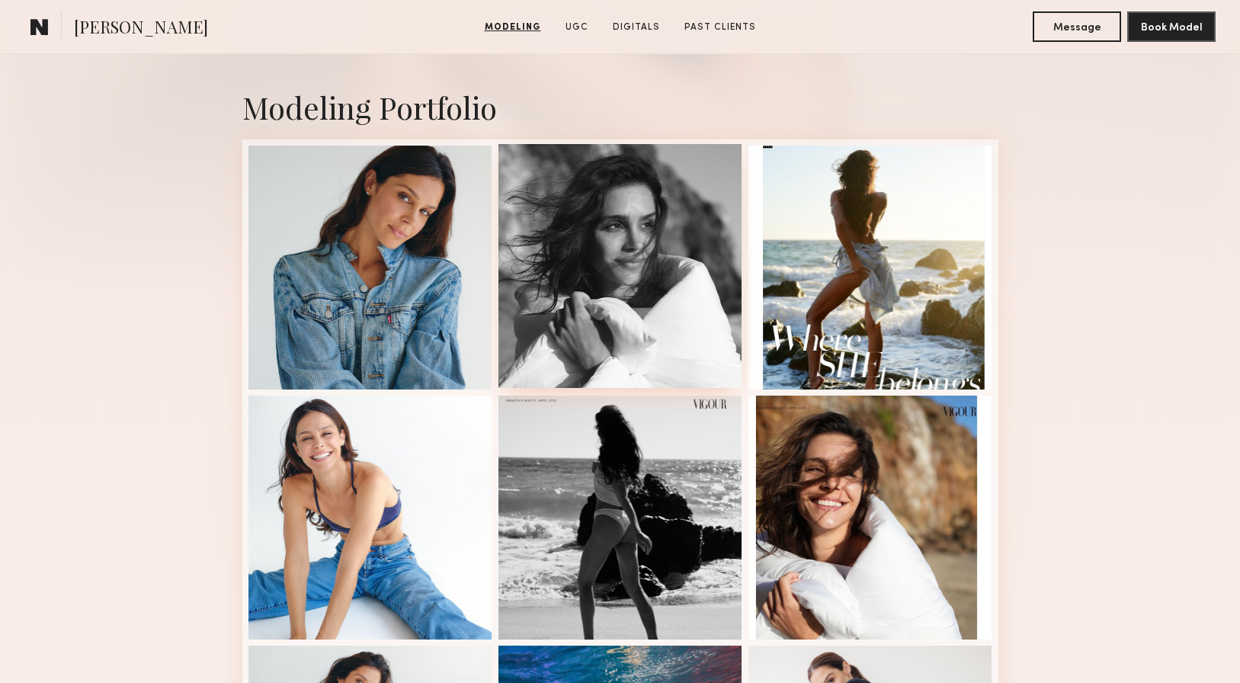
click at [643, 231] on div at bounding box center [620, 266] width 244 height 244
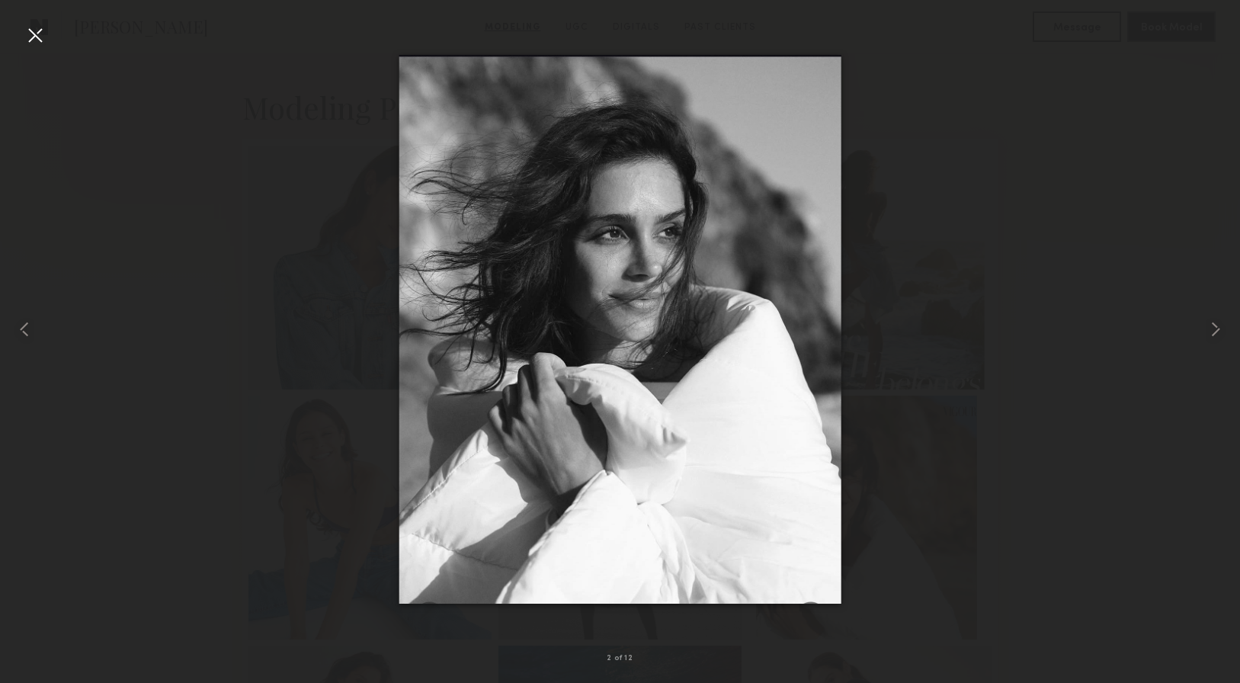
click at [34, 34] on div at bounding box center [35, 35] width 24 height 24
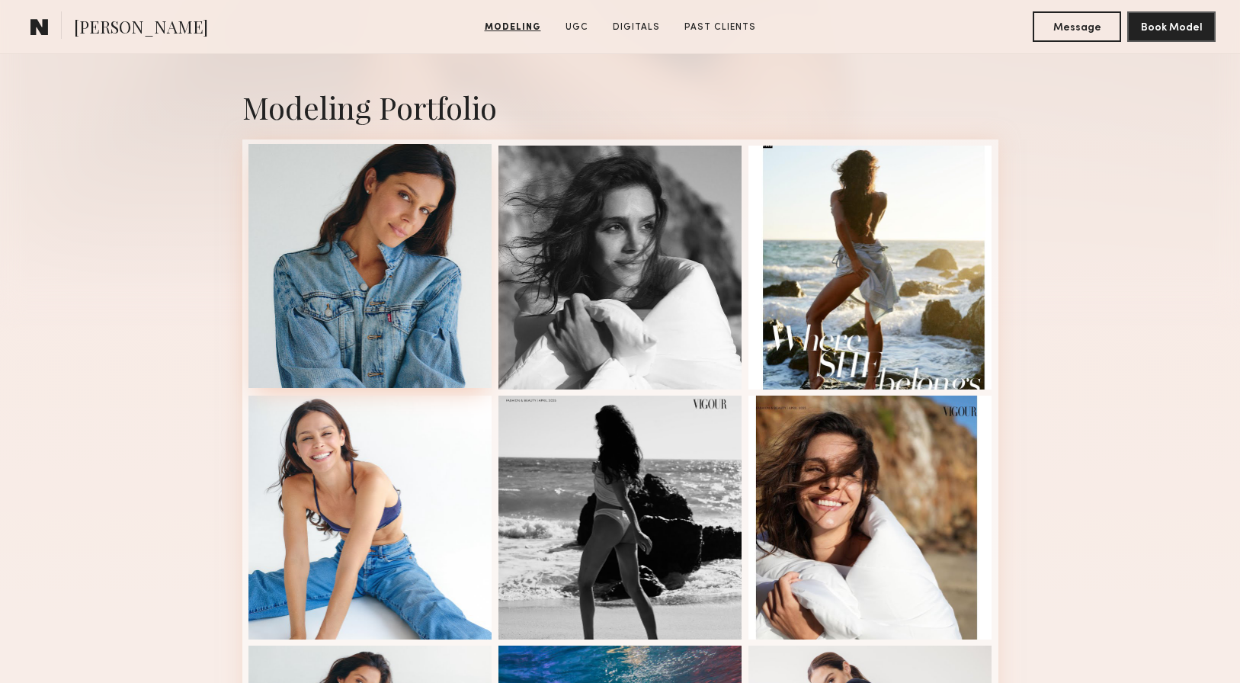
click at [409, 230] on div at bounding box center [370, 266] width 244 height 244
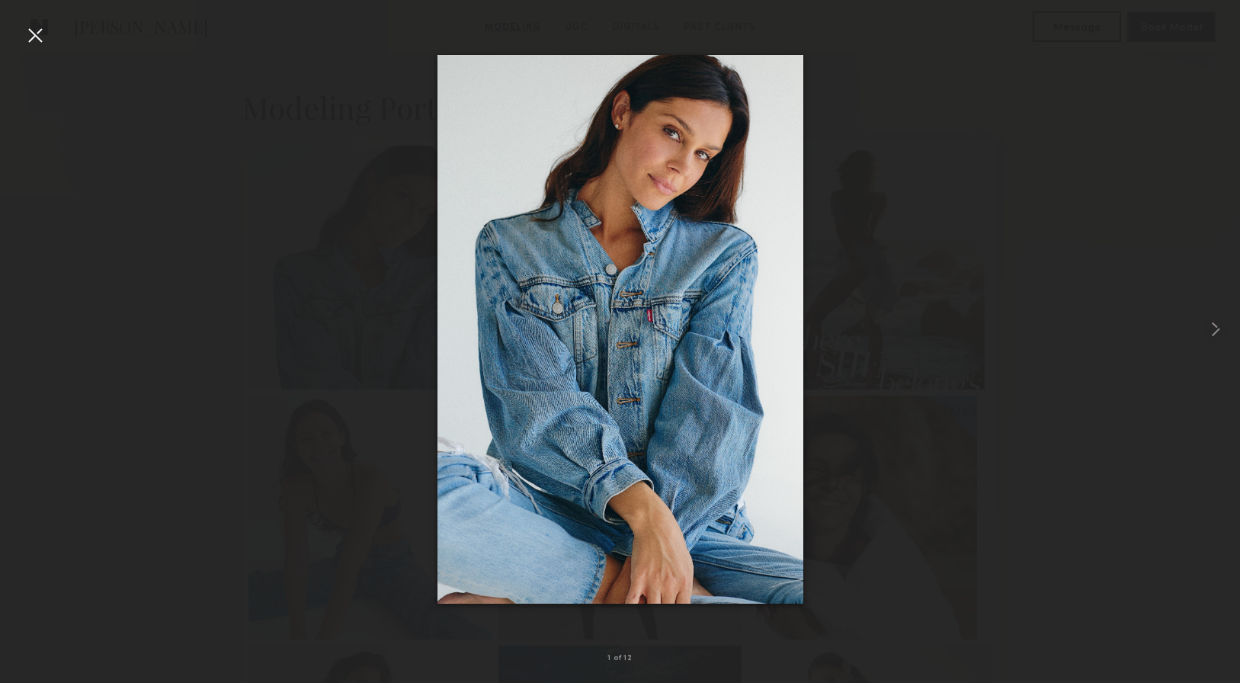
click at [32, 27] on div at bounding box center [35, 35] width 24 height 24
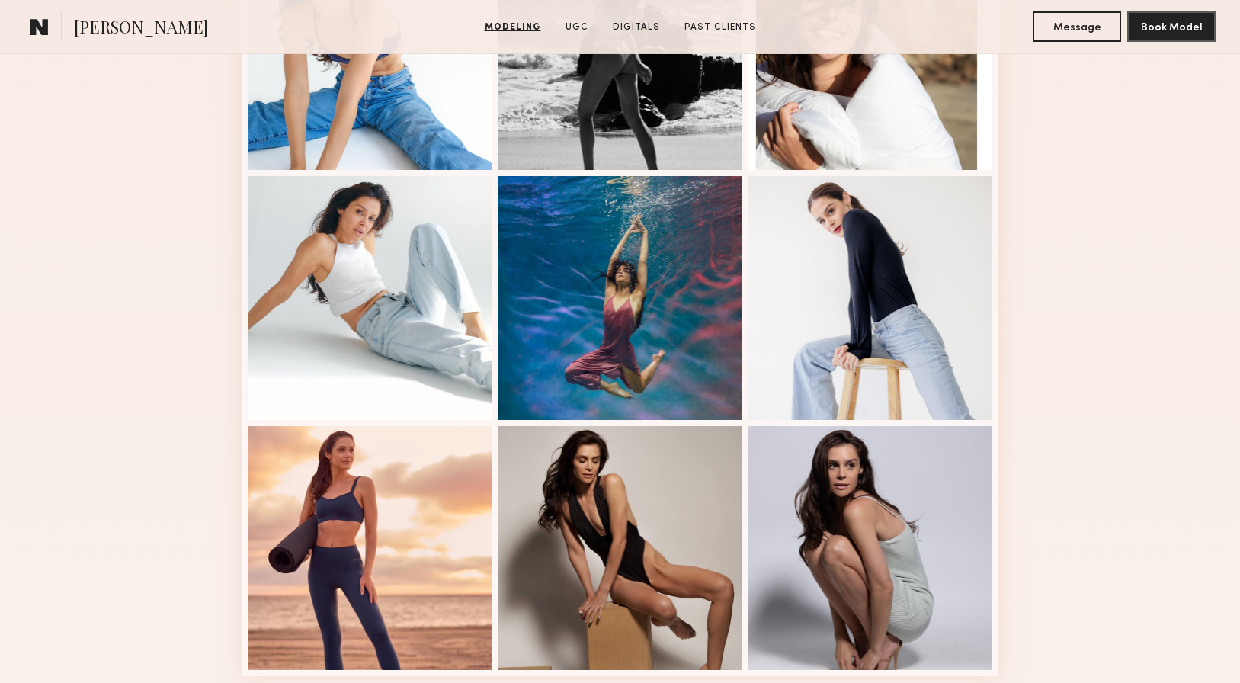
scroll to position [779, 0]
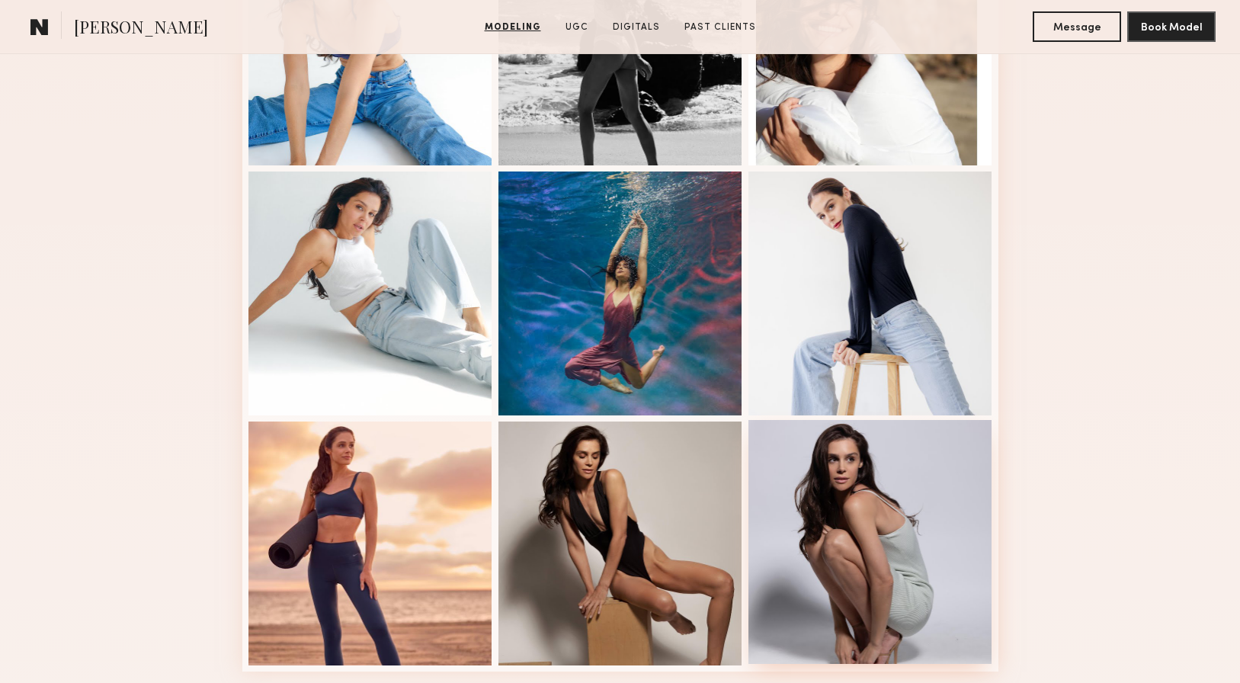
click at [884, 488] on div at bounding box center [870, 542] width 244 height 244
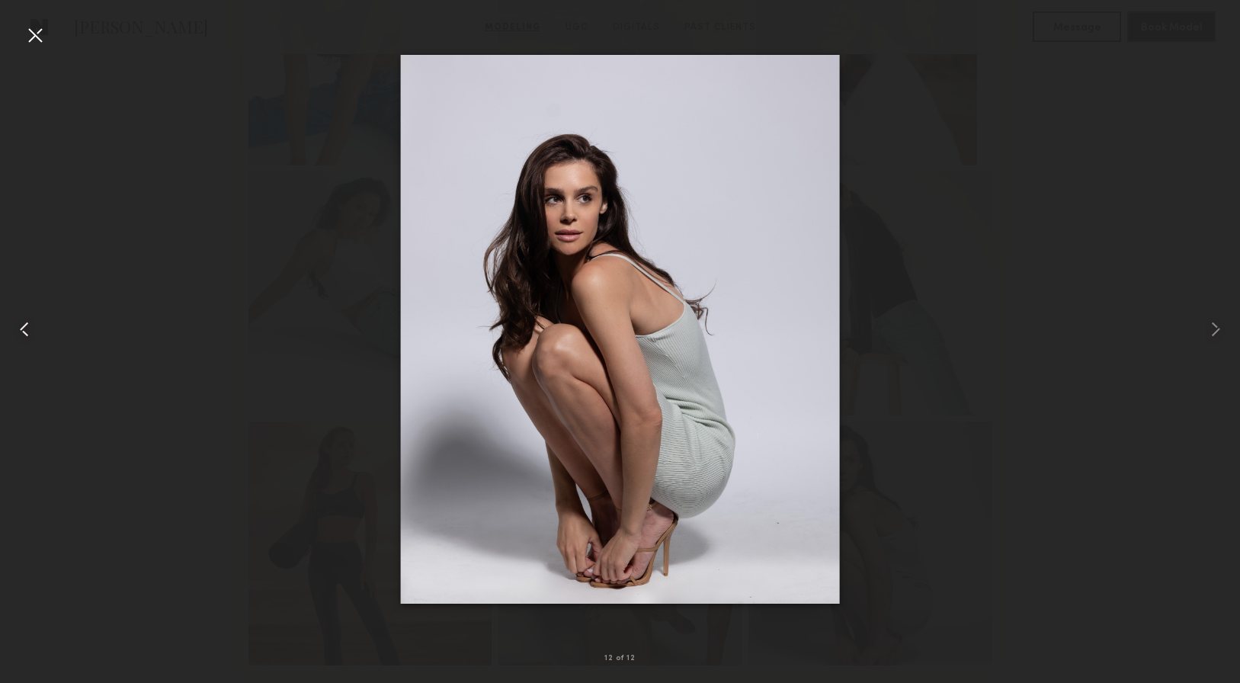
click at [17, 39] on div at bounding box center [25, 329] width 50 height 610
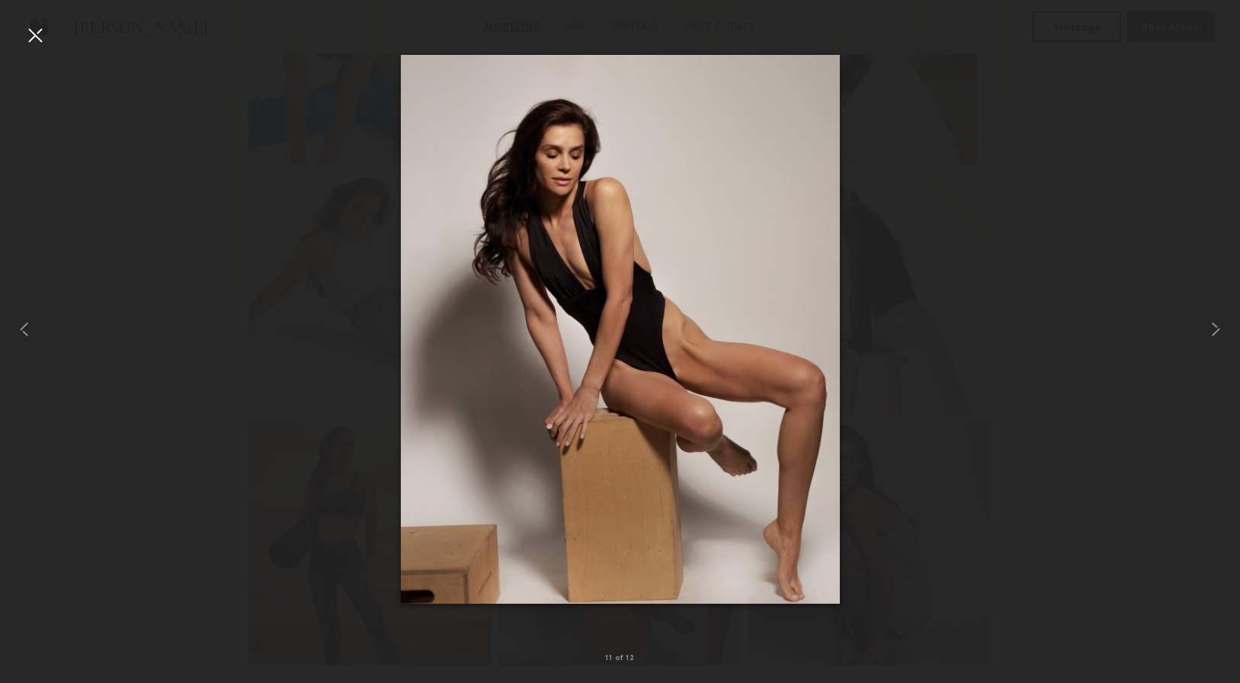
click at [39, 33] on div at bounding box center [35, 35] width 24 height 24
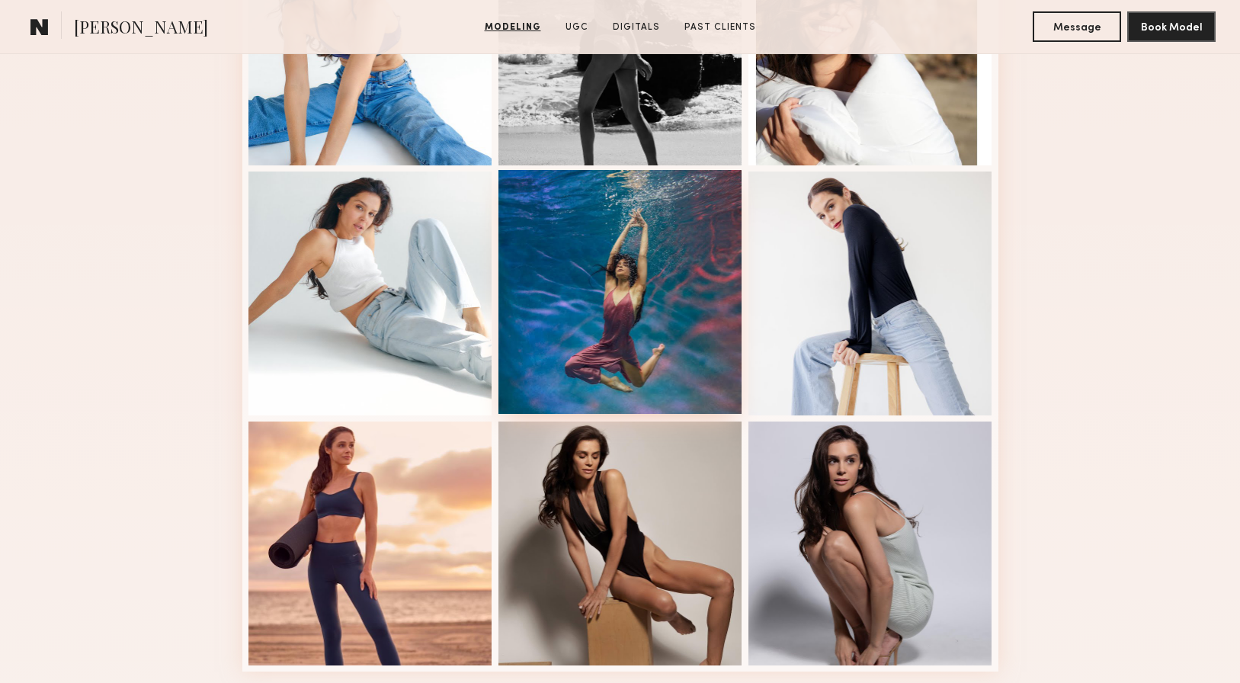
scroll to position [0, 0]
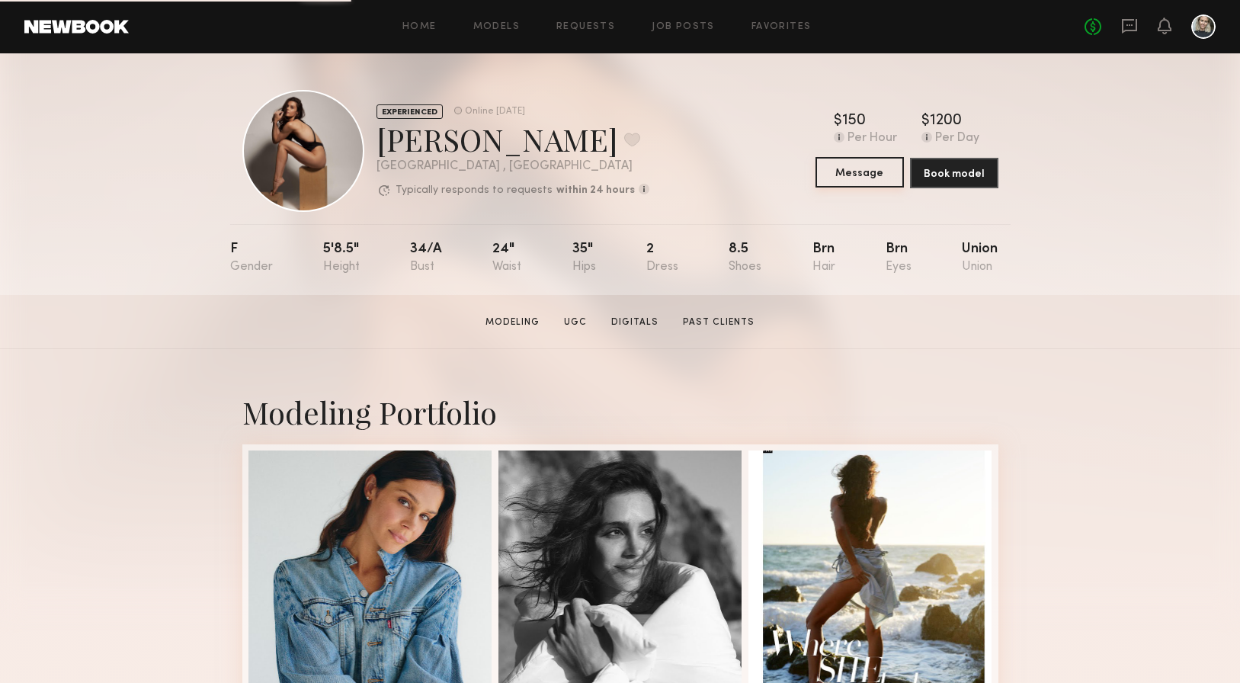
click at [870, 164] on button "Message" at bounding box center [860, 172] width 88 height 30
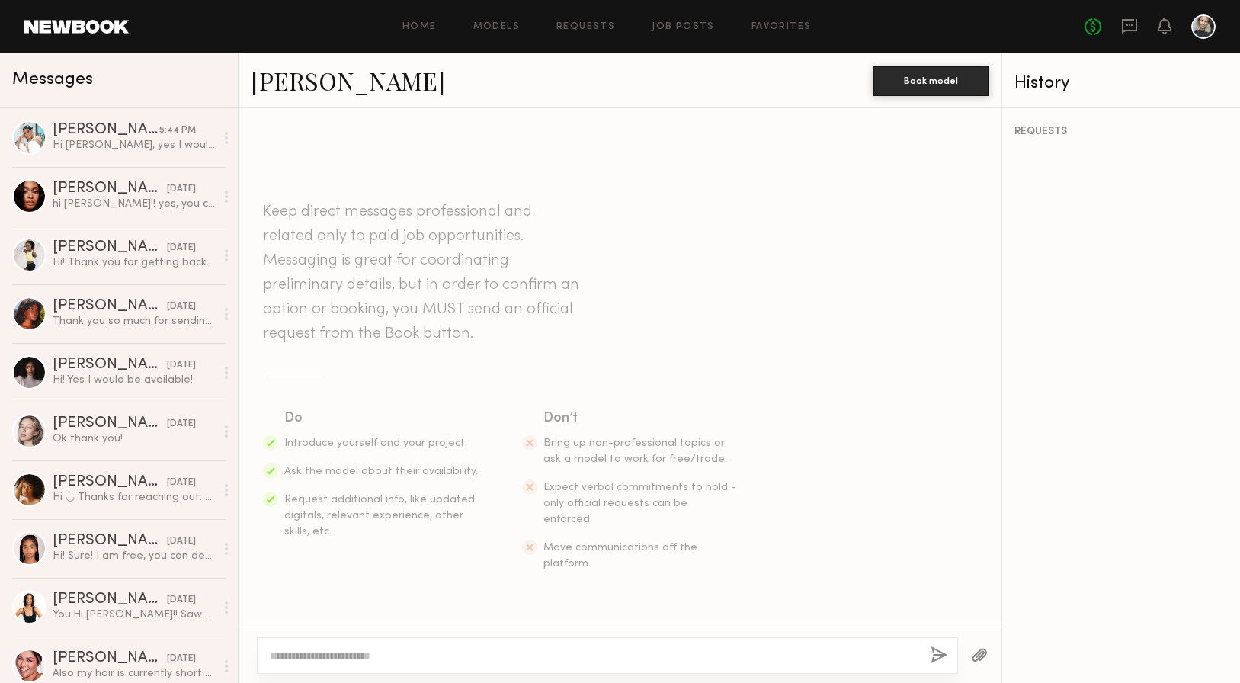
click at [319, 653] on textarea at bounding box center [594, 655] width 649 height 15
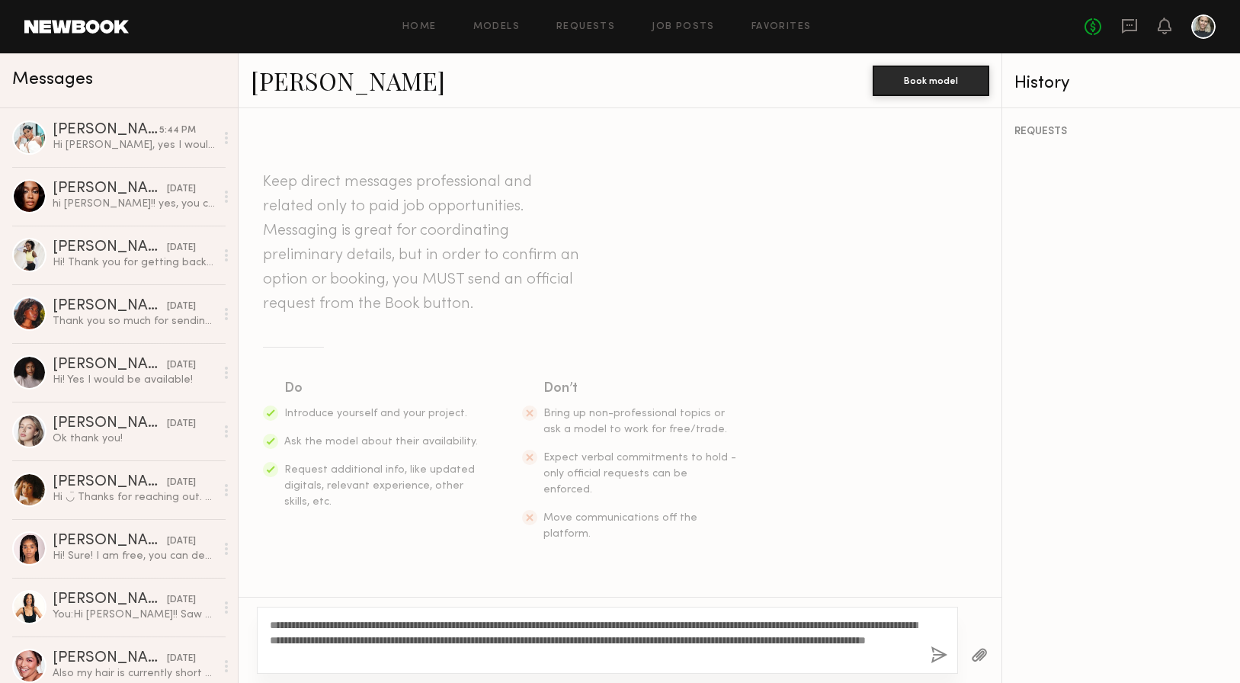
drag, startPoint x: 309, startPoint y: 624, endPoint x: 283, endPoint y: 624, distance: 25.9
click at [283, 624] on textarea "**********" at bounding box center [594, 640] width 649 height 46
drag, startPoint x: 482, startPoint y: 625, endPoint x: 327, endPoint y: 623, distance: 155.5
click at [327, 623] on textarea "**********" at bounding box center [594, 640] width 649 height 46
click at [526, 652] on textarea "**********" at bounding box center [594, 640] width 649 height 46
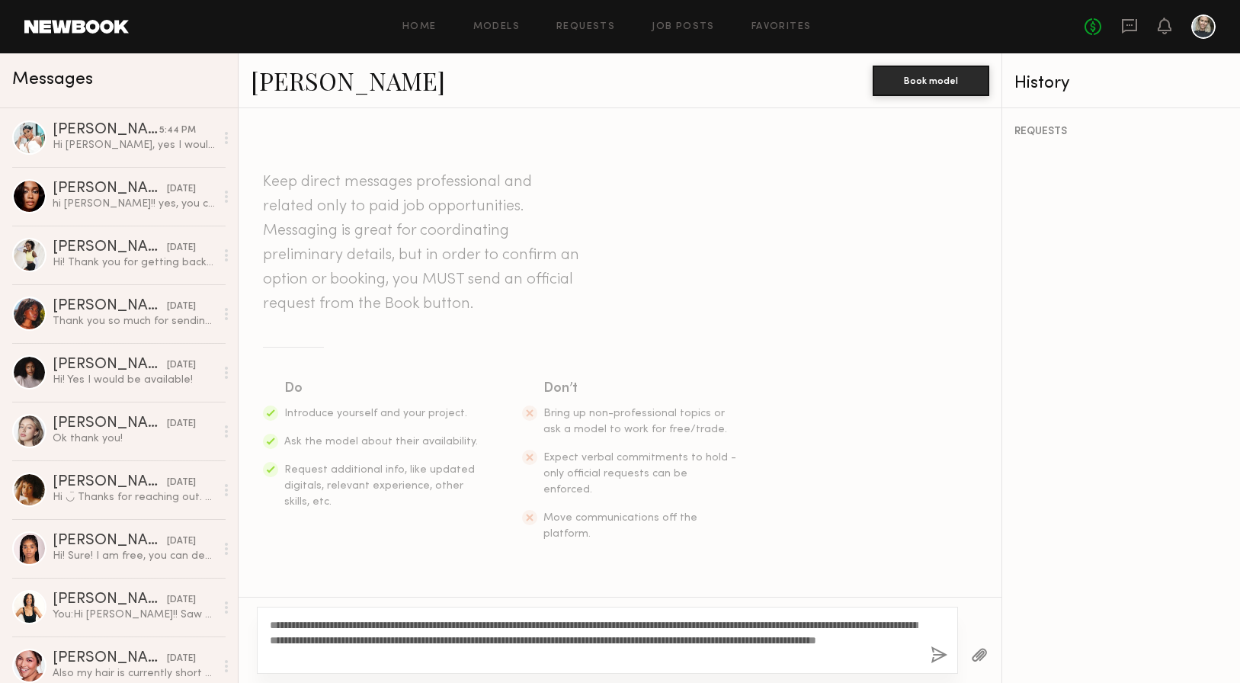
drag, startPoint x: 446, startPoint y: 620, endPoint x: 396, endPoint y: 620, distance: 49.5
click at [396, 620] on textarea "**********" at bounding box center [594, 640] width 649 height 46
click at [594, 652] on textarea "**********" at bounding box center [594, 640] width 649 height 46
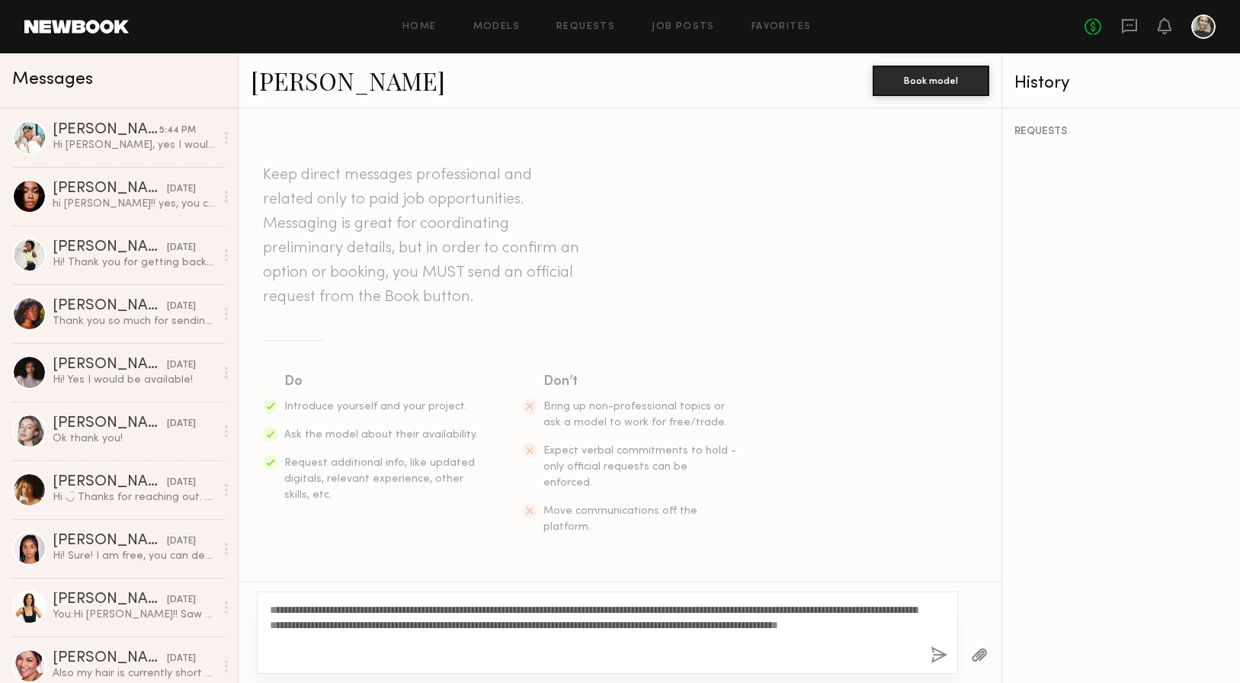
type textarea "**********"
click at [937, 650] on button "button" at bounding box center [939, 655] width 17 height 19
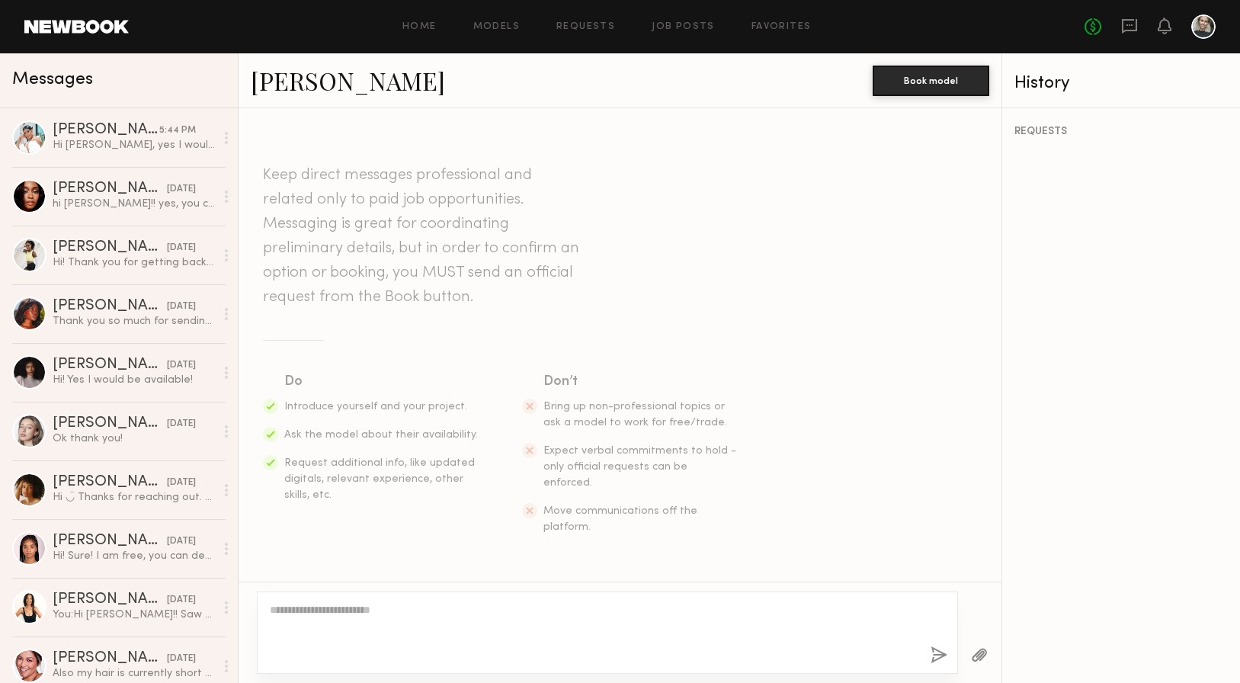
scroll to position [210, 0]
